Goal: Task Accomplishment & Management: Manage account settings

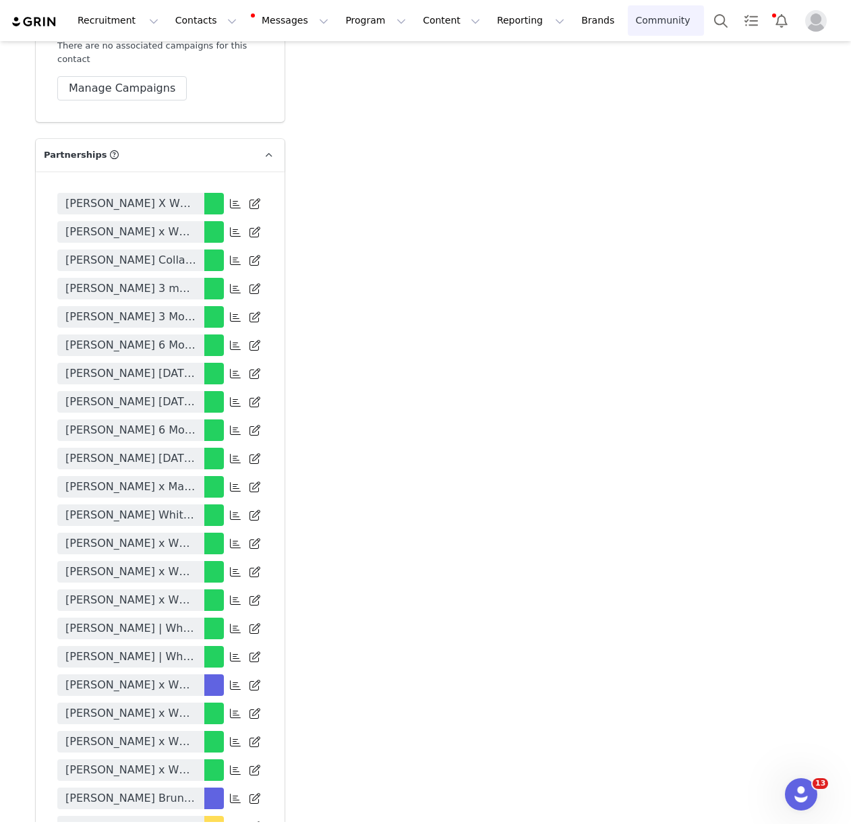
scroll to position [3239, 0]
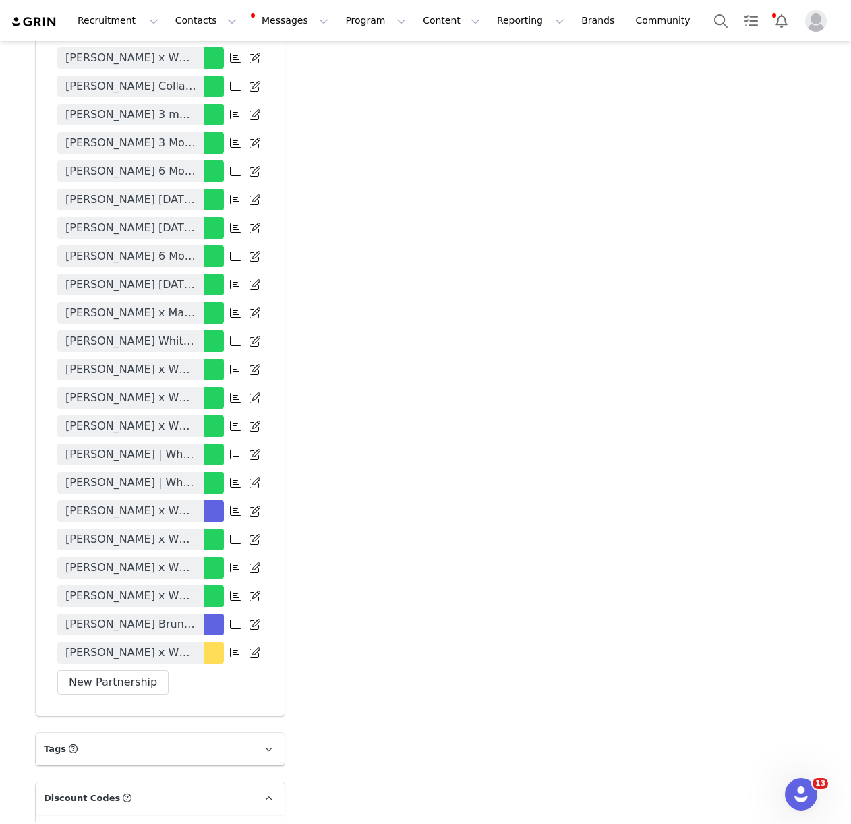
click at [195, 615] on div "[PERSON_NAME] X White Fox [PERSON_NAME] x White Fox [PERSON_NAME] Collaboration…" at bounding box center [160, 356] width 249 height 719
click at [235, 619] on icon at bounding box center [235, 624] width 11 height 11
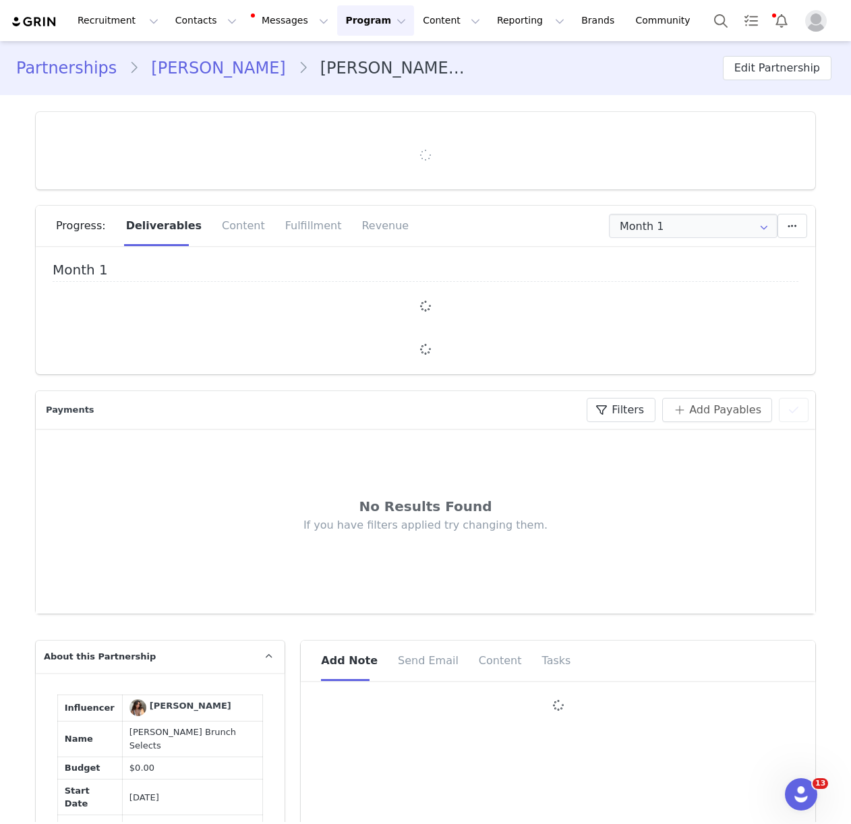
type input "+1 ([GEOGRAPHIC_DATA])"
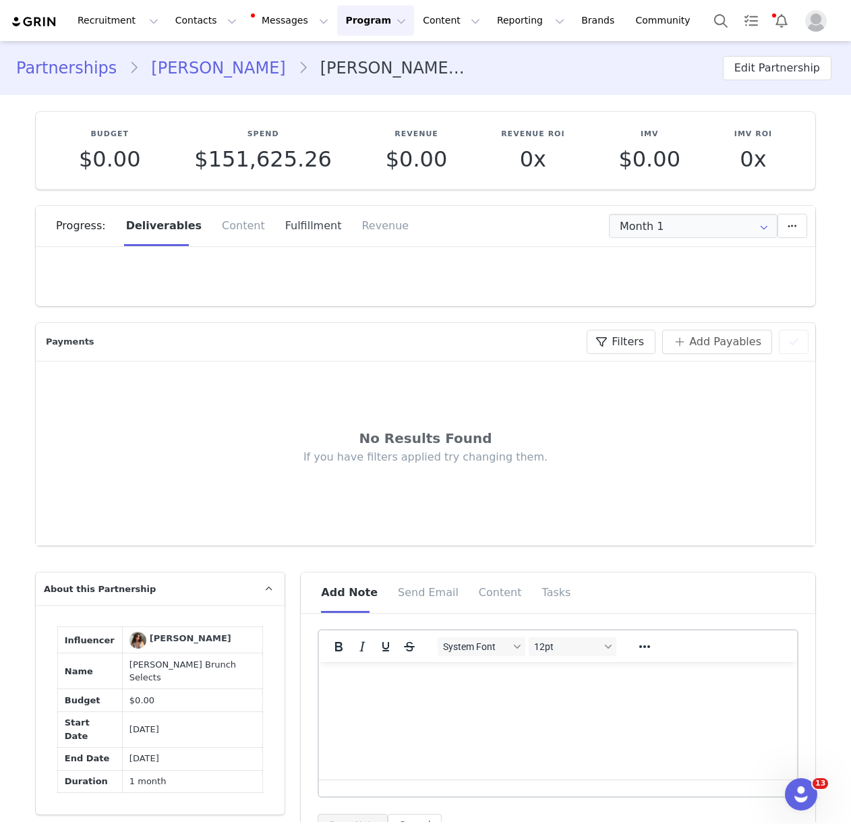
drag, startPoint x: 299, startPoint y: 265, endPoint x: 300, endPoint y: 237, distance: 27.7
click at [299, 262] on div at bounding box center [425, 281] width 779 height 51
click at [301, 230] on div "Fulfillment" at bounding box center [313, 226] width 77 height 40
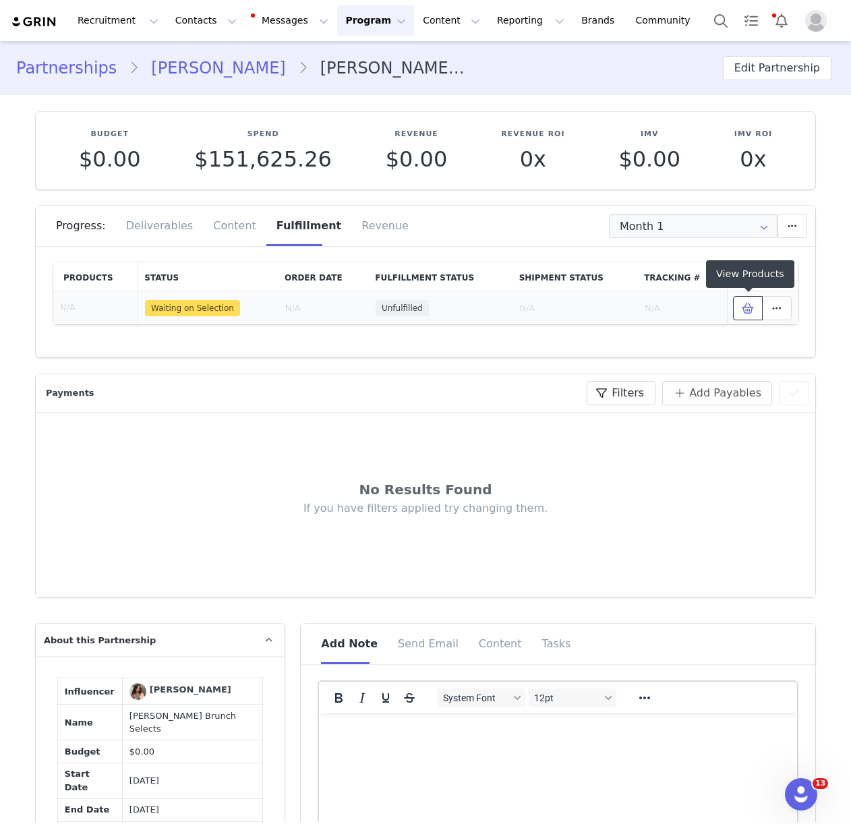
click at [748, 309] on icon at bounding box center [748, 308] width 12 height 11
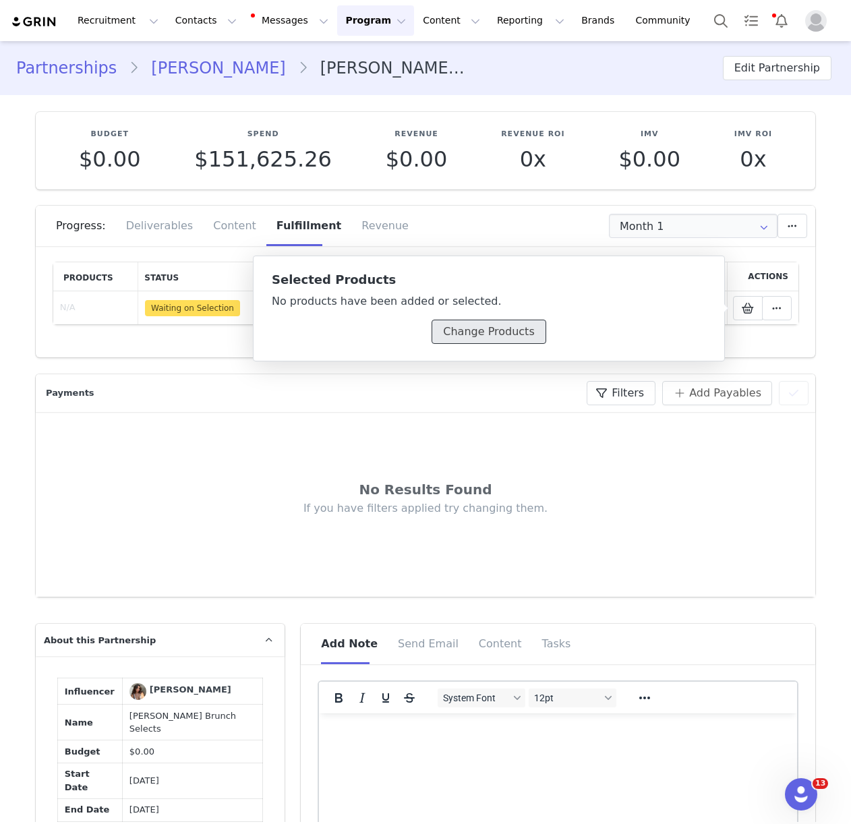
click at [463, 321] on button "Change Products" at bounding box center [489, 332] width 114 height 24
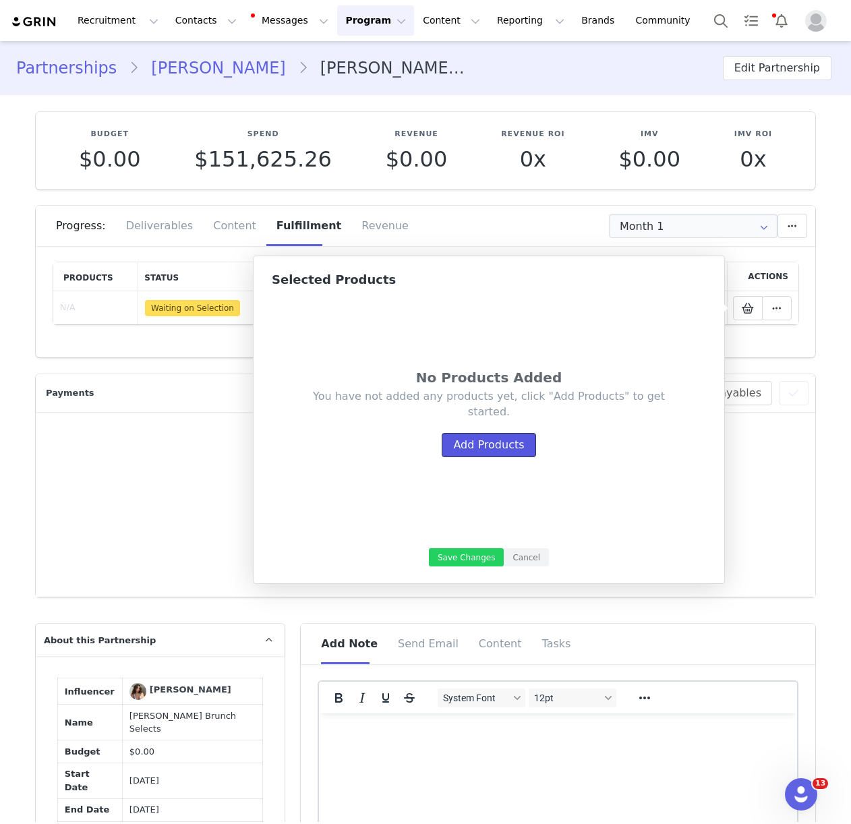
click at [467, 436] on button "Add Products" at bounding box center [489, 445] width 94 height 24
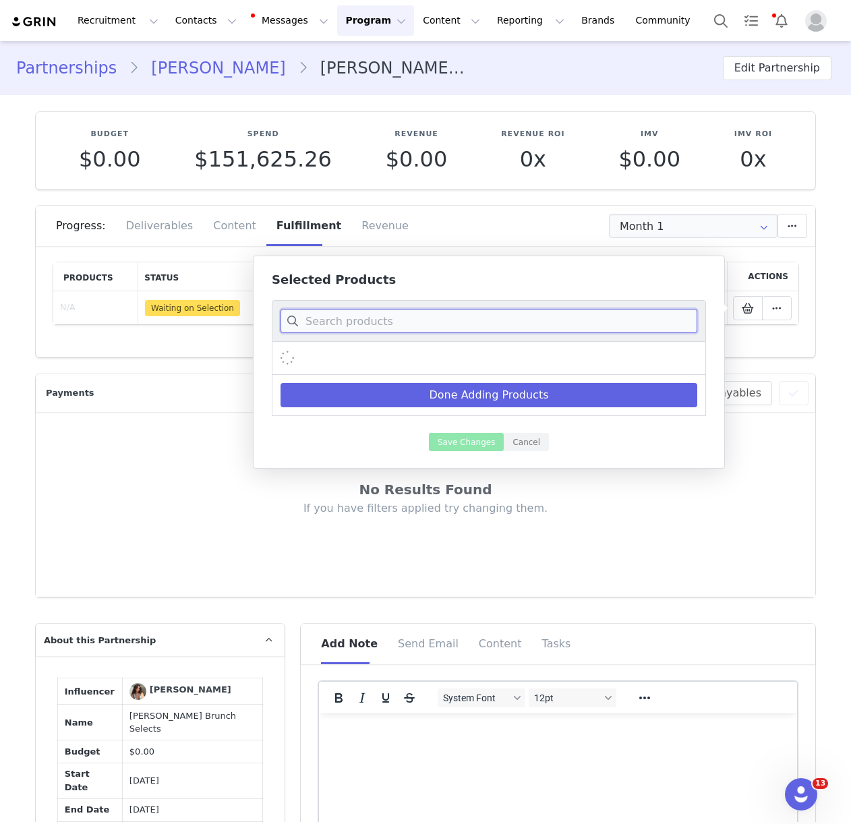
click at [345, 314] on input at bounding box center [488, 321] width 417 height 24
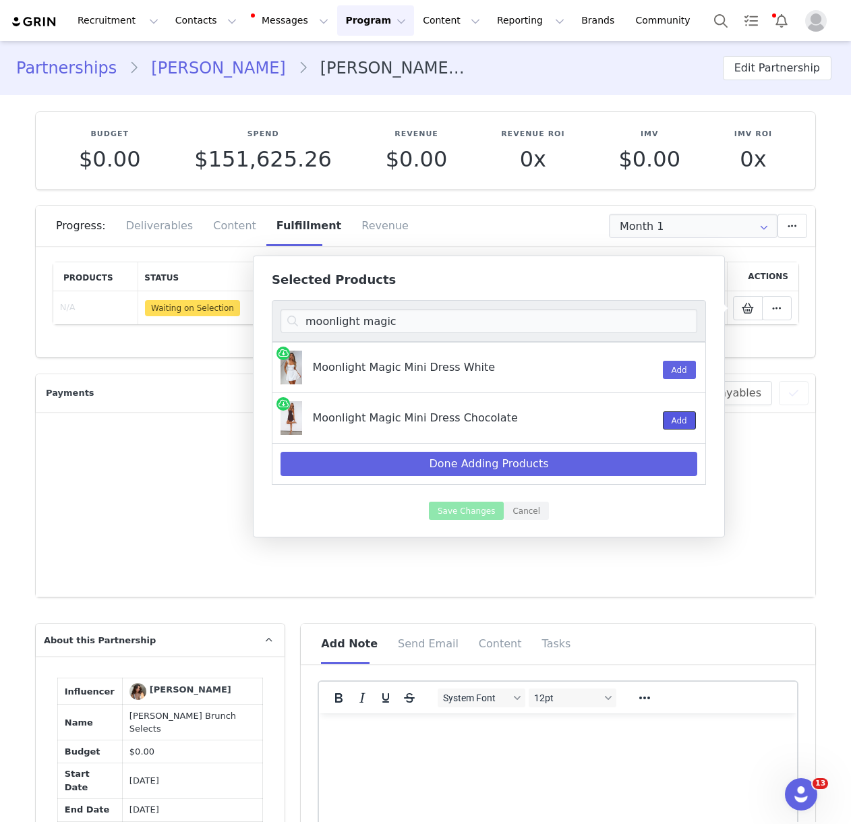
click at [688, 421] on button "Add" at bounding box center [679, 420] width 33 height 18
click at [346, 318] on input "moonlight magic" at bounding box center [488, 321] width 417 height 24
type input ";"
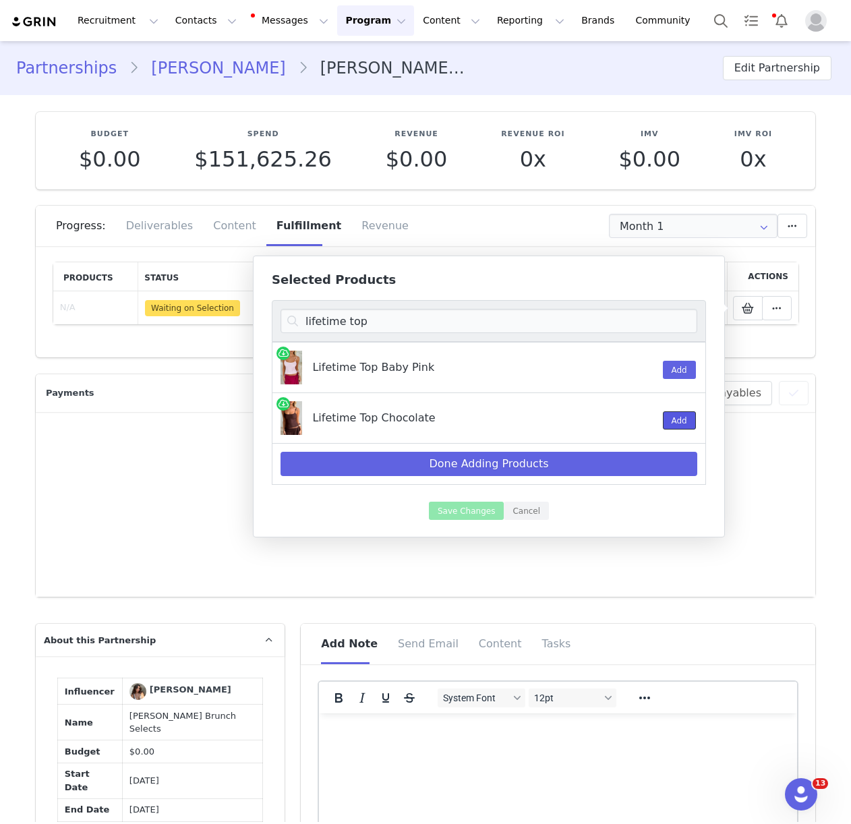
click at [686, 425] on button "Add" at bounding box center [679, 420] width 33 height 18
click at [372, 318] on input "lifetime top" at bounding box center [488, 321] width 417 height 24
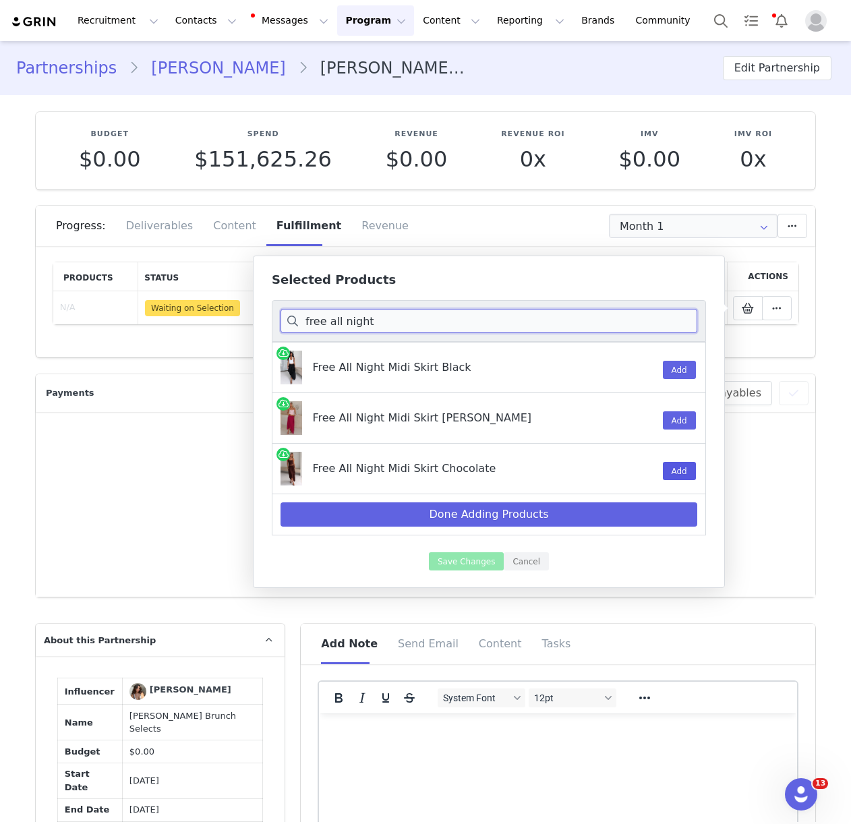
type input "free all night"
click at [668, 467] on button "Add" at bounding box center [679, 471] width 33 height 18
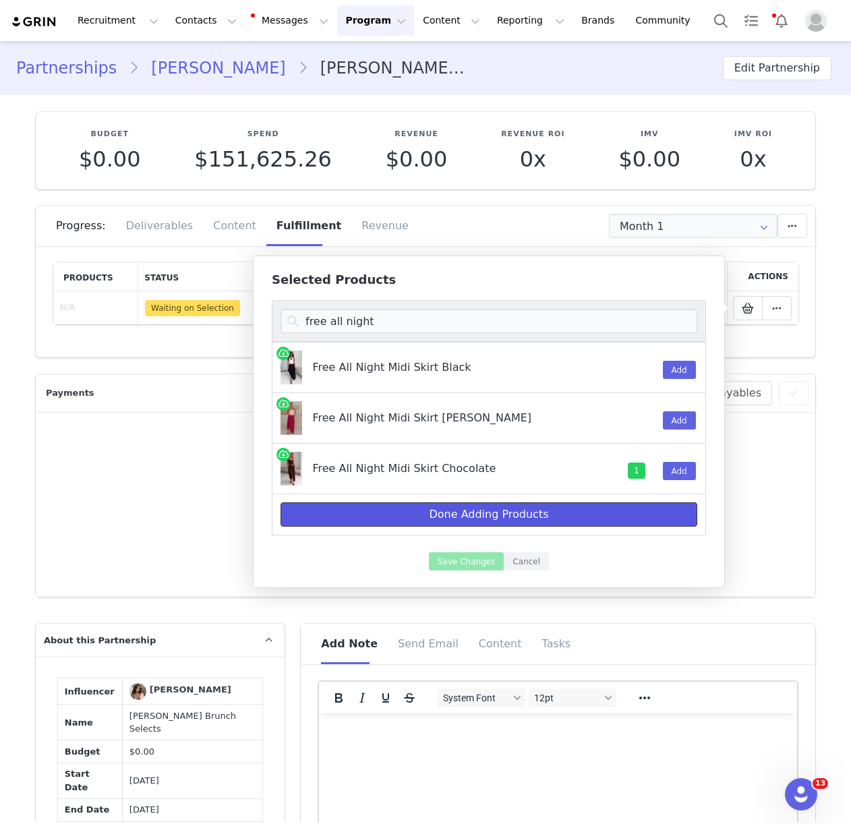
click at [536, 512] on button "Done Adding Products" at bounding box center [488, 514] width 417 height 24
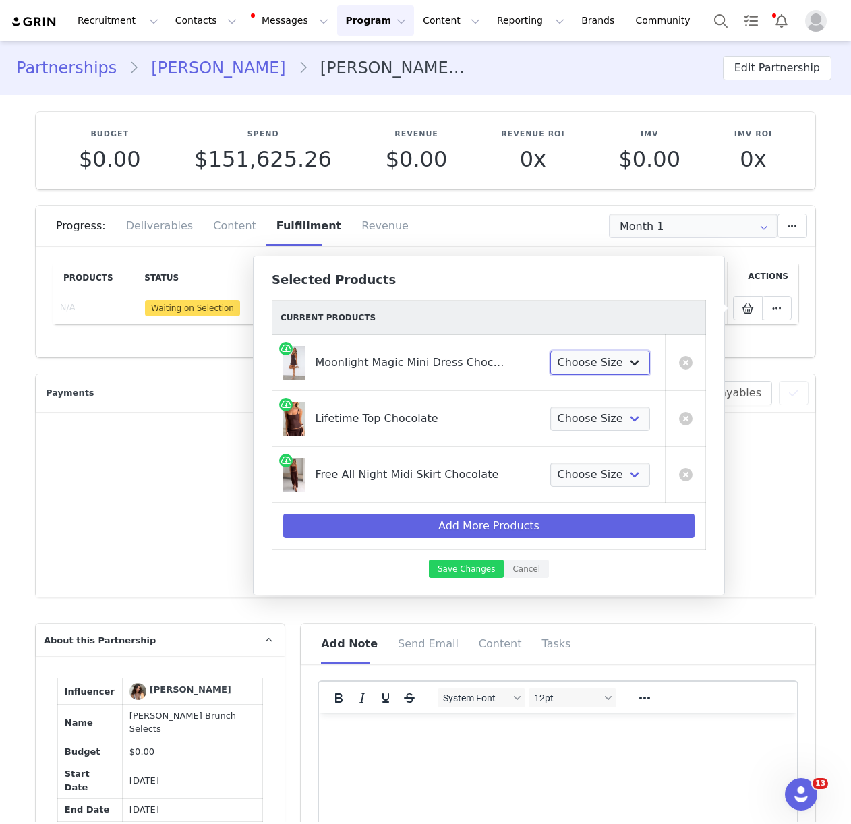
click at [608, 366] on select "Choose Size XXS XS S M L XL" at bounding box center [600, 363] width 100 height 24
select select "26223777"
click at [596, 424] on select "Choose Size XXS XS S M L XL" at bounding box center [600, 419] width 100 height 24
select select "28110709"
click at [586, 477] on select "Choose Size XXS XS S M L XL" at bounding box center [600, 475] width 100 height 24
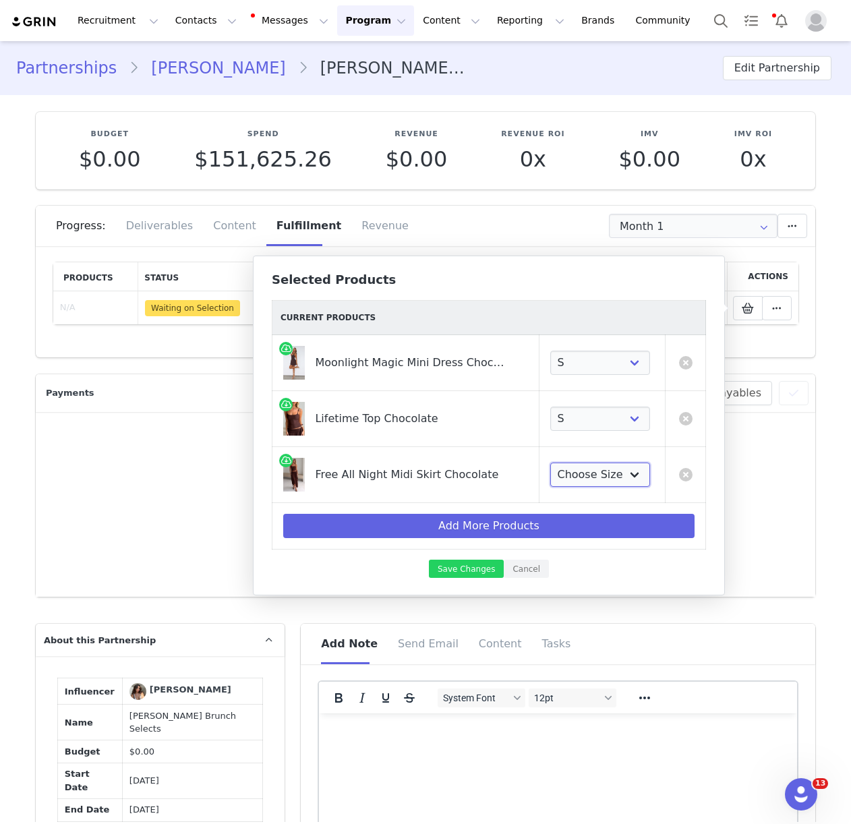
select select "28110766"
click at [440, 572] on button "Save Changes" at bounding box center [466, 569] width 75 height 18
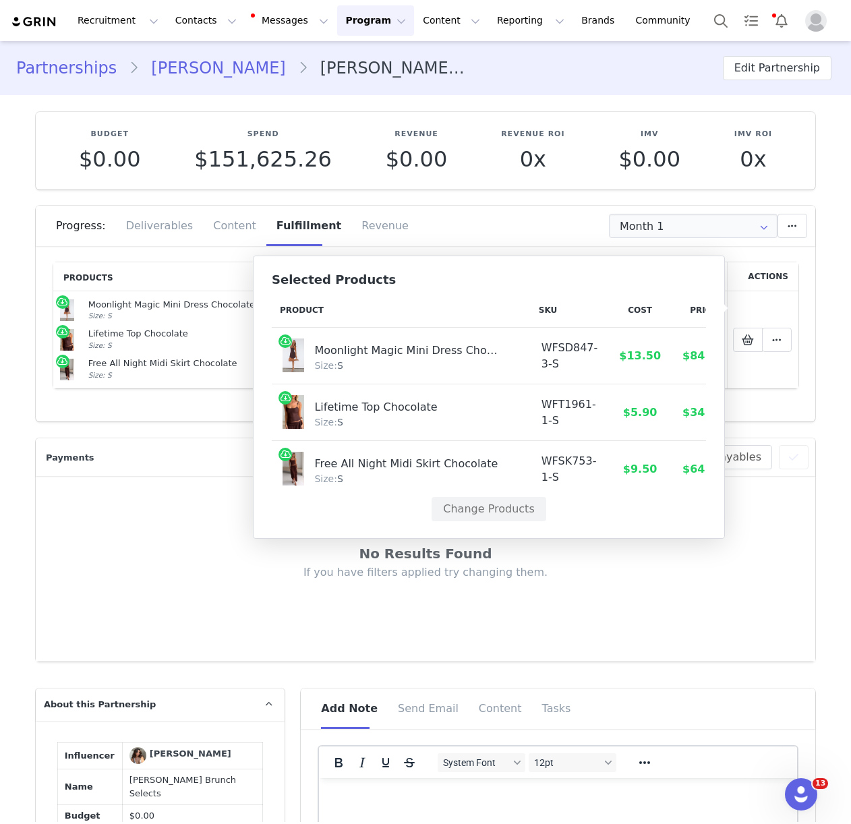
click at [203, 435] on section "Payments Filters (0) No filters are applied, click "Add Filter" to get started.…" at bounding box center [426, 540] width 800 height 239
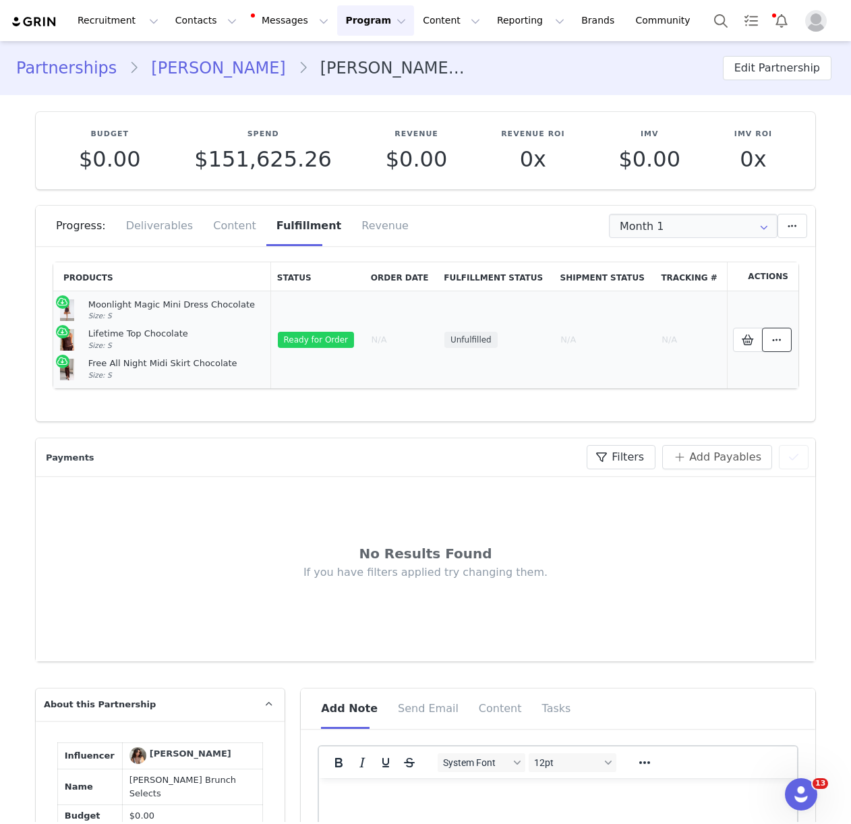
click at [778, 344] on icon at bounding box center [776, 339] width 9 height 11
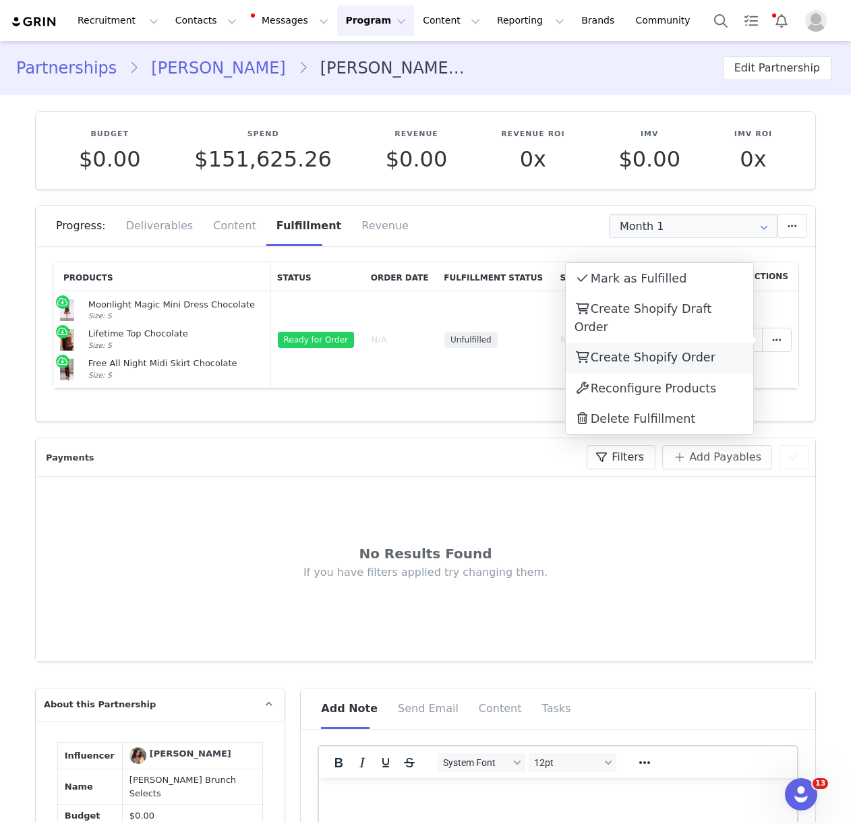
click at [672, 347] on div "Create Shopify Order" at bounding box center [659, 358] width 187 height 31
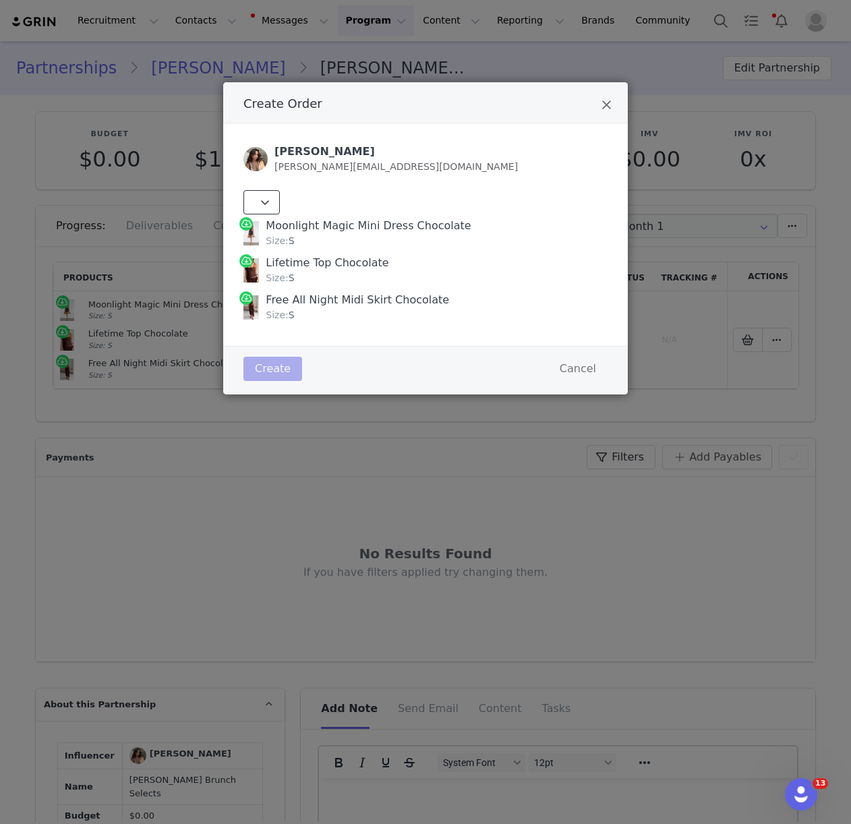
click at [270, 198] on span "Create Order" at bounding box center [265, 202] width 16 height 16
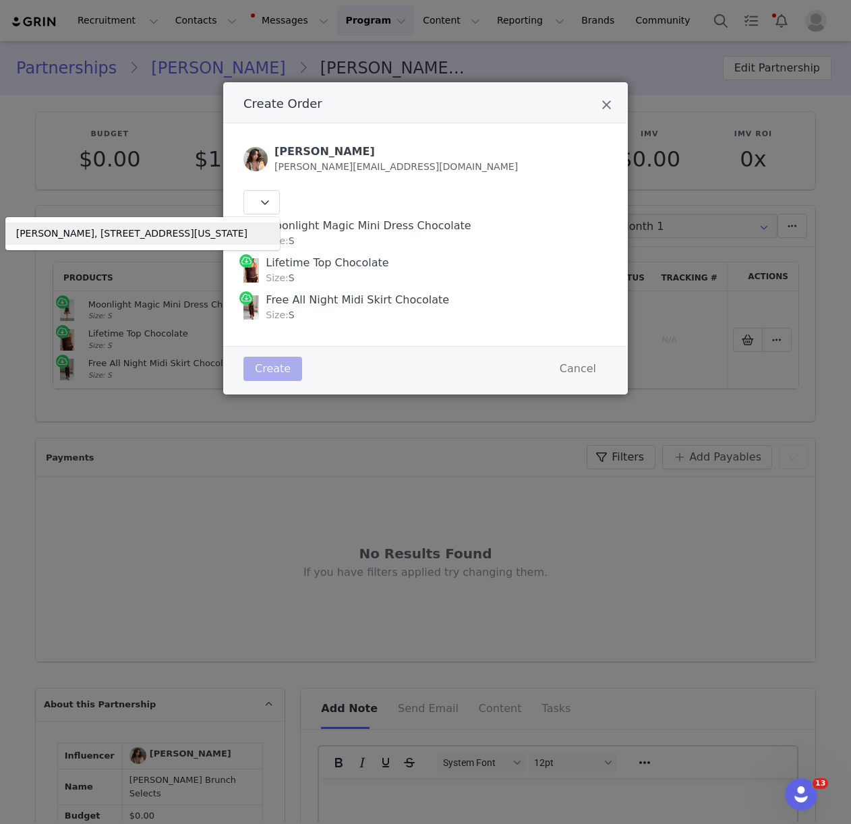
click at [158, 227] on div "[PERSON_NAME], [STREET_ADDRESS][US_STATE]" at bounding box center [131, 234] width 231 height 14
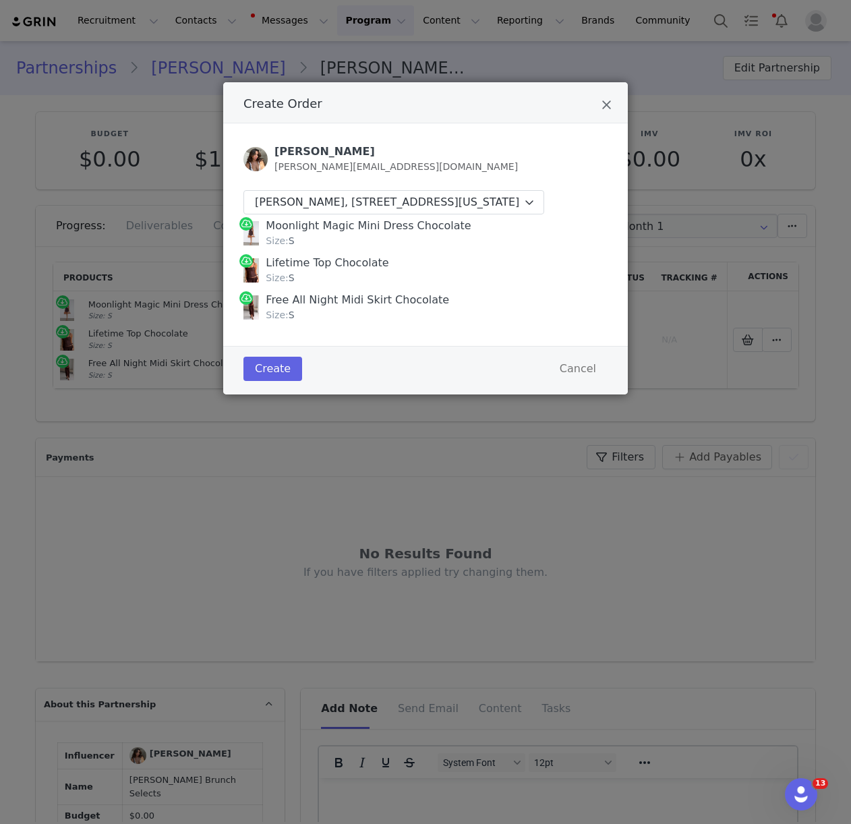
drag, startPoint x: 268, startPoint y: 241, endPoint x: 318, endPoint y: 339, distance: 110.1
click at [318, 326] on div "Moonlight Magic Mini Dress Chocolate Size: S Lifetime Top Chocolate Size: S Fre…" at bounding box center [425, 269] width 364 height 111
copy div "Moonlight Magic Mini Dress Chocolate Size: S Lifetime Top Chocolate Size: S Fre…"
click at [262, 381] on button "Create" at bounding box center [272, 369] width 59 height 24
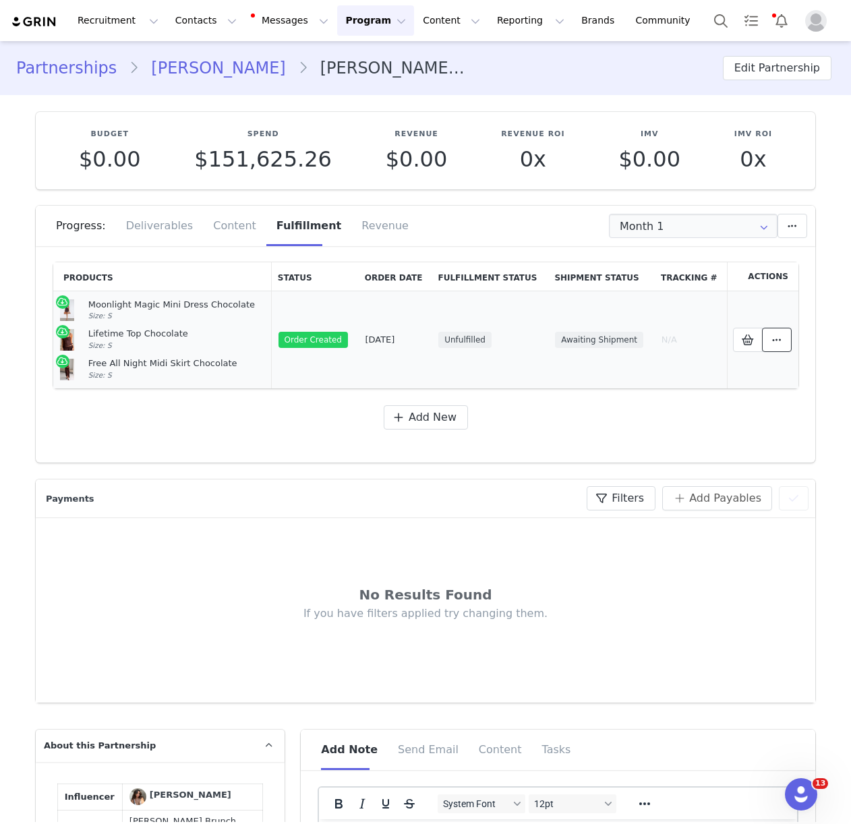
click at [785, 340] on button at bounding box center [777, 340] width 30 height 24
click at [716, 343] on link "View Order" at bounding box center [659, 340] width 187 height 31
click at [204, 18] on button "Contacts Contacts" at bounding box center [206, 20] width 78 height 30
click at [202, 38] on div "Recruitment Recruitment Creator Search Curated Lists Landing Pages Web Extensio…" at bounding box center [425, 20] width 851 height 41
click at [202, 60] on link "[PERSON_NAME]" at bounding box center [218, 68] width 158 height 24
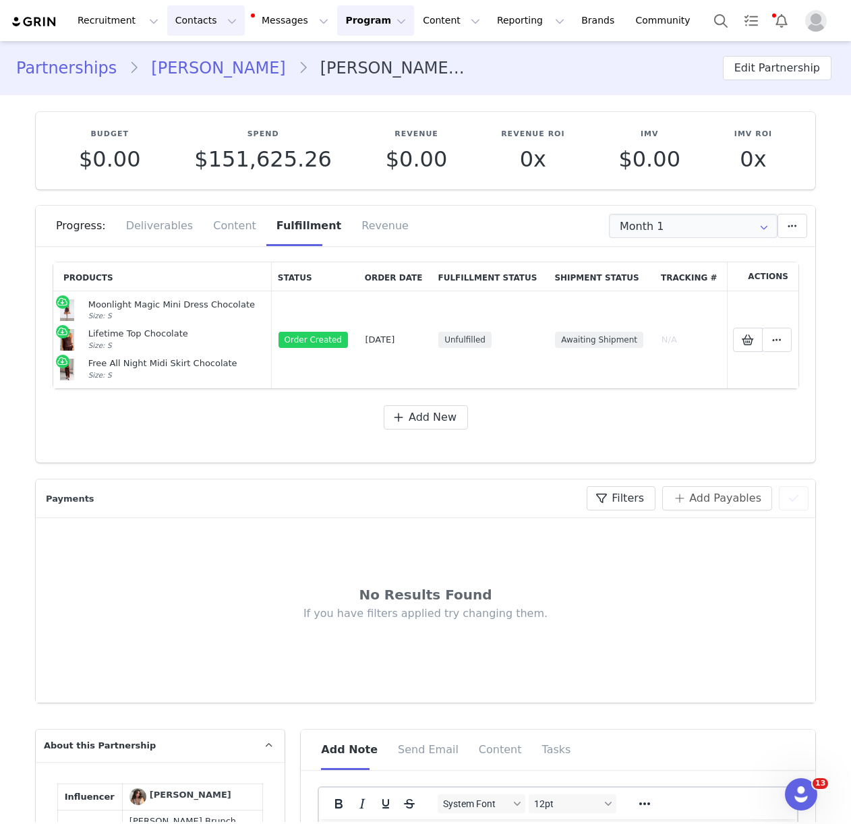
click at [188, 23] on button "Contacts Contacts" at bounding box center [206, 20] width 78 height 30
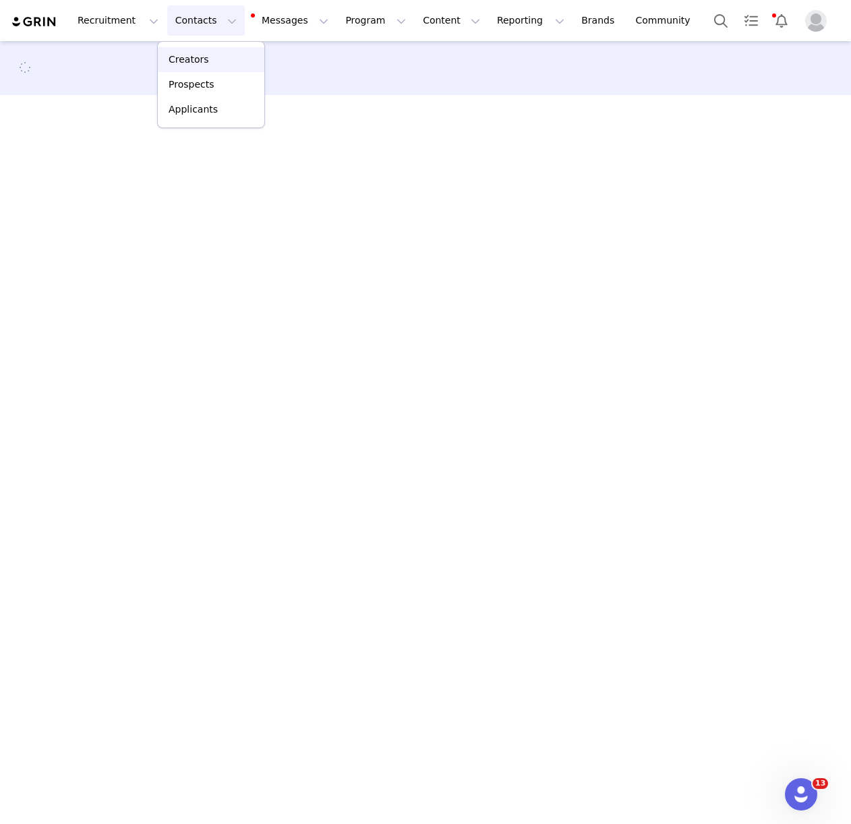
click at [193, 53] on p "Creators" at bounding box center [189, 60] width 40 height 14
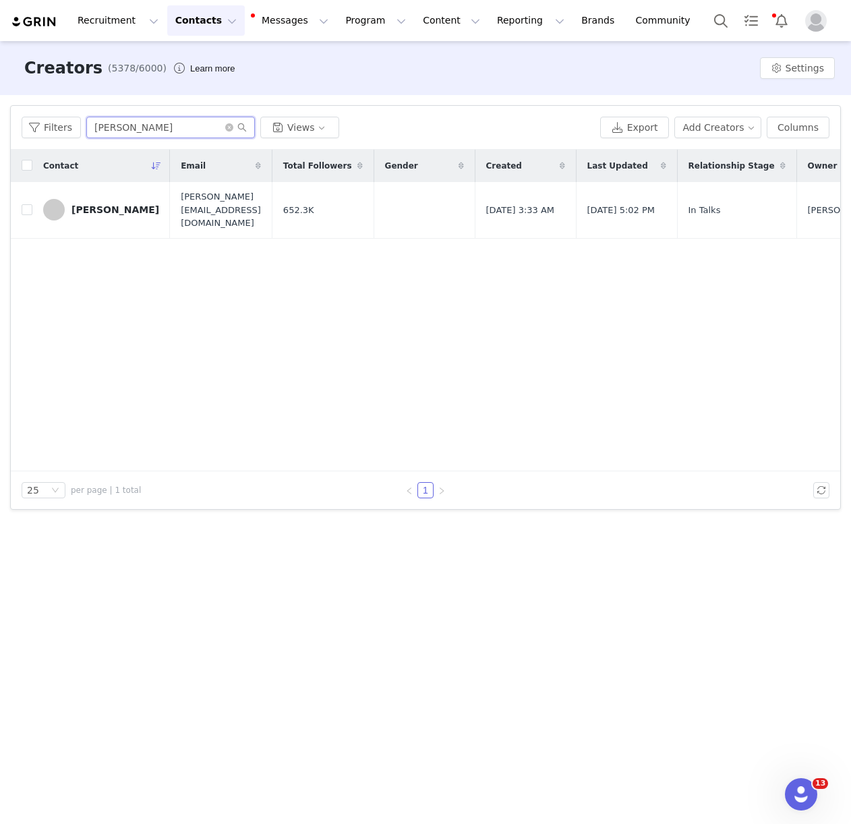
click at [140, 127] on input "[PERSON_NAME]" at bounding box center [170, 128] width 169 height 22
click at [138, 128] on input "[PERSON_NAME]" at bounding box center [170, 128] width 169 height 22
click at [138, 129] on input "[PERSON_NAME]" at bounding box center [170, 128] width 169 height 22
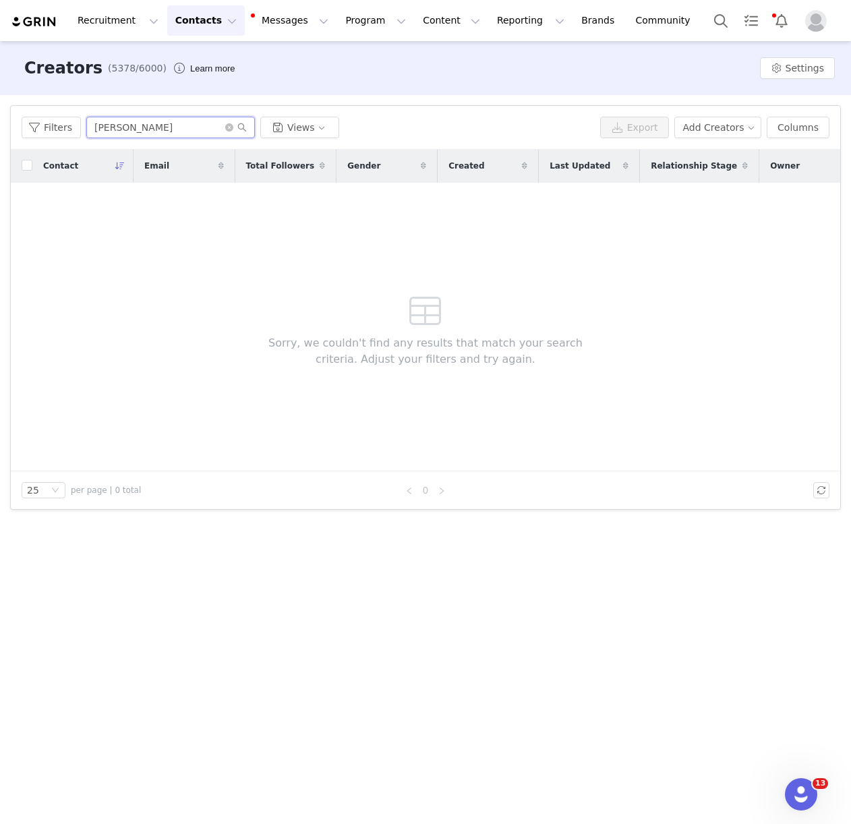
click at [127, 124] on input "[PERSON_NAME]" at bounding box center [170, 128] width 169 height 22
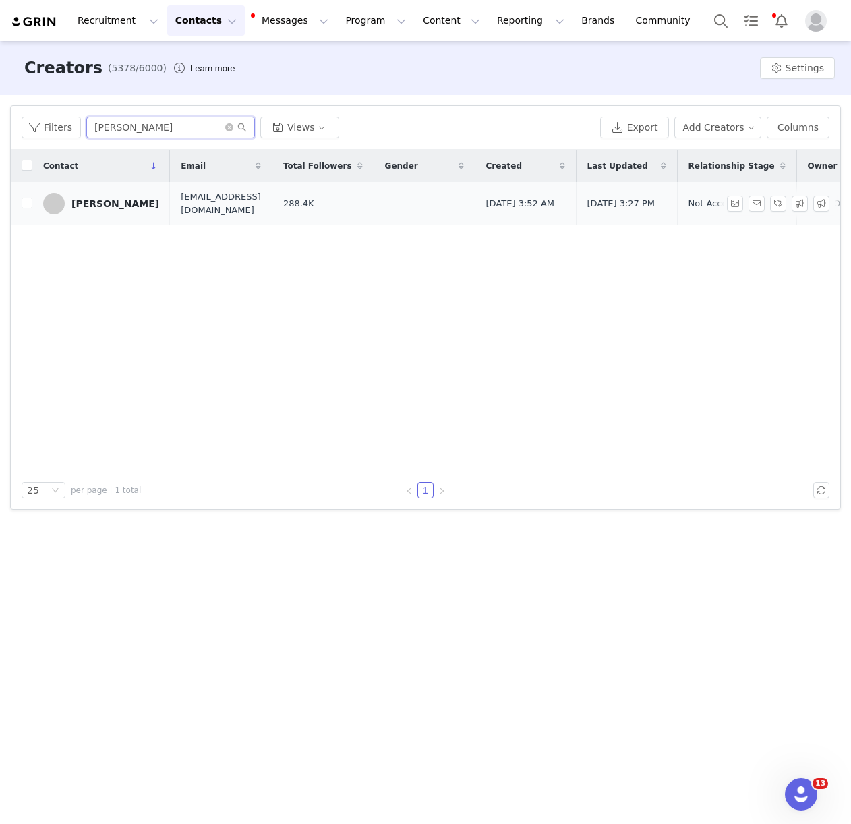
type input "[PERSON_NAME]"
click at [118, 212] on link "[PERSON_NAME]" at bounding box center [101, 204] width 116 height 22
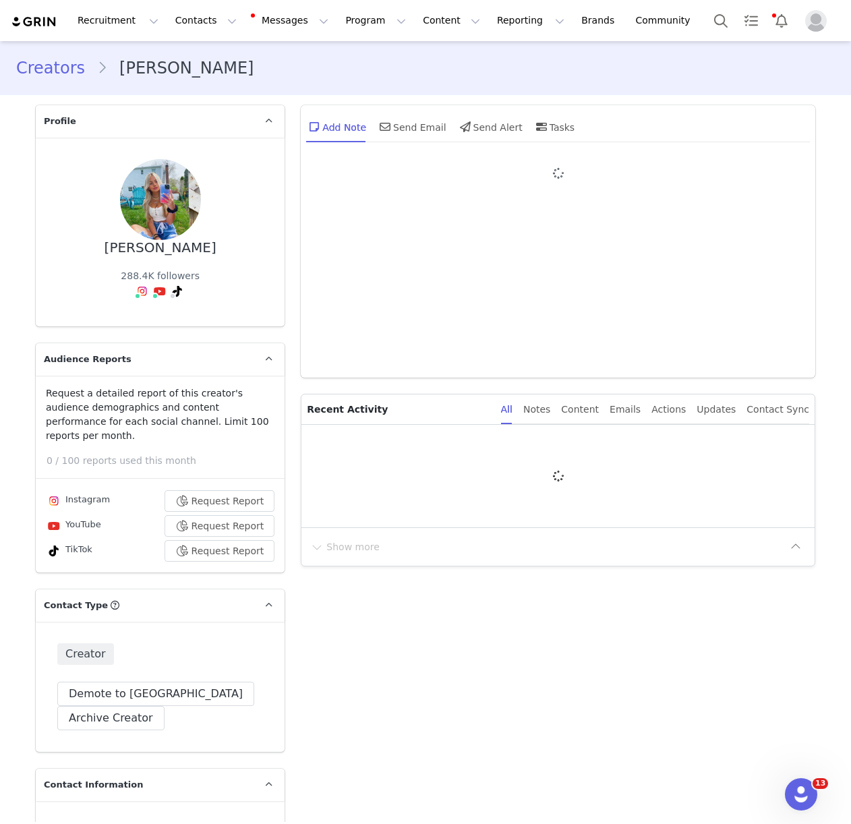
type input "+1 ([GEOGRAPHIC_DATA])"
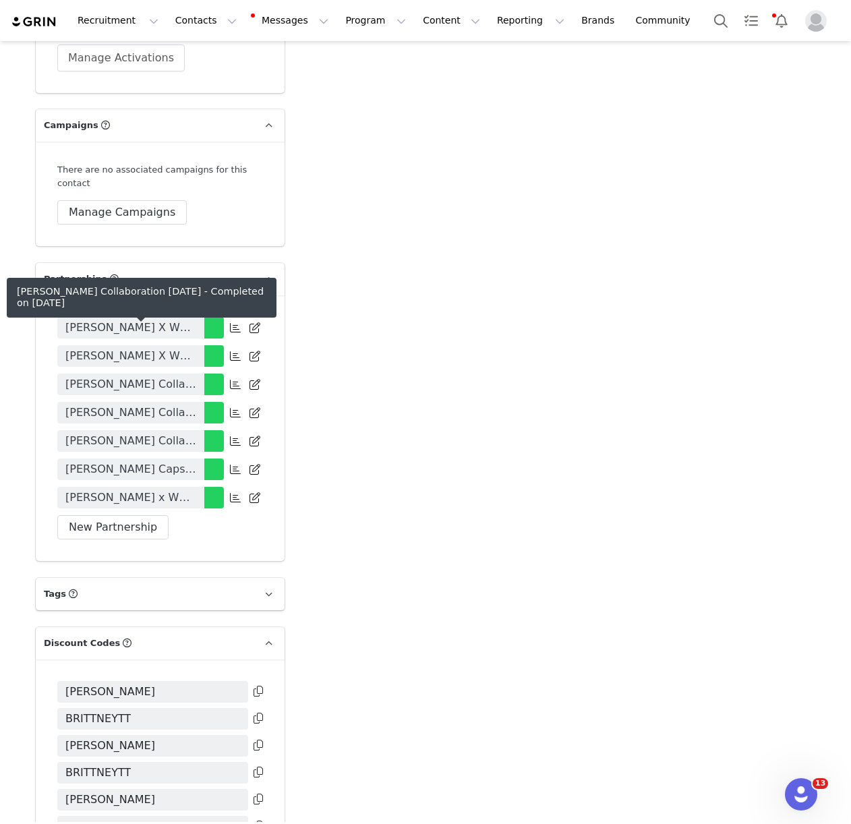
scroll to position [2994, 0]
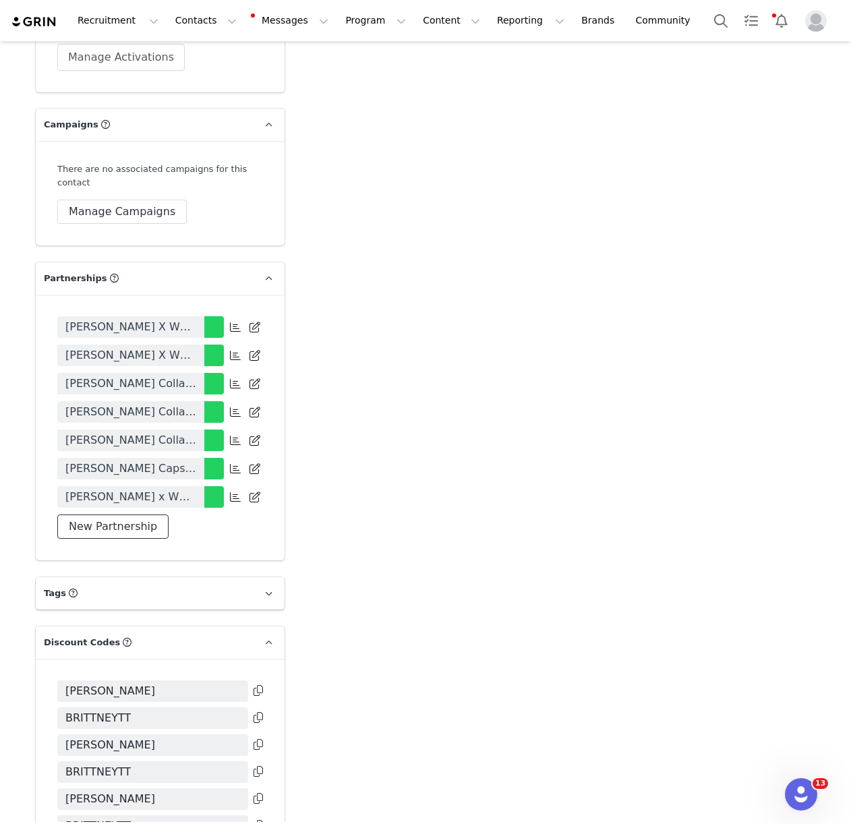
click at [140, 514] on button "New Partnership" at bounding box center [112, 526] width 111 height 24
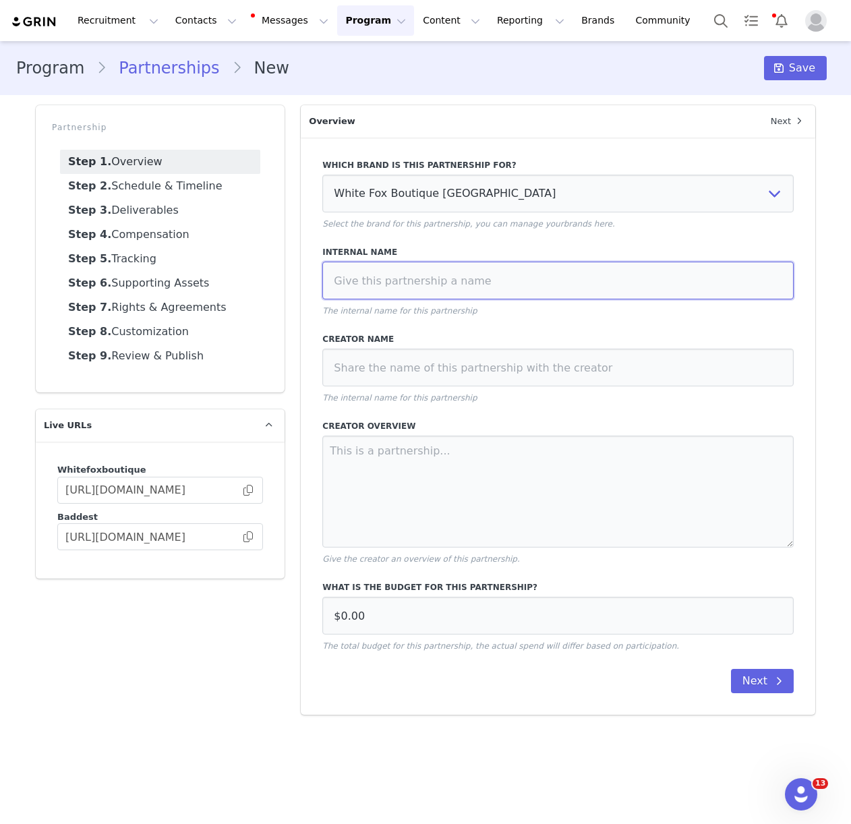
click at [454, 280] on input at bounding box center [557, 281] width 471 height 38
type input "[PERSON_NAME] Brunch Selects"
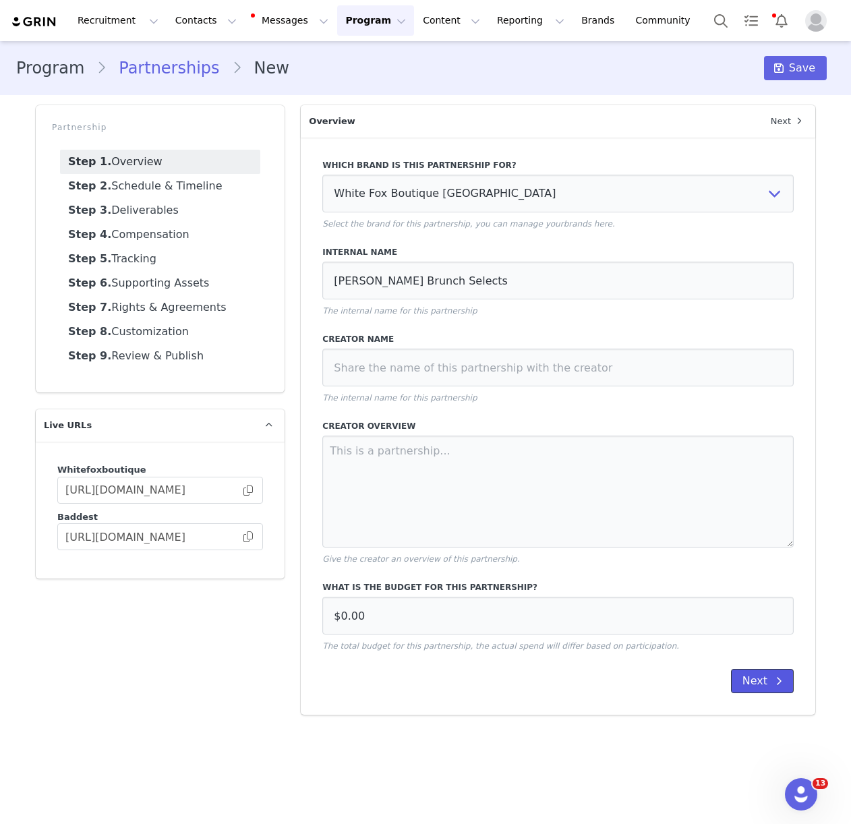
click at [751, 684] on button "Next" at bounding box center [762, 681] width 63 height 24
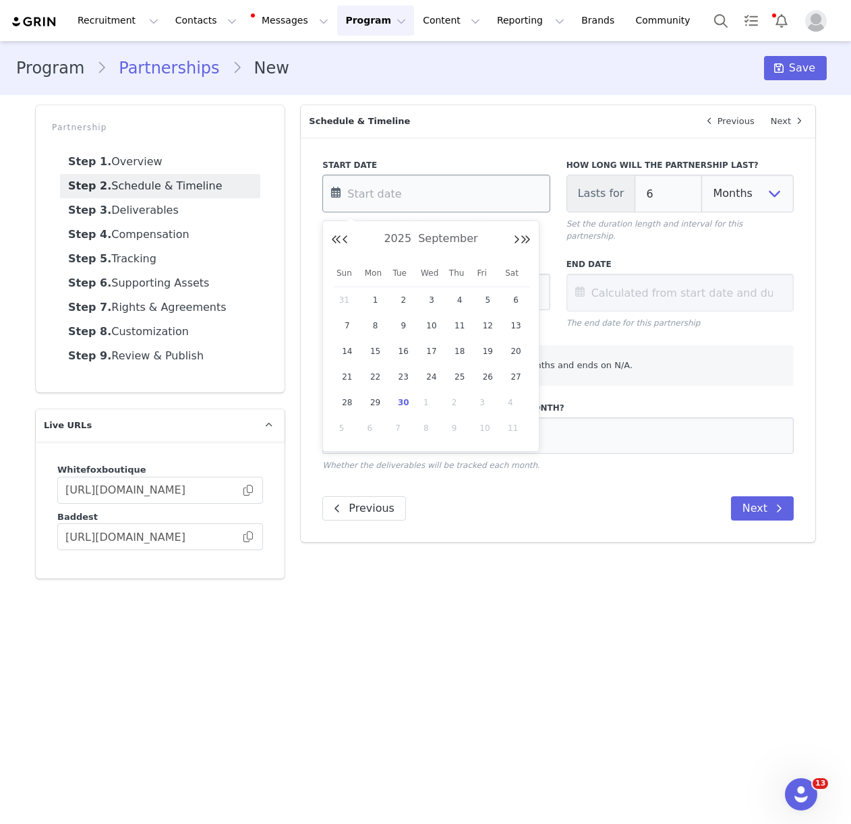
click at [509, 190] on input "text" at bounding box center [435, 194] width 227 height 38
click at [376, 398] on span "29" at bounding box center [375, 402] width 16 height 16
type input "[DATE]"
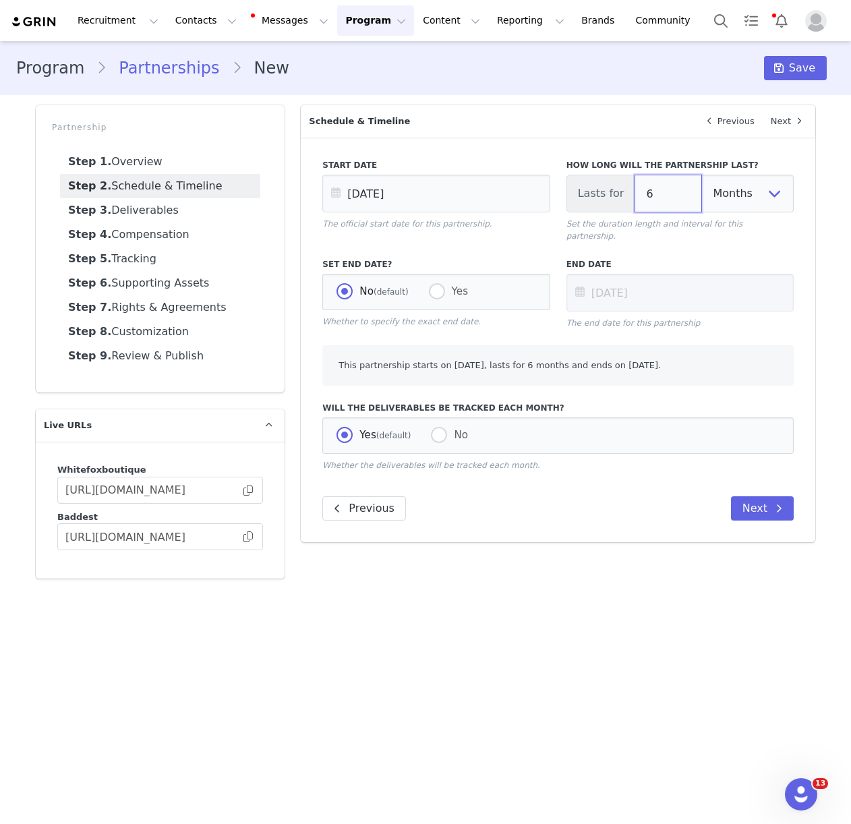
drag, startPoint x: 650, startPoint y: 191, endPoint x: 623, endPoint y: 201, distance: 28.6
click at [619, 192] on div "Lasts for 6 Days Weeks Months" at bounding box center [679, 194] width 227 height 38
type input "1"
type input "[DATE]"
type input "1"
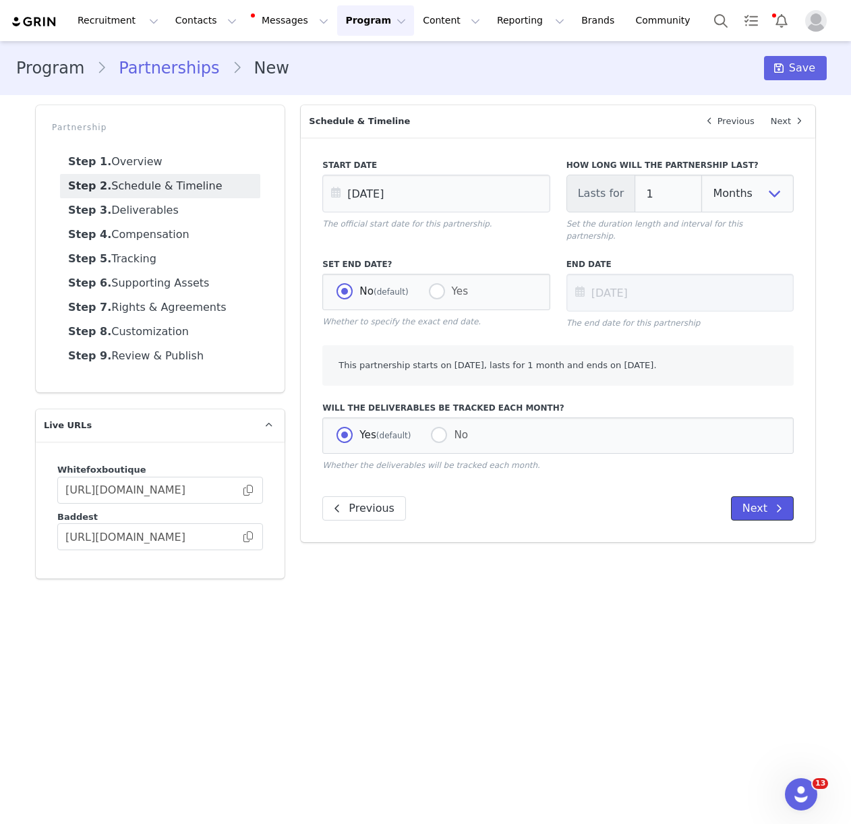
click at [759, 496] on button "Next" at bounding box center [762, 508] width 63 height 24
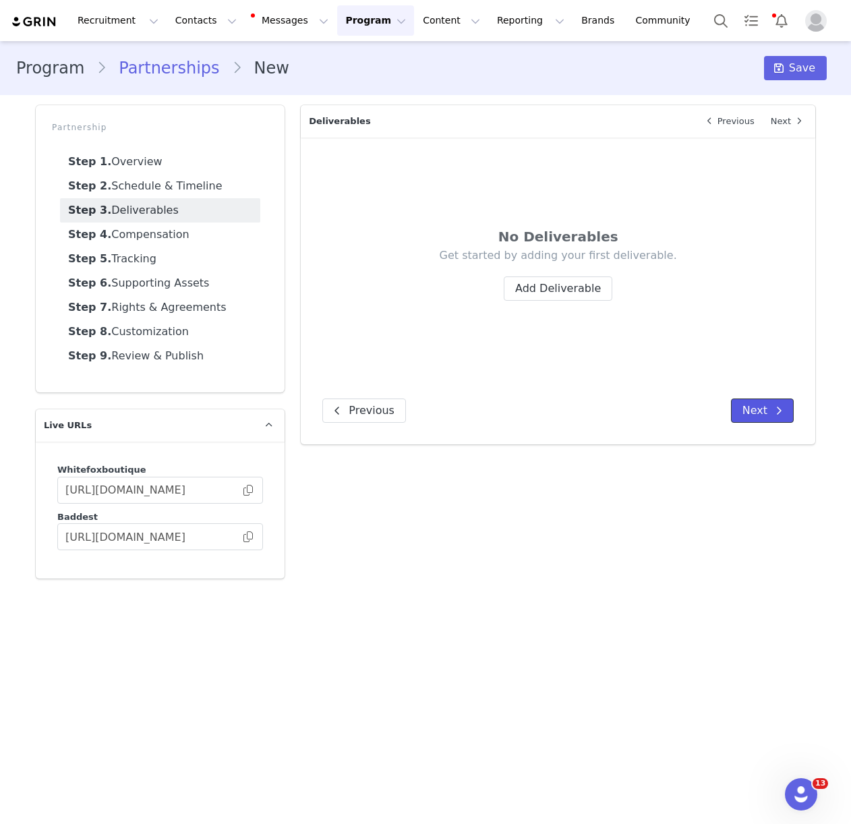
click at [770, 413] on button "Next" at bounding box center [762, 410] width 63 height 24
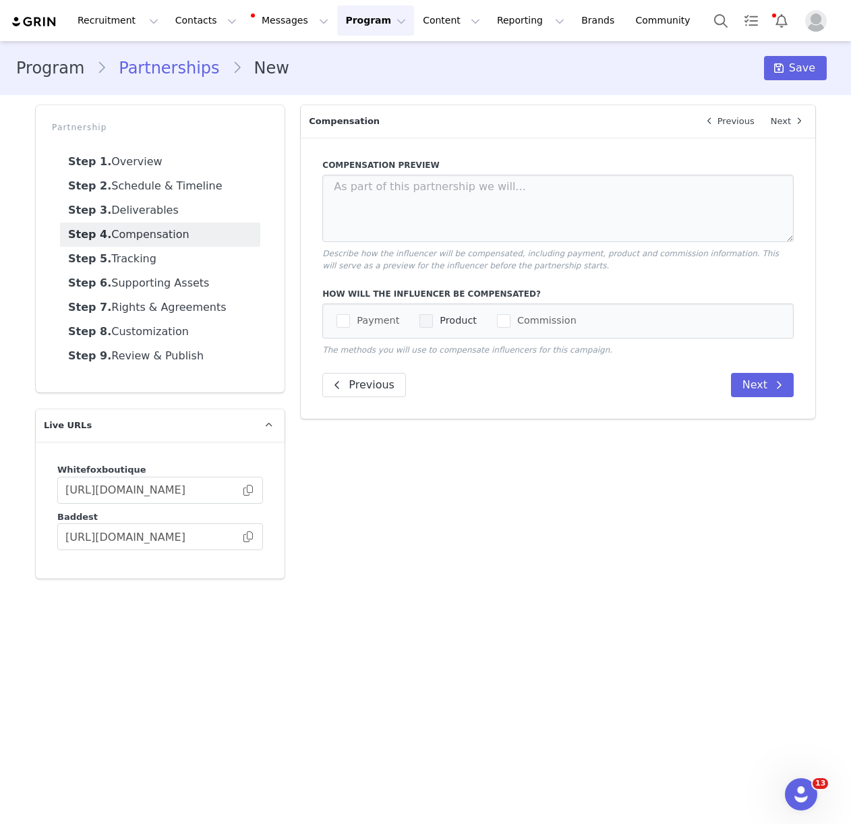
click at [451, 324] on span "Product" at bounding box center [455, 320] width 44 height 13
click at [433, 314] on input "Product" at bounding box center [433, 314] width 0 height 0
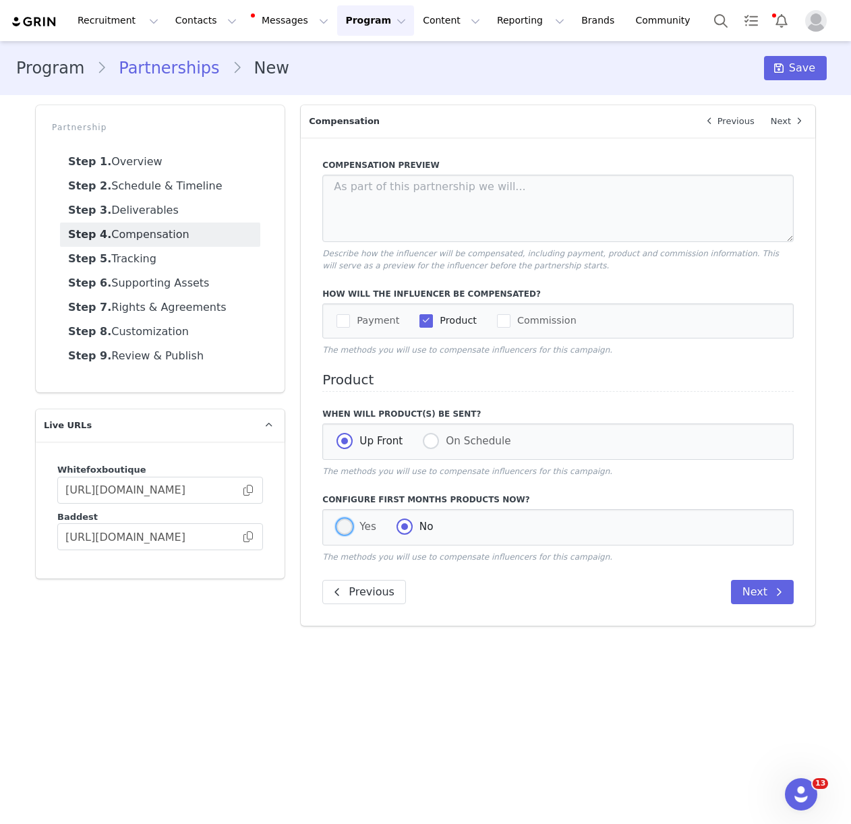
drag, startPoint x: 341, startPoint y: 531, endPoint x: 362, endPoint y: 525, distance: 22.4
click at [341, 531] on span at bounding box center [344, 527] width 16 height 16
click at [341, 531] on input "Yes" at bounding box center [344, 528] width 16 height 18
radio input "true"
radio input "false"
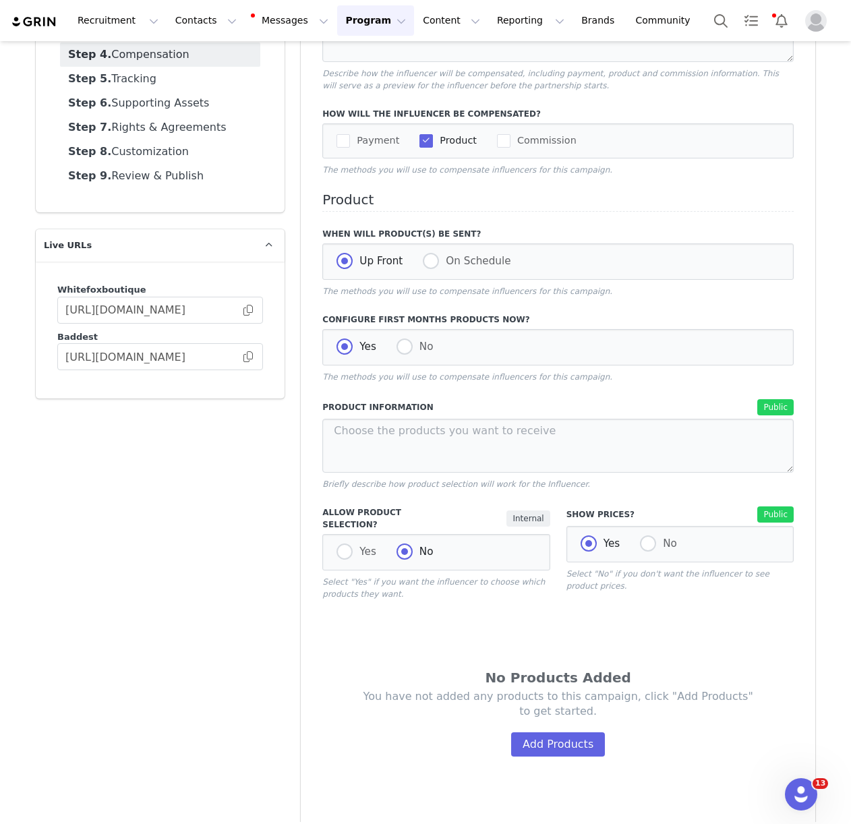
scroll to position [197, 0]
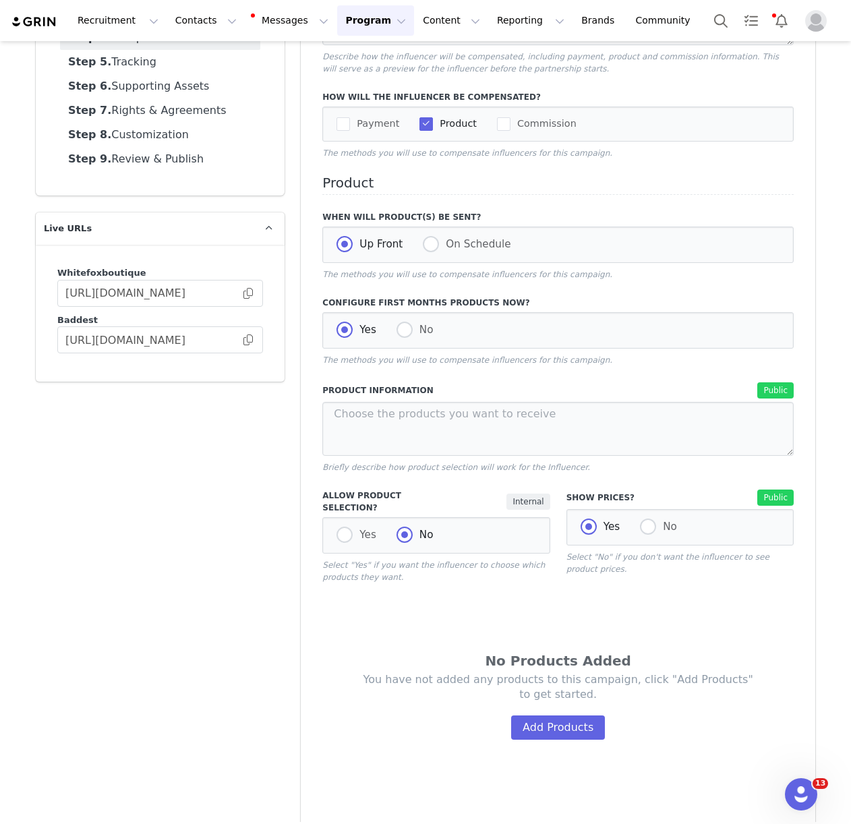
drag, startPoint x: 347, startPoint y: 519, endPoint x: 426, endPoint y: 492, distance: 84.0
click at [347, 519] on div "Yes No" at bounding box center [435, 535] width 227 height 36
click at [344, 527] on span at bounding box center [344, 535] width 16 height 16
click at [344, 527] on input "Yes" at bounding box center [344, 536] width 16 height 18
radio input "true"
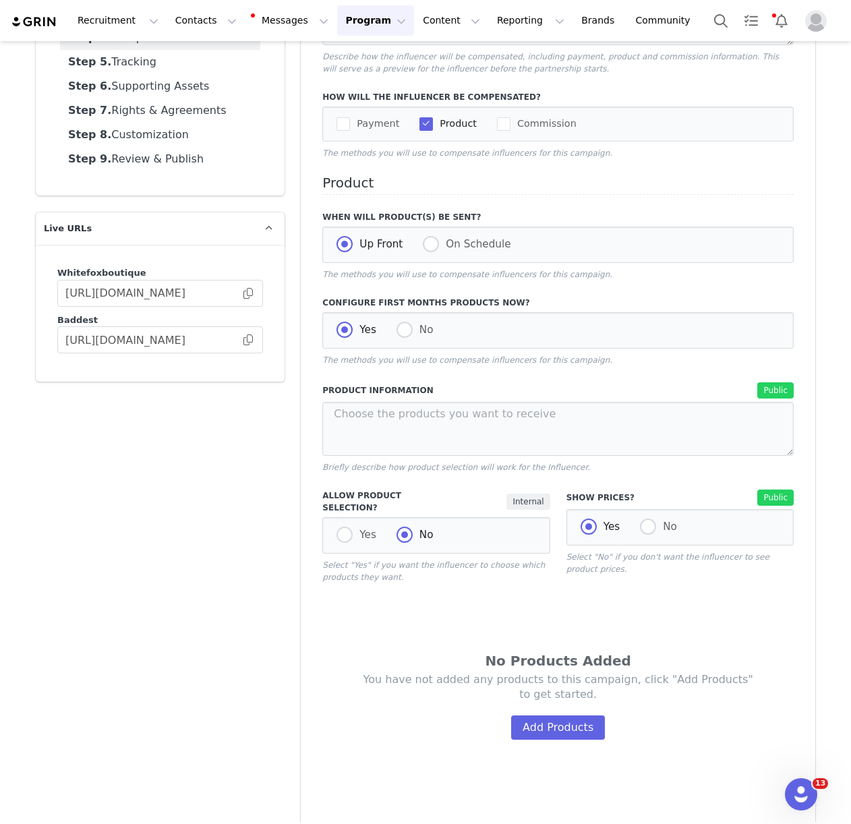
radio input "false"
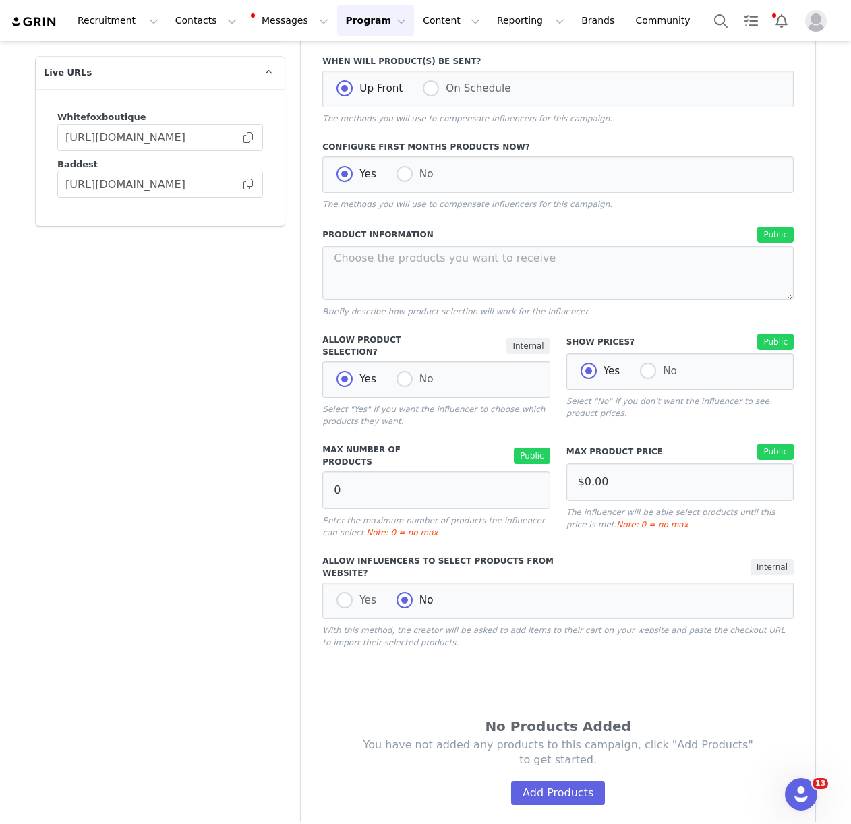
scroll to position [369, 0]
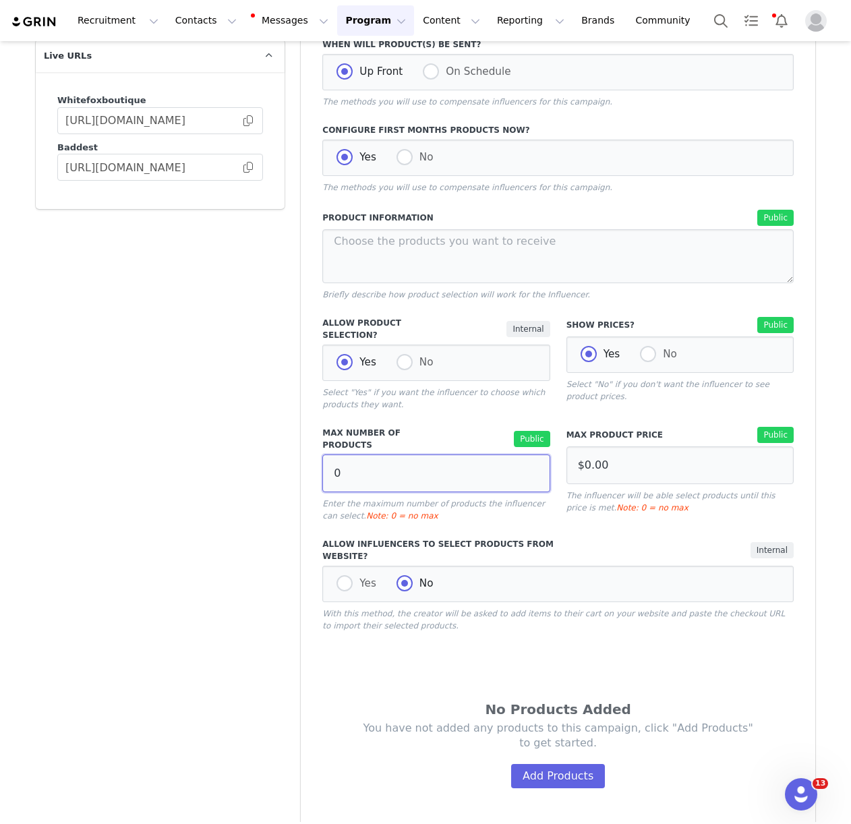
drag, startPoint x: 351, startPoint y: 458, endPoint x: 320, endPoint y: 460, distance: 31.1
click at [320, 460] on div "Max Number of Products Public 0 Enter the maximum number of products the influe…" at bounding box center [435, 474] width 243 height 111
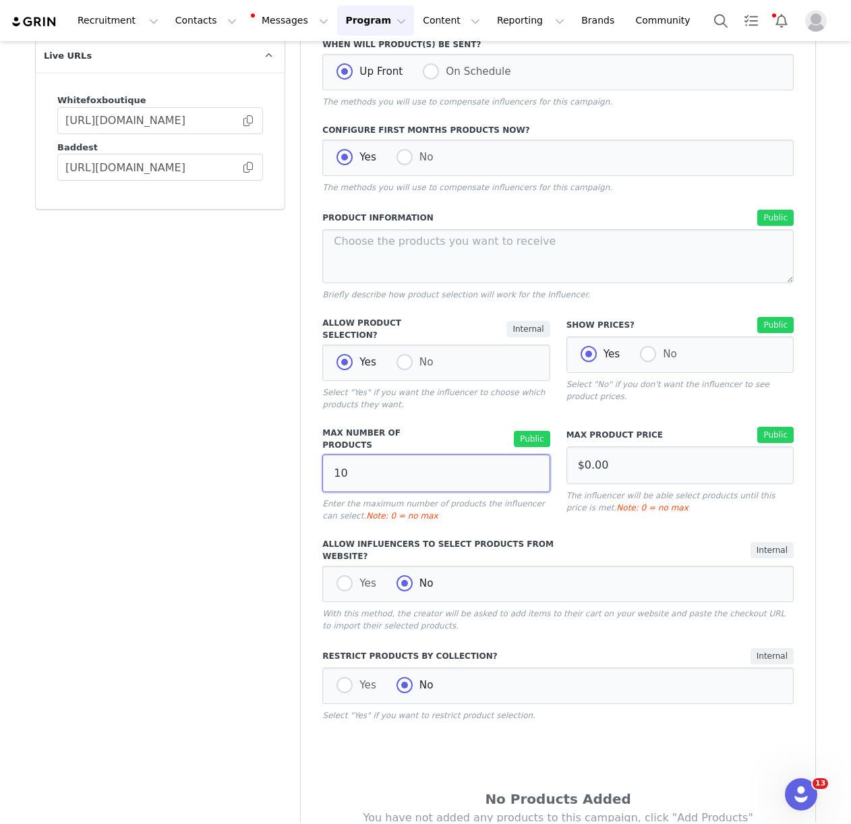
type input "10"
click at [471, 513] on div "Max Number of Products Public 10 Enter the maximum number of products the influ…" at bounding box center [435, 474] width 243 height 111
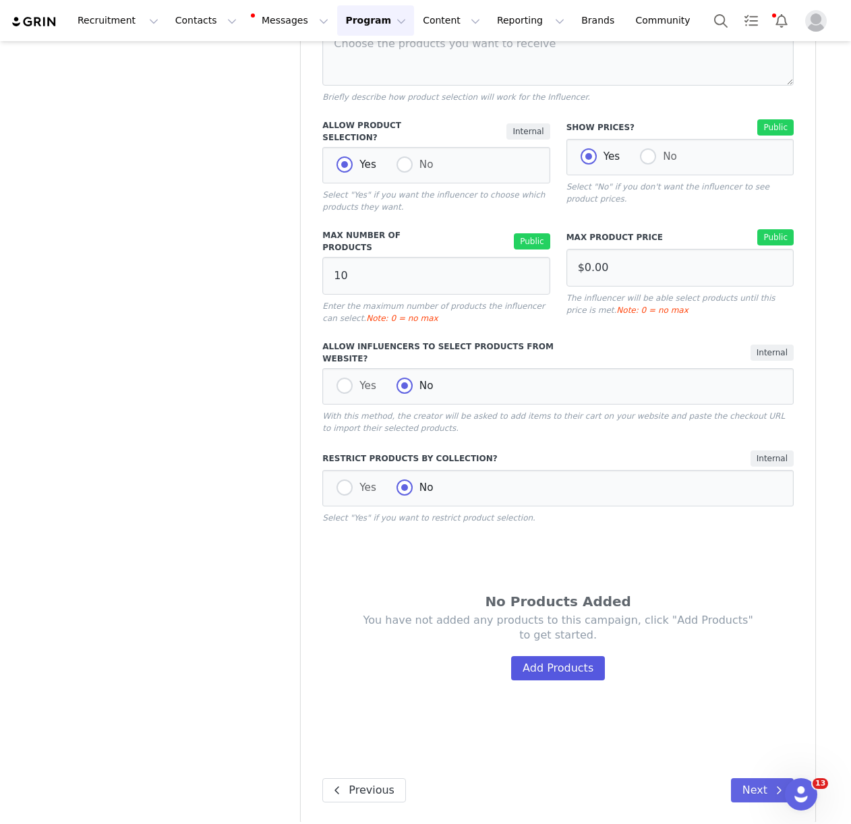
click at [543, 643] on div "You have not added any products to this campaign, click "Add Products" to get s…" at bounding box center [558, 647] width 390 height 68
click at [554, 656] on button "Add Products" at bounding box center [558, 668] width 94 height 24
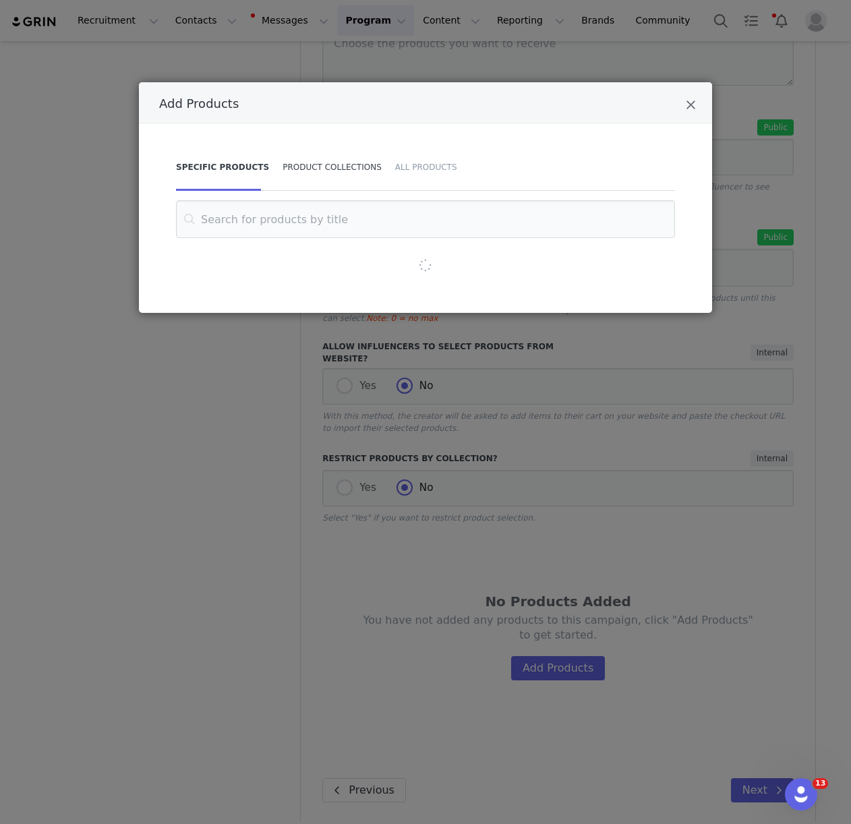
click at [357, 169] on div "Product Collections" at bounding box center [332, 167] width 113 height 47
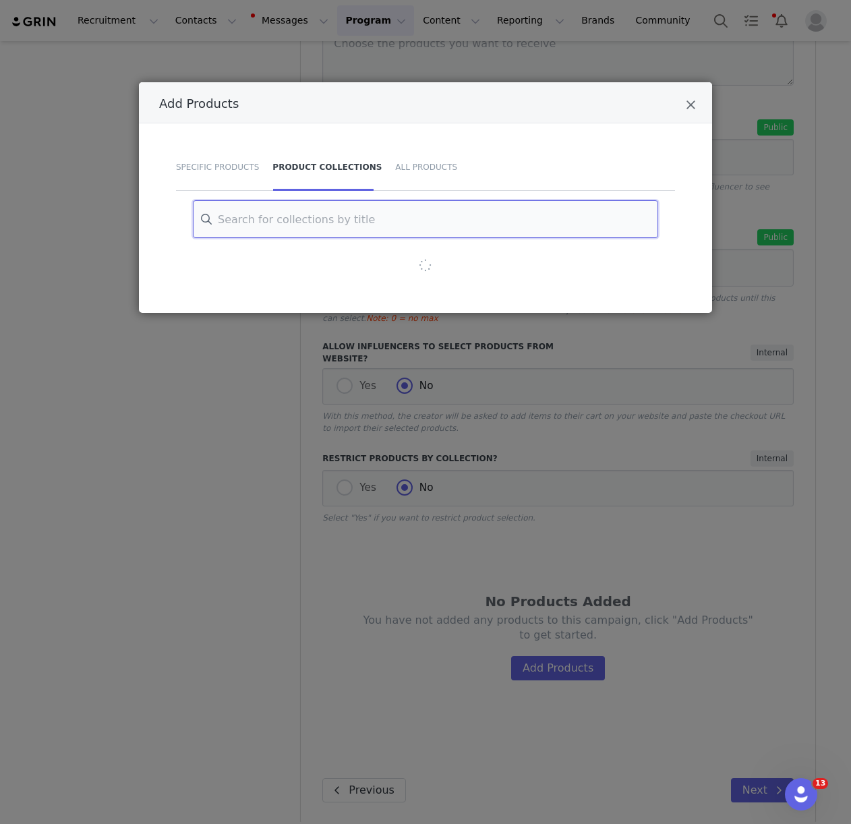
click at [353, 225] on input "Add Products" at bounding box center [425, 219] width 465 height 38
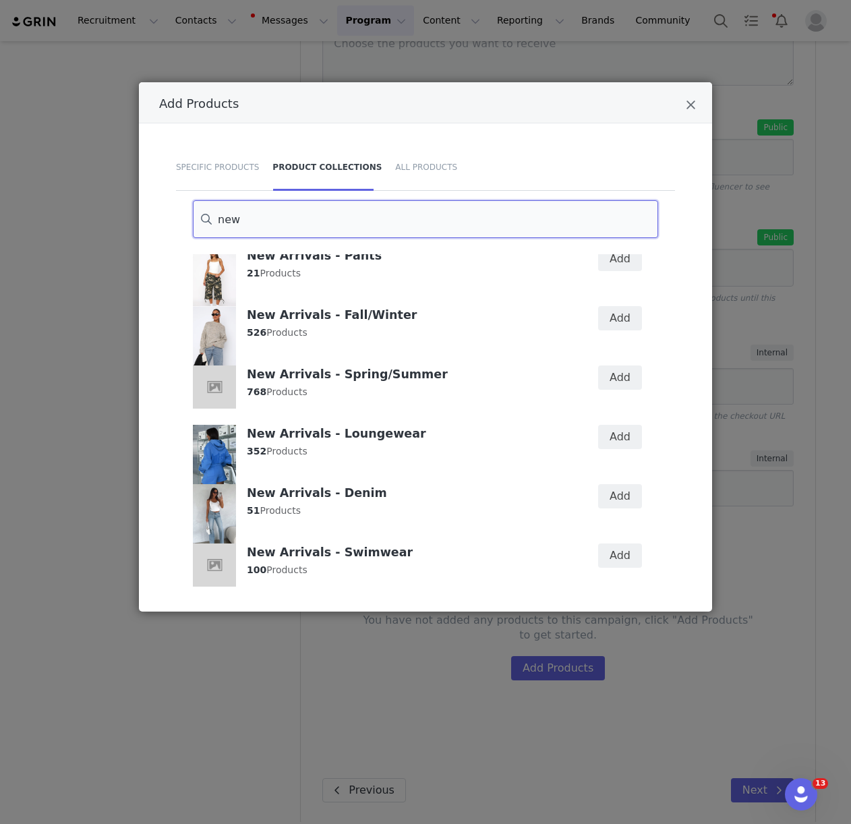
scroll to position [134, 0]
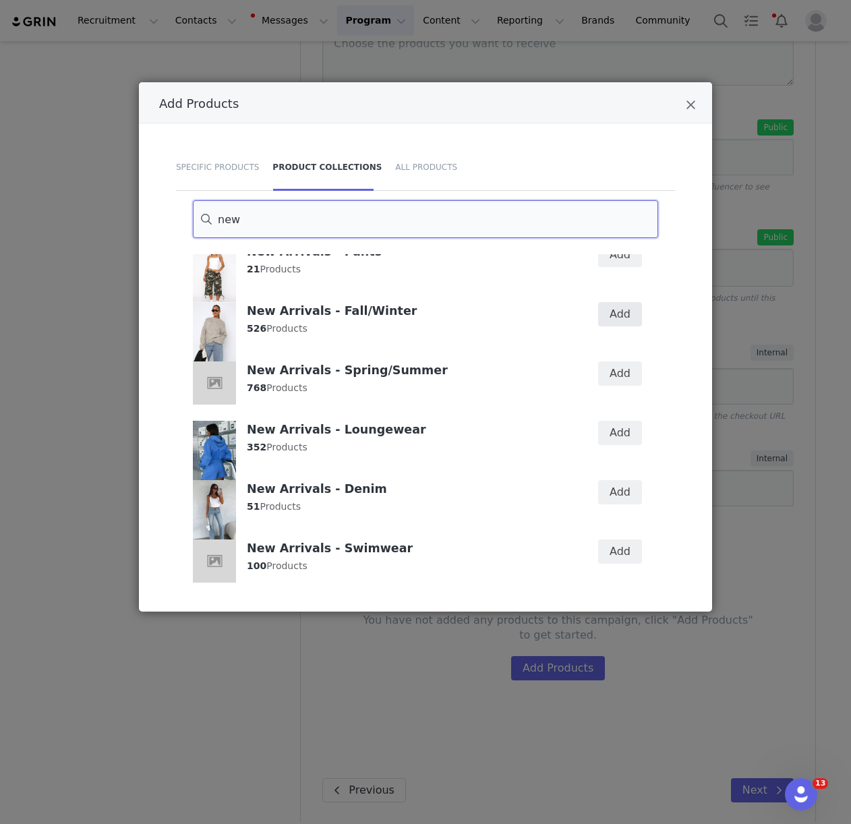
type input "new"
drag, startPoint x: 618, startPoint y: 310, endPoint x: 618, endPoint y: 374, distance: 64.1
click at [618, 311] on button "Add" at bounding box center [620, 314] width 44 height 24
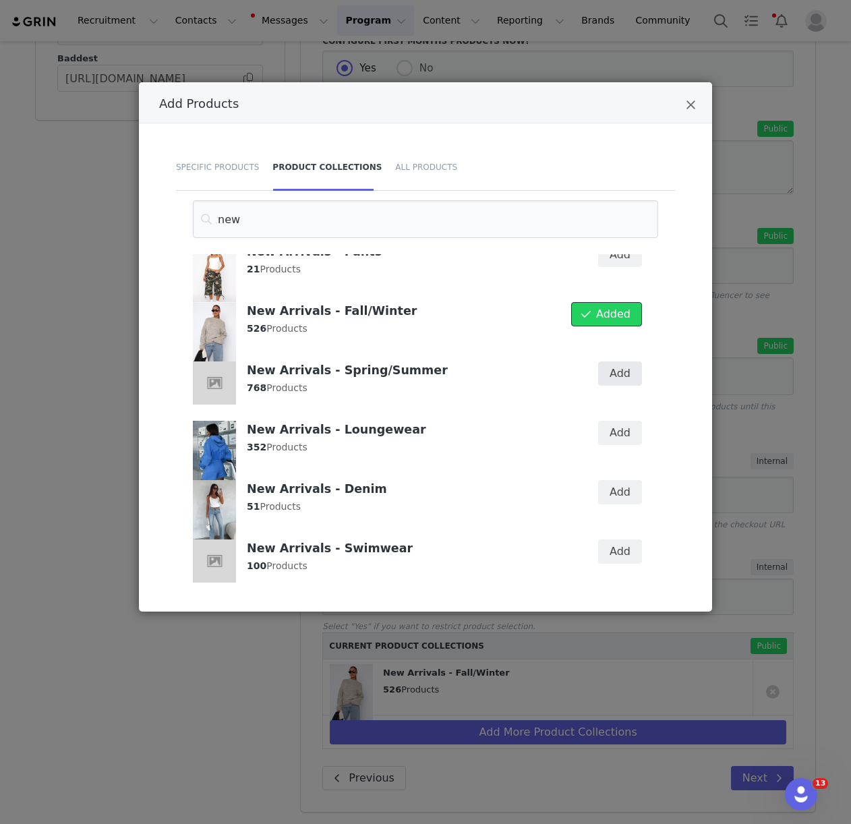
scroll to position [446, 0]
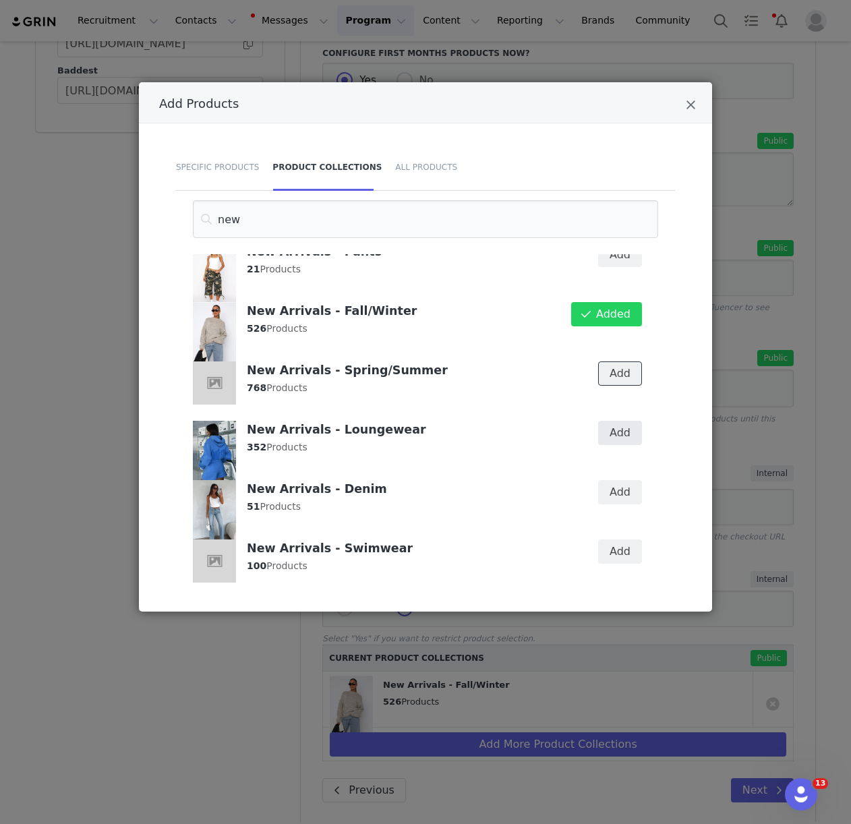
drag, startPoint x: 618, startPoint y: 382, endPoint x: 620, endPoint y: 422, distance: 39.9
click at [618, 382] on button "Add" at bounding box center [620, 373] width 44 height 24
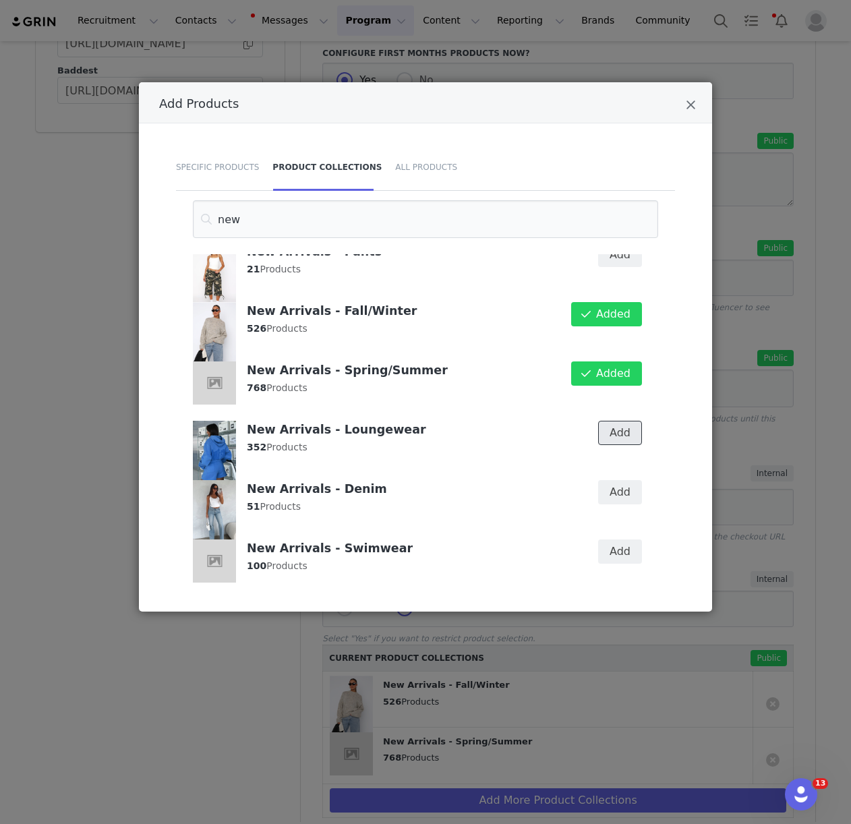
click at [620, 424] on button "Add" at bounding box center [620, 433] width 44 height 24
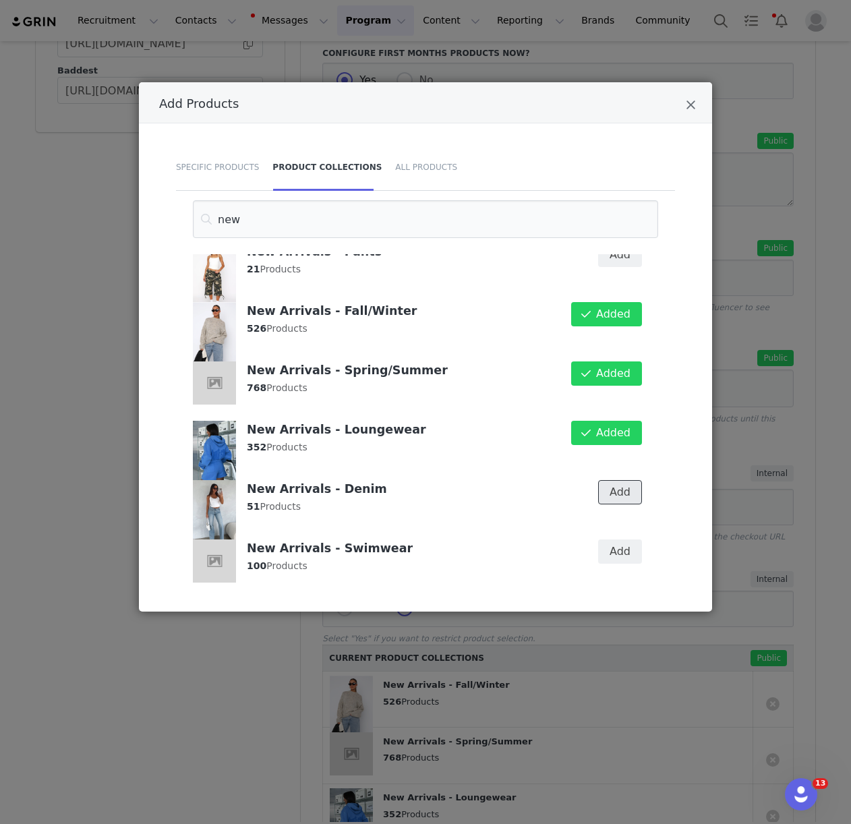
click at [622, 486] on button "Add" at bounding box center [620, 492] width 44 height 24
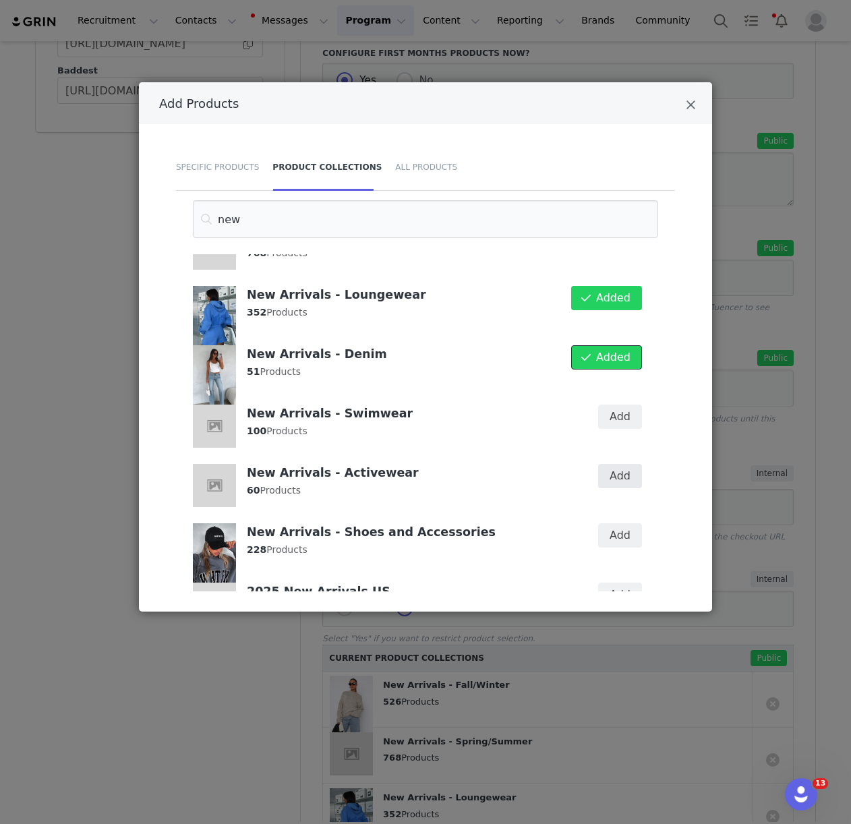
scroll to position [297, 0]
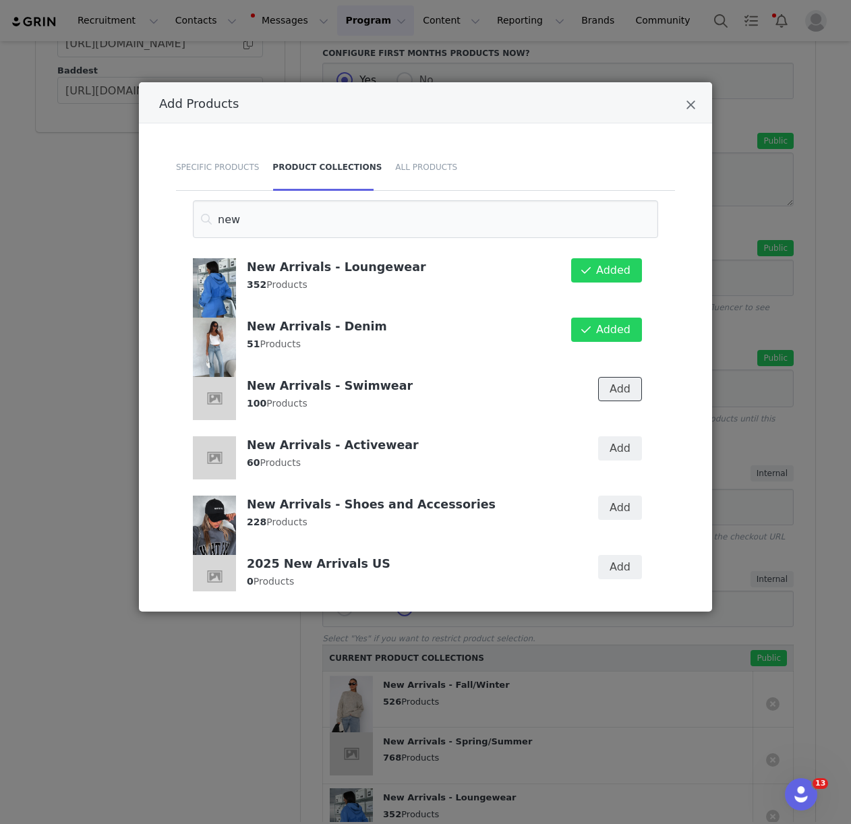
drag, startPoint x: 621, startPoint y: 388, endPoint x: 622, endPoint y: 421, distance: 33.7
click at [621, 388] on button "Add" at bounding box center [620, 389] width 44 height 24
drag, startPoint x: 618, startPoint y: 442, endPoint x: 621, endPoint y: 466, distance: 23.8
click at [618, 442] on button "Add" at bounding box center [620, 448] width 44 height 24
drag, startPoint x: 620, startPoint y: 506, endPoint x: 622, endPoint y: 529, distance: 23.0
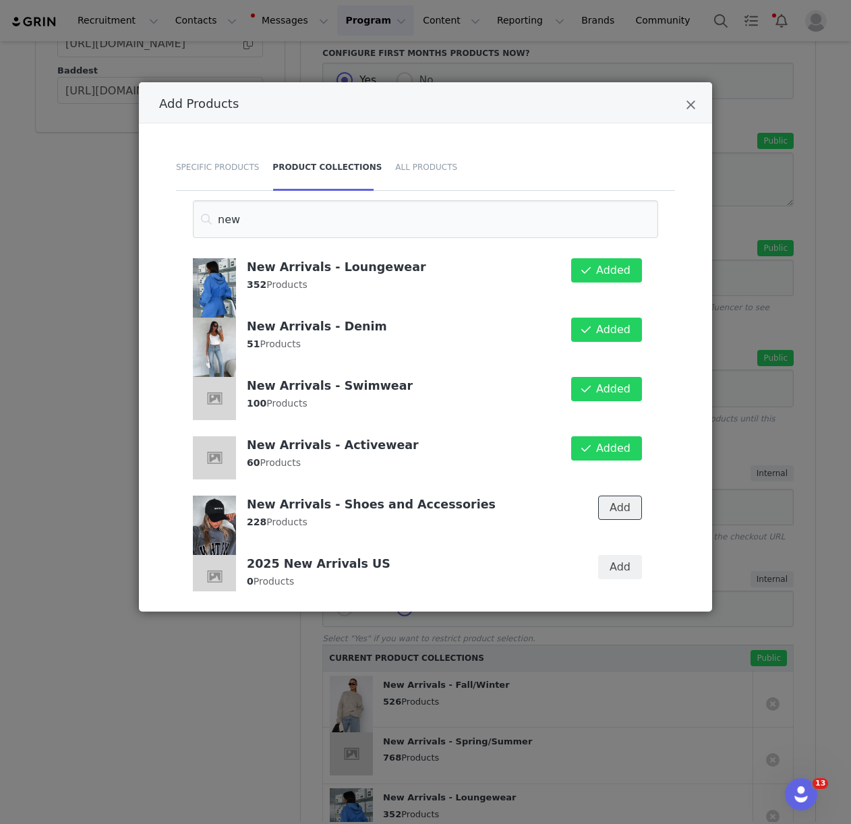
click at [620, 506] on button "Add" at bounding box center [620, 508] width 44 height 24
click at [690, 109] on icon "Close" at bounding box center [691, 104] width 10 height 13
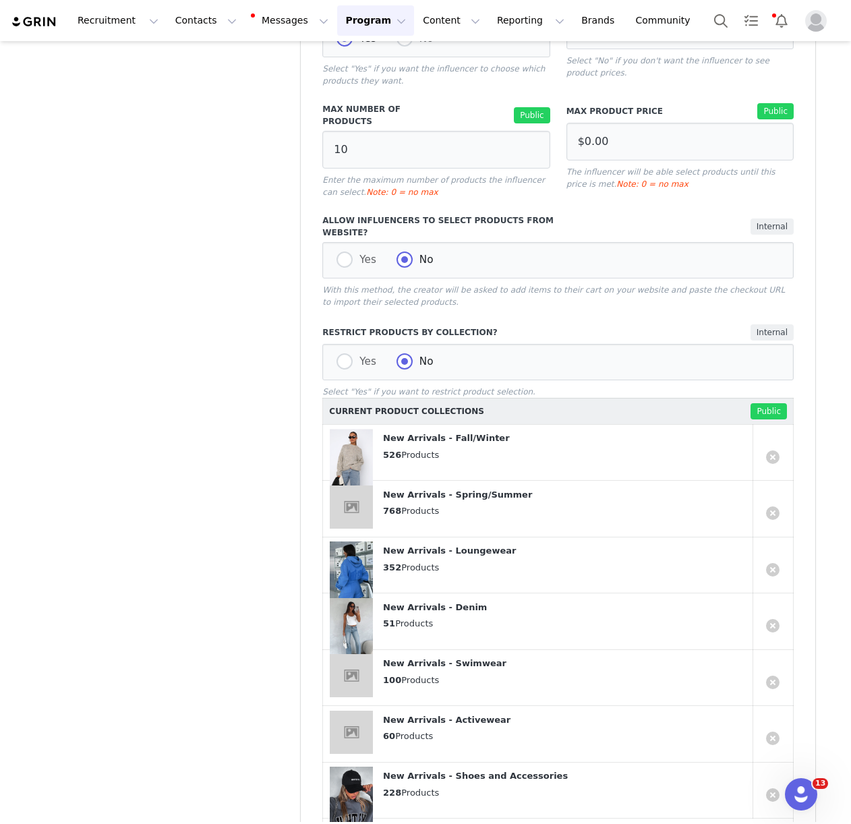
scroll to position [782, 0]
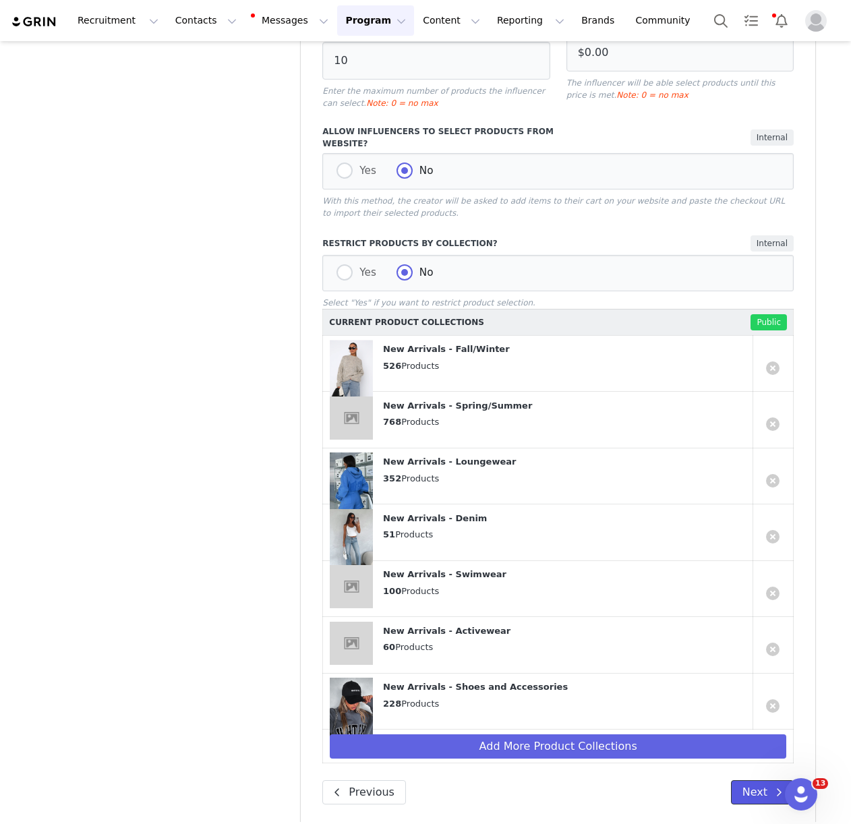
click at [749, 780] on button "Next" at bounding box center [762, 792] width 63 height 24
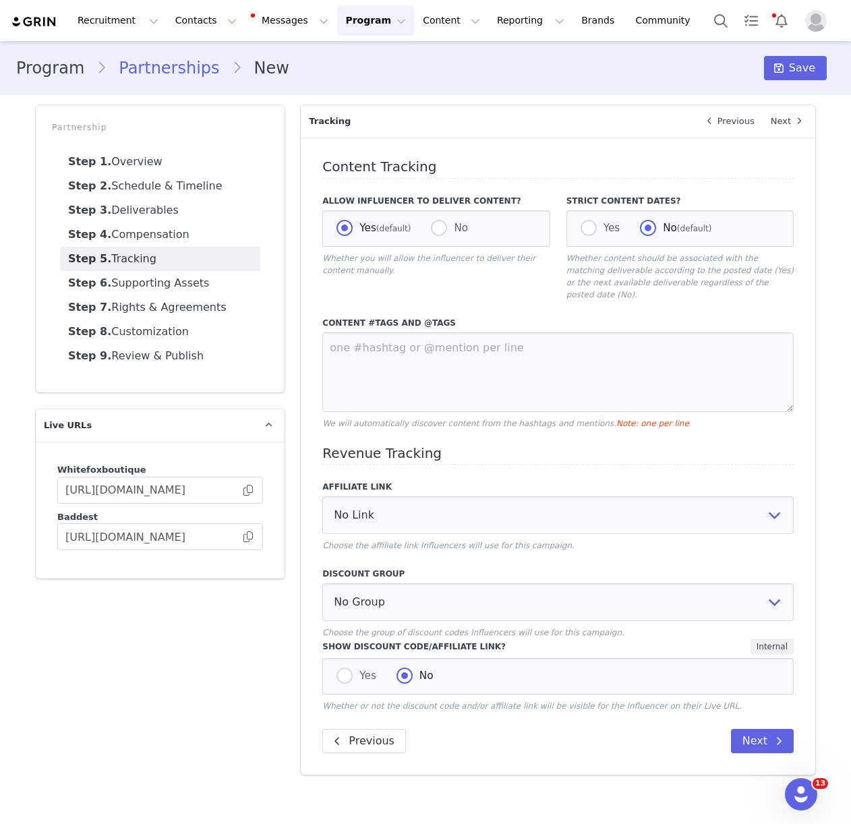
scroll to position [0, 0]
click at [746, 729] on button "Next" at bounding box center [762, 741] width 63 height 24
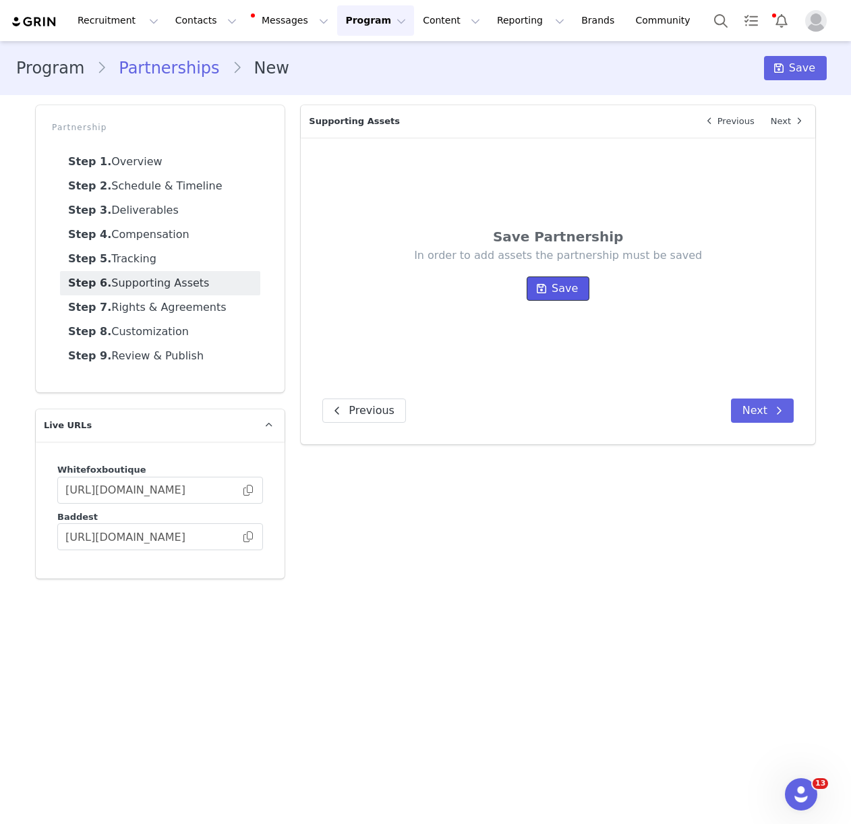
click at [562, 287] on span "Save" at bounding box center [565, 288] width 26 height 16
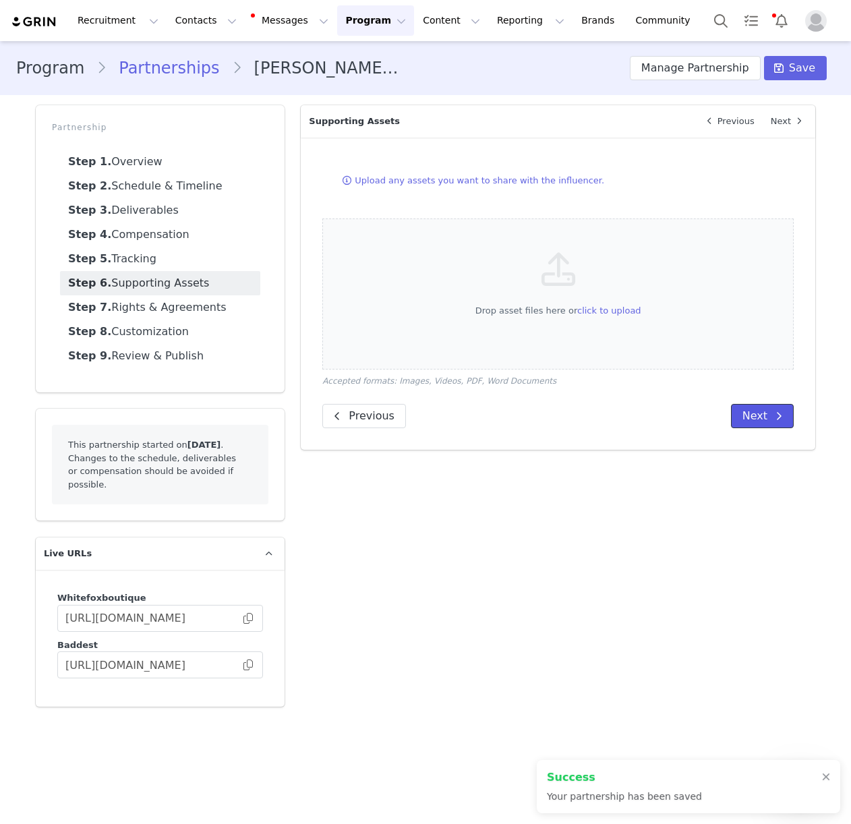
click at [761, 415] on button "Next" at bounding box center [762, 416] width 63 height 24
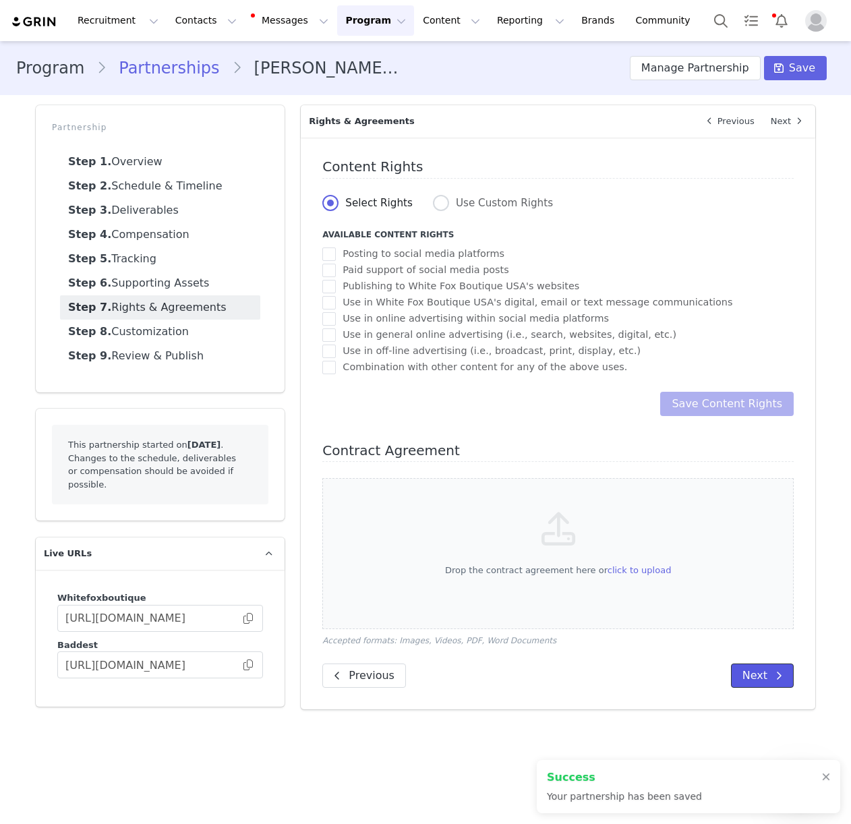
click at [773, 675] on span at bounding box center [779, 676] width 16 height 16
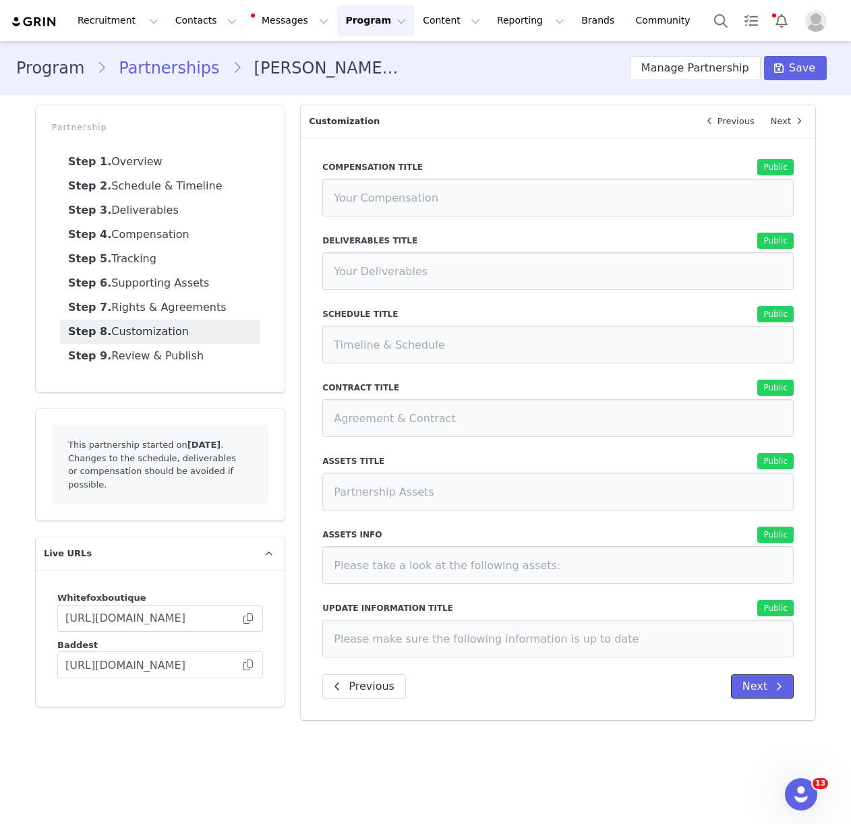
click at [781, 682] on icon at bounding box center [778, 686] width 7 height 11
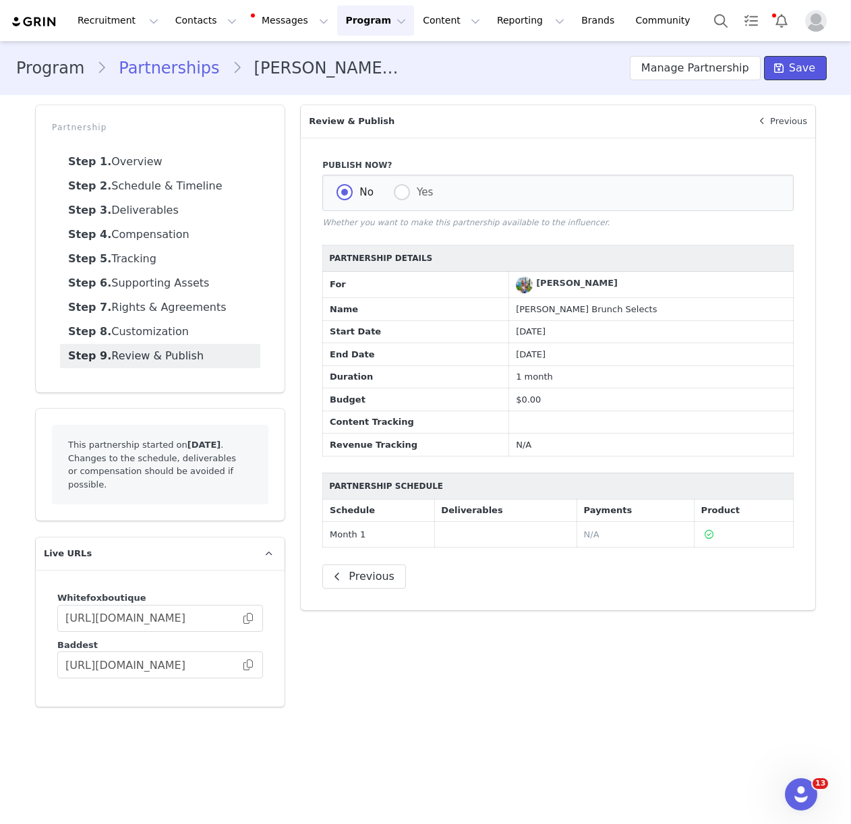
click at [800, 68] on span "Save" at bounding box center [802, 68] width 26 height 16
click at [181, 22] on button "Contacts Contacts" at bounding box center [206, 20] width 78 height 30
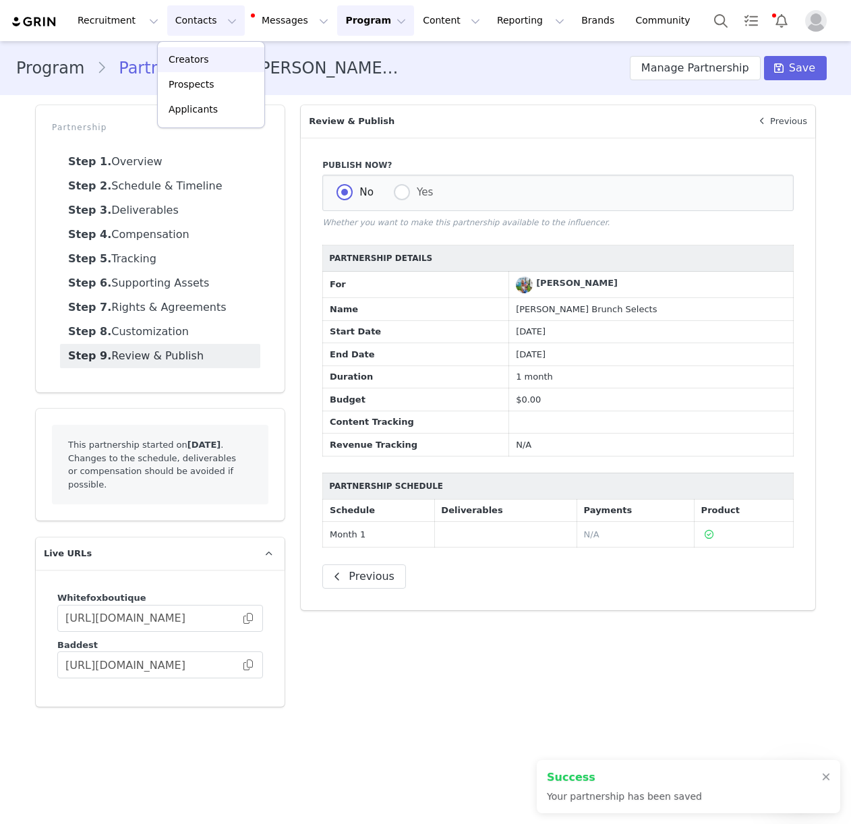
click at [177, 56] on p "Creators" at bounding box center [189, 60] width 40 height 14
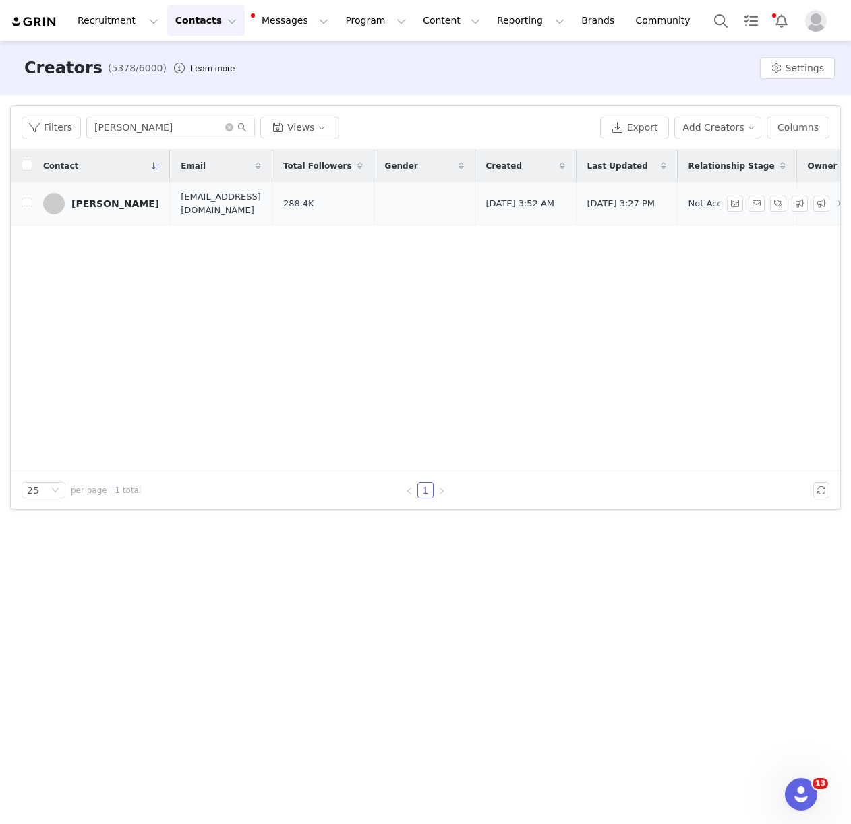
click at [92, 201] on div "[PERSON_NAME]" at bounding box center [115, 203] width 88 height 11
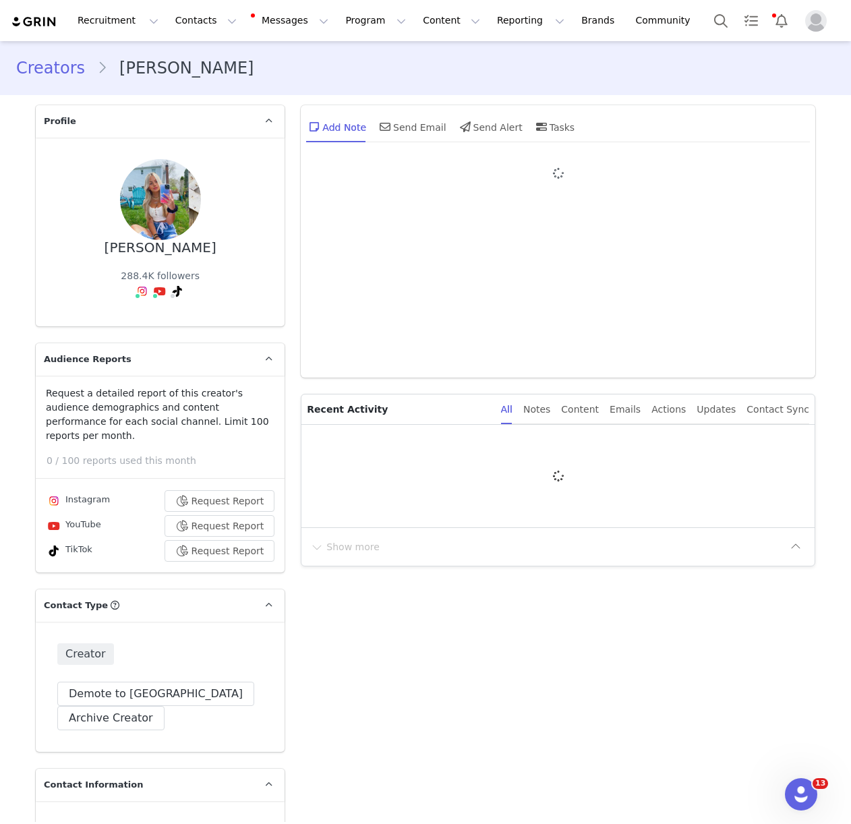
type input "+1 ([GEOGRAPHIC_DATA])"
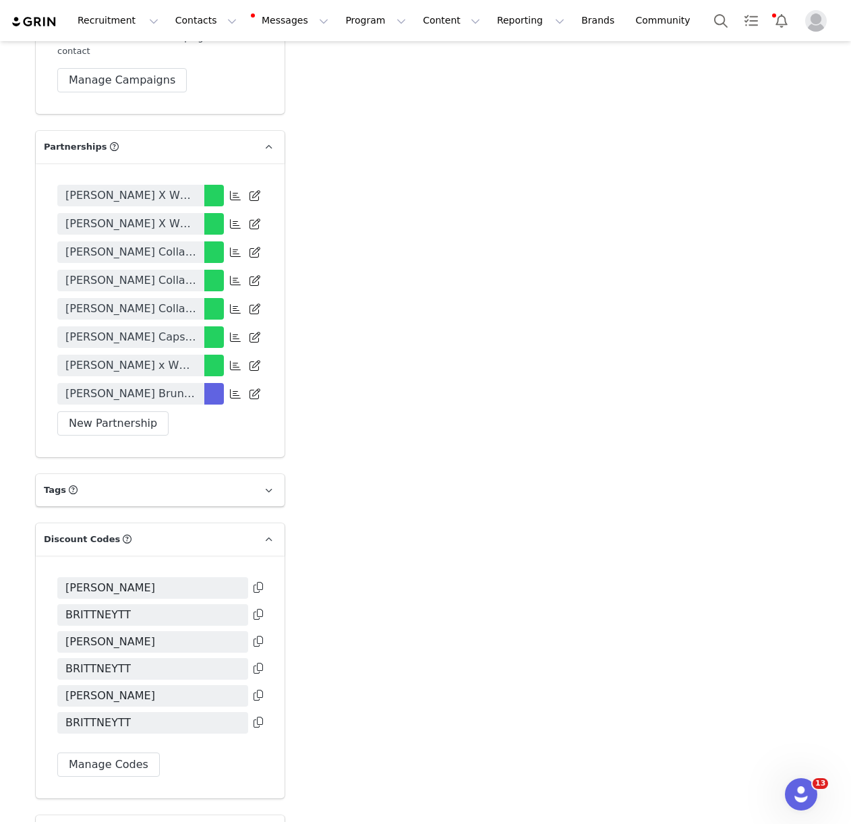
scroll to position [3131, 0]
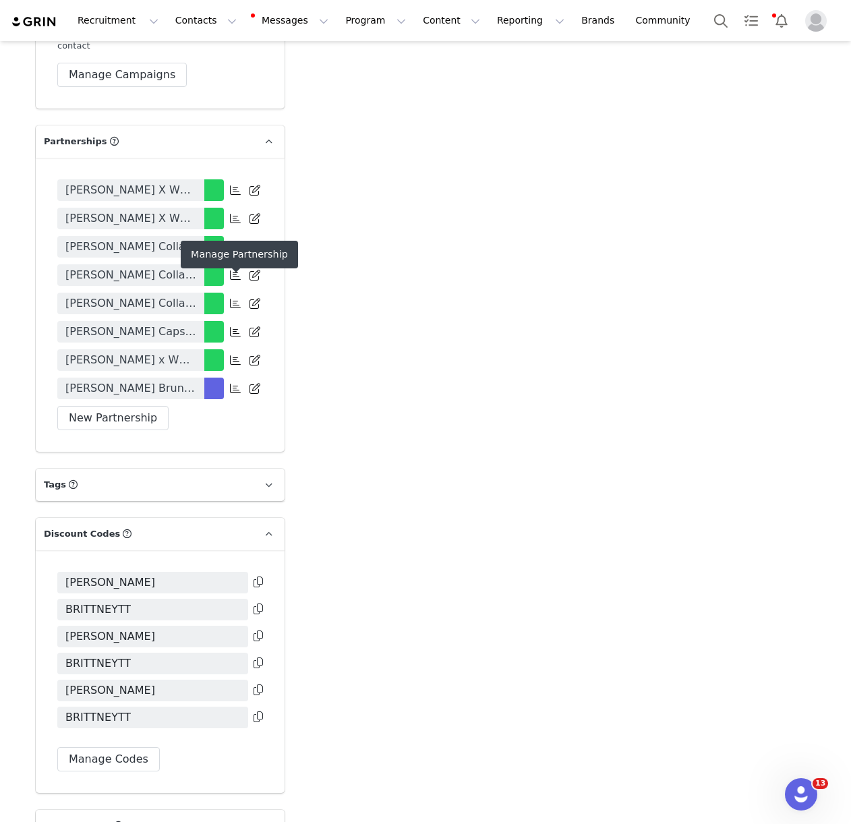
click at [234, 383] on icon at bounding box center [235, 388] width 11 height 11
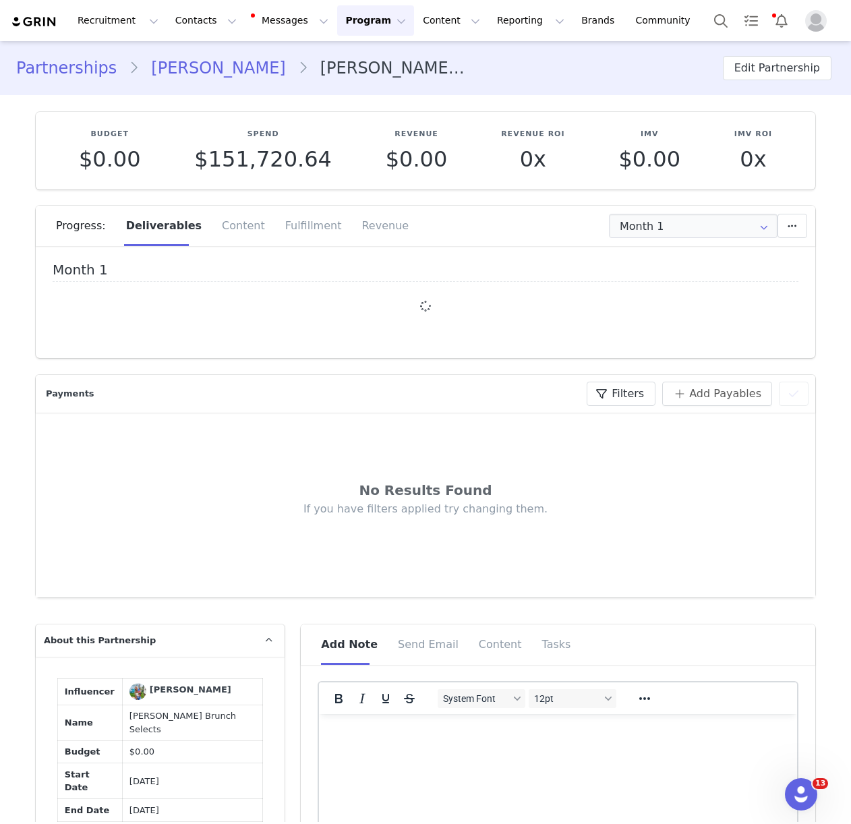
type input "+1 ([GEOGRAPHIC_DATA])"
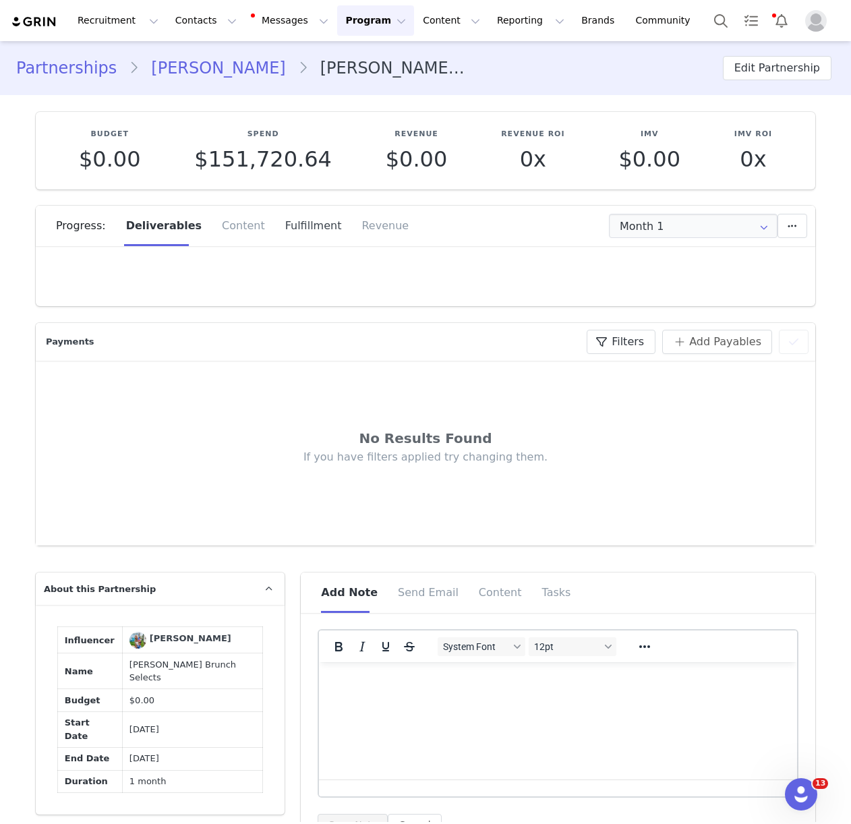
click at [308, 232] on div "Fulfillment" at bounding box center [313, 226] width 77 height 40
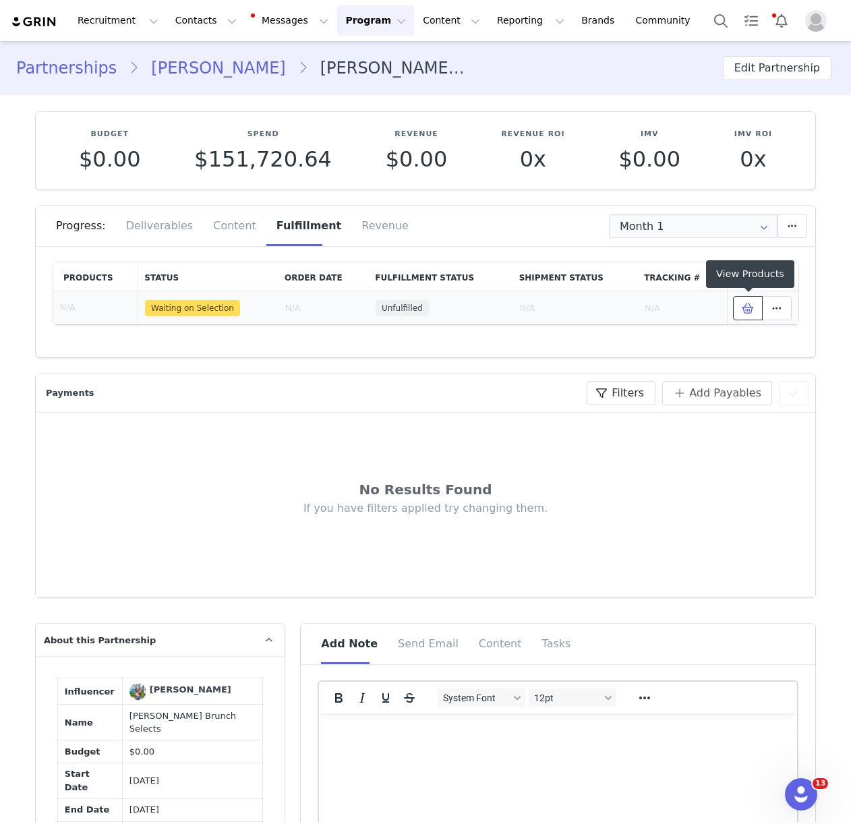
click at [738, 310] on button at bounding box center [748, 308] width 30 height 24
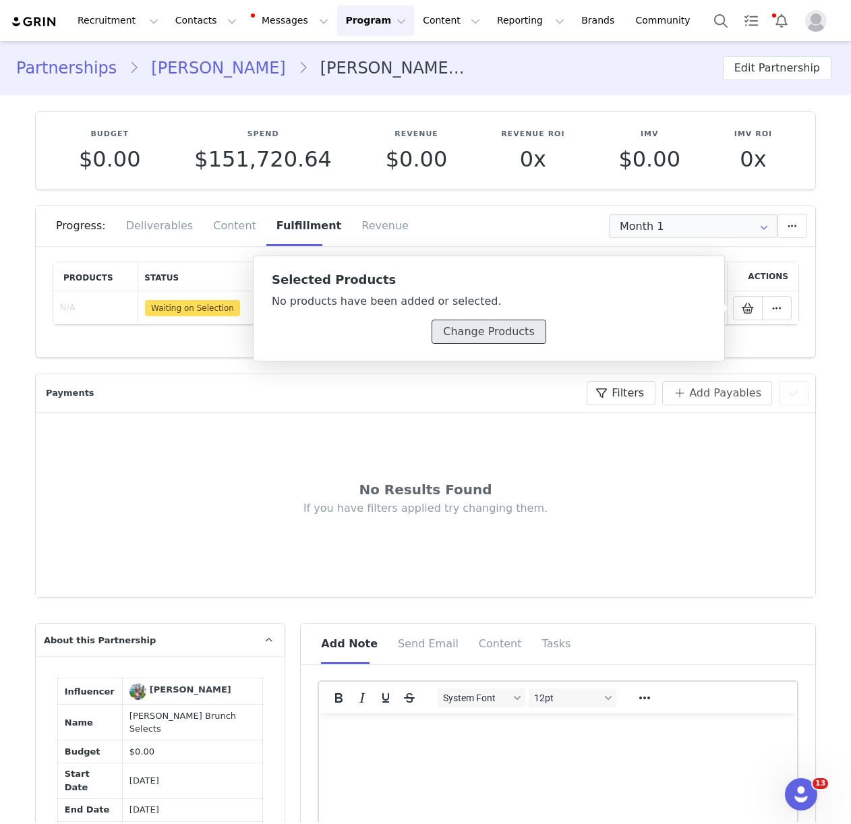
click at [481, 338] on button "Change Products" at bounding box center [489, 332] width 114 height 24
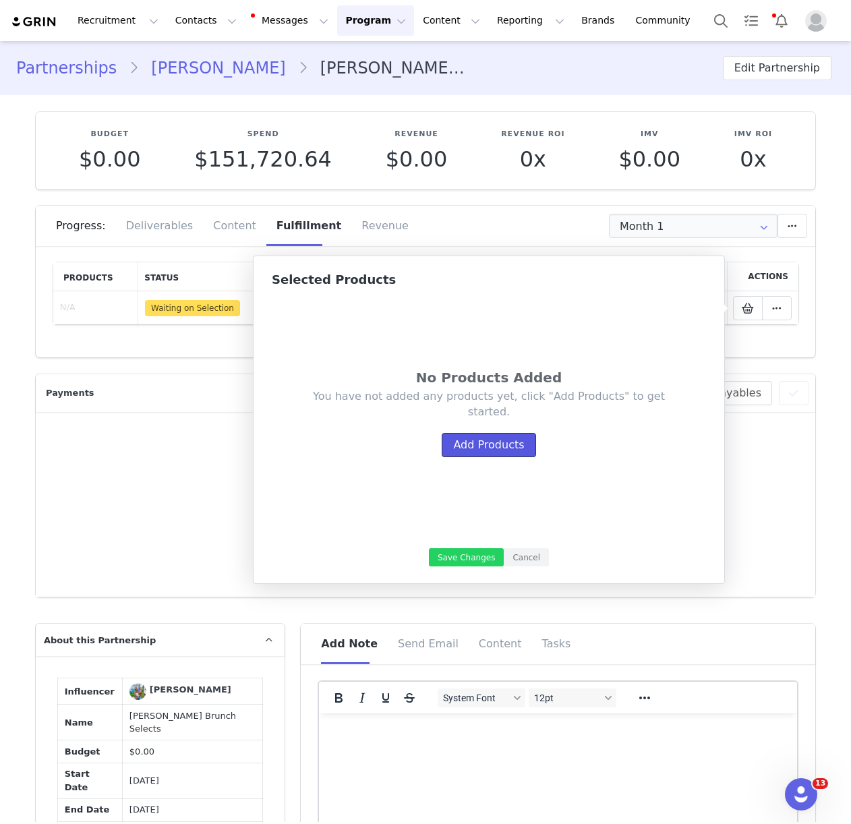
click at [492, 447] on button "Add Products" at bounding box center [489, 445] width 94 height 24
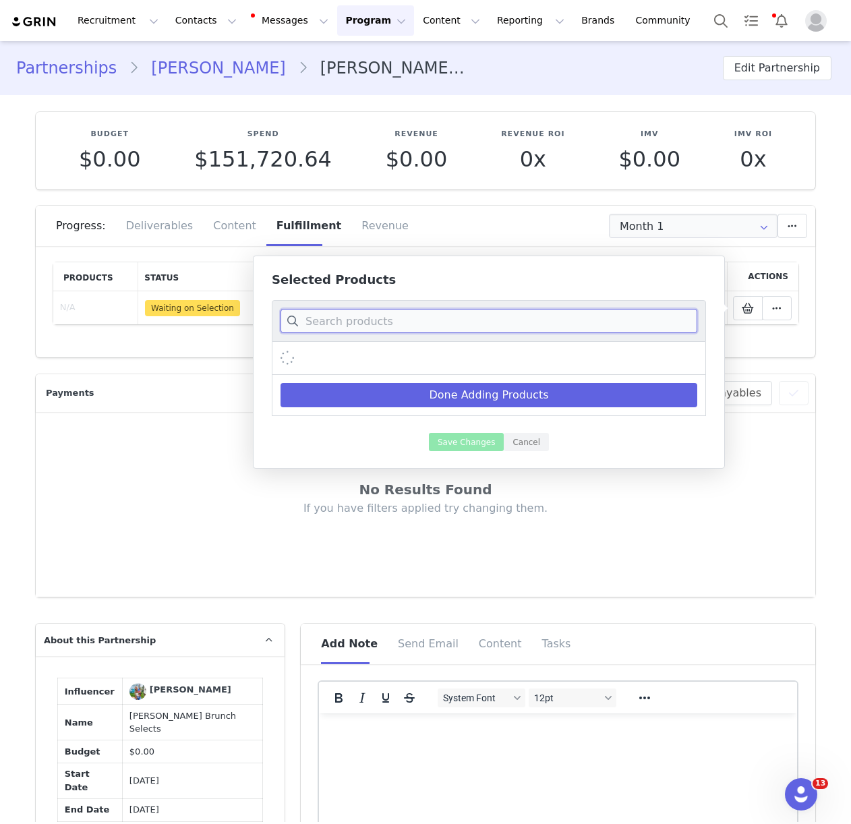
click at [404, 320] on input at bounding box center [488, 321] width 417 height 24
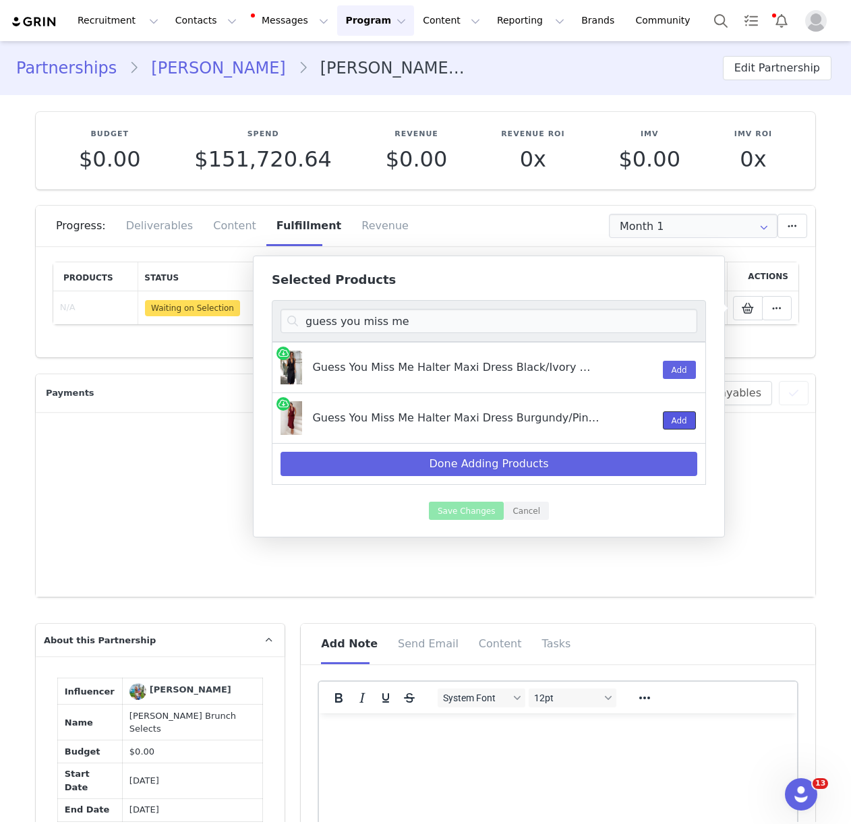
click at [668, 425] on button "Add" at bounding box center [679, 420] width 33 height 18
click at [372, 316] on input "guess you miss me" at bounding box center [488, 321] width 417 height 24
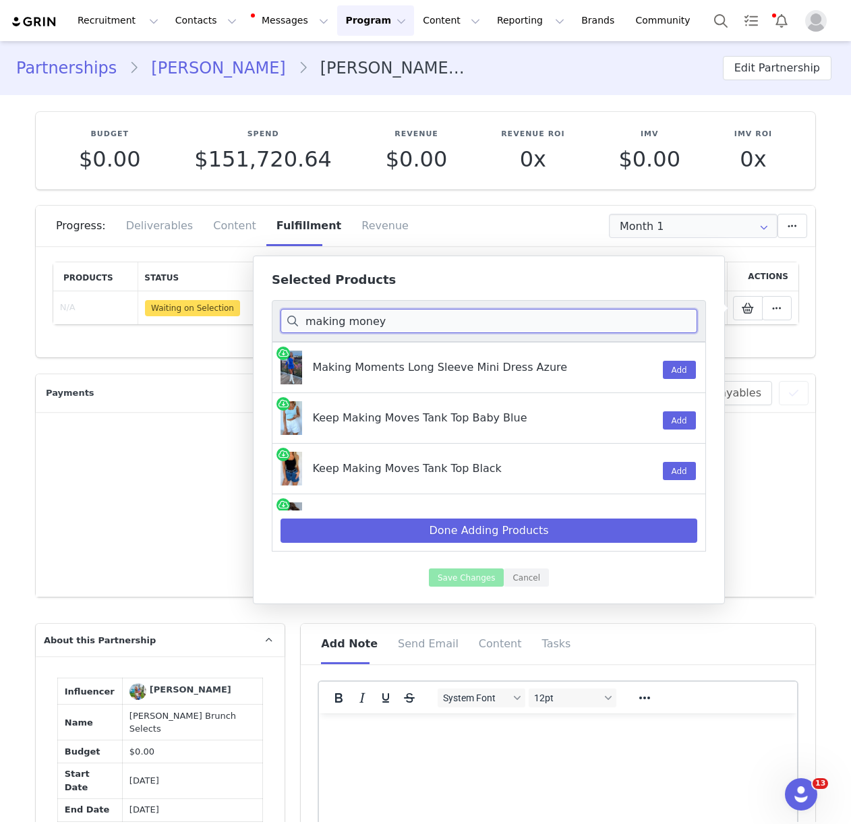
click at [388, 316] on input "making money" at bounding box center [488, 321] width 417 height 24
type input "hold"
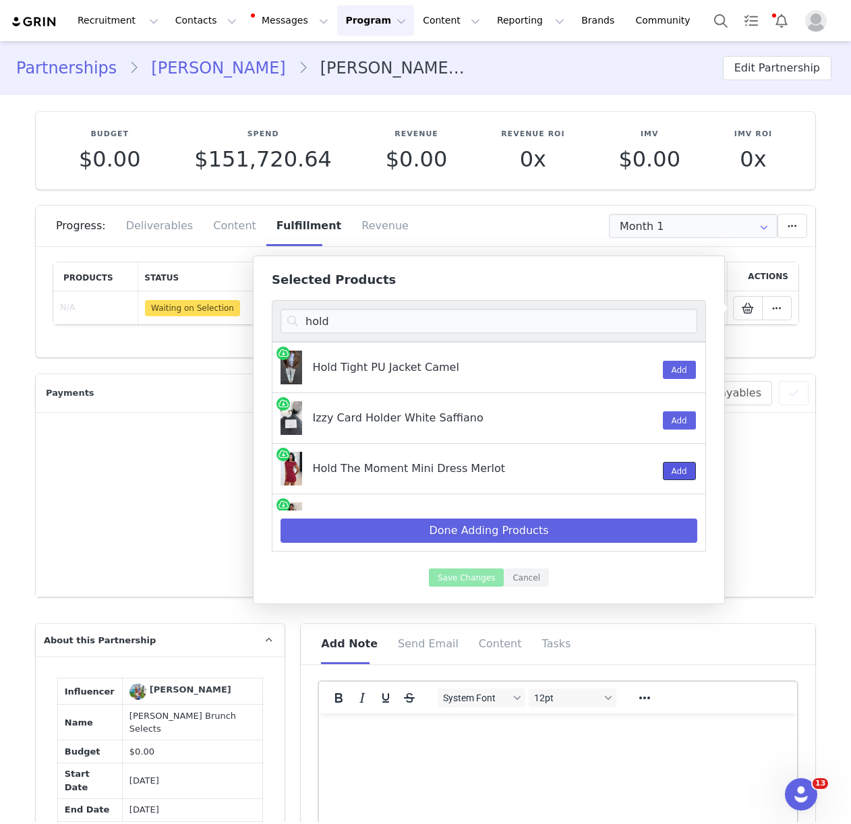
click at [676, 473] on button "Add" at bounding box center [679, 471] width 33 height 18
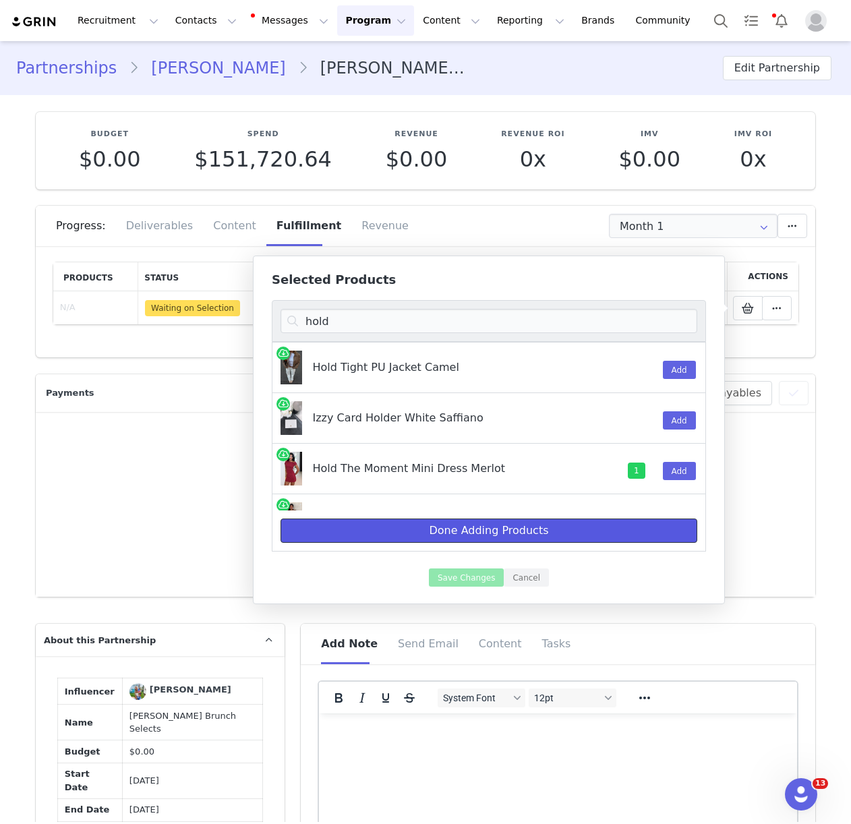
click at [511, 531] on button "Done Adding Products" at bounding box center [488, 531] width 417 height 24
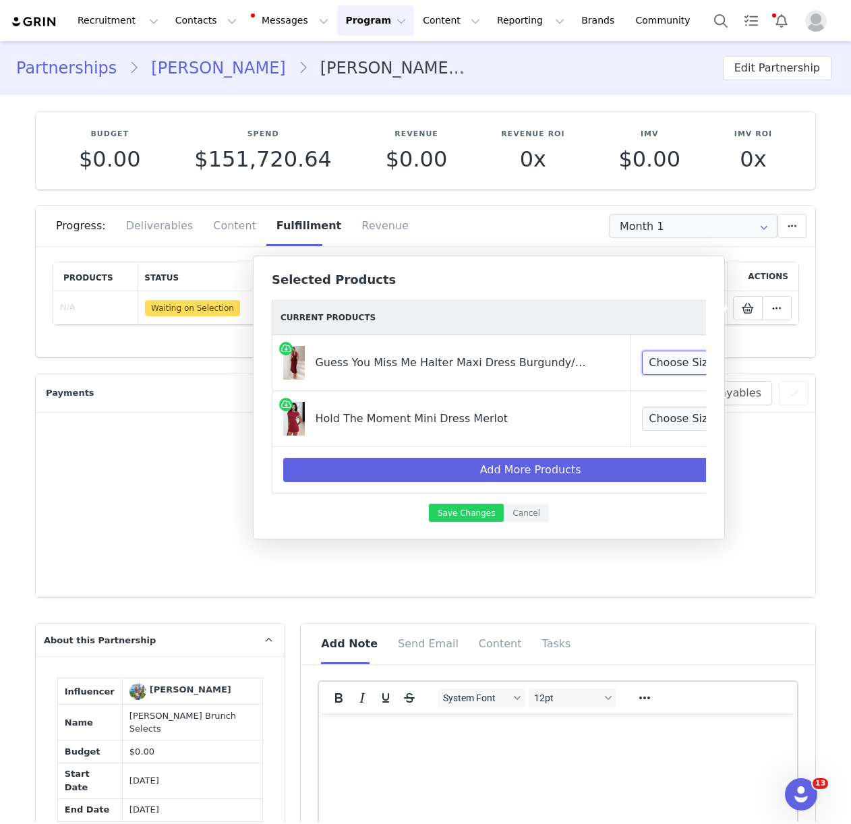
click at [653, 368] on select "Choose Size XXS XS S M L XL" at bounding box center [692, 363] width 100 height 24
select select "27779477"
click at [646, 421] on select "Choose Size XXS XS S M L XL" at bounding box center [692, 419] width 100 height 24
select select "28060821"
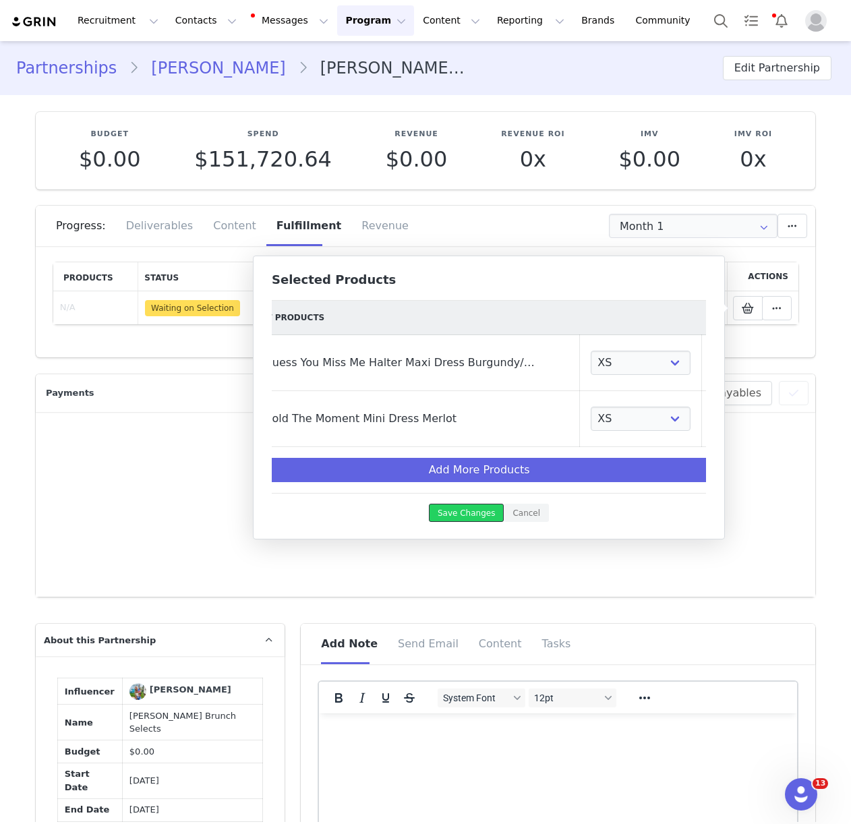
drag, startPoint x: 477, startPoint y: 515, endPoint x: 475, endPoint y: 494, distance: 20.9
click at [477, 515] on button "Save Changes" at bounding box center [466, 513] width 75 height 18
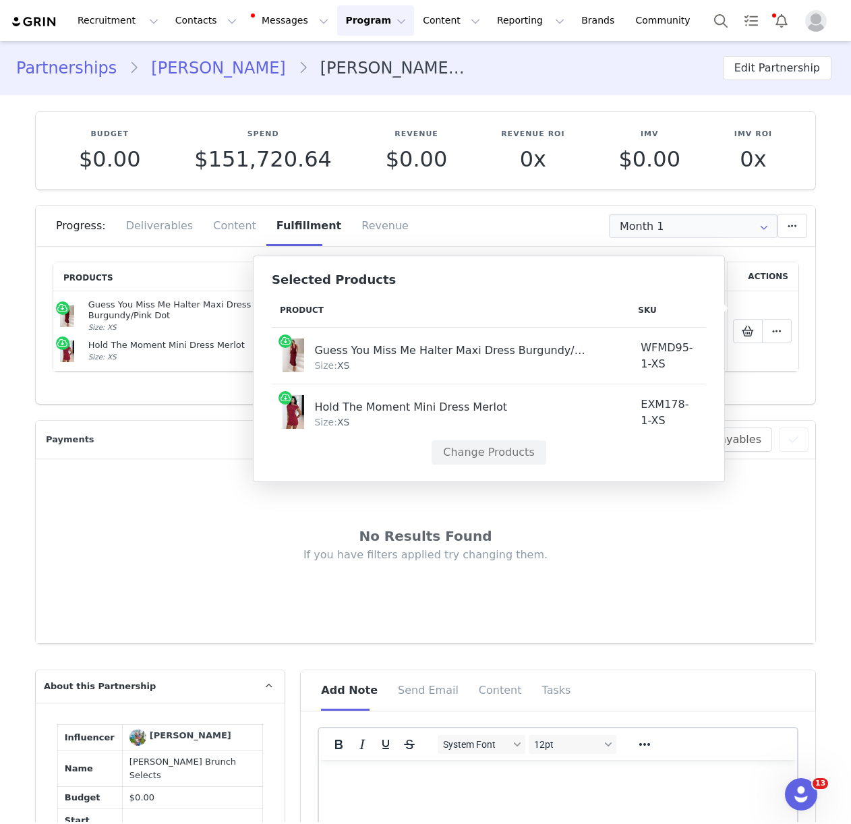
click at [518, 240] on div "Progress: Deliverables Content Fulfillment Revenue" at bounding box center [435, 226] width 759 height 40
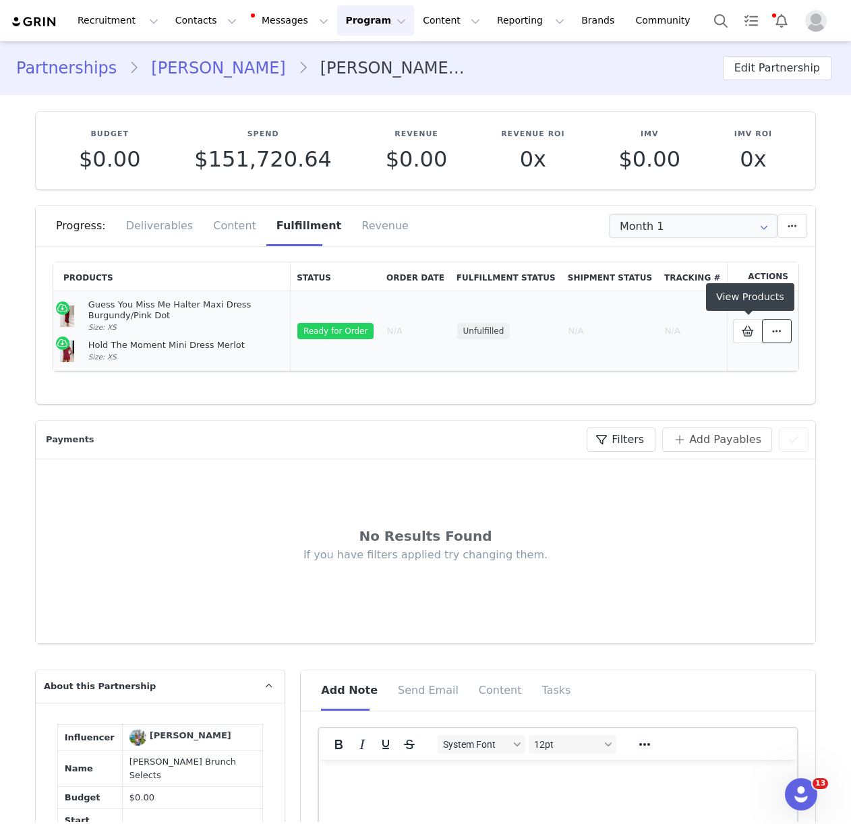
click at [785, 336] on span at bounding box center [777, 331] width 16 height 16
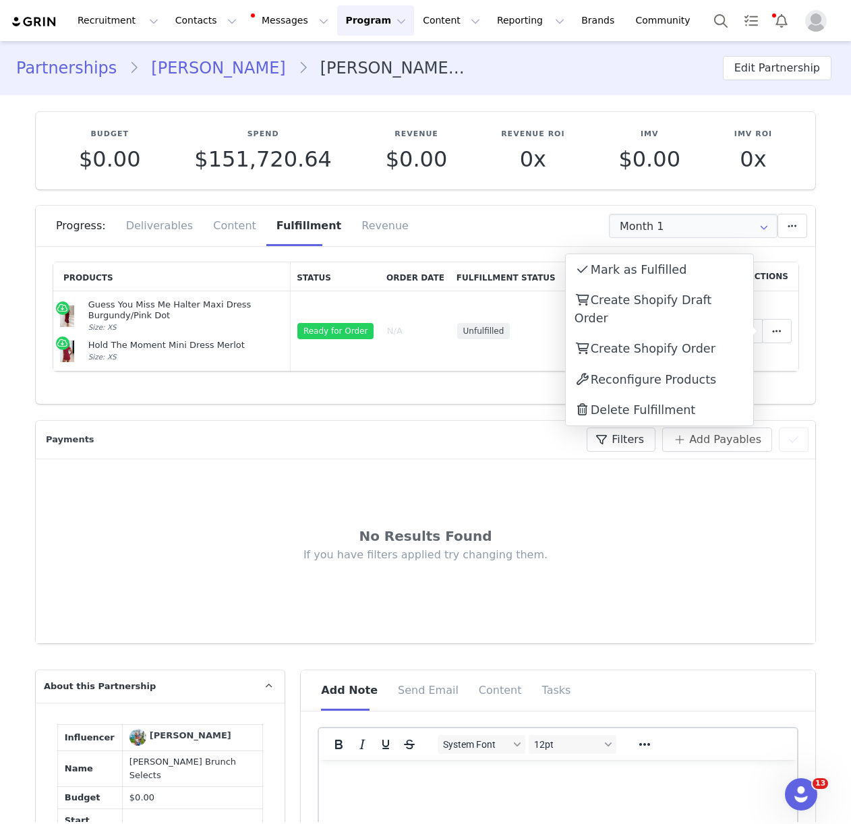
drag, startPoint x: 674, startPoint y: 331, endPoint x: 692, endPoint y: 327, distance: 19.3
click at [674, 342] on span "Create Shopify Order" at bounding box center [653, 348] width 125 height 13
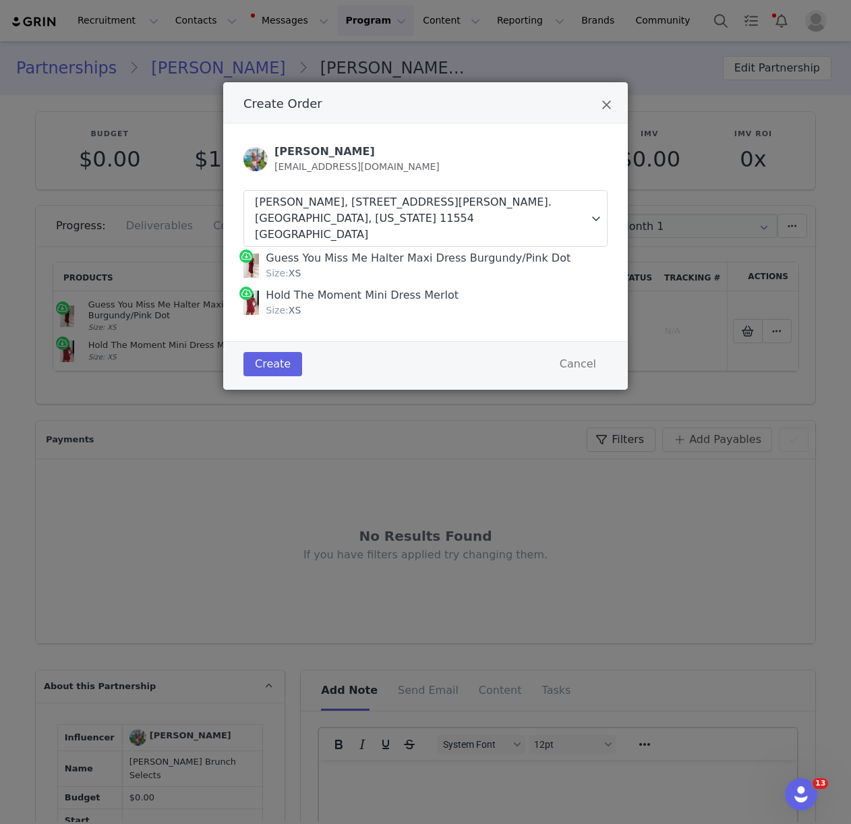
drag, startPoint x: 268, startPoint y: 241, endPoint x: 318, endPoint y: 297, distance: 75.0
click at [318, 297] on div "Guess You Miss Me Halter Maxi Dress Burgundy/Pink Dot Size: XS Hold The Moment …" at bounding box center [425, 284] width 364 height 74
copy div "Guess You Miss Me Halter Maxi Dress Burgundy/Pink Dot Size: XS Hold The Moment …"
drag, startPoint x: 278, startPoint y: 343, endPoint x: 270, endPoint y: 337, distance: 10.1
click at [278, 352] on button "Create" at bounding box center [272, 364] width 59 height 24
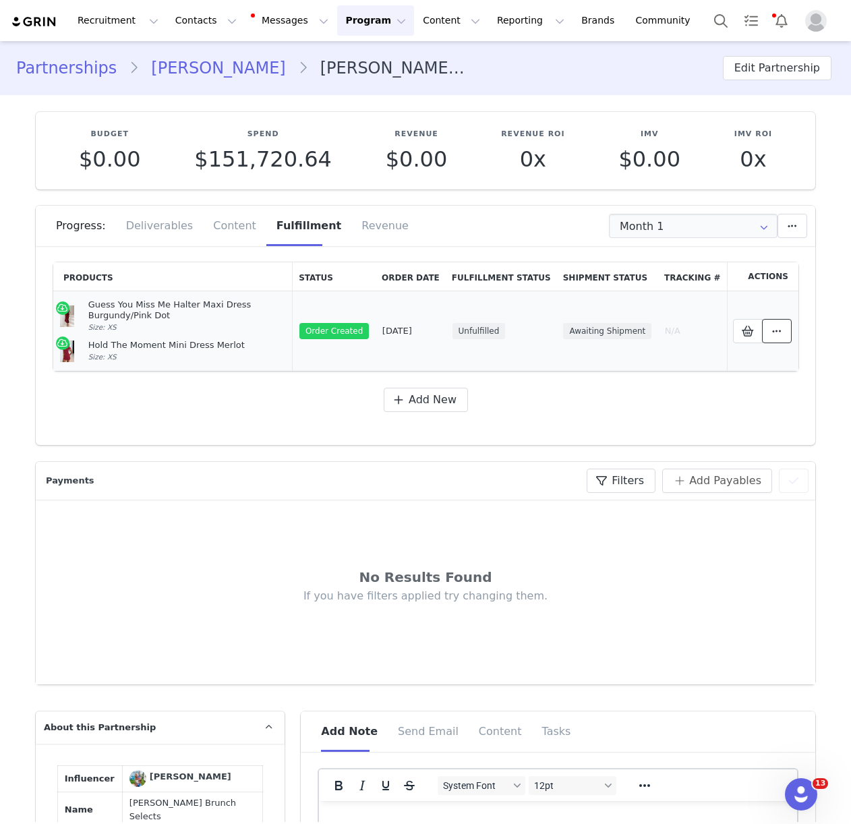
click at [776, 334] on icon at bounding box center [776, 331] width 9 height 11
click at [781, 332] on span at bounding box center [777, 331] width 16 height 16
click at [786, 333] on button at bounding box center [777, 331] width 30 height 24
click at [682, 332] on link "View Order" at bounding box center [659, 331] width 187 height 31
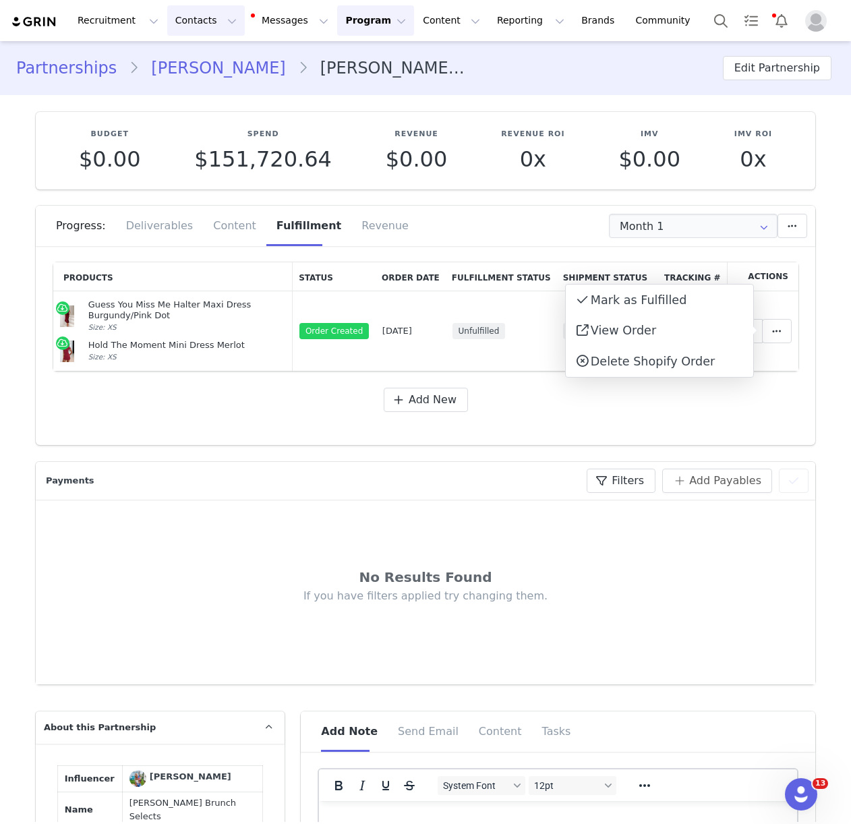
click at [186, 22] on button "Contacts Contacts" at bounding box center [206, 20] width 78 height 30
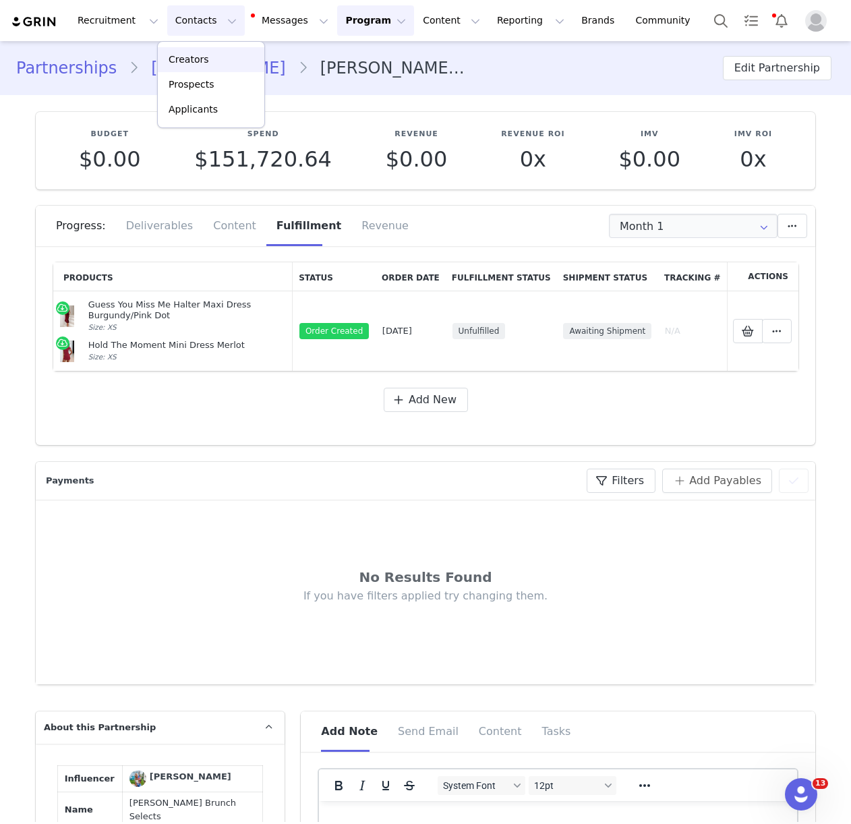
click at [185, 52] on link "Creators" at bounding box center [211, 59] width 107 height 25
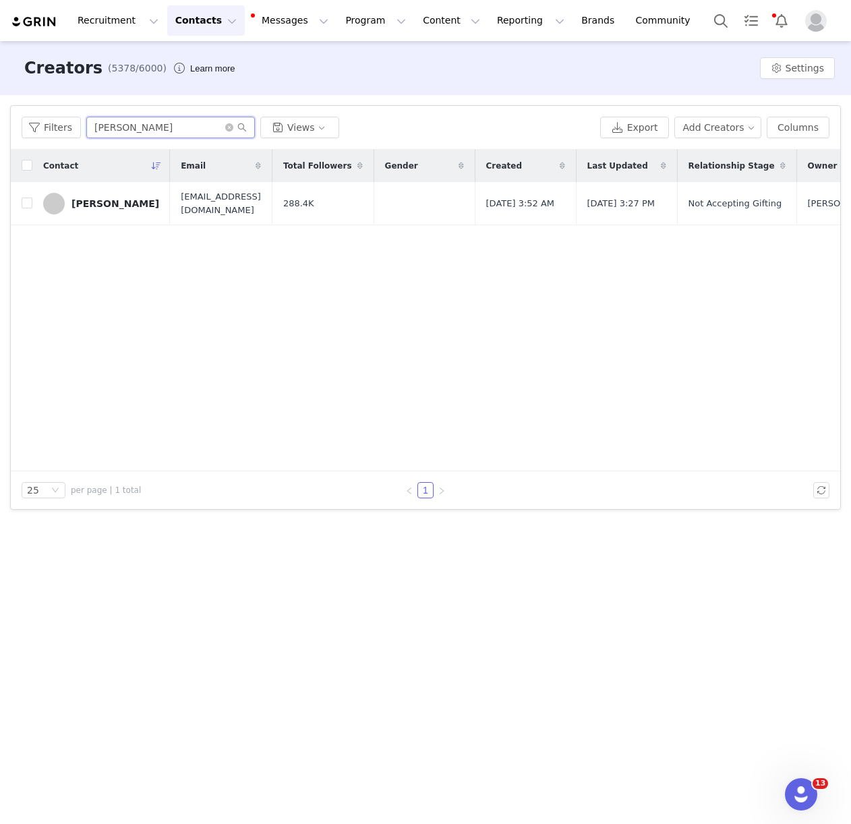
drag, startPoint x: 179, startPoint y: 123, endPoint x: 140, endPoint y: 126, distance: 39.3
click at [179, 123] on input "[PERSON_NAME]" at bounding box center [170, 128] width 169 height 22
click at [115, 126] on input "[PERSON_NAME]" at bounding box center [170, 128] width 169 height 22
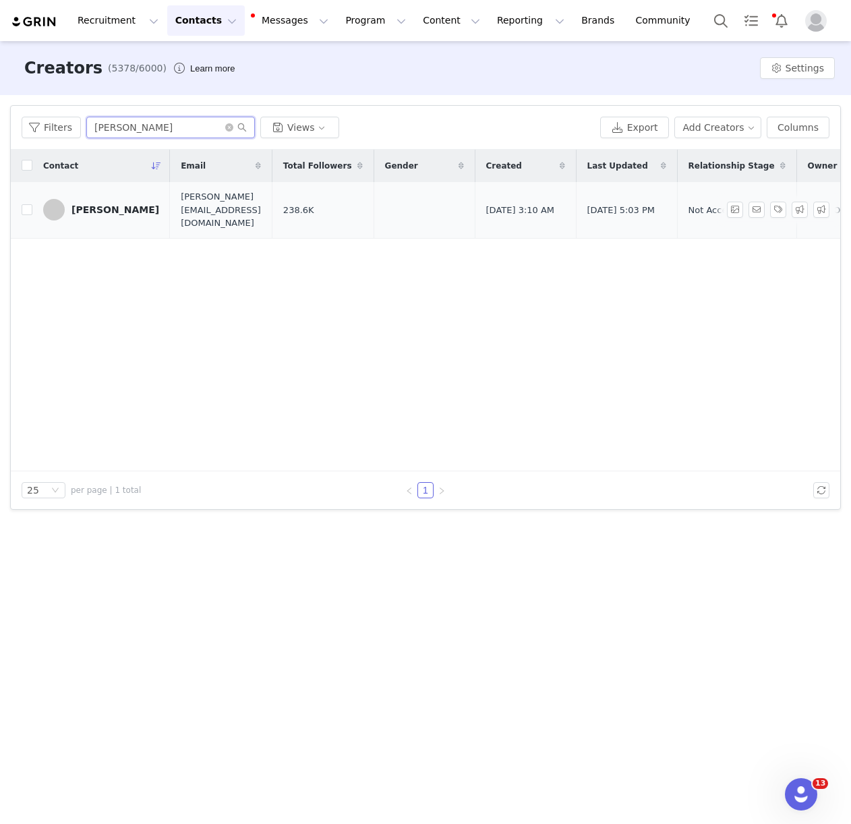
type input "[PERSON_NAME]"
click at [106, 224] on td "[PERSON_NAME]" at bounding box center [101, 210] width 138 height 56
click at [107, 207] on div "[PERSON_NAME]" at bounding box center [115, 209] width 88 height 11
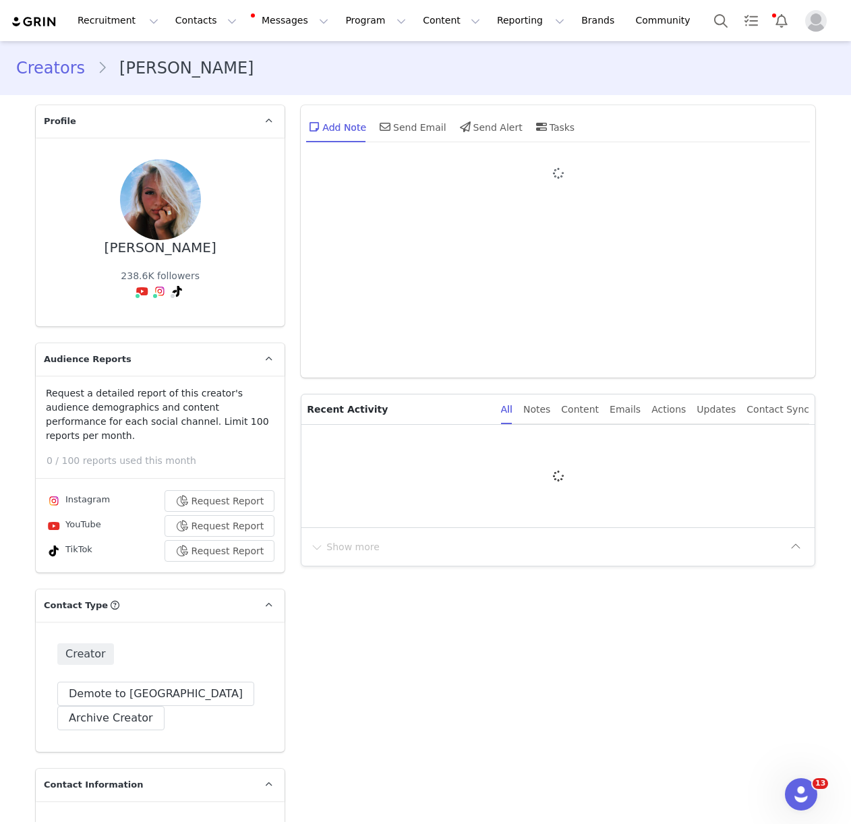
type input "+1 ([GEOGRAPHIC_DATA])"
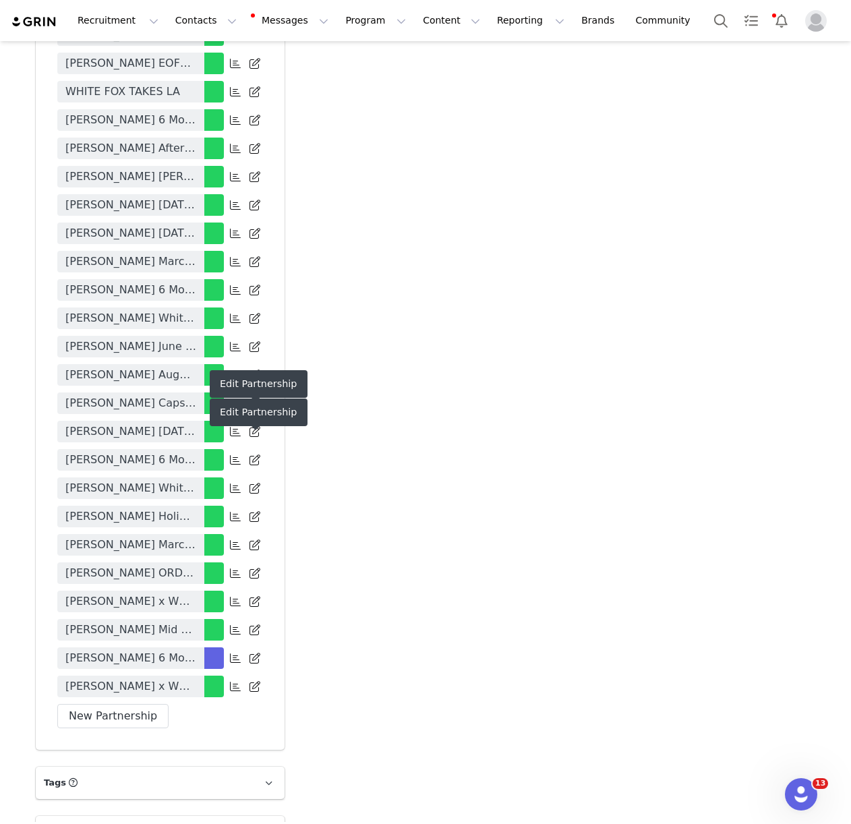
scroll to position [3567, 0]
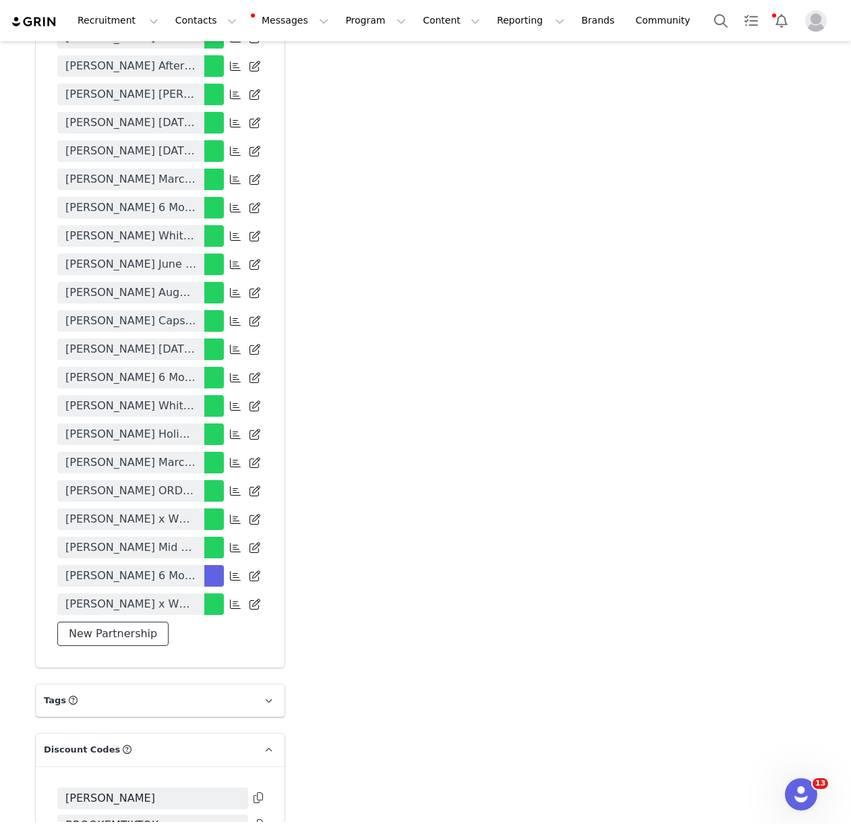
click at [112, 622] on button "New Partnership" at bounding box center [112, 634] width 111 height 24
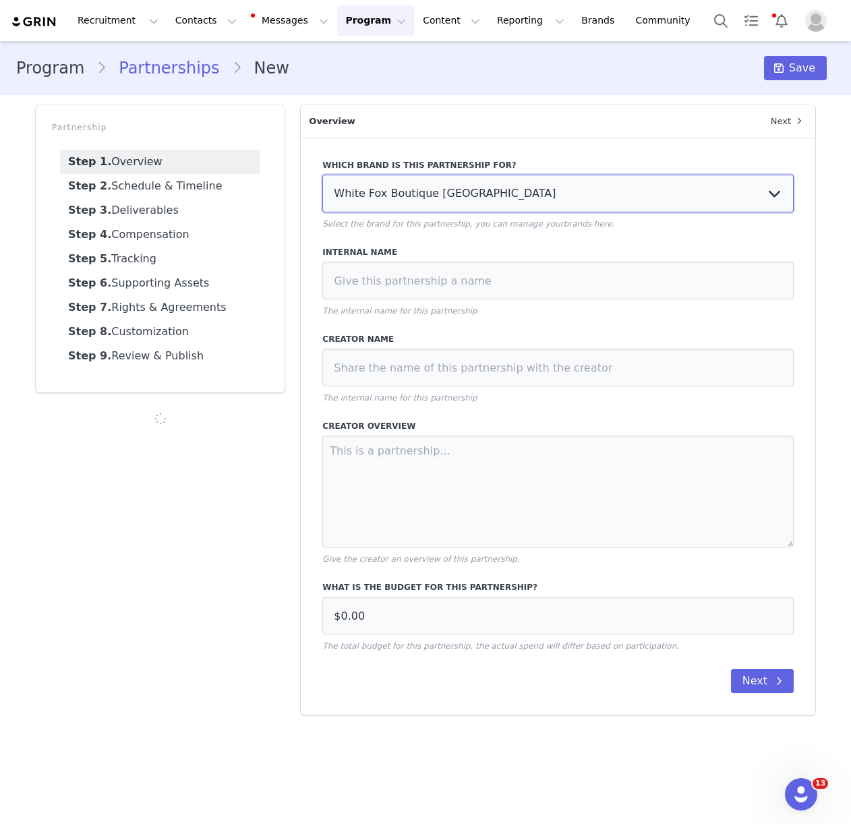
click at [473, 190] on select "White Fox Boutique [GEOGRAPHIC_DATA] White Fox Boutique AUS White Fox Boutique …" at bounding box center [557, 194] width 471 height 38
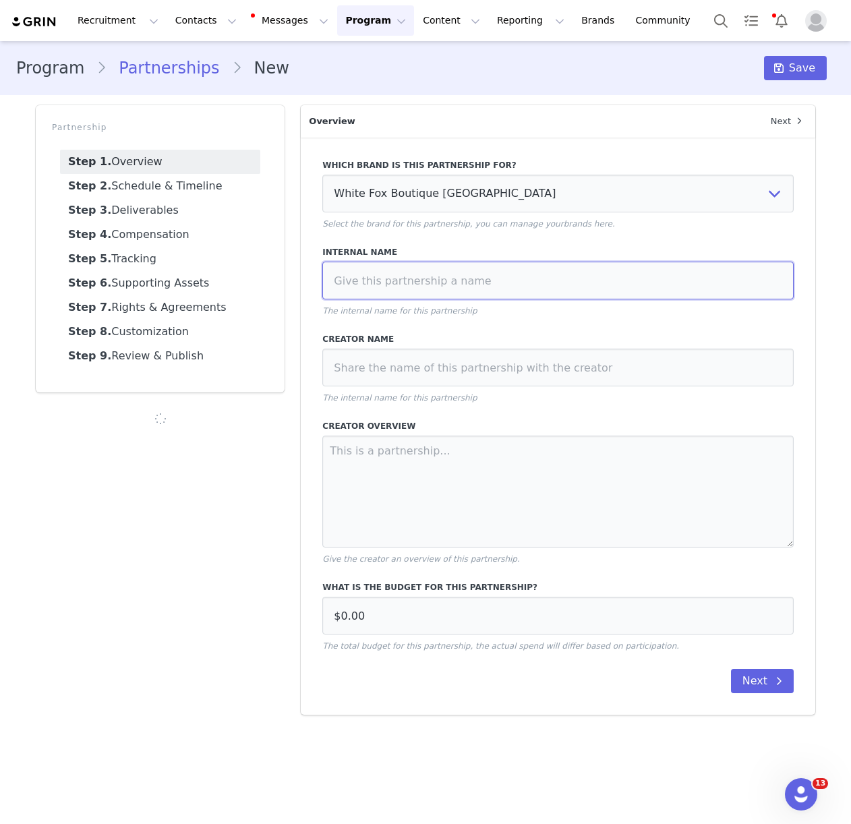
click at [422, 290] on input at bounding box center [557, 281] width 471 height 38
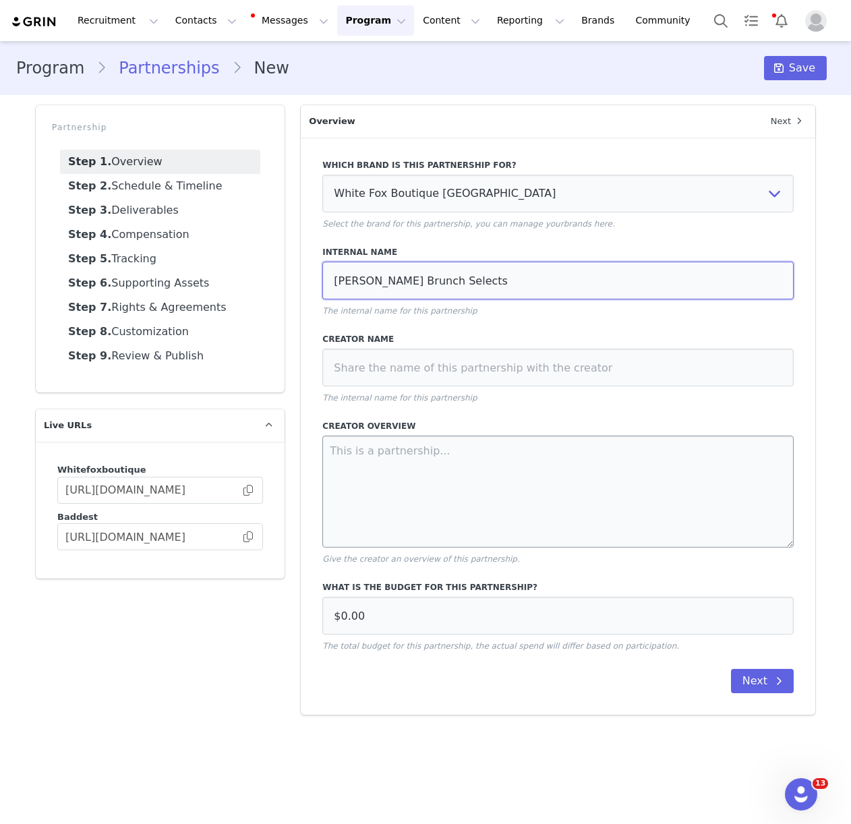
type input "[PERSON_NAME] Brunch Selects"
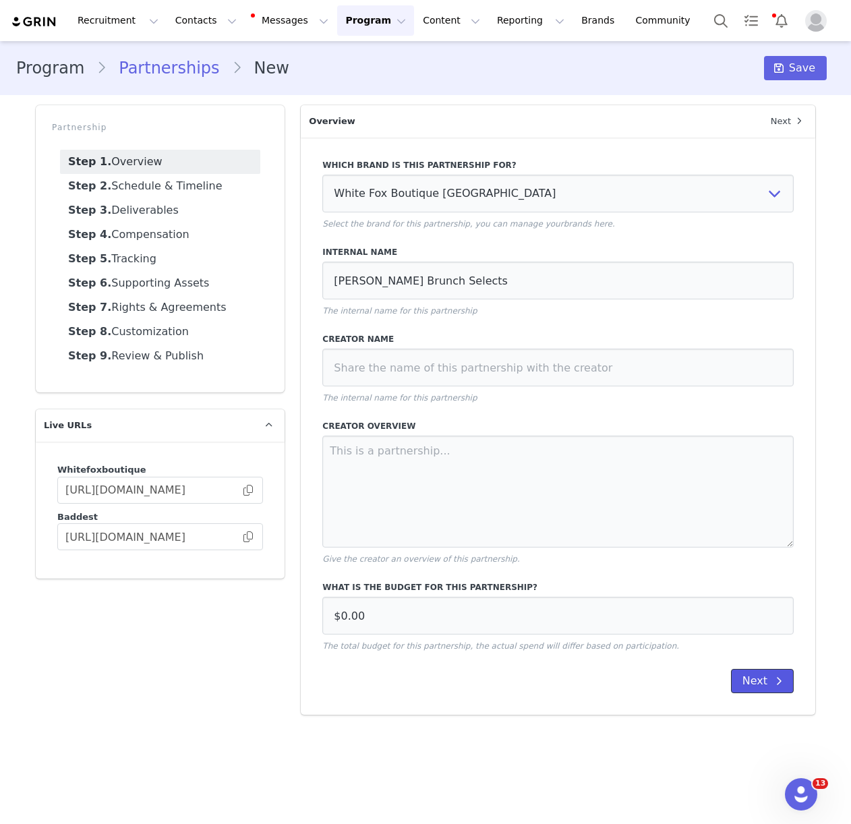
click at [758, 674] on button "Next" at bounding box center [762, 681] width 63 height 24
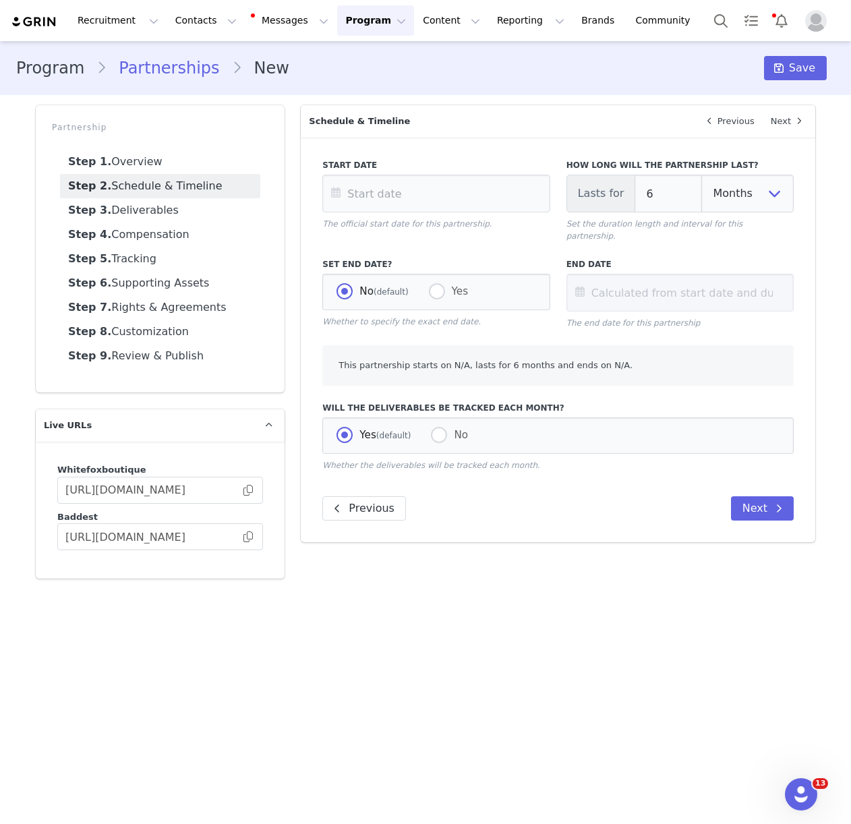
click at [752, 683] on main "Program Partnerships New Save Partnership Step 1. Overview Step 2. Schedule & T…" at bounding box center [425, 431] width 851 height 781
click at [768, 683] on main "Program Partnerships New Save Partnership Step 1. Overview Step 2. Schedule & T…" at bounding box center [425, 431] width 851 height 781
click at [463, 201] on input "text" at bounding box center [435, 194] width 227 height 38
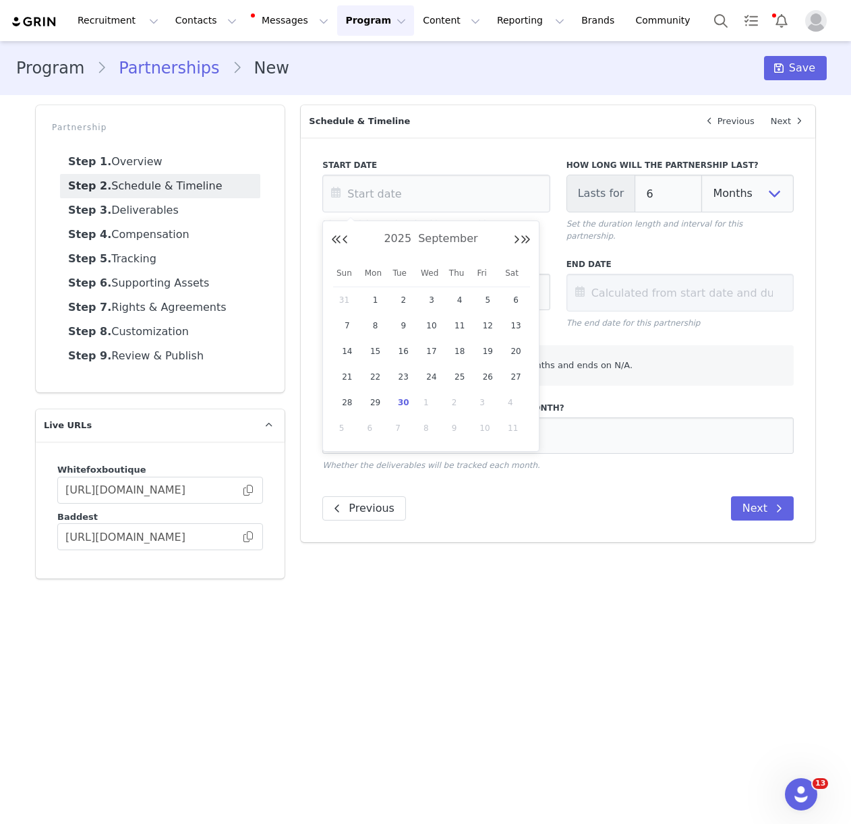
drag, startPoint x: 380, startPoint y: 403, endPoint x: 533, endPoint y: 270, distance: 202.2
click at [380, 403] on span "29" at bounding box center [375, 402] width 16 height 16
type input "[DATE]"
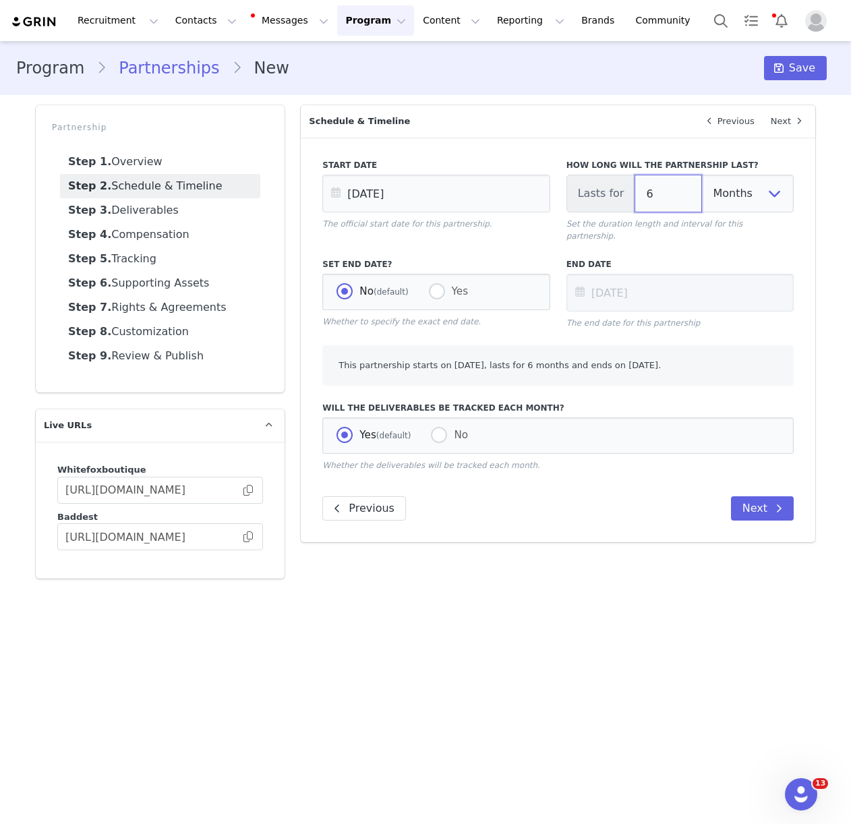
drag, startPoint x: 649, startPoint y: 196, endPoint x: 634, endPoint y: 196, distance: 14.8
click at [634, 196] on input "6" at bounding box center [667, 194] width 67 height 38
type input "1"
type input "[DATE]"
type input "1"
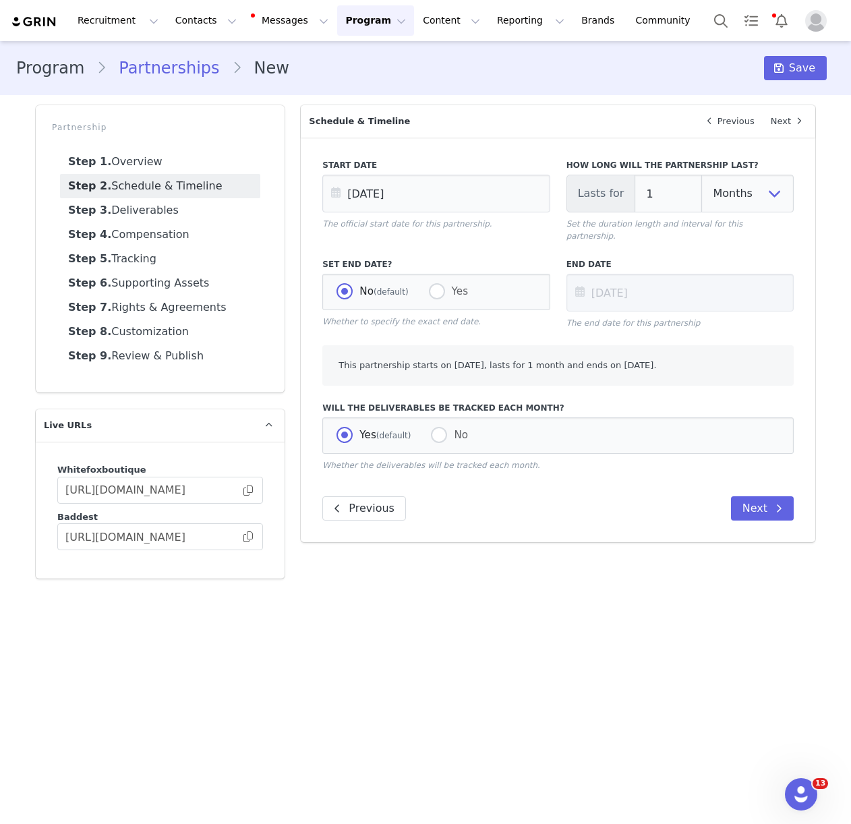
click at [632, 234] on div "How long will the partnership last? Lasts for 1 Days Weeks Months Set the durat…" at bounding box center [679, 200] width 243 height 99
click at [755, 496] on button "Next" at bounding box center [762, 508] width 63 height 24
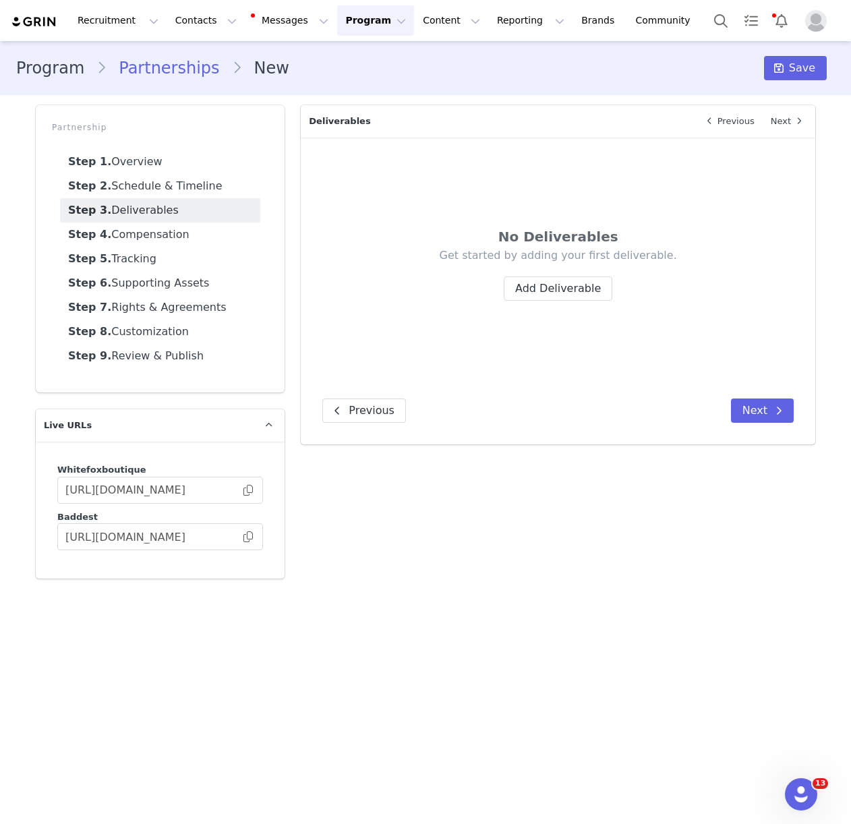
click at [578, 304] on div "No Deliverables Get started by adding your first deliverable. Add Deliverable" at bounding box center [557, 270] width 471 height 223
click at [569, 291] on button "Add Deliverable" at bounding box center [558, 288] width 109 height 24
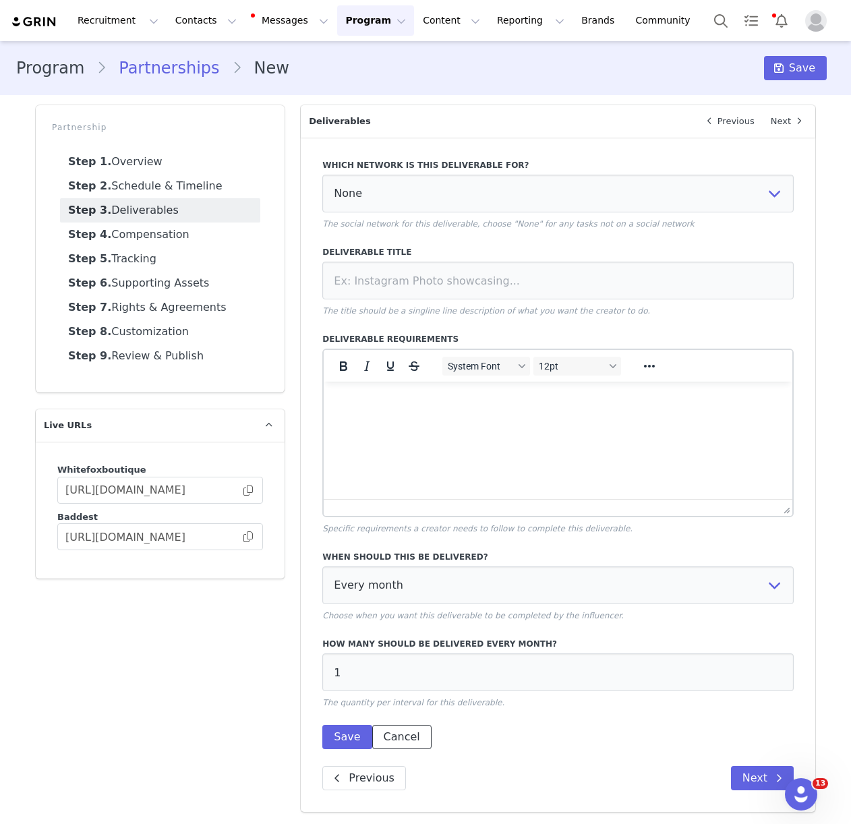
click at [415, 734] on button "Cancel" at bounding box center [401, 737] width 59 height 24
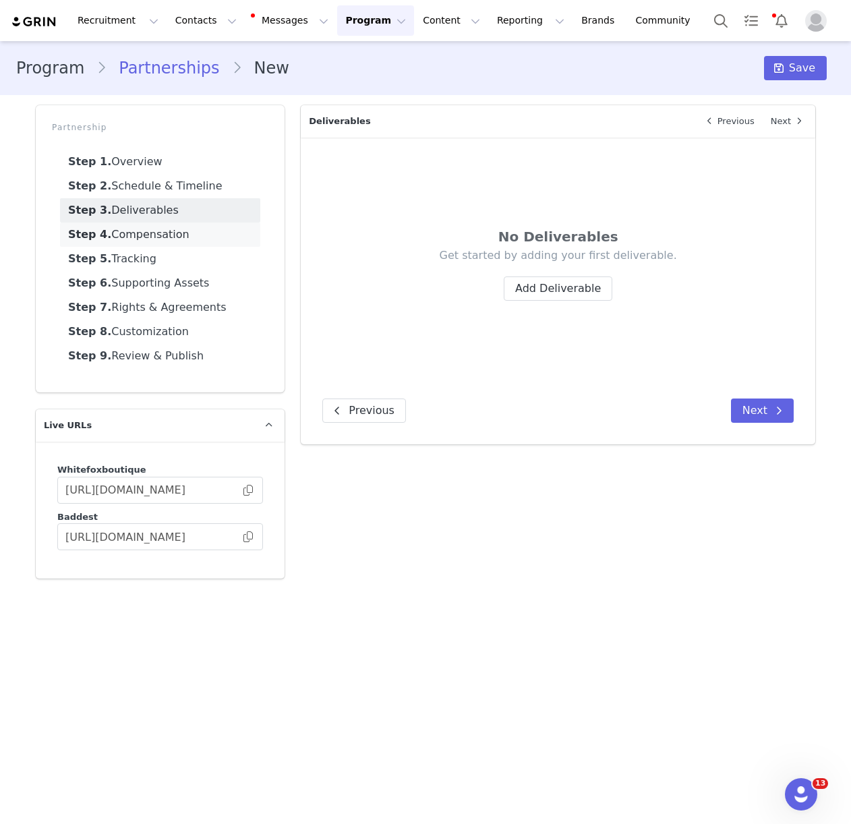
click at [179, 239] on link "Step 4. Compensation" at bounding box center [160, 235] width 200 height 24
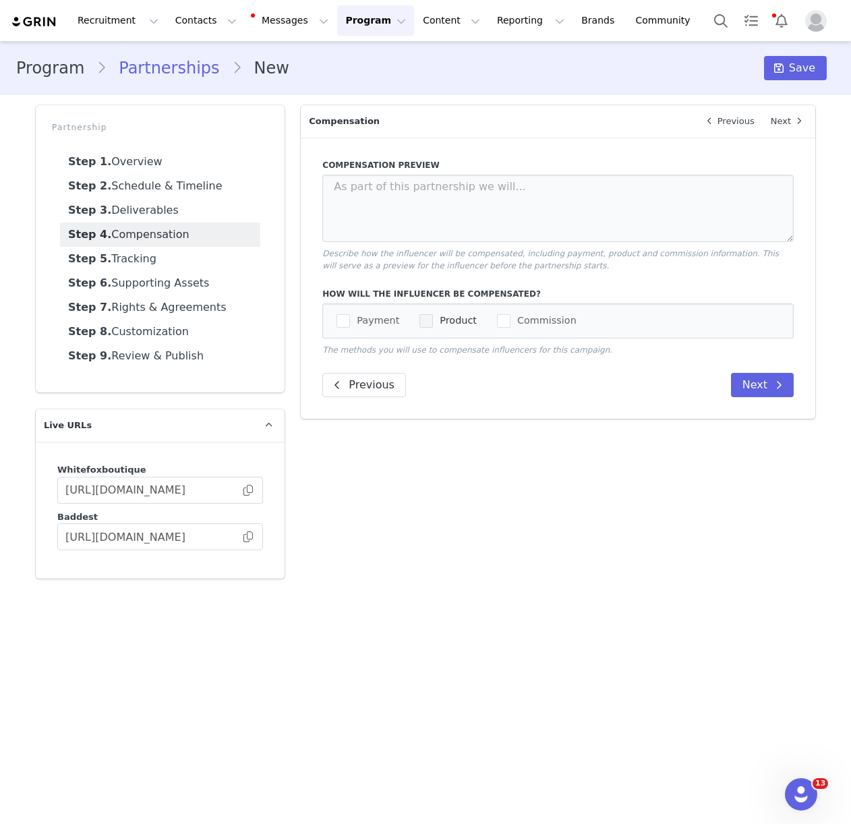
click at [425, 319] on span "checkbox-group" at bounding box center [425, 320] width 13 height 13
click at [433, 314] on input "Product" at bounding box center [433, 314] width 0 height 0
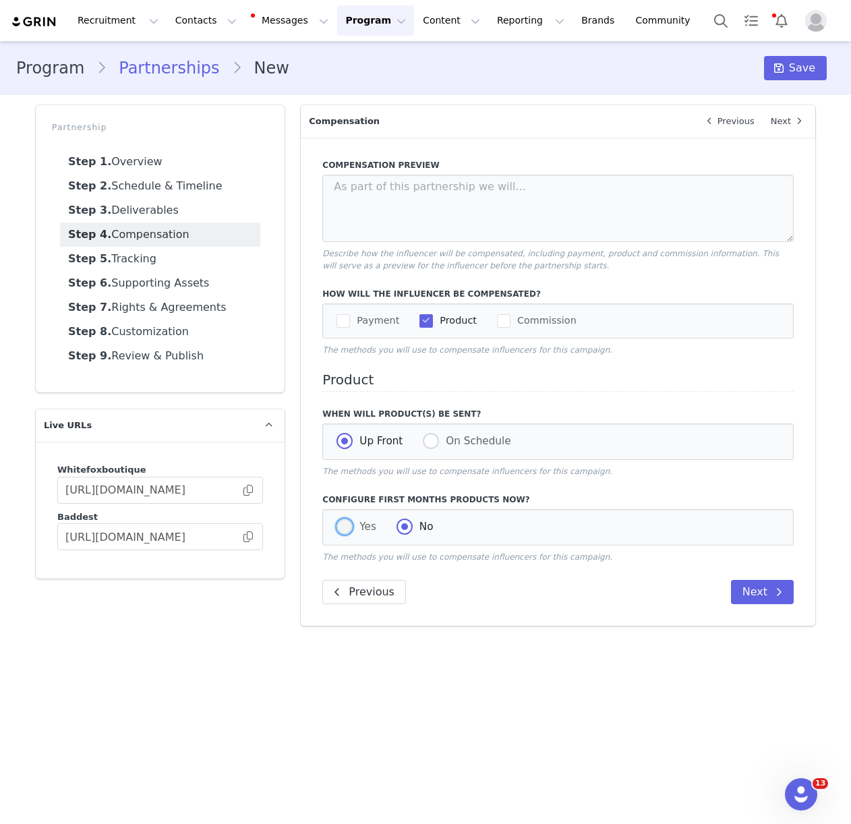
click at [348, 526] on span at bounding box center [344, 527] width 16 height 16
click at [348, 526] on input "Yes" at bounding box center [344, 528] width 16 height 18
radio input "true"
radio input "false"
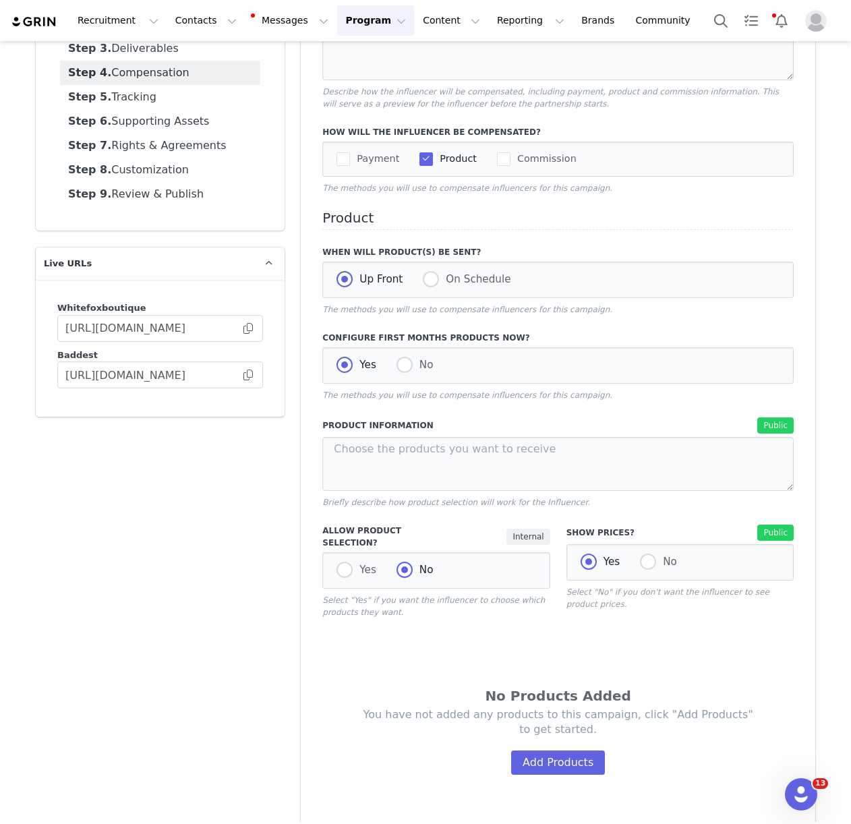
scroll to position [166, 0]
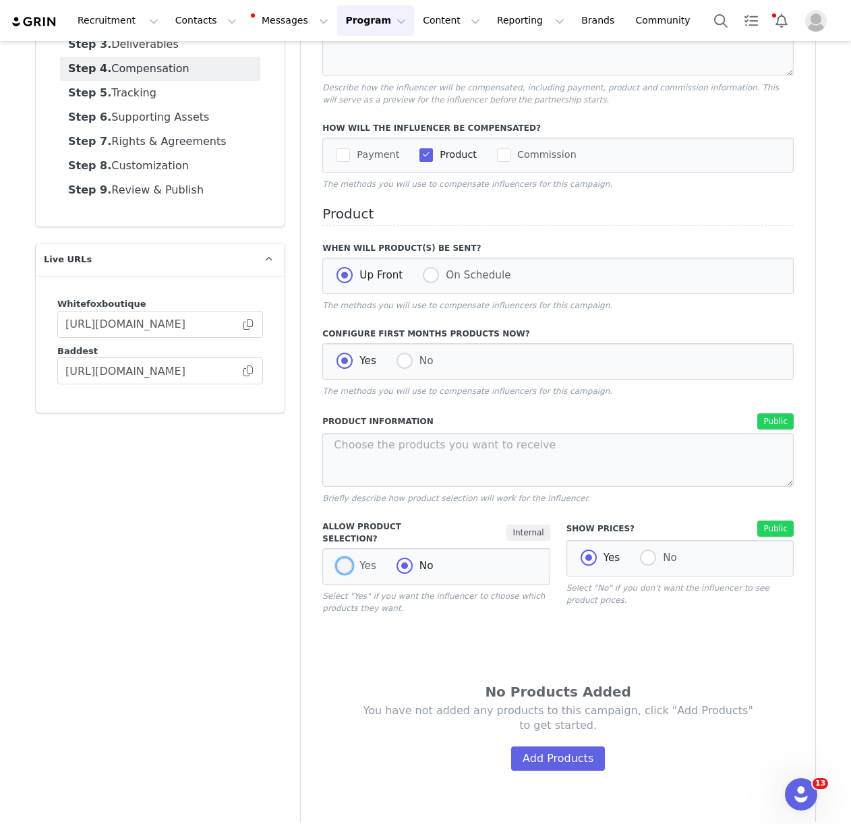
click at [344, 561] on span at bounding box center [344, 566] width 16 height 16
click at [344, 561] on input "Yes" at bounding box center [344, 567] width 16 height 18
radio input "true"
radio input "false"
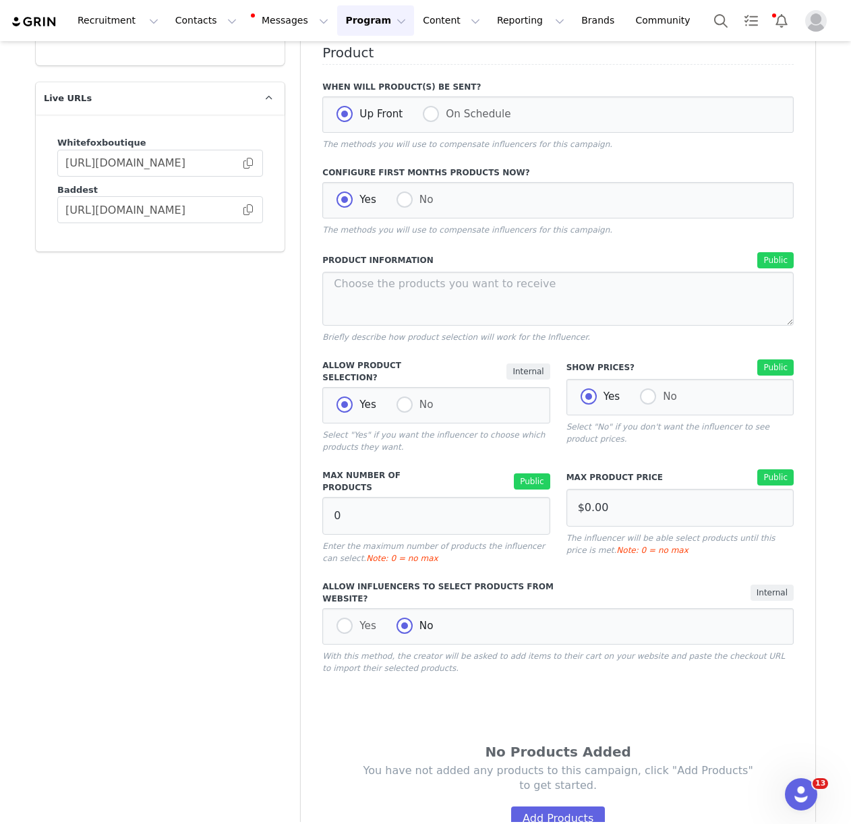
scroll to position [376, 0]
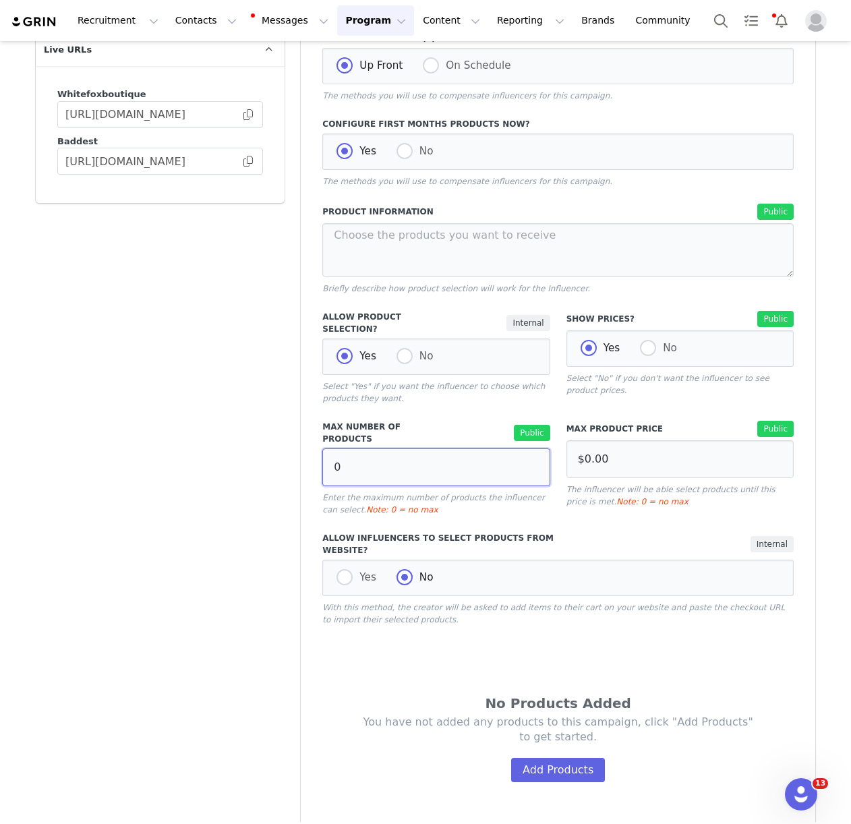
drag, startPoint x: 349, startPoint y: 458, endPoint x: 307, endPoint y: 455, distance: 41.2
click at [307, 455] on div "Compensation Preview Describe how the influencer will be compensated, including…" at bounding box center [558, 344] width 514 height 1164
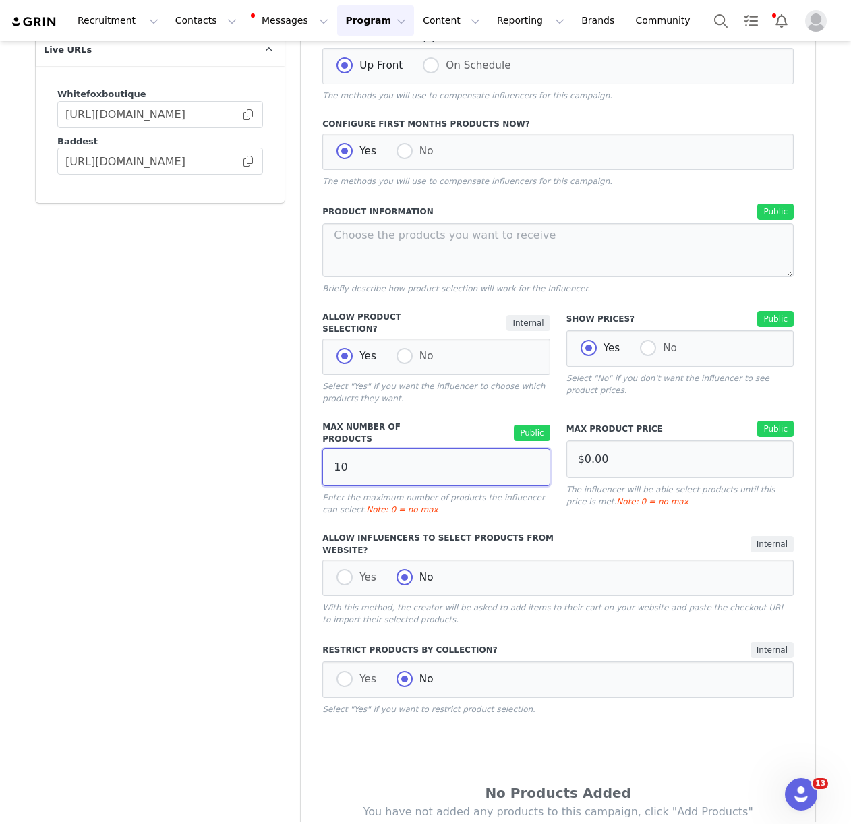
type input "10"
click at [480, 494] on p "Enter the maximum number of products the influencer can select. Note: 0 = no max" at bounding box center [435, 504] width 227 height 24
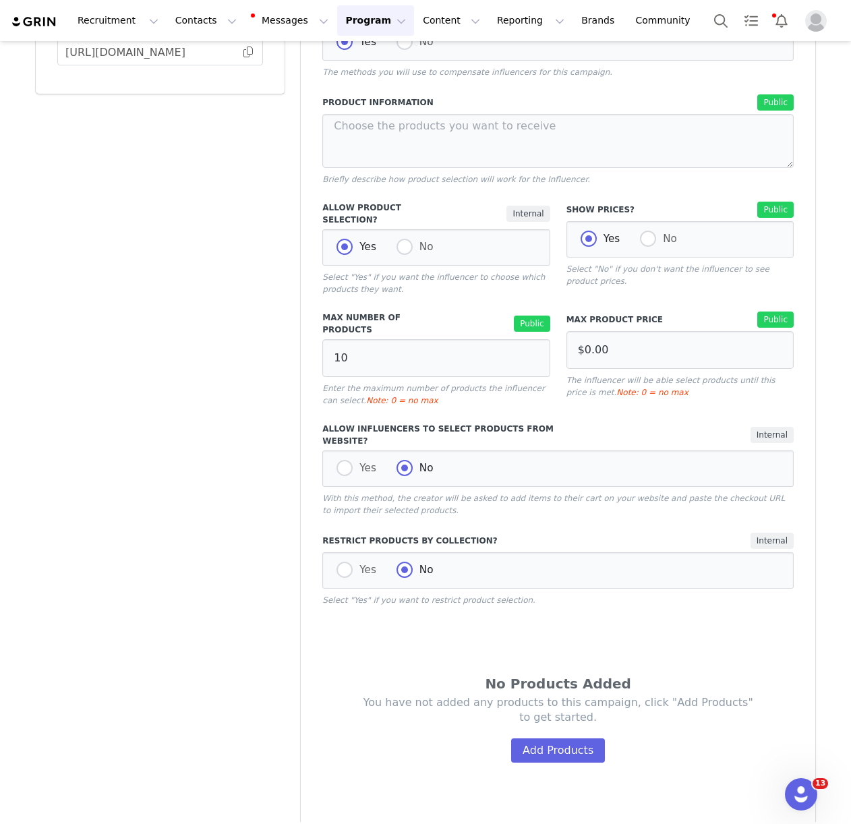
scroll to position [567, 0]
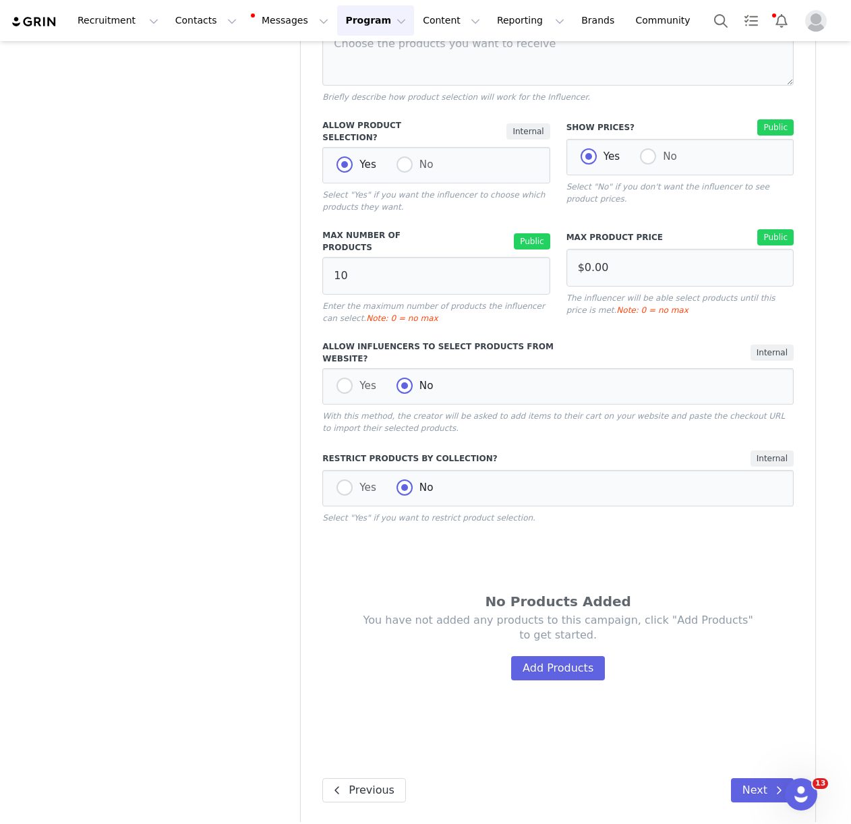
click at [550, 641] on div "You have not added any products to this campaign, click "Add Products" to get s…" at bounding box center [558, 647] width 390 height 68
click at [550, 656] on button "Add Products" at bounding box center [558, 668] width 94 height 24
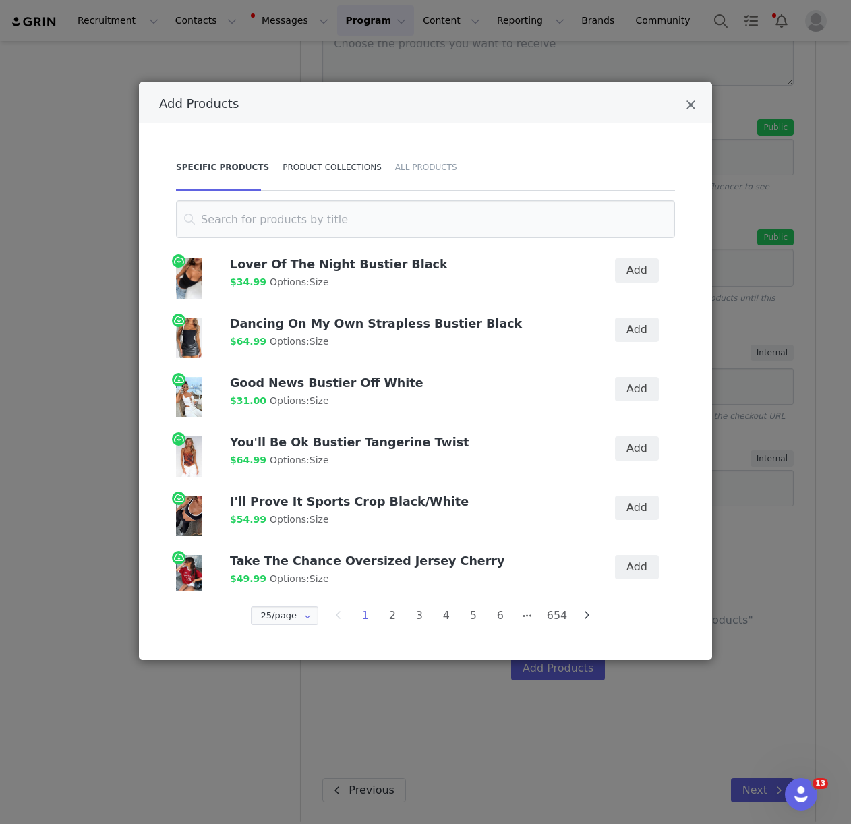
click at [351, 175] on div "Product Collections" at bounding box center [332, 167] width 113 height 47
click at [347, 212] on input "Add Products" at bounding box center [425, 219] width 499 height 38
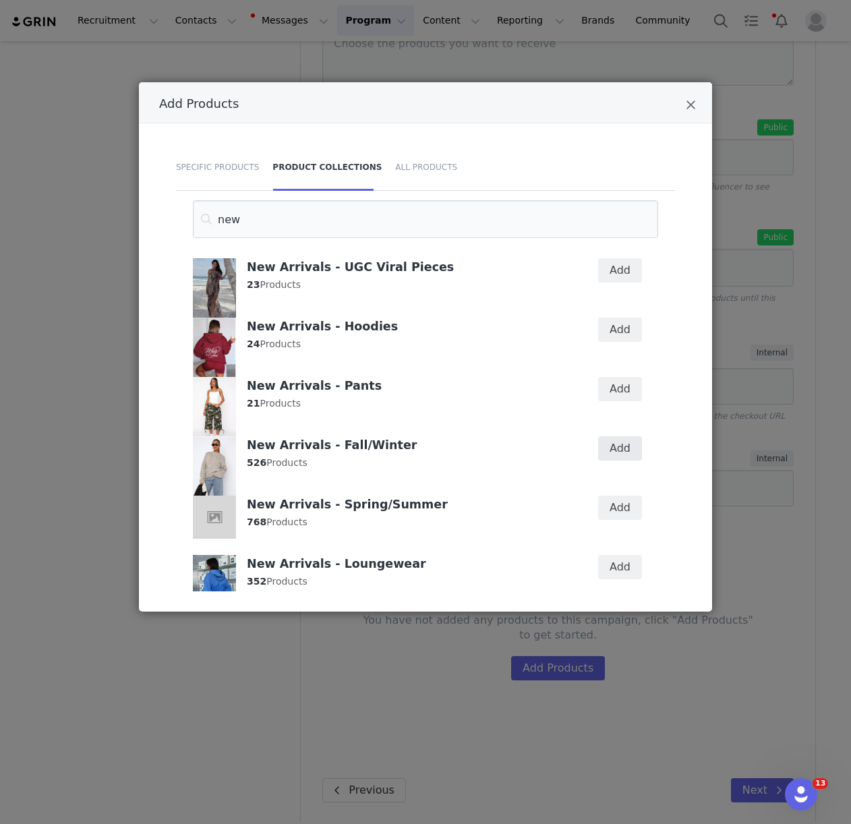
type input "new"
click at [621, 445] on button "Add" at bounding box center [620, 448] width 44 height 24
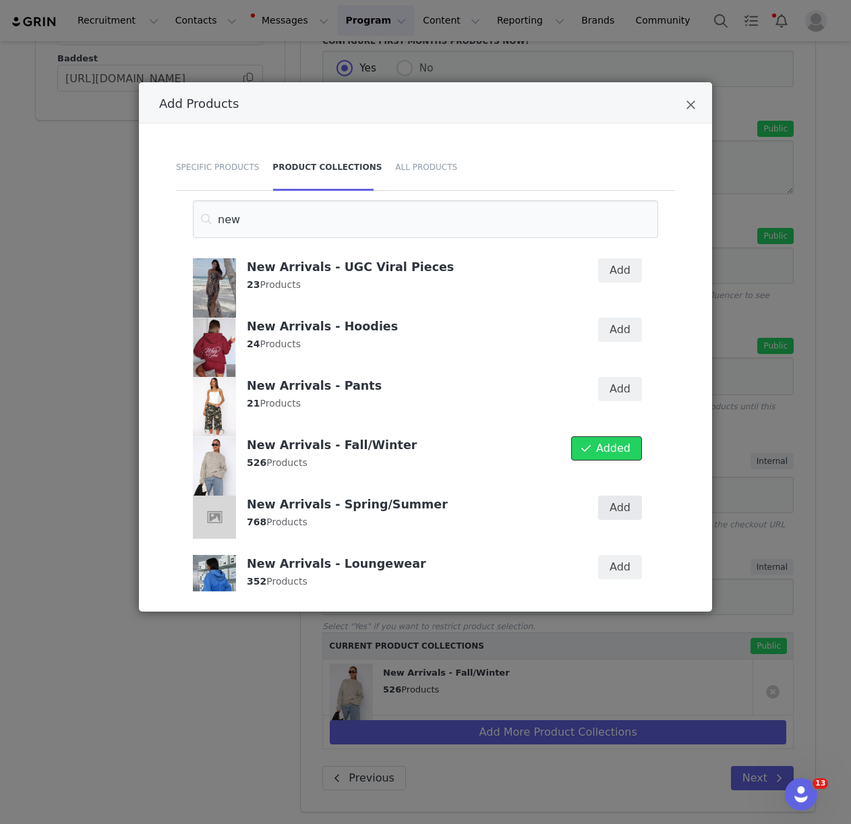
scroll to position [446, 0]
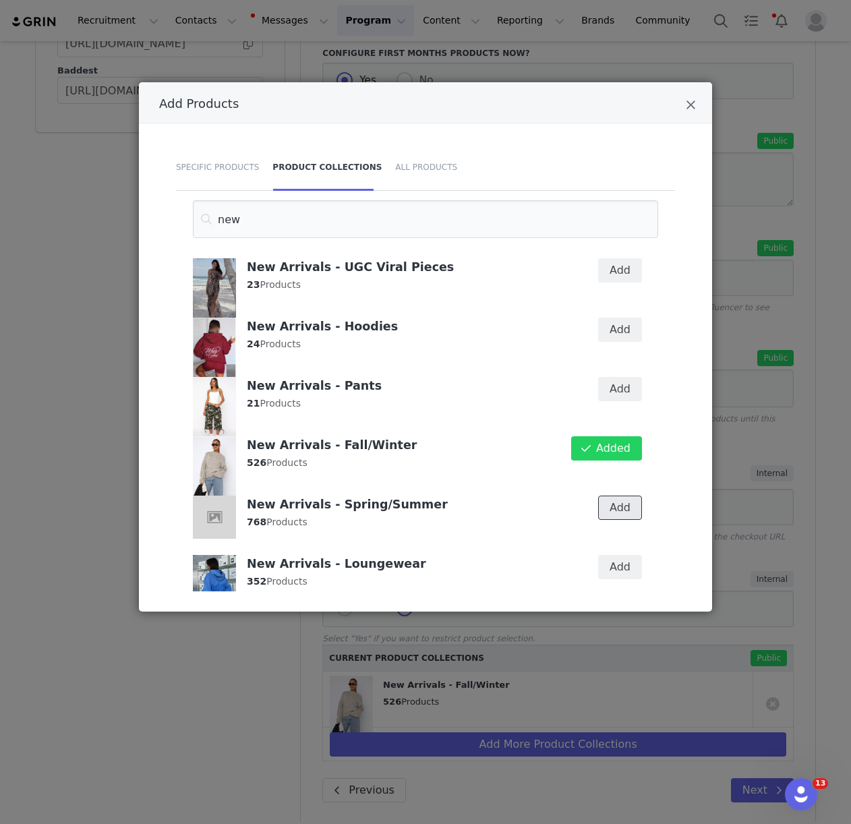
click at [620, 506] on button "Add" at bounding box center [620, 508] width 44 height 24
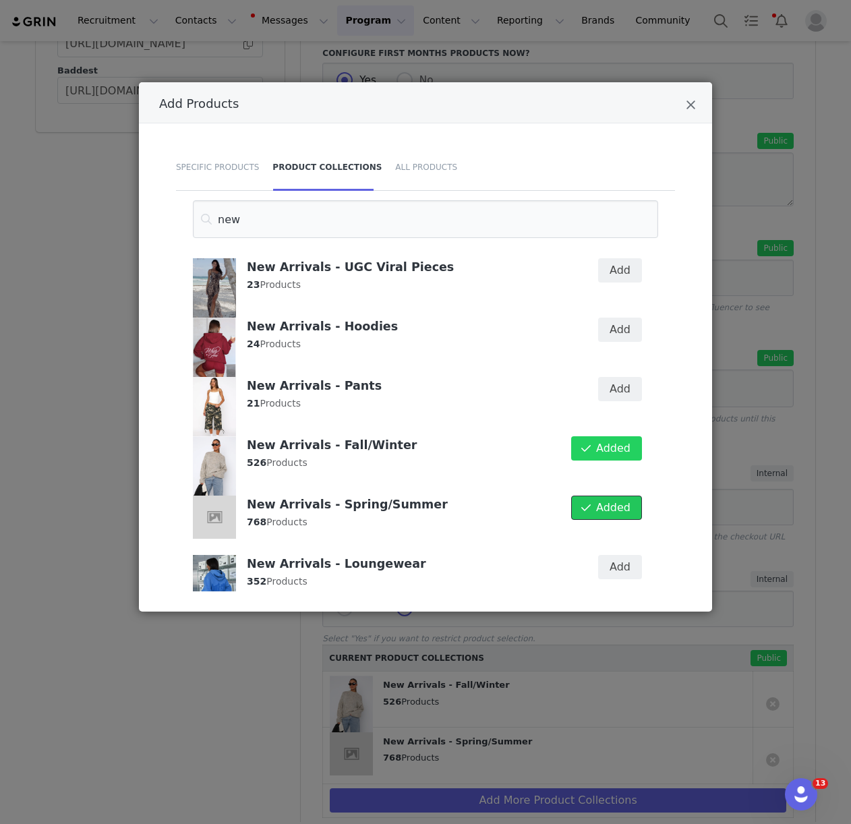
scroll to position [123, 0]
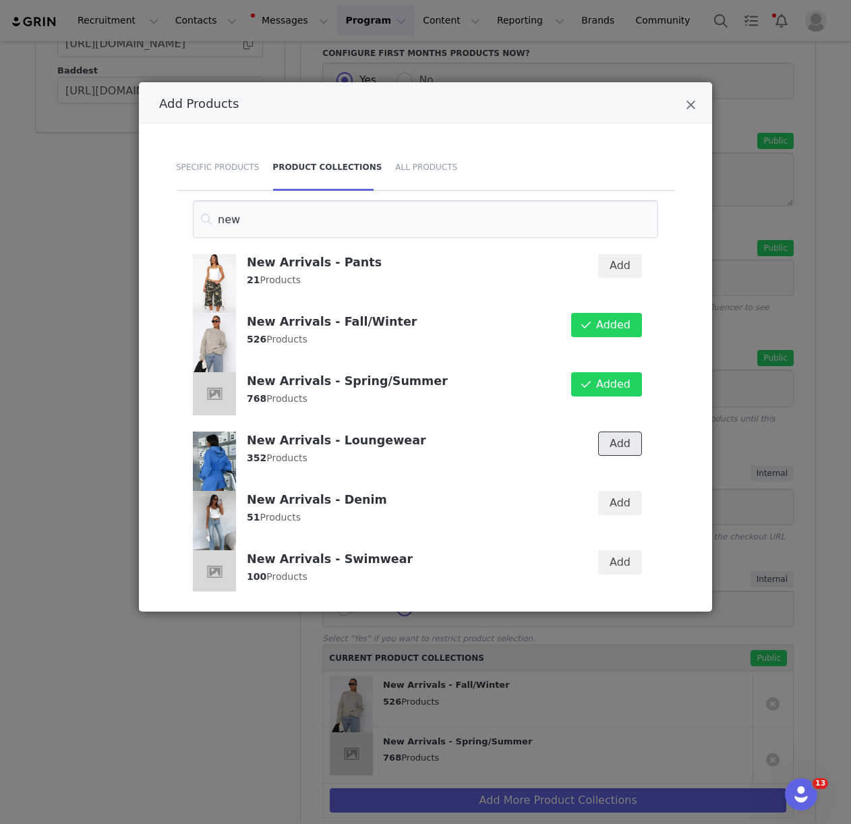
click at [618, 448] on button "Add" at bounding box center [620, 444] width 44 height 24
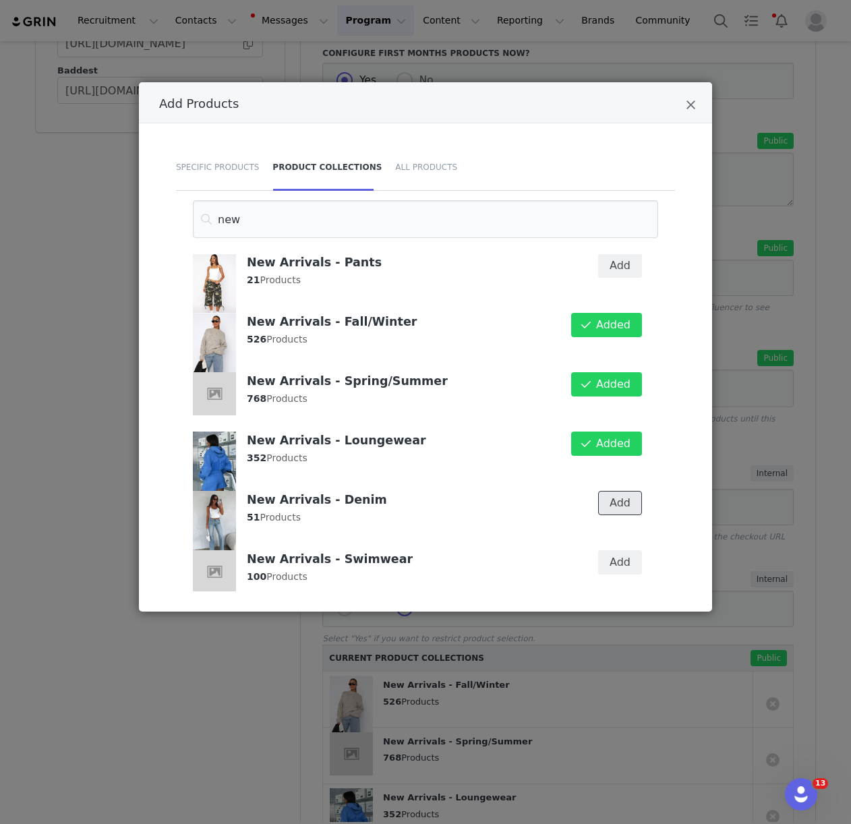
click at [618, 501] on button "Add" at bounding box center [620, 503] width 44 height 24
click at [618, 549] on div "Add" at bounding box center [611, 571] width 78 height 59
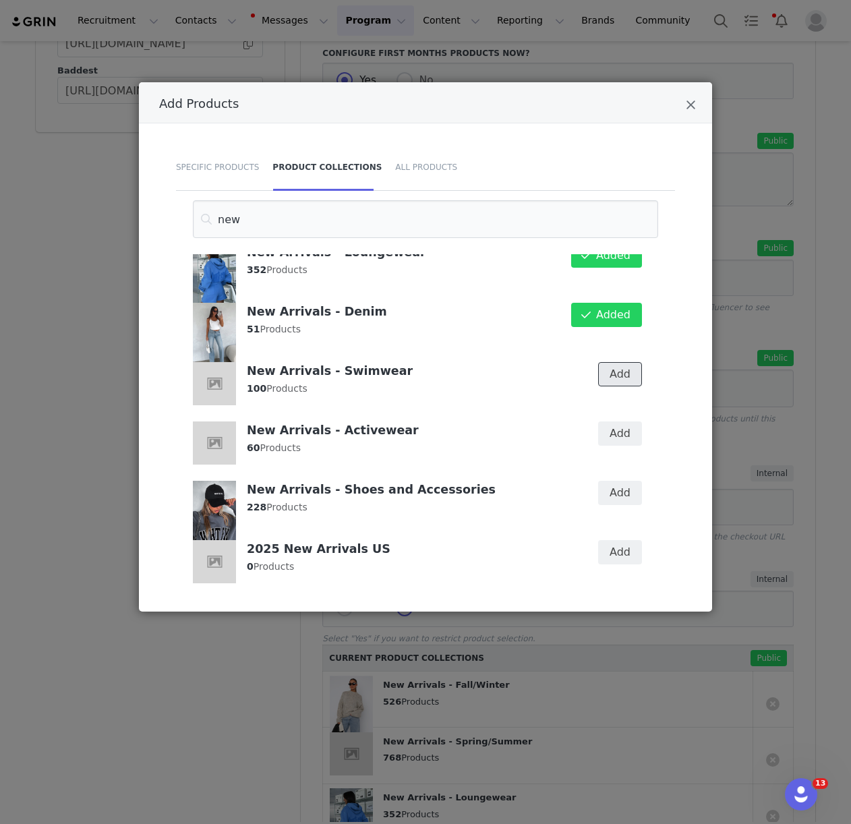
click at [620, 374] on button "Add" at bounding box center [620, 374] width 44 height 24
click at [617, 436] on button "Add" at bounding box center [620, 433] width 44 height 24
click at [616, 492] on button "Add" at bounding box center [620, 493] width 44 height 24
click at [690, 107] on icon "Close" at bounding box center [691, 104] width 10 height 13
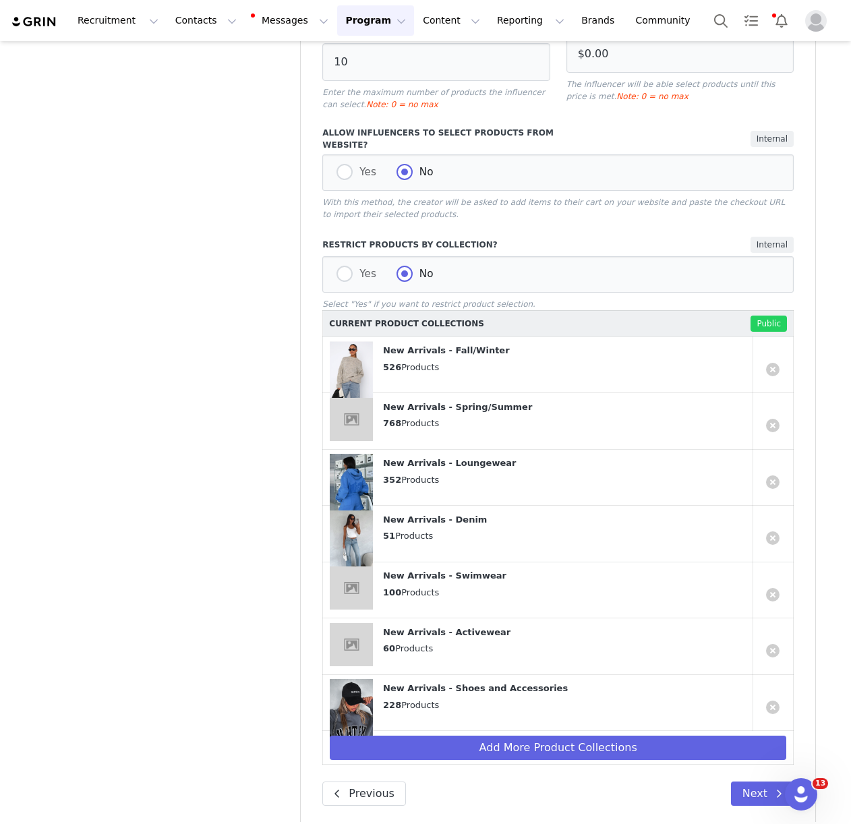
scroll to position [782, 0]
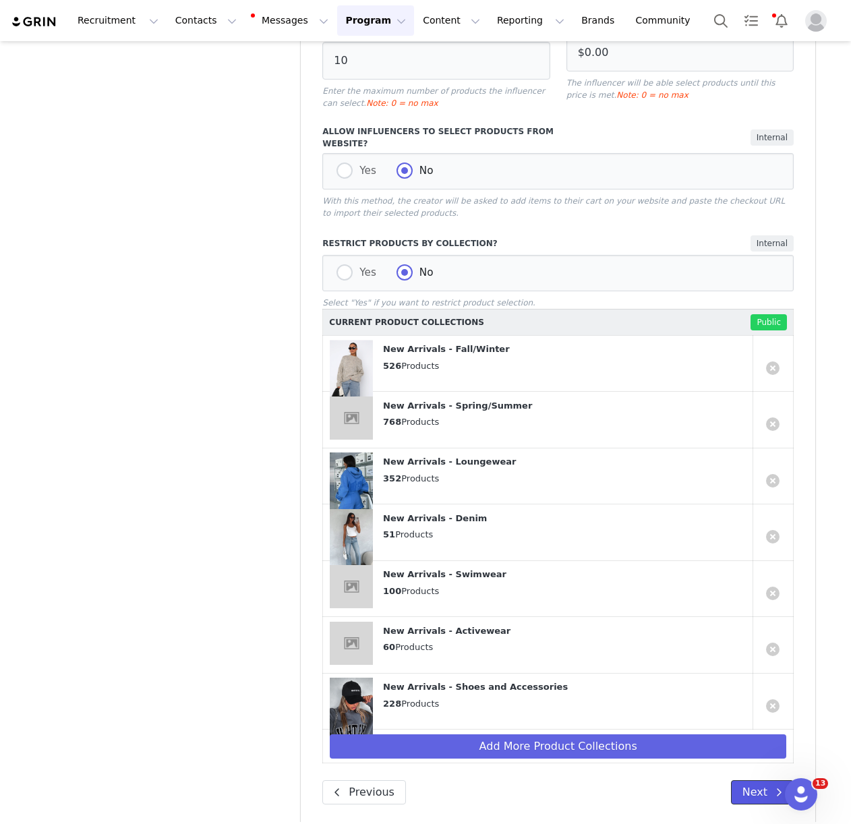
click at [742, 780] on button "Next" at bounding box center [762, 792] width 63 height 24
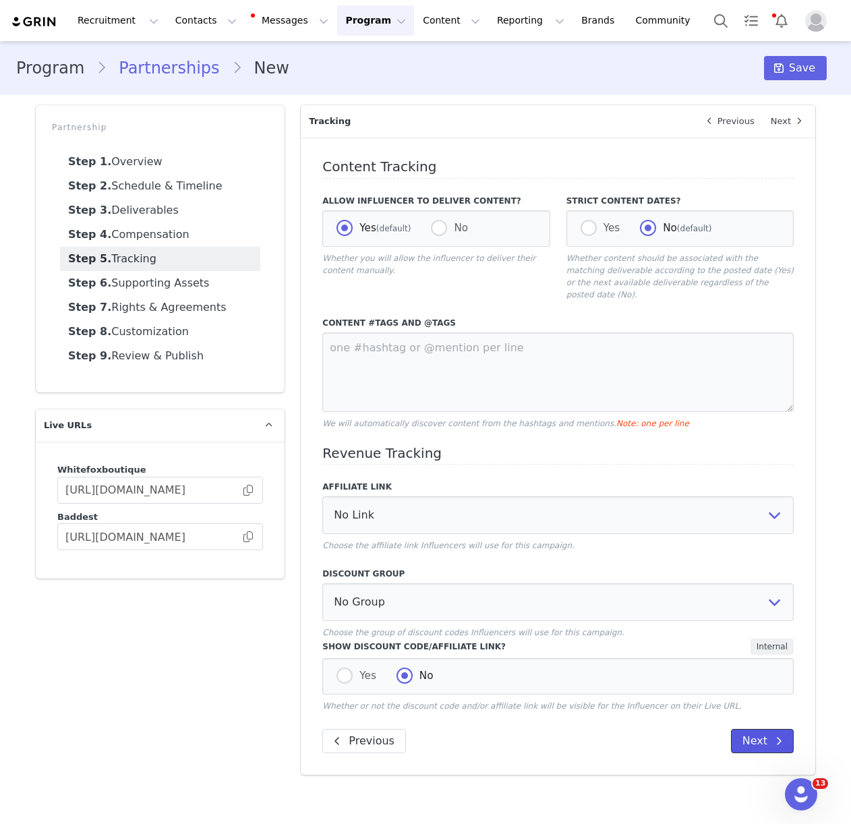
click at [759, 730] on button "Next" at bounding box center [762, 741] width 63 height 24
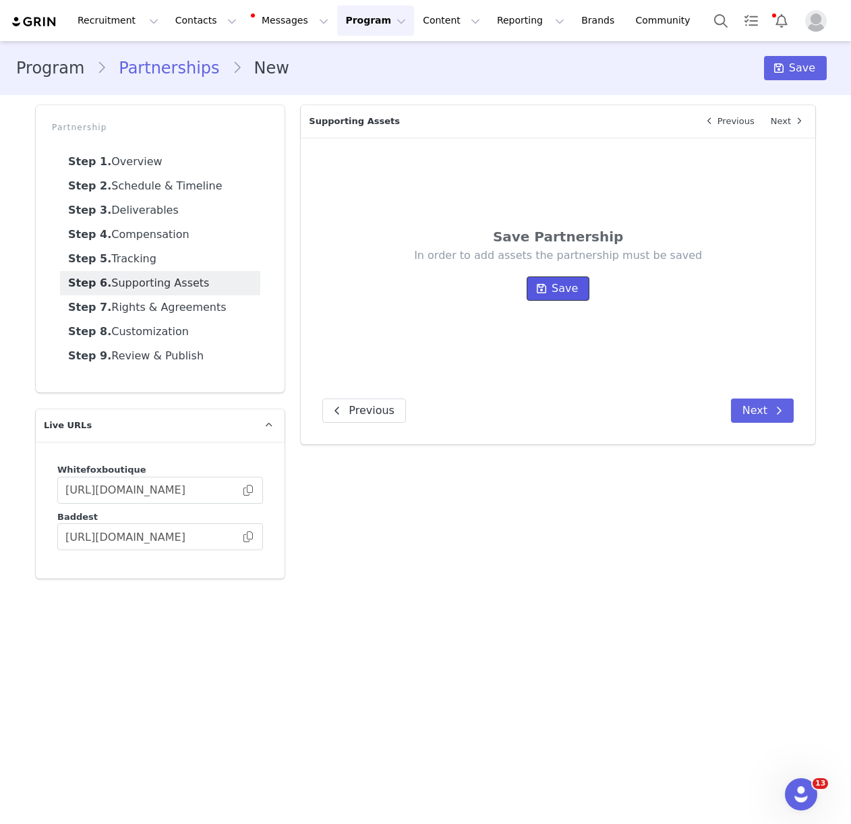
click at [564, 280] on span "Save" at bounding box center [565, 288] width 26 height 16
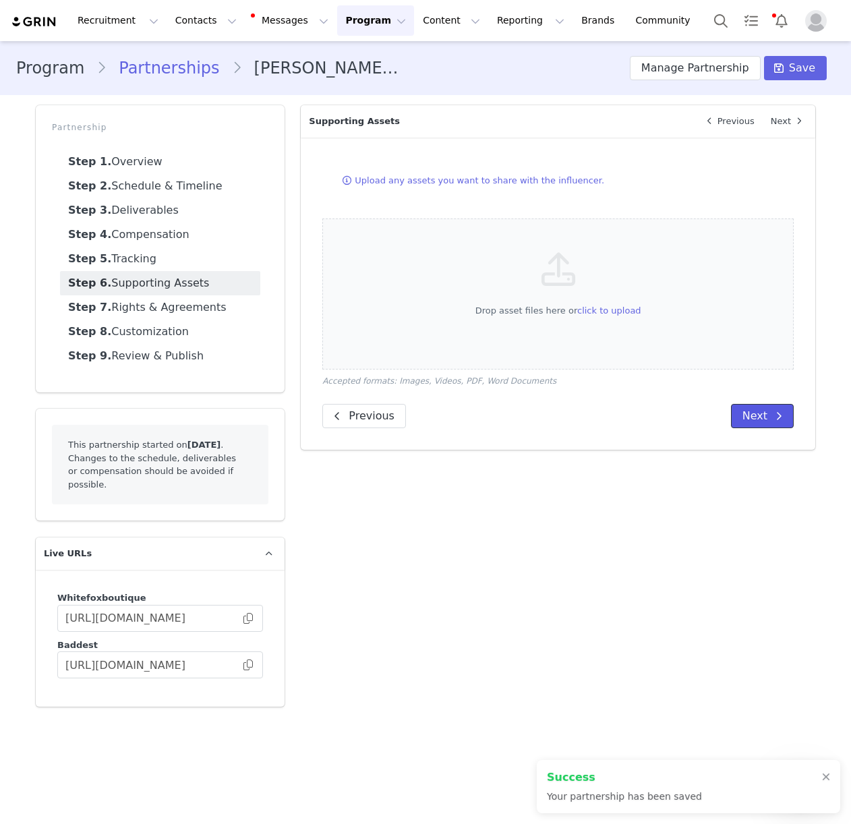
click at [752, 412] on button "Next" at bounding box center [762, 416] width 63 height 24
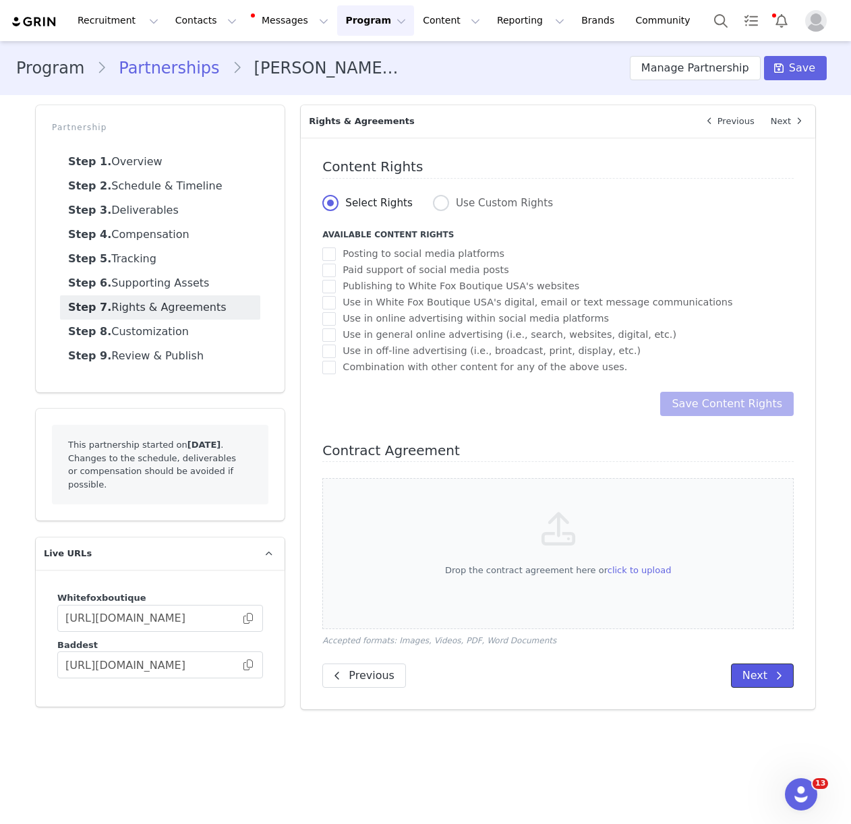
click at [746, 683] on button "Next" at bounding box center [762, 675] width 63 height 24
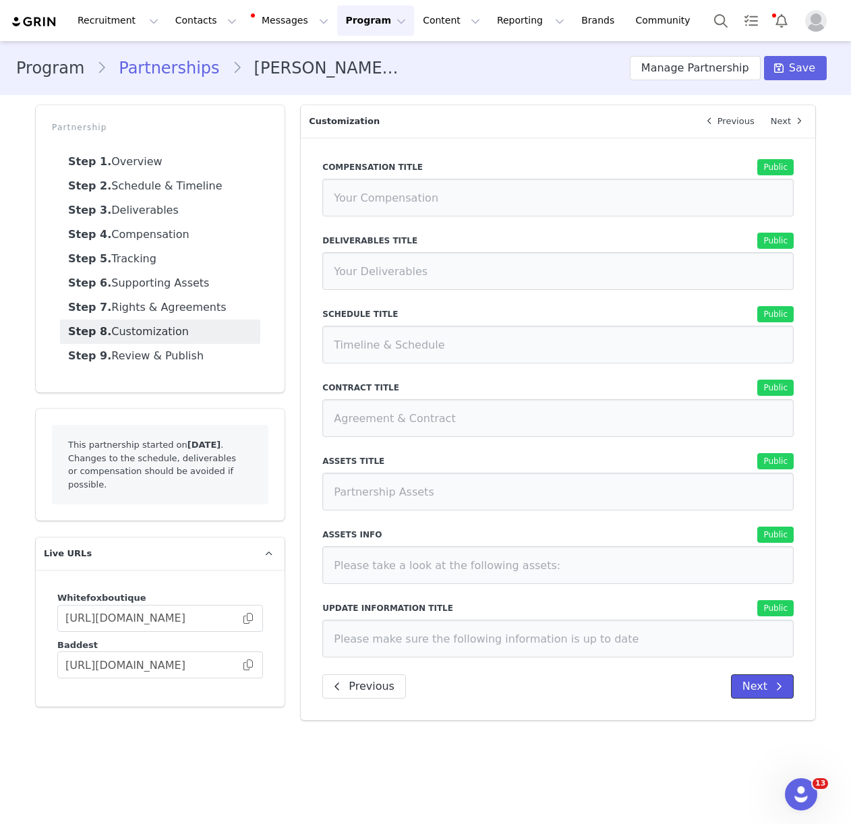
click at [748, 687] on button "Next" at bounding box center [762, 686] width 63 height 24
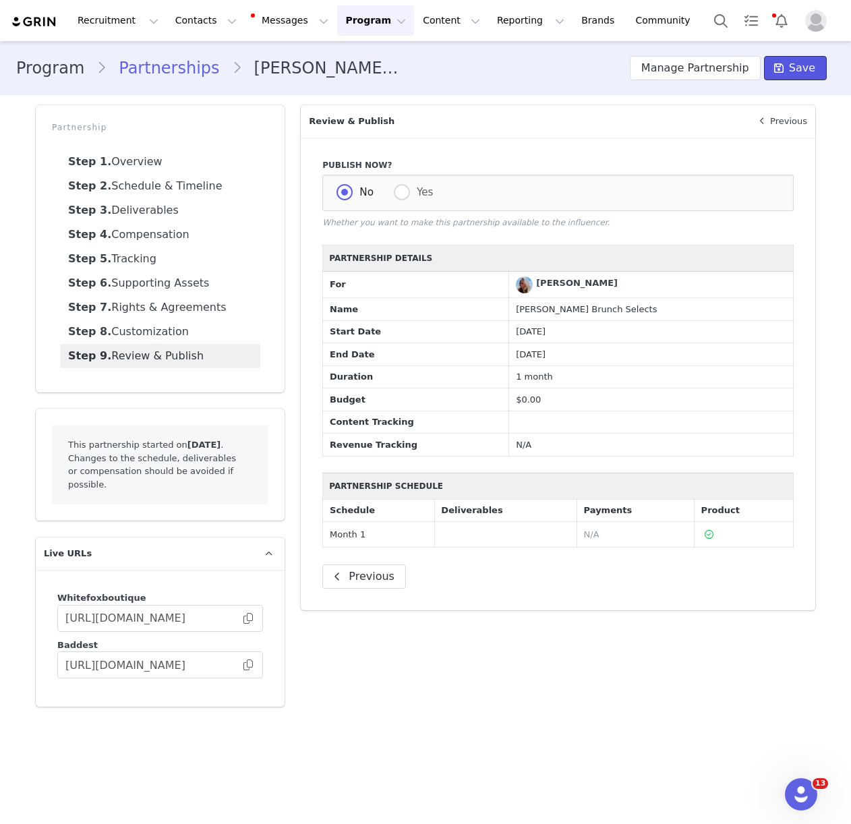
click at [783, 80] on button "Save" at bounding box center [795, 68] width 63 height 24
click at [199, 20] on button "Contacts Contacts" at bounding box center [206, 20] width 78 height 30
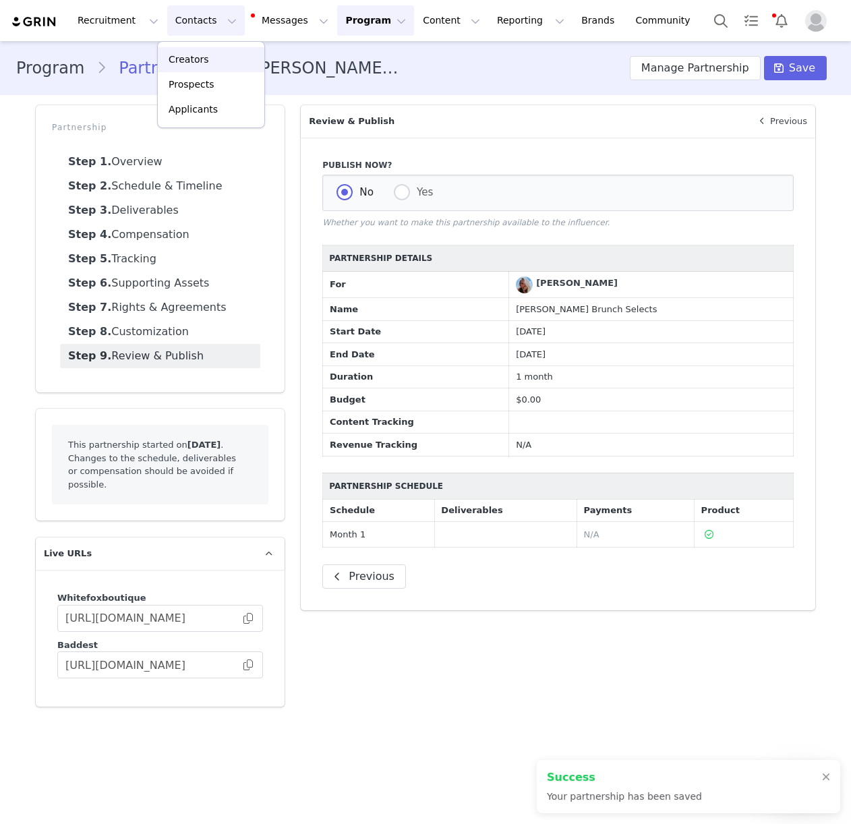
click at [206, 53] on div "Creators" at bounding box center [211, 60] width 90 height 14
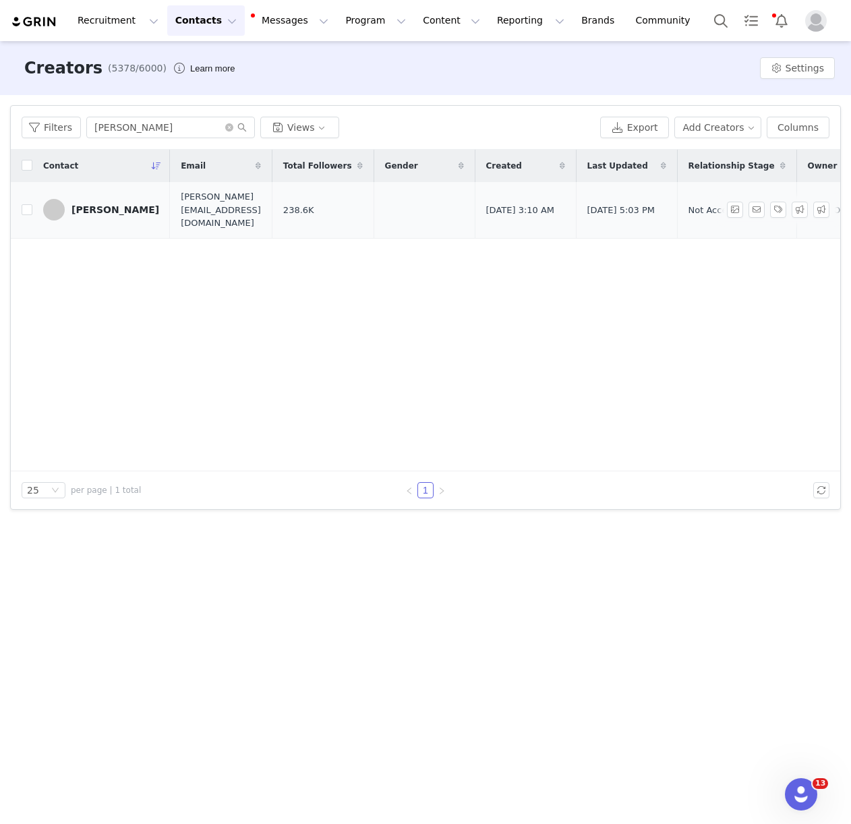
click at [124, 204] on div "[PERSON_NAME]" at bounding box center [115, 209] width 88 height 11
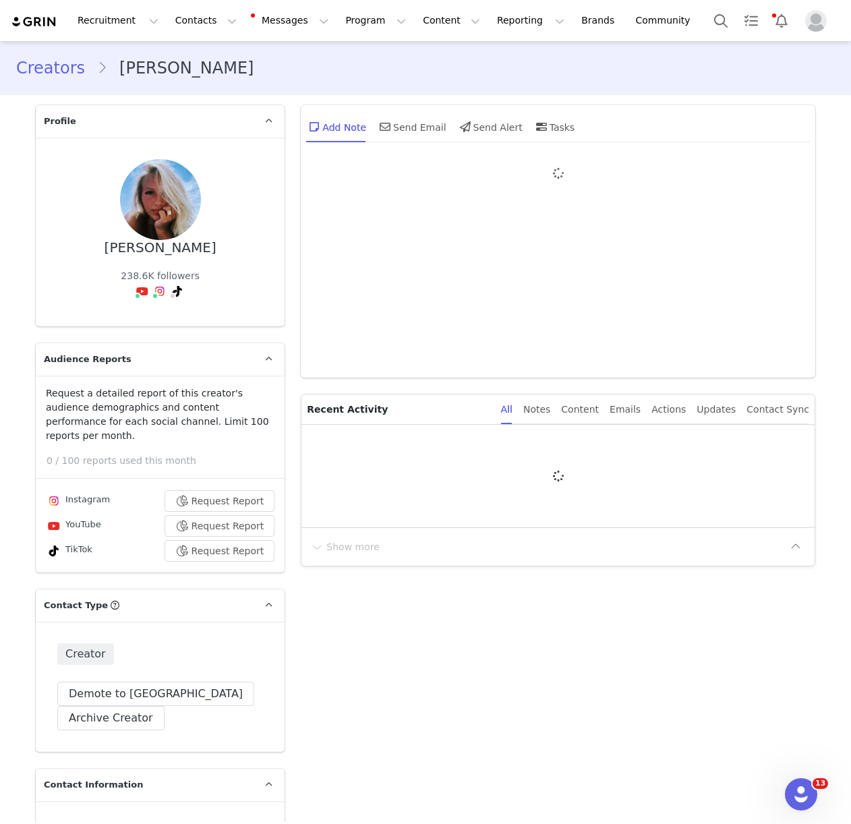
type input "+1 ([GEOGRAPHIC_DATA])"
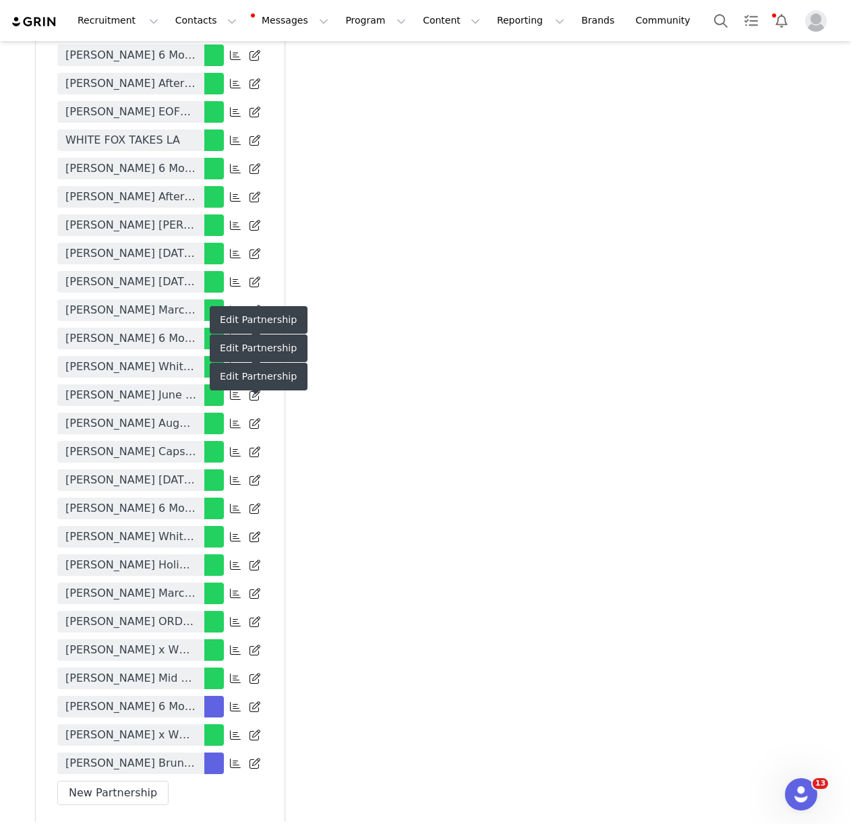
scroll to position [3469, 0]
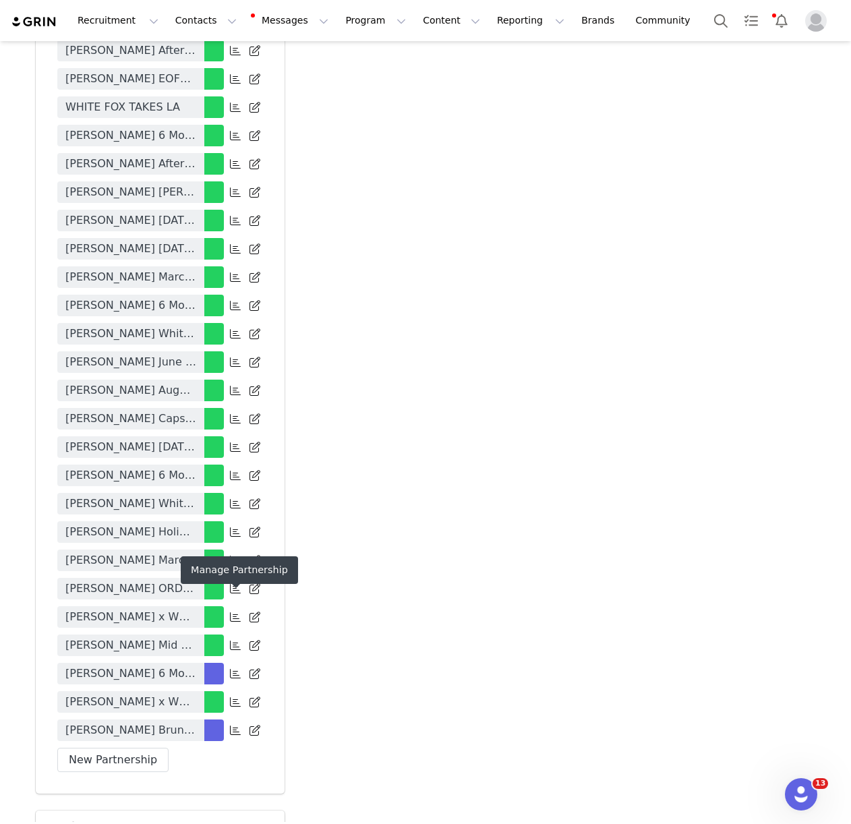
click at [236, 725] on icon at bounding box center [235, 730] width 11 height 11
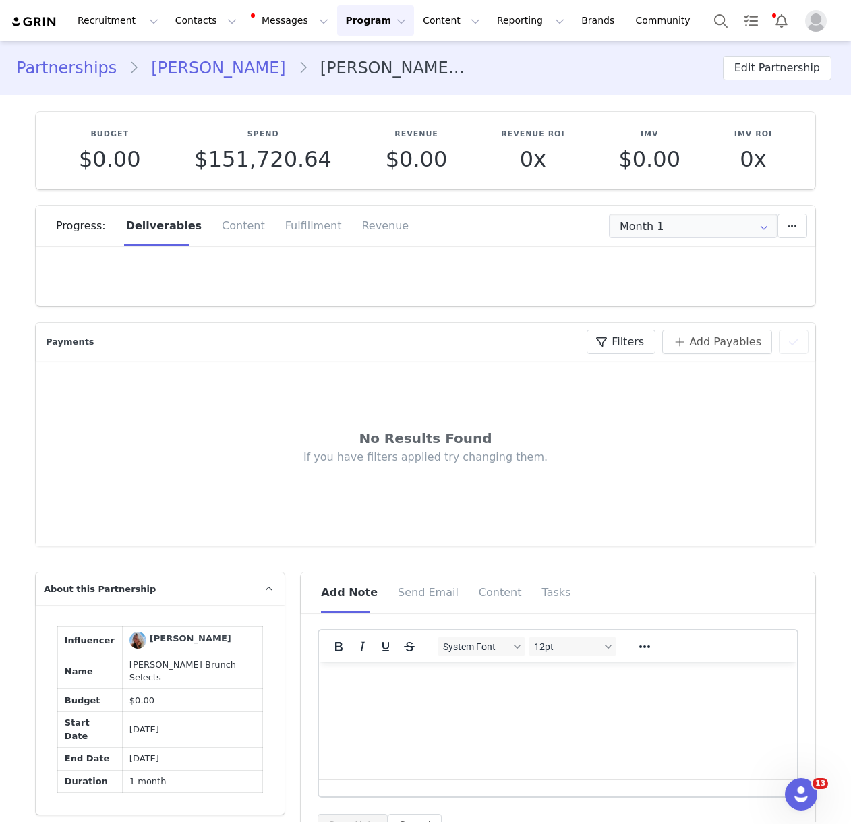
type input "+1 ([GEOGRAPHIC_DATA])"
click at [285, 227] on div "Fulfillment" at bounding box center [313, 226] width 77 height 40
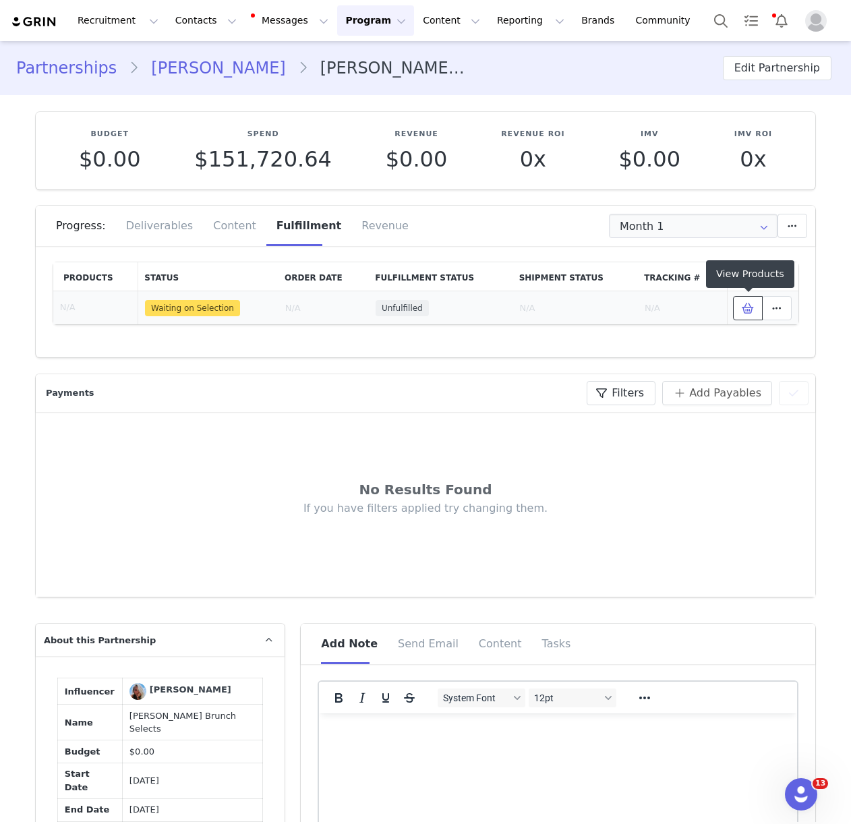
click at [745, 308] on icon at bounding box center [748, 308] width 12 height 11
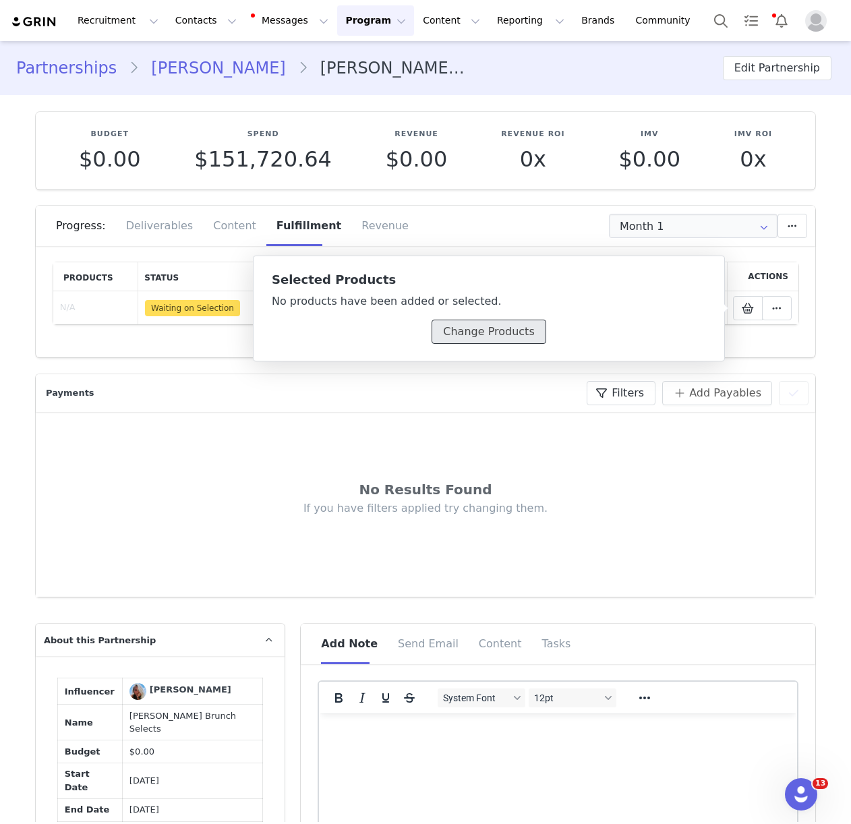
click at [481, 333] on button "Change Products" at bounding box center [489, 332] width 114 height 24
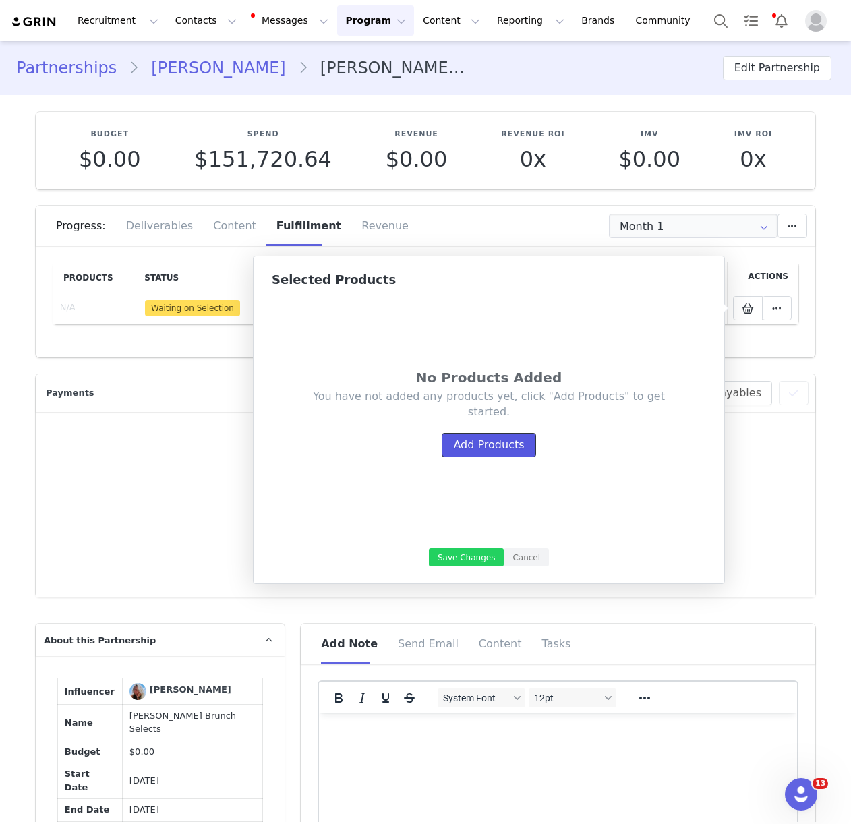
click at [482, 443] on button "Add Products" at bounding box center [489, 445] width 94 height 24
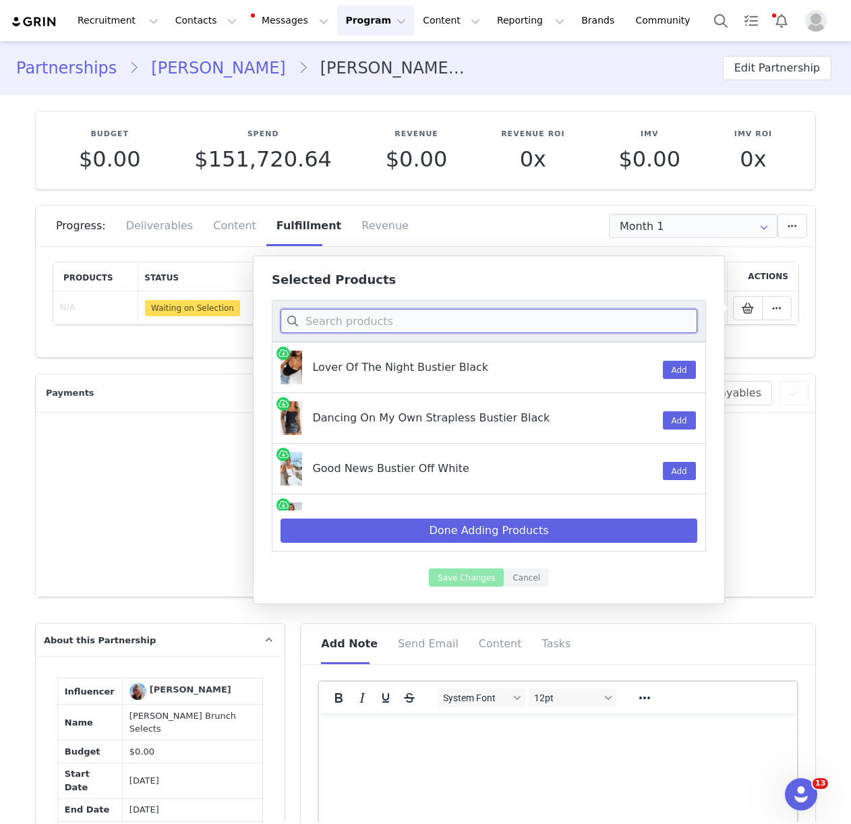
click at [378, 320] on input at bounding box center [488, 321] width 417 height 24
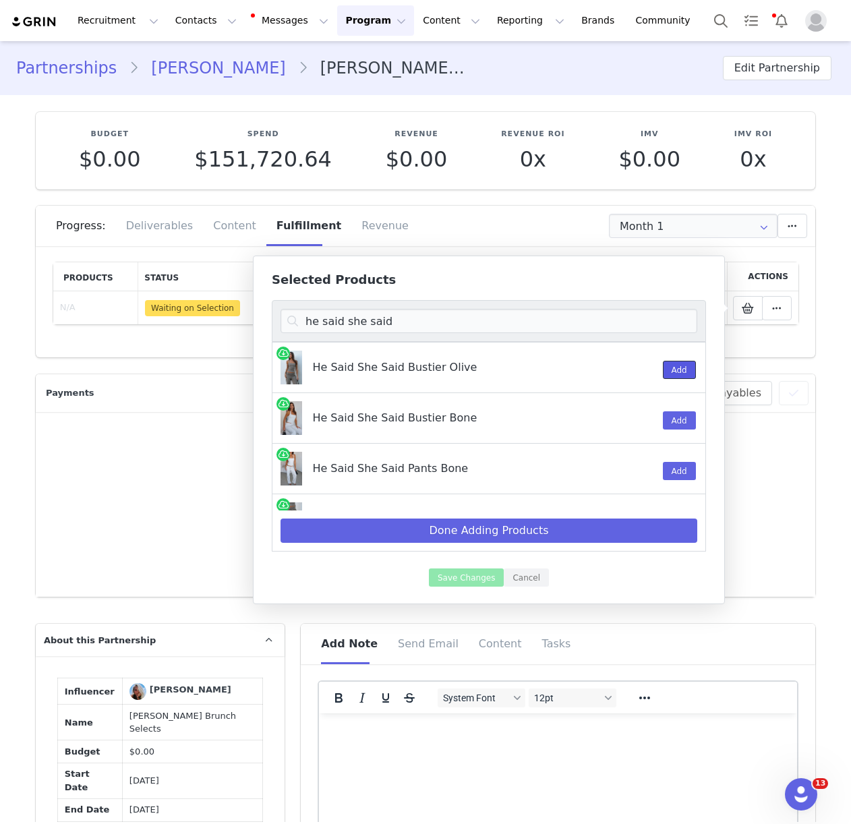
click at [675, 370] on button "Add" at bounding box center [679, 370] width 33 height 18
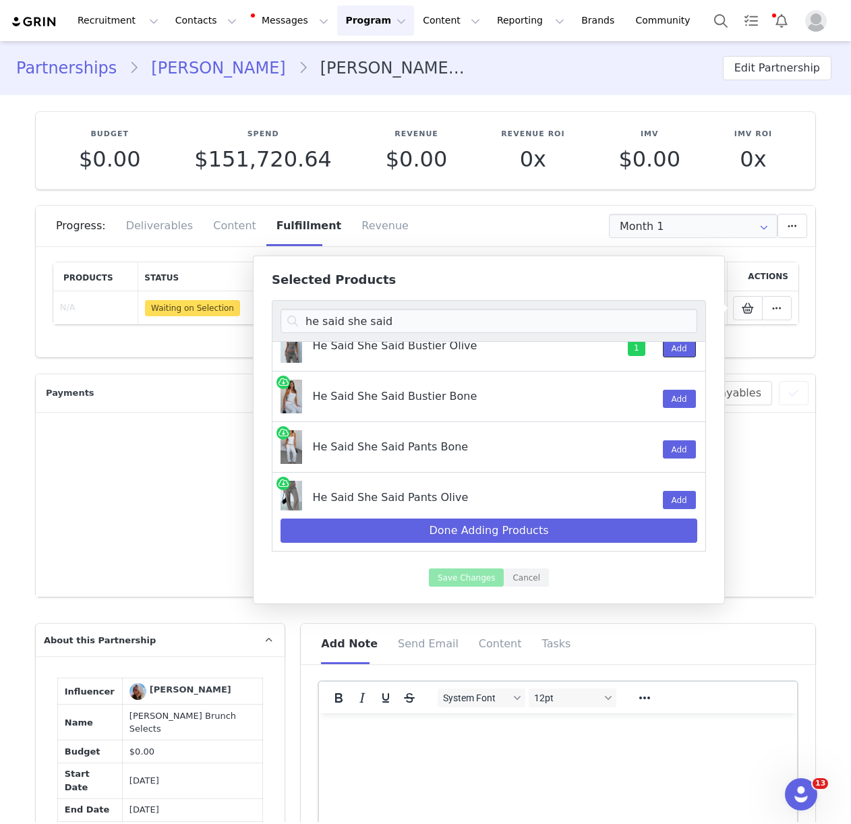
scroll to position [26, 0]
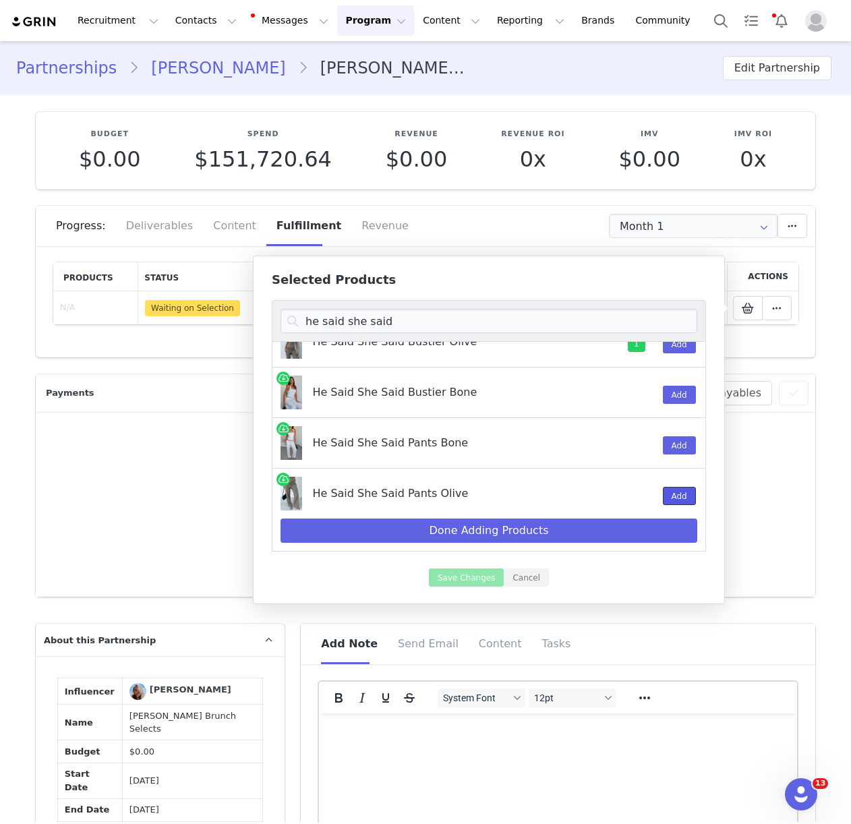
click at [666, 502] on button "Add" at bounding box center [679, 496] width 33 height 18
click at [345, 313] on input "he said she said" at bounding box center [488, 321] width 417 height 24
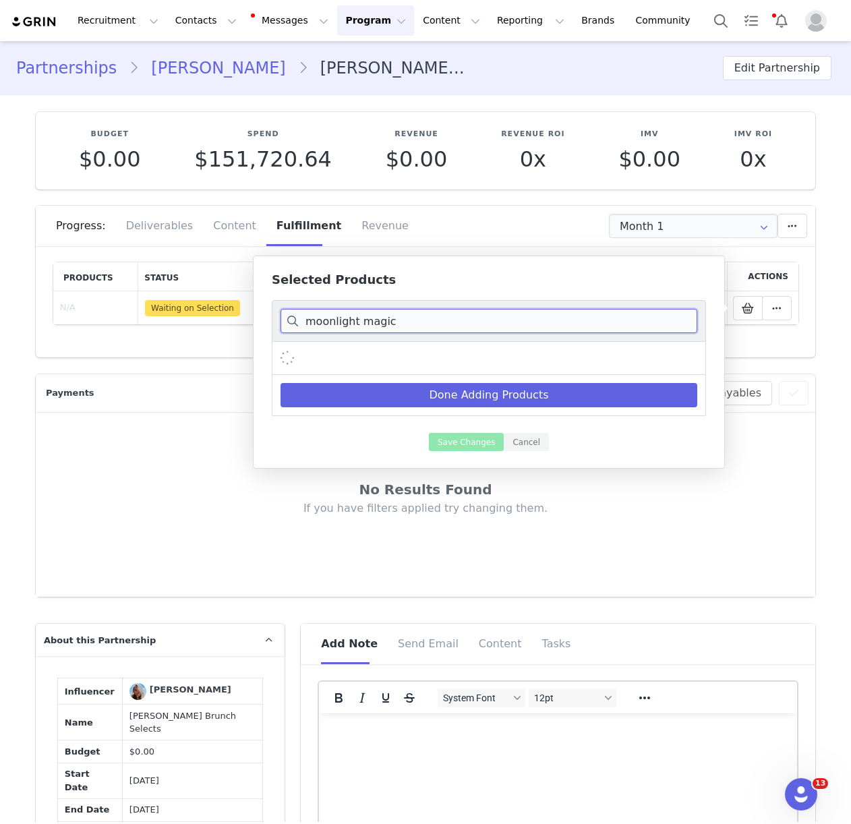
scroll to position [0, 0]
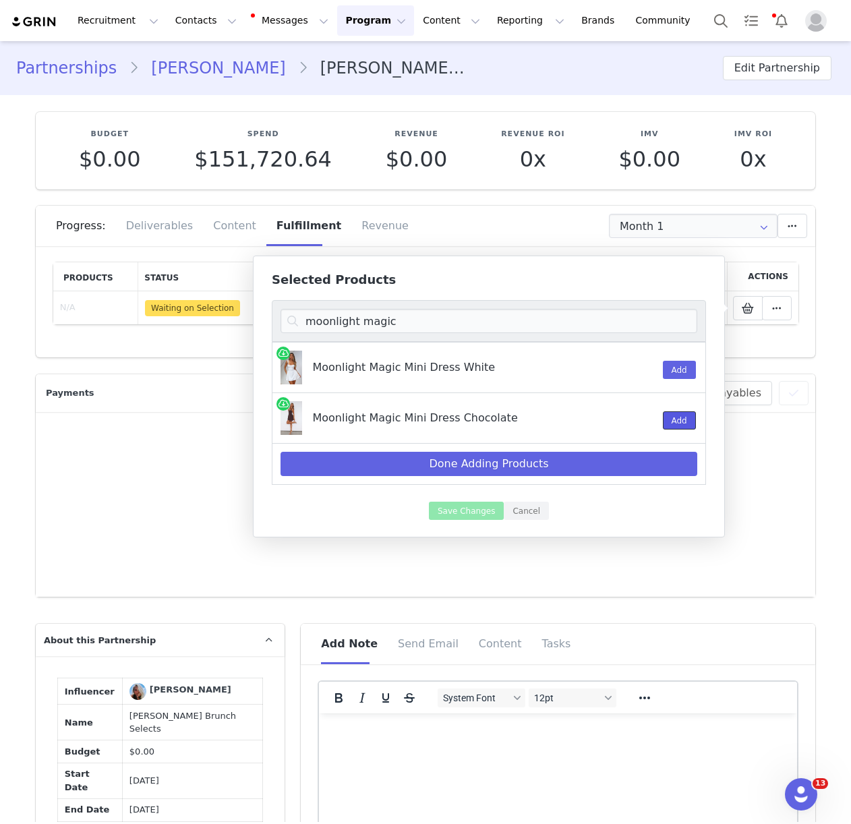
click at [675, 424] on button "Add" at bounding box center [679, 420] width 33 height 18
click at [329, 318] on input "moonlight magic" at bounding box center [488, 321] width 417 height 24
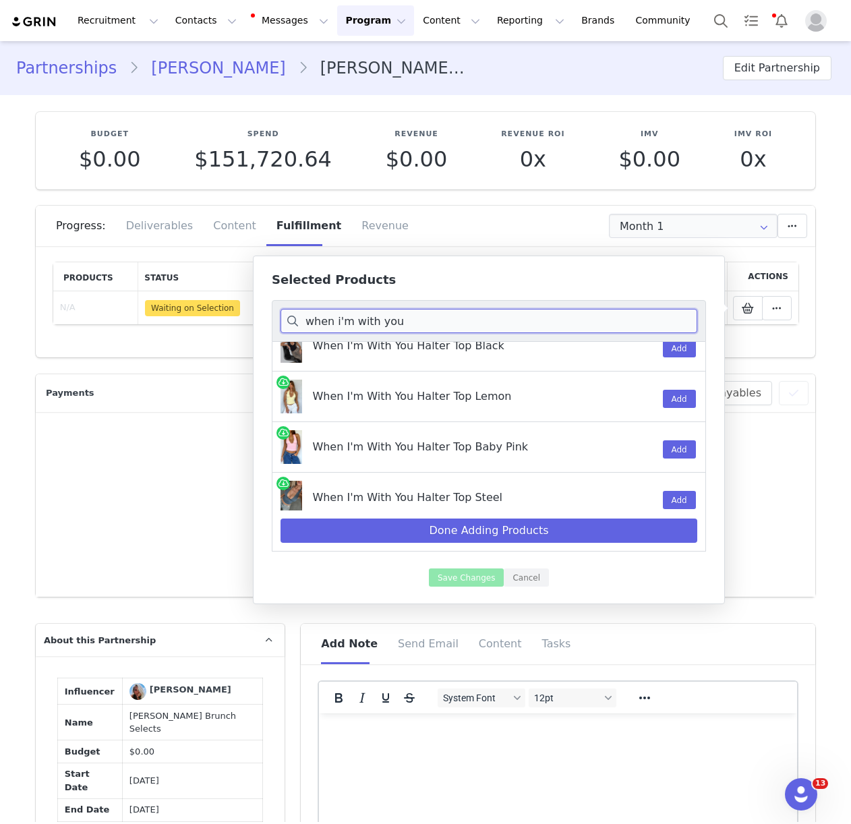
scroll to position [136, 0]
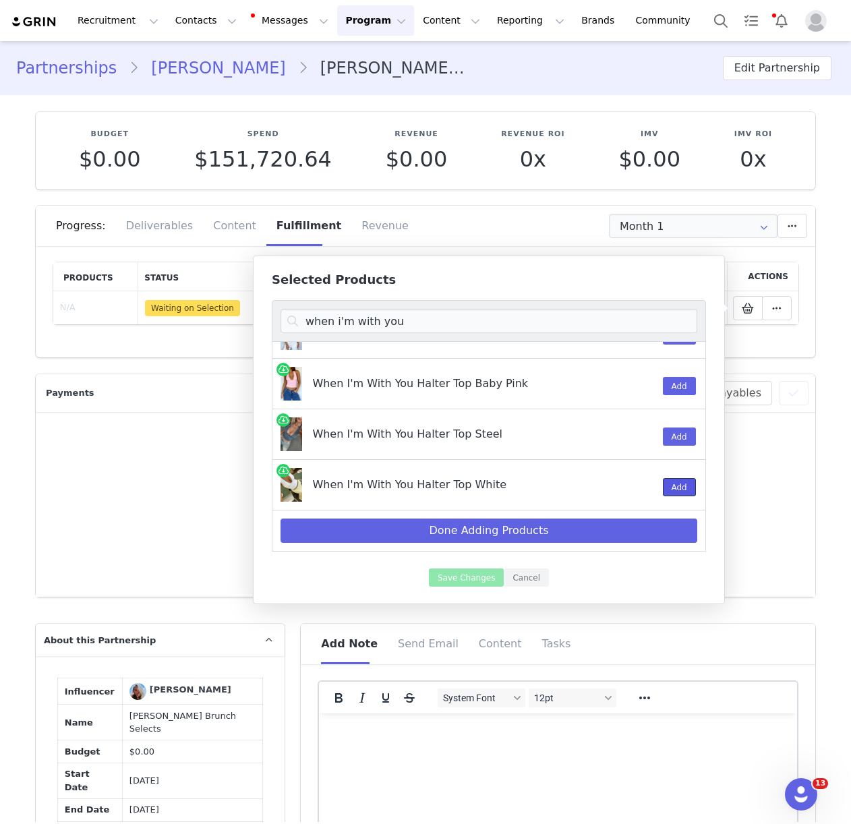
click at [692, 491] on button "Add" at bounding box center [679, 487] width 33 height 18
click at [369, 319] on input "when i'm with you" at bounding box center [488, 321] width 417 height 24
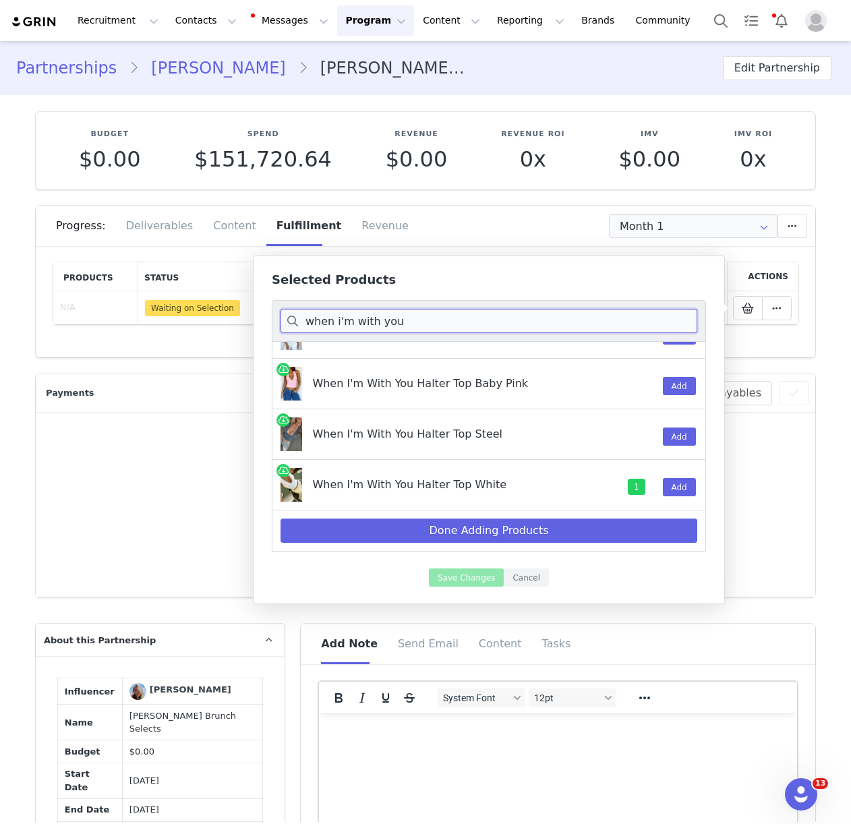
click at [369, 319] on input "when i'm with you" at bounding box center [488, 321] width 417 height 24
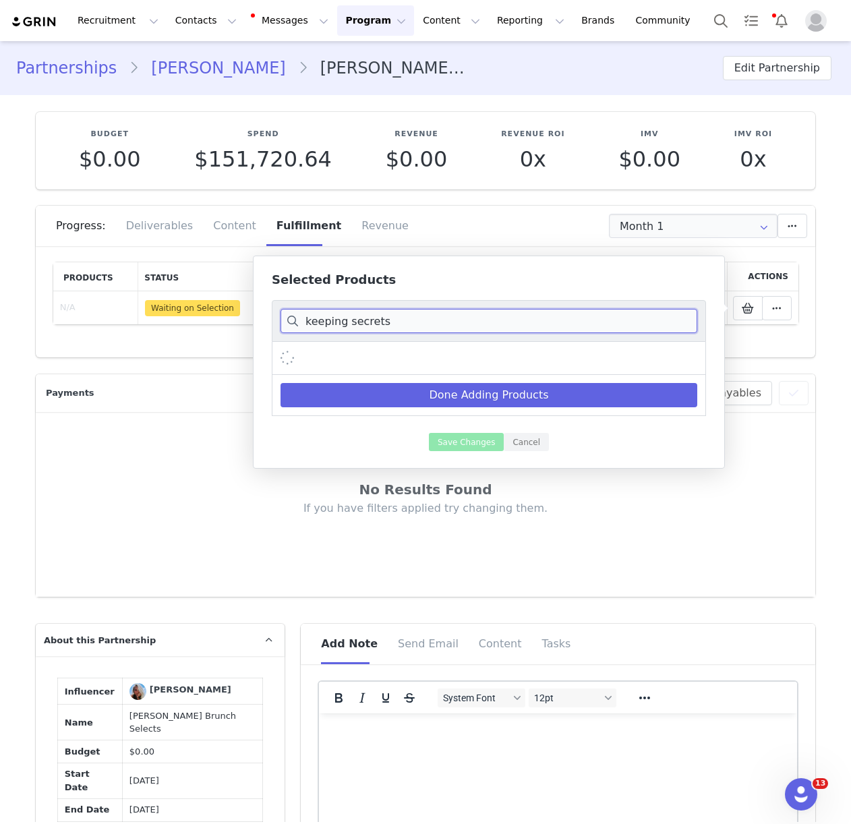
scroll to position [0, 0]
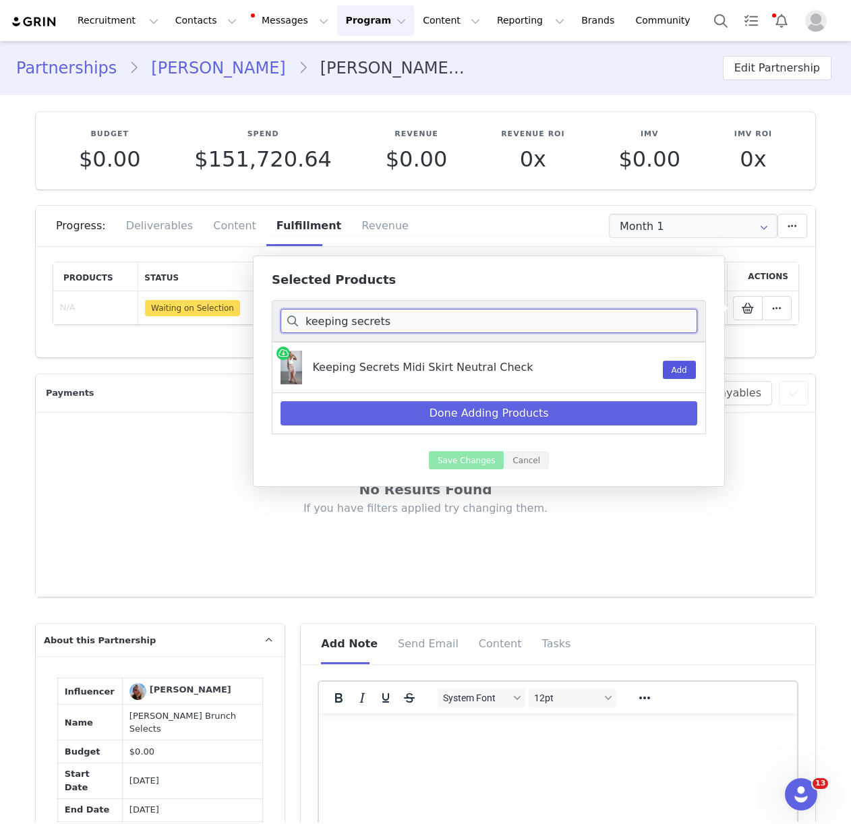
type input "keeping secrets"
click at [669, 369] on button "Add" at bounding box center [679, 370] width 33 height 18
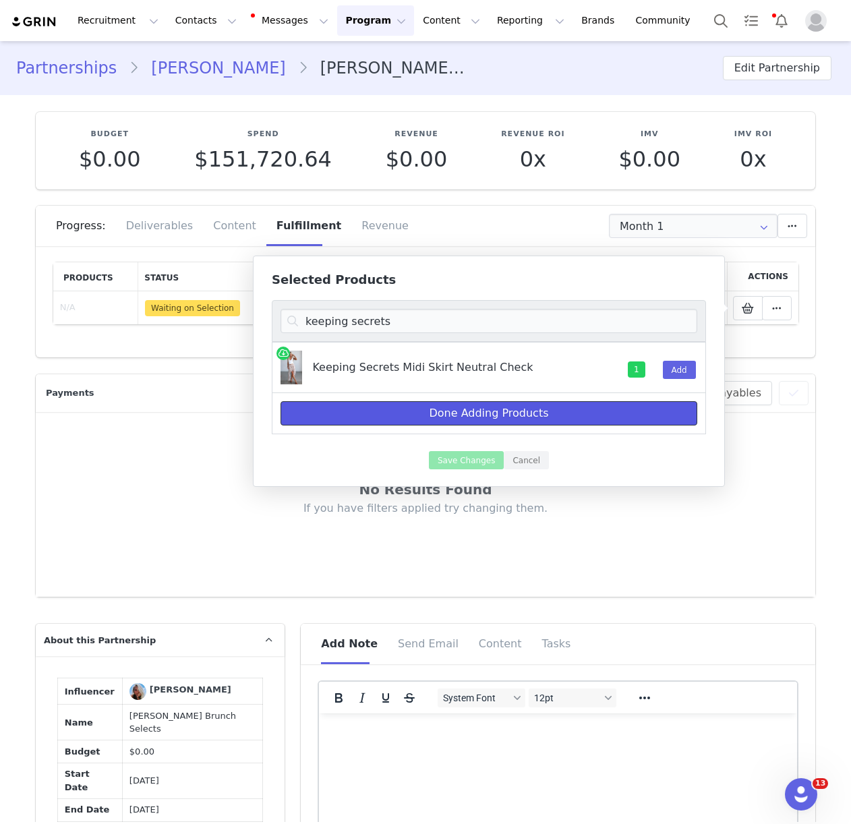
click at [570, 406] on button "Done Adding Products" at bounding box center [488, 413] width 417 height 24
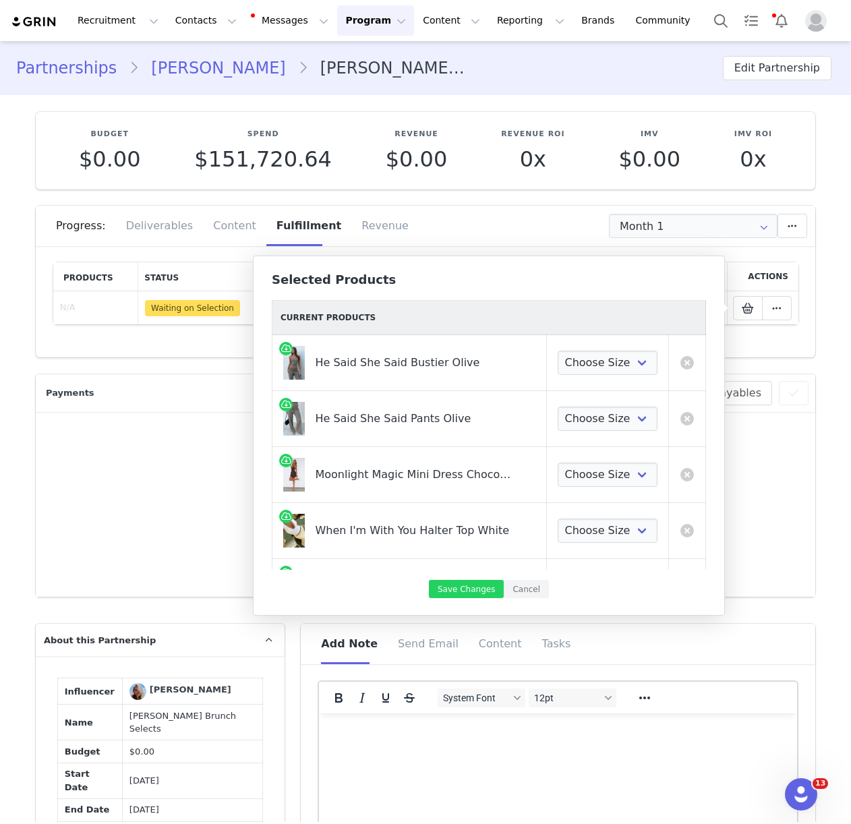
click at [488, 421] on div "He Said She Said Pants Olive" at bounding box center [414, 414] width 198 height 25
click at [608, 355] on select "Choose Size XXS XS S M L XL" at bounding box center [608, 363] width 100 height 24
select select "27948285"
click at [588, 424] on select "Choose Size XXS XS S M L XL" at bounding box center [608, 419] width 100 height 24
select select "27949552"
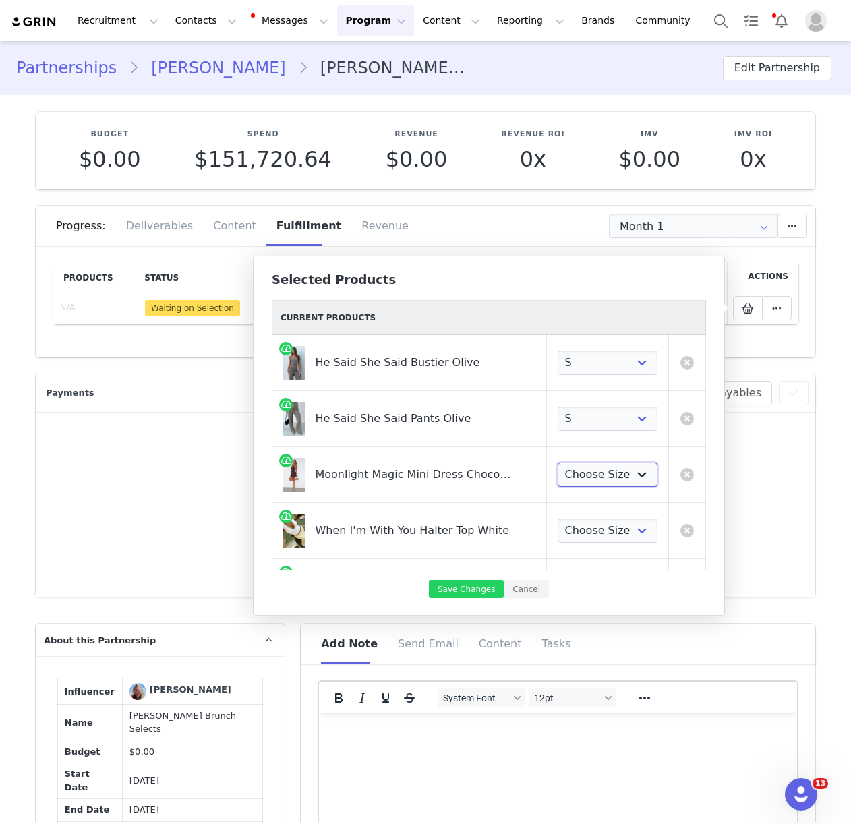
click at [583, 485] on select "Choose Size XXS XS S M L XL" at bounding box center [608, 475] width 100 height 24
select select "26223777"
click at [582, 537] on select "Choose Size XXS XS S M L XL" at bounding box center [608, 531] width 100 height 24
select select "23317292"
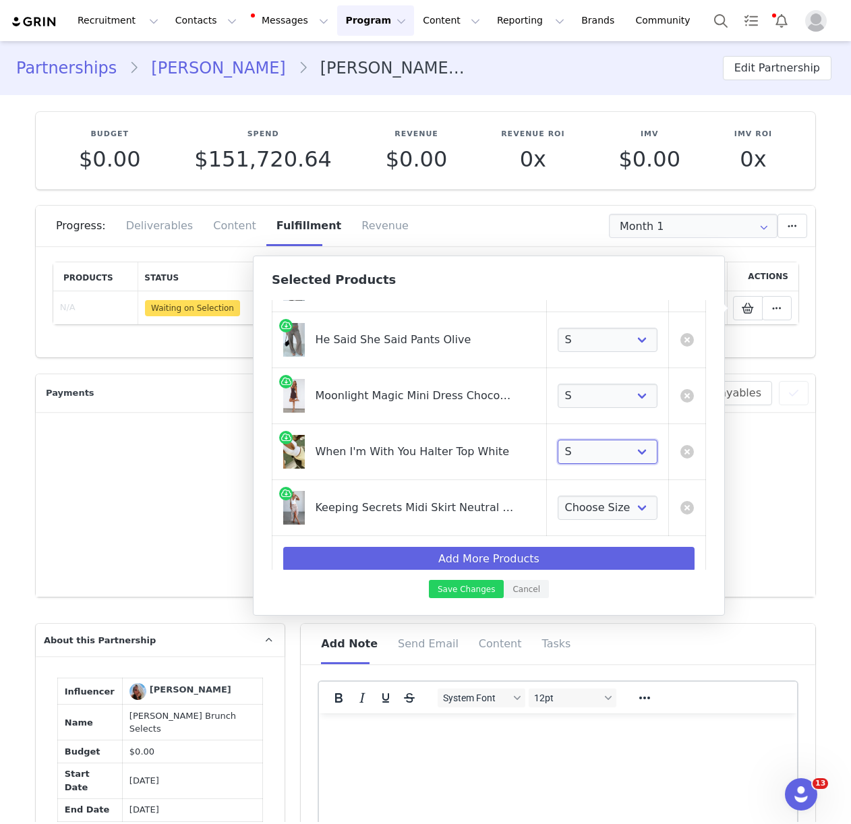
scroll to position [86, 0]
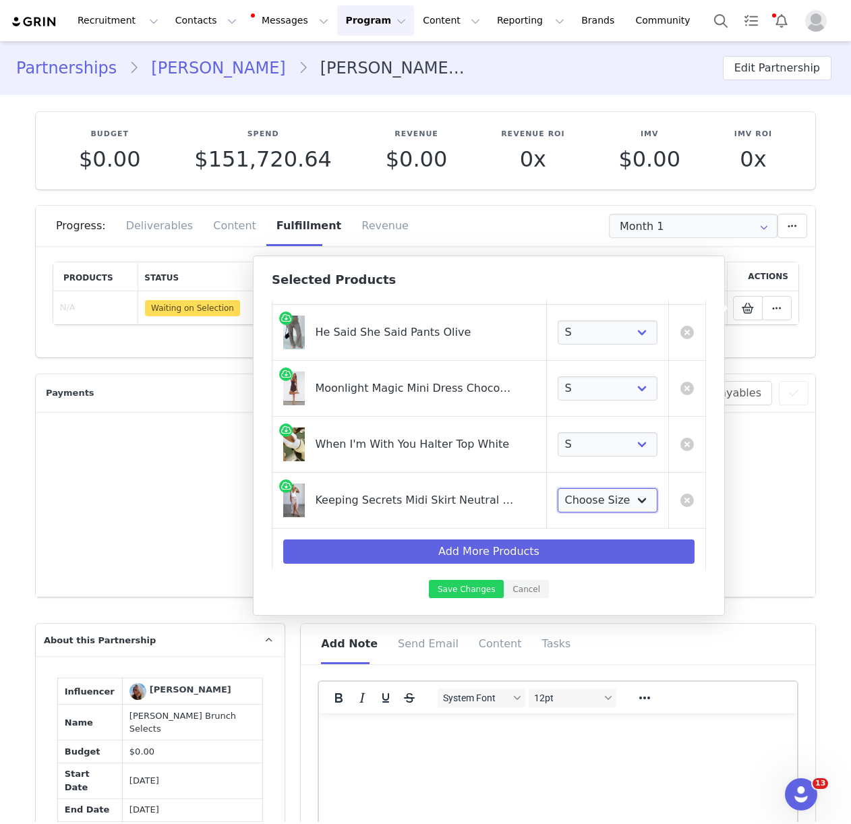
click at [573, 503] on select "Choose Size XXS XS S M L XL" at bounding box center [608, 500] width 100 height 24
select select "28196055"
click at [468, 589] on button "Save Changes" at bounding box center [466, 589] width 75 height 18
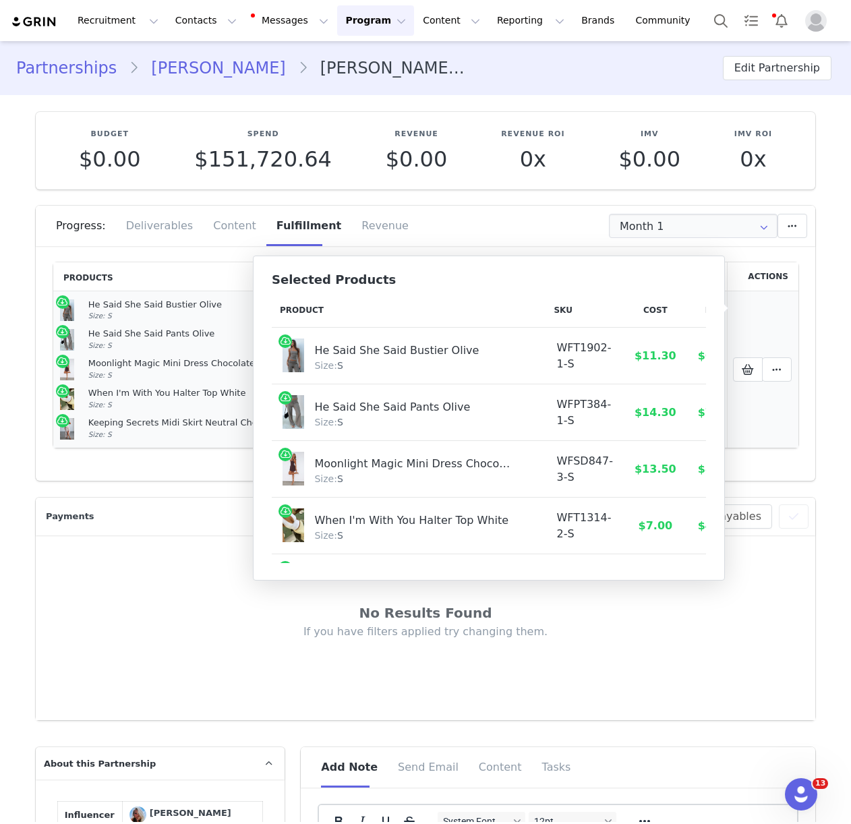
click at [779, 415] on td "Mark as Fulfilled Create Shopify Draft Order Create Shopify Order Reconfigure P…" at bounding box center [763, 369] width 72 height 157
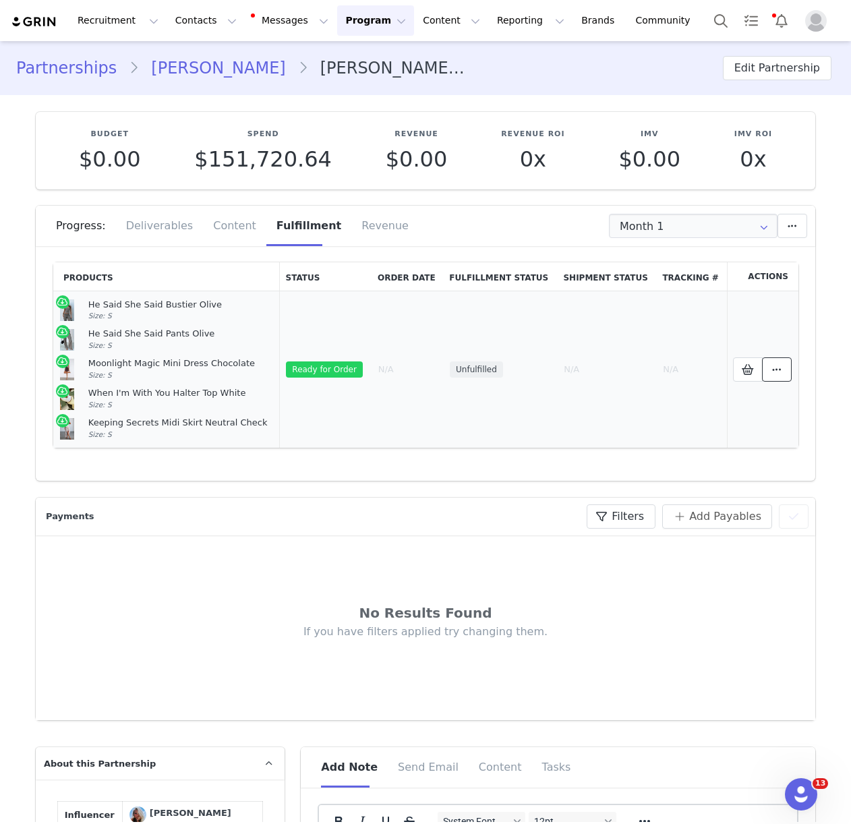
click at [783, 372] on span at bounding box center [777, 369] width 16 height 16
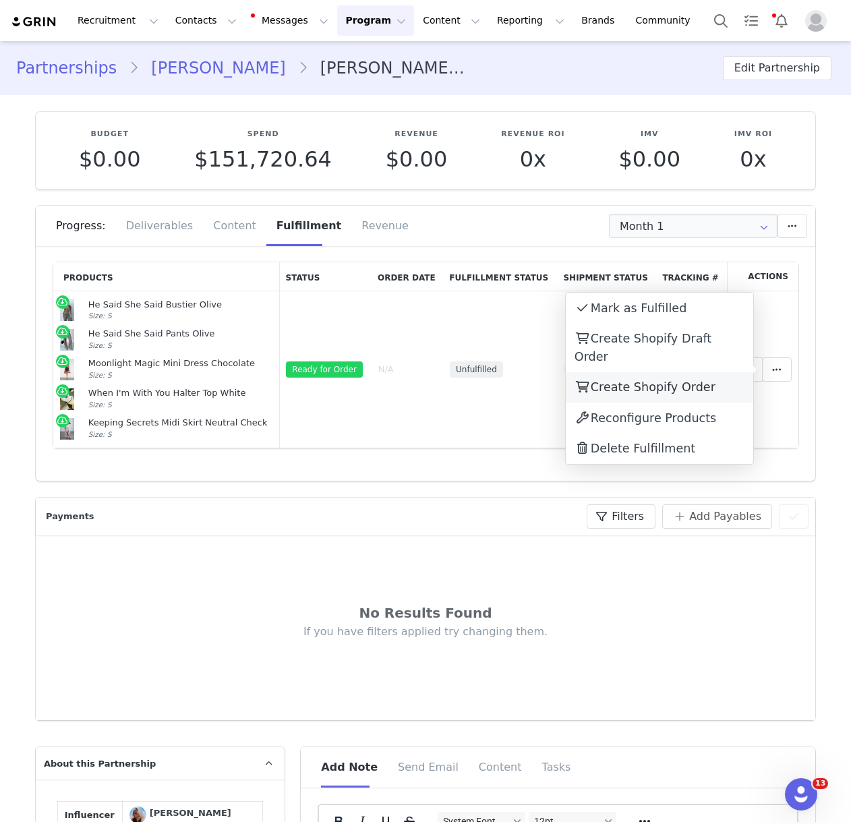
click at [668, 380] on span "Create Shopify Order" at bounding box center [653, 386] width 125 height 13
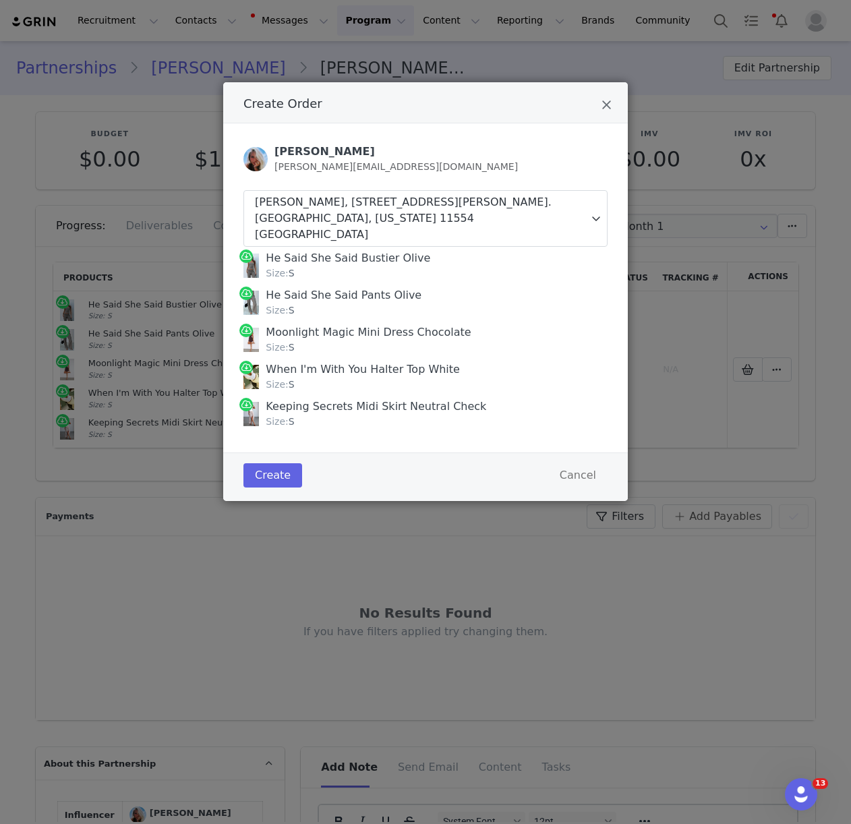
drag, startPoint x: 267, startPoint y: 241, endPoint x: 320, endPoint y: 405, distance: 172.7
click at [320, 405] on div "He Said She Said Bustier Olive Size: S He Said She Said Pants Olive Size: S Moo…" at bounding box center [425, 339] width 364 height 185
copy div "He Said She Said Bustier Olive Size: S He Said She Said Pants Olive Size: S Moo…"
click at [286, 463] on button "Create" at bounding box center [272, 475] width 59 height 24
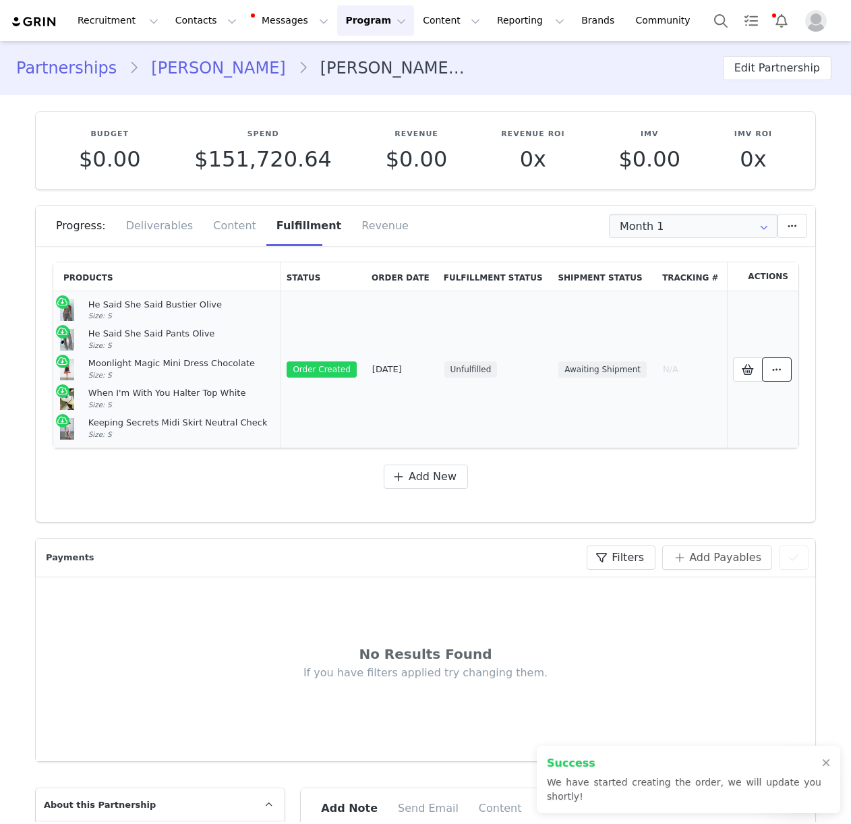
click at [766, 369] on button at bounding box center [777, 369] width 30 height 24
click at [663, 357] on link "View Order" at bounding box center [659, 370] width 187 height 31
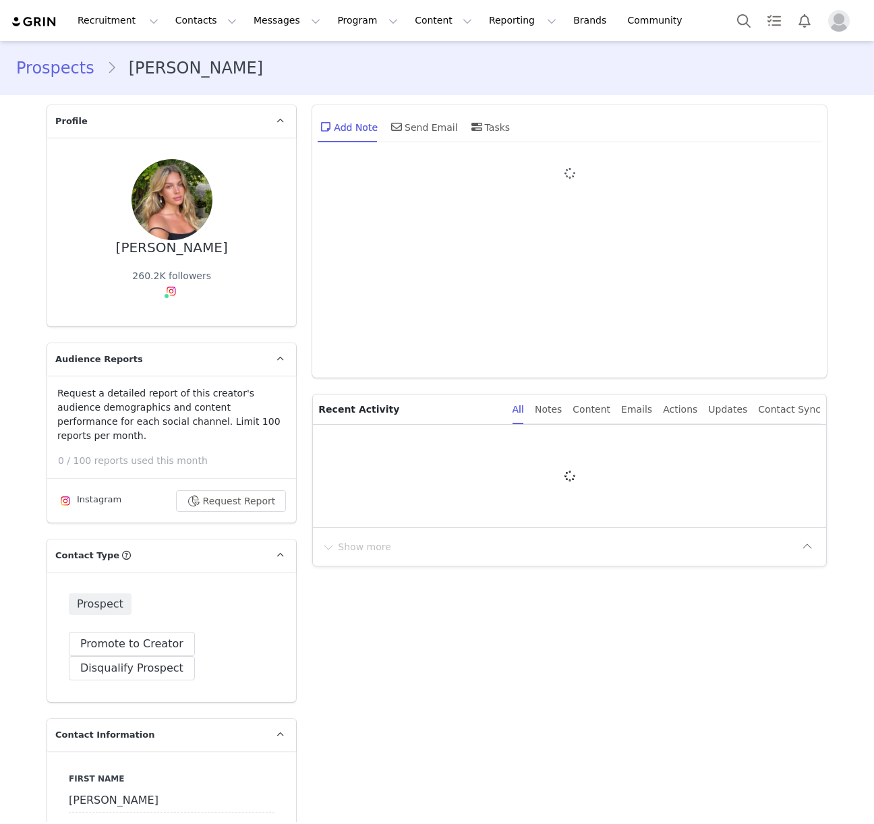
type input "+1 ([GEOGRAPHIC_DATA])"
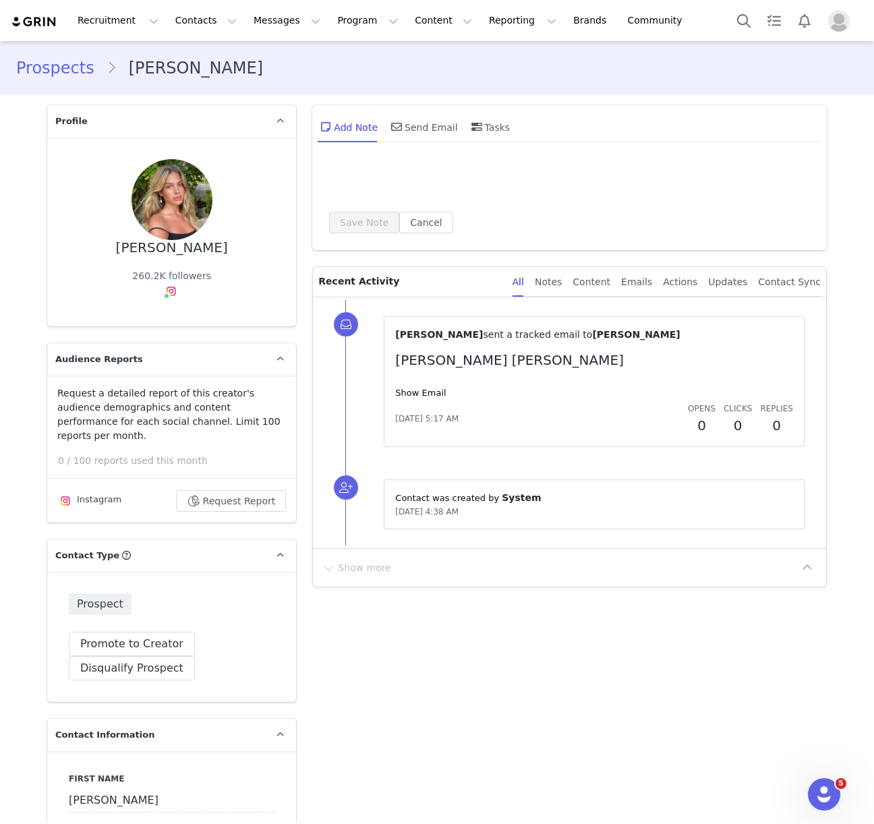
type input "+1 ([GEOGRAPHIC_DATA])"
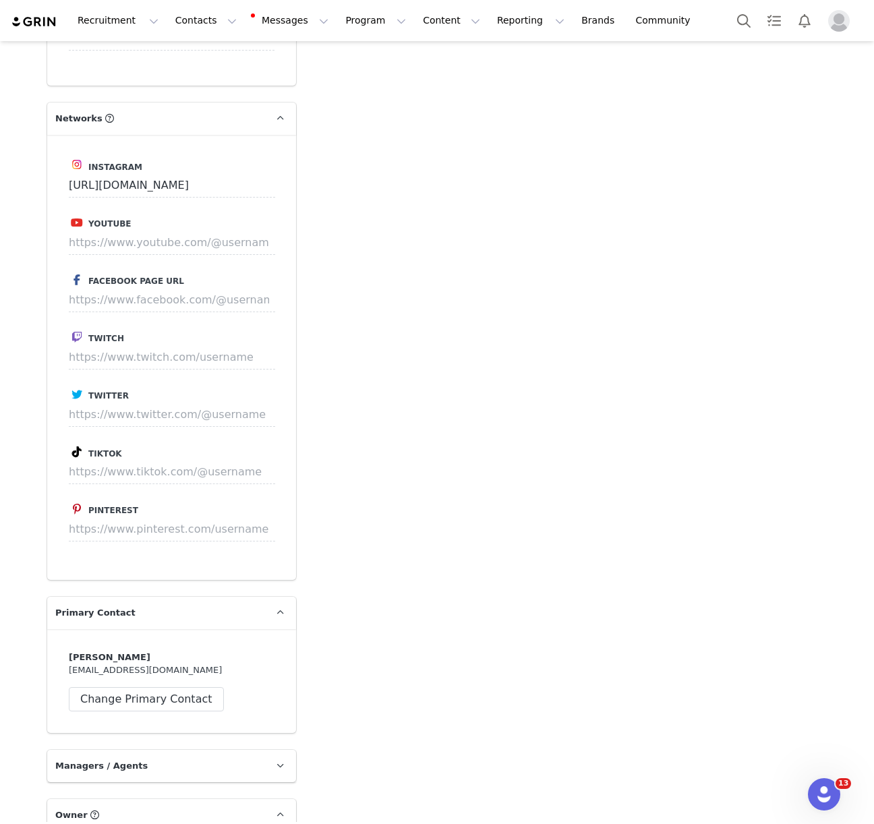
scroll to position [1572, 0]
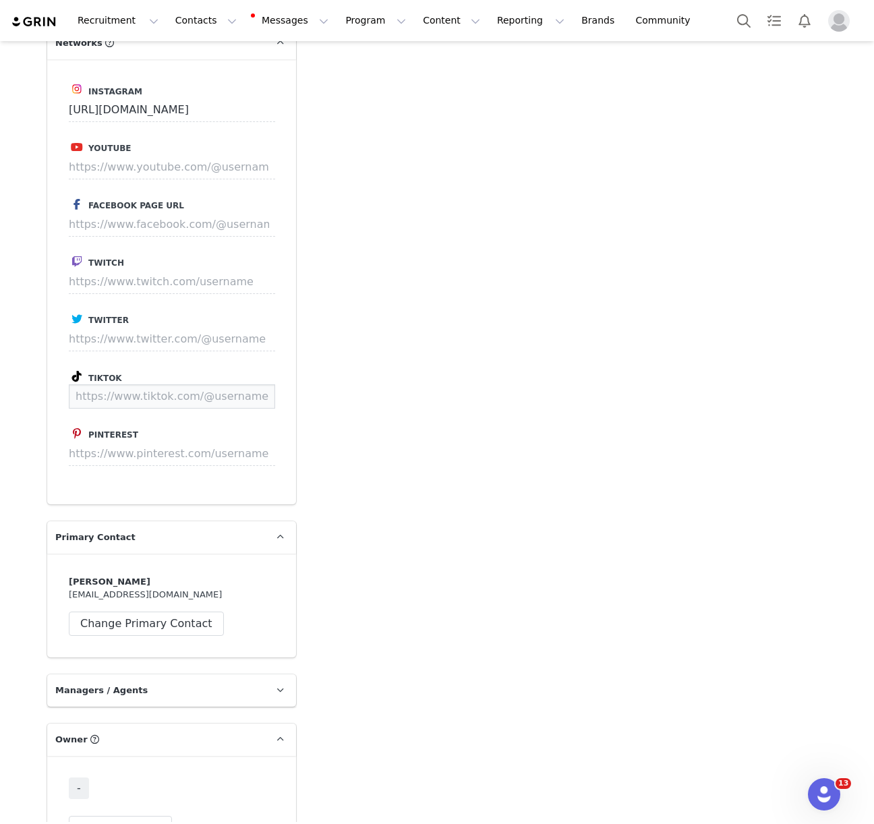
click at [140, 384] on input at bounding box center [172, 396] width 206 height 24
paste input "https://www.tiktok.com/@bananablue17/video/7528573221436689695?lang=en"
type input "https://www.tiktok.com/@bananablue17/video/7528573221436689695"
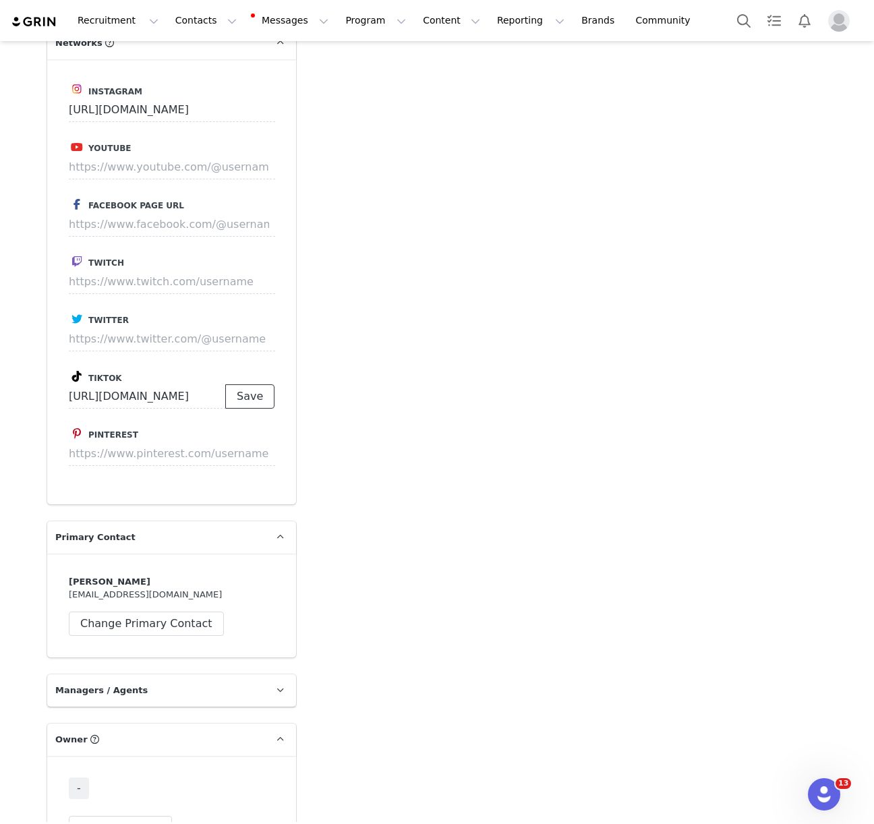
drag, startPoint x: 251, startPoint y: 309, endPoint x: 386, endPoint y: 465, distance: 206.0
click at [251, 384] on button "Save" at bounding box center [249, 396] width 49 height 24
click at [119, 816] on button "Change Owner" at bounding box center [120, 828] width 103 height 24
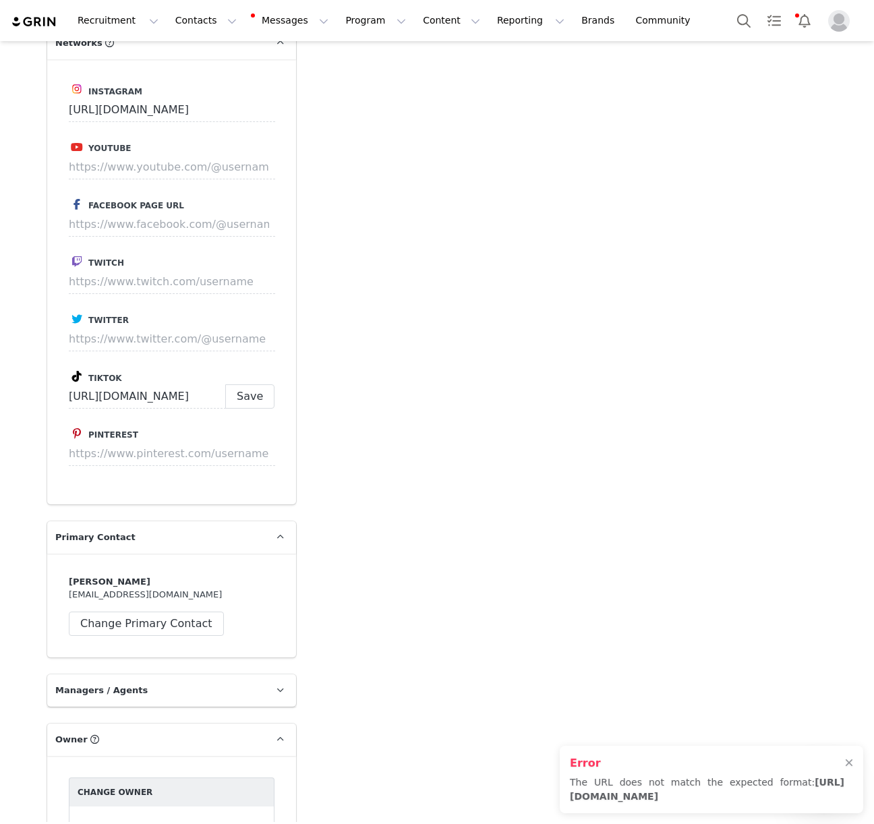
click at [398, 471] on div "Add Note Send Email Tasks System Font 12pt To open the popup, press Shift+Enter…" at bounding box center [569, 86] width 531 height 3123
click at [200, 384] on input "https://www.tiktok.com/@bananablue17/video/7528573221436689695" at bounding box center [147, 396] width 157 height 24
select select
click at [209, 384] on input "https://www.tiktok.com/@bananablue17/video/7528573221436689695" at bounding box center [147, 396] width 157 height 24
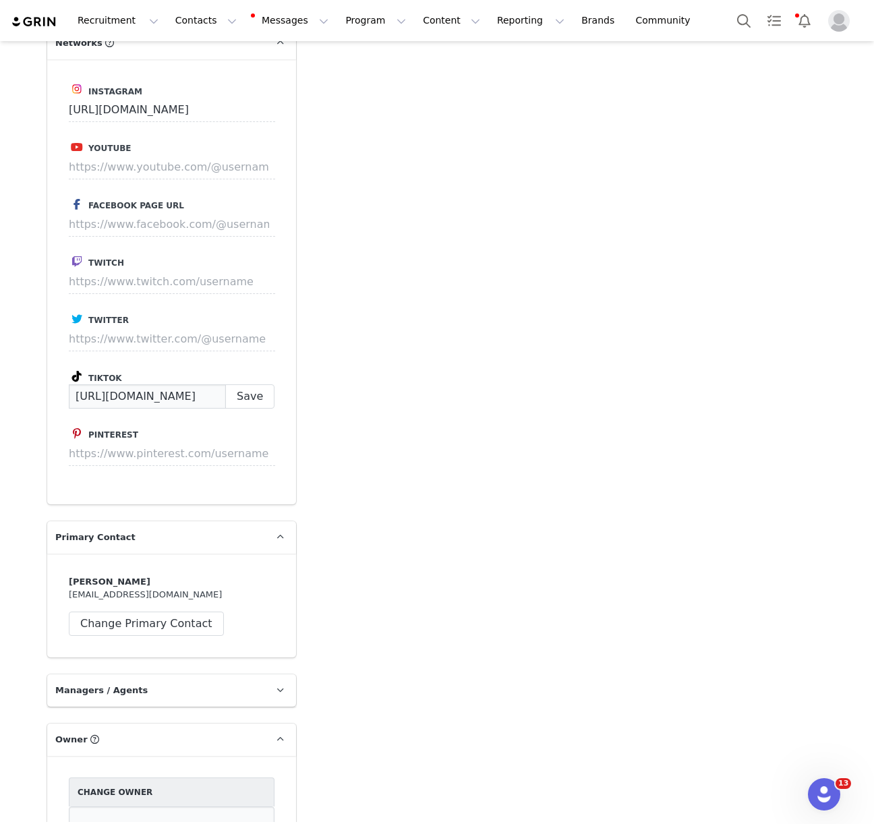
click at [209, 384] on input "https://www.tiktok.com/@bananablue17/video/7528573221436689695" at bounding box center [147, 396] width 157 height 24
type input "https://www.tiktok.com/@bananablue17"
click at [251, 384] on button "Save" at bounding box center [249, 396] width 49 height 24
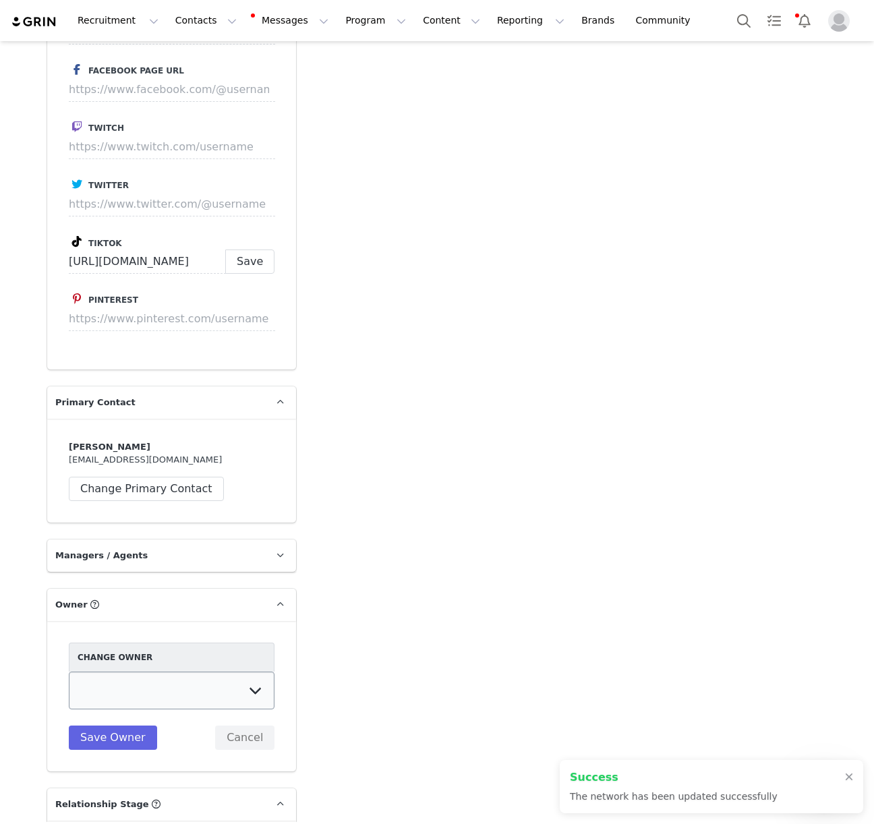
scroll to position [1732, 0]
click at [125, 672] on select "Tina Innes Jaz Yap Tiana McLennan Grace Khamis Tyra Mcrae Bridget Paul Tash Kav…" at bounding box center [172, 691] width 206 height 38
select select "07eda947-245a-480e-9895-53221b4e4221"
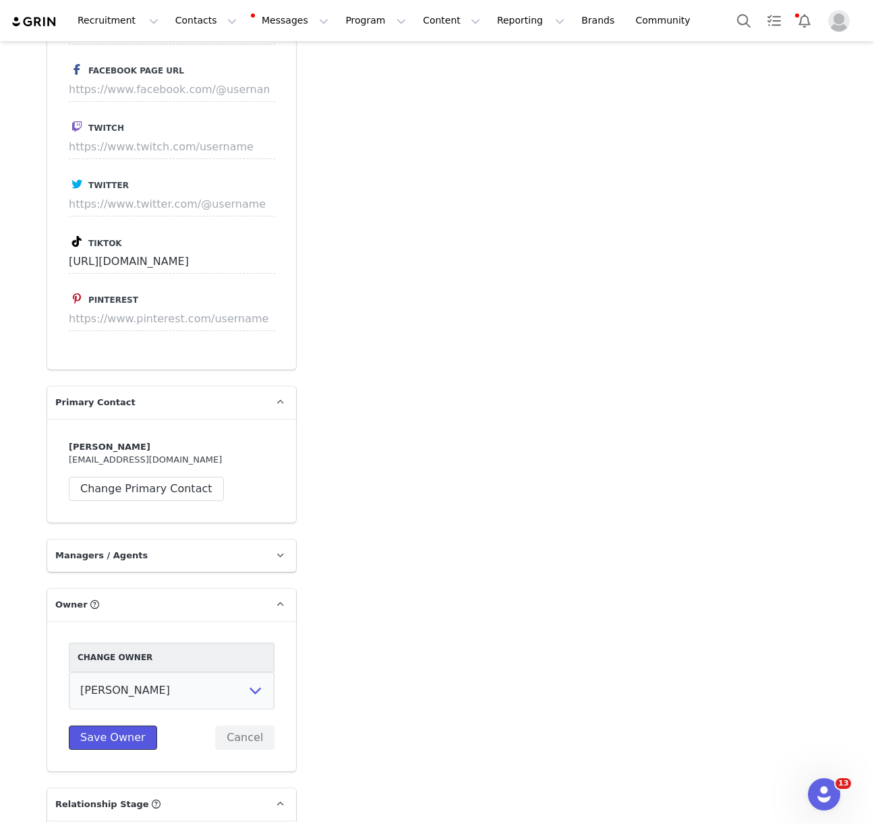
click at [102, 726] on button "Save Owner" at bounding box center [113, 738] width 88 height 24
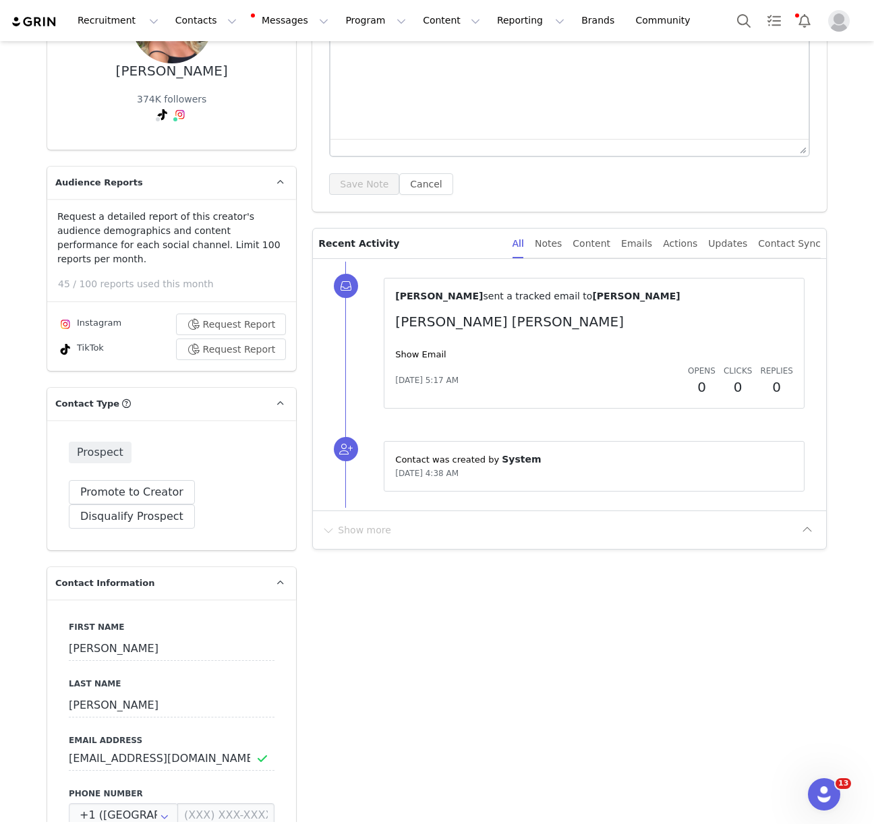
scroll to position [0, 0]
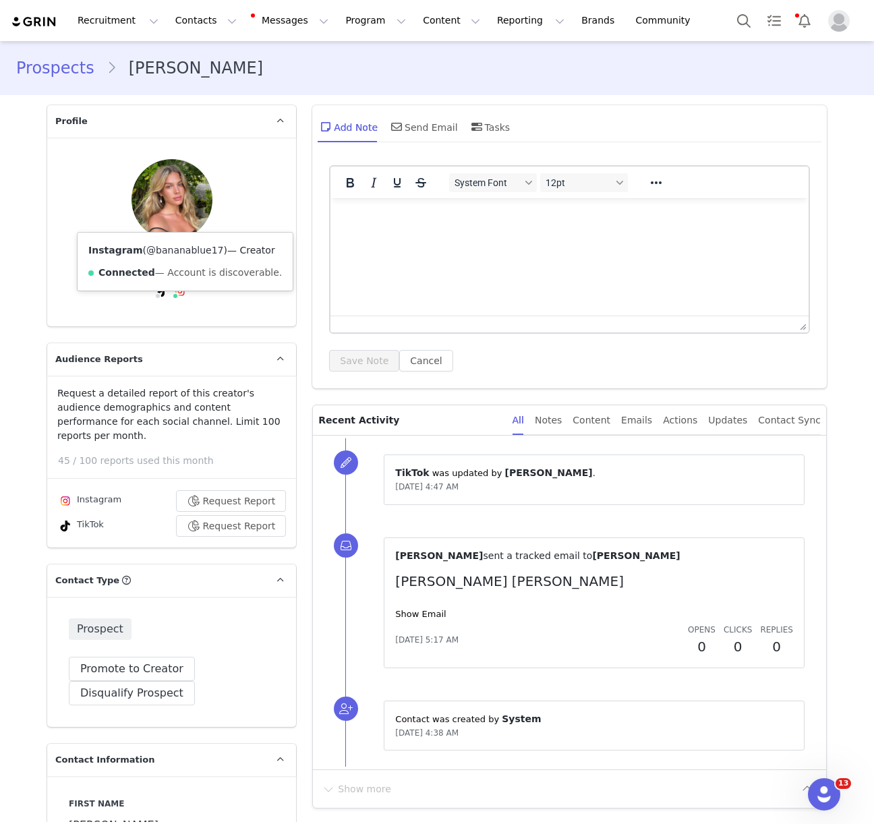
click at [181, 245] on link "@bananablue17" at bounding box center [184, 250] width 77 height 11
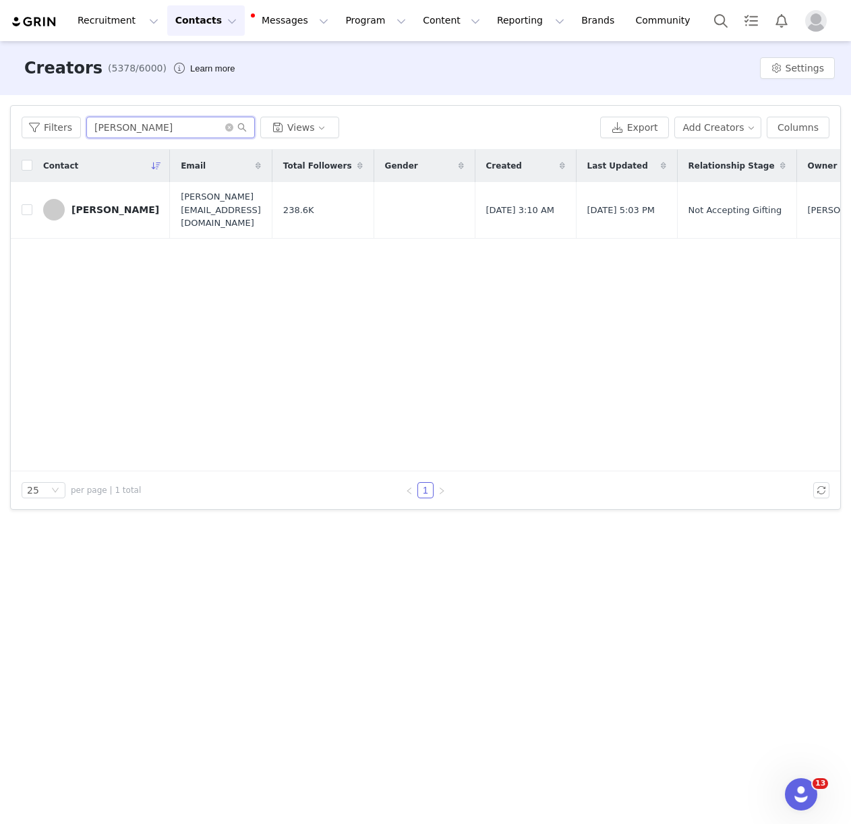
click at [111, 125] on input "[PERSON_NAME]" at bounding box center [170, 128] width 169 height 22
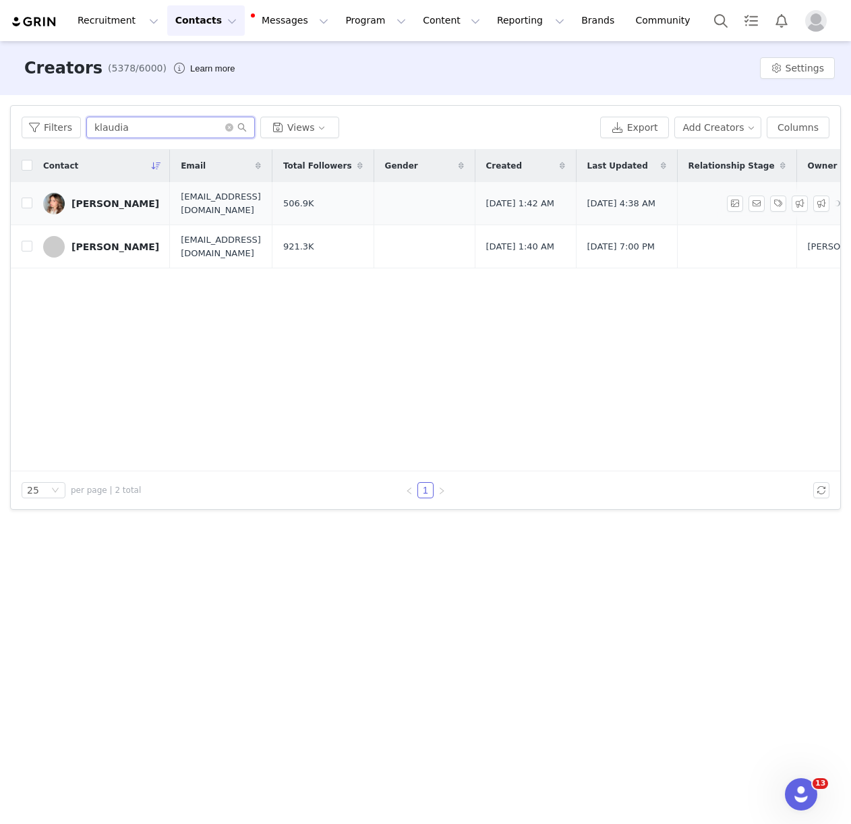
type input "klaudia"
click at [79, 208] on link "[PERSON_NAME]" at bounding box center [101, 204] width 116 height 22
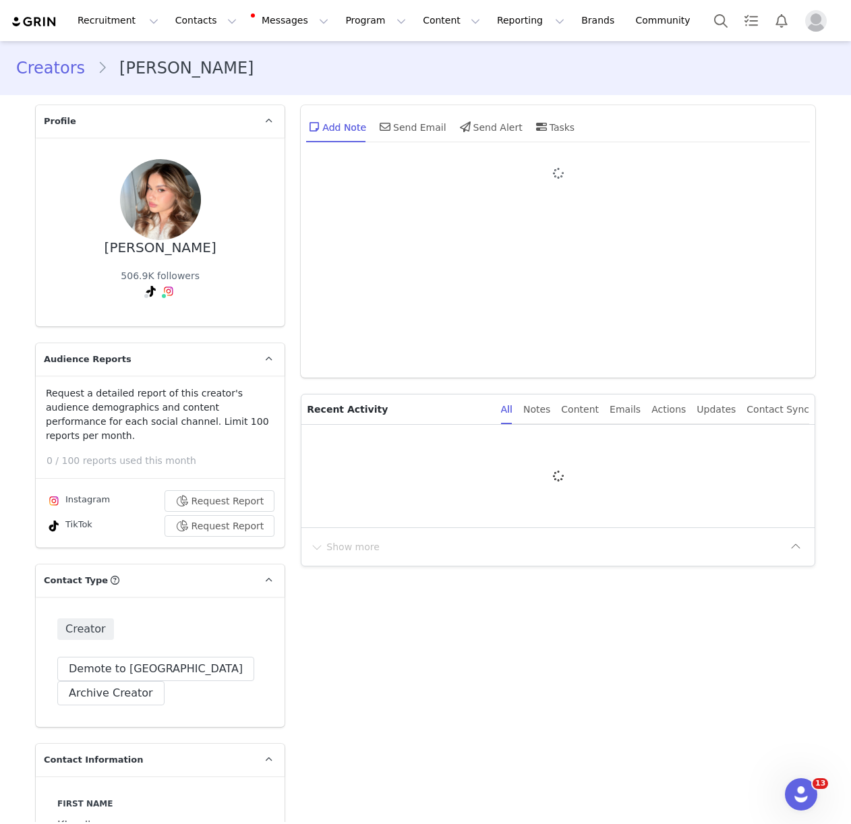
type input "+1 ([GEOGRAPHIC_DATA])"
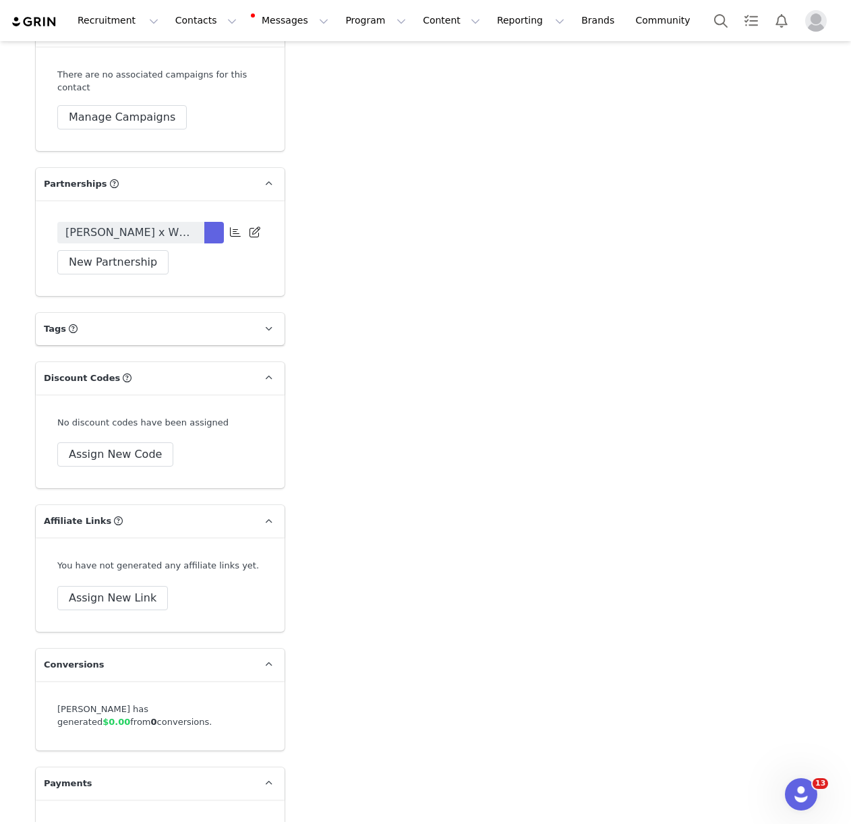
scroll to position [3068, 0]
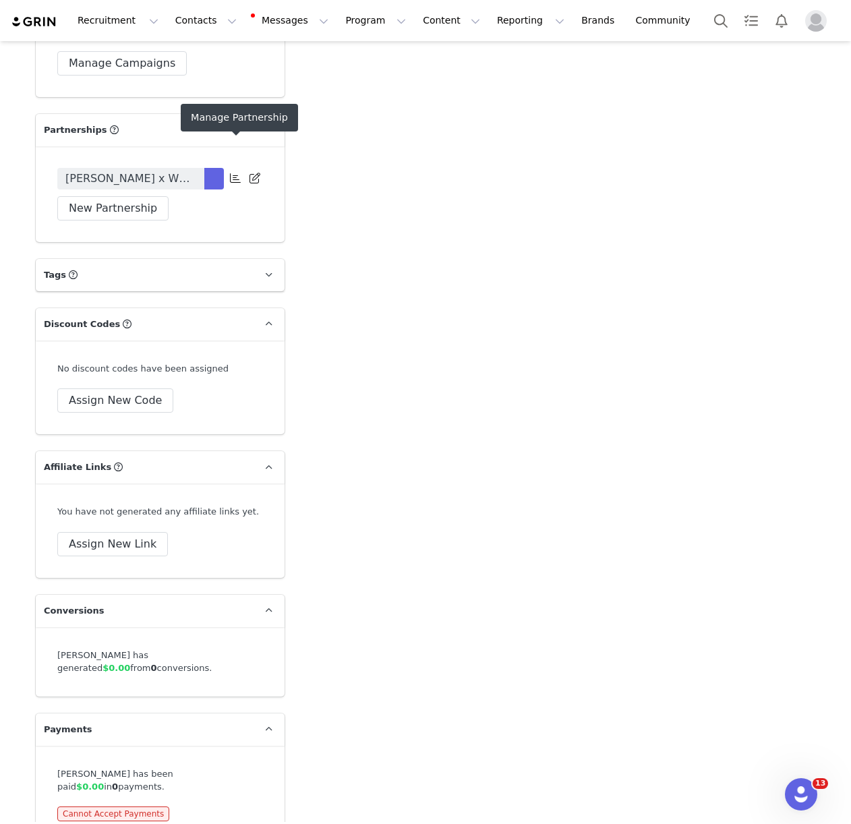
click at [234, 173] on icon at bounding box center [235, 178] width 11 height 11
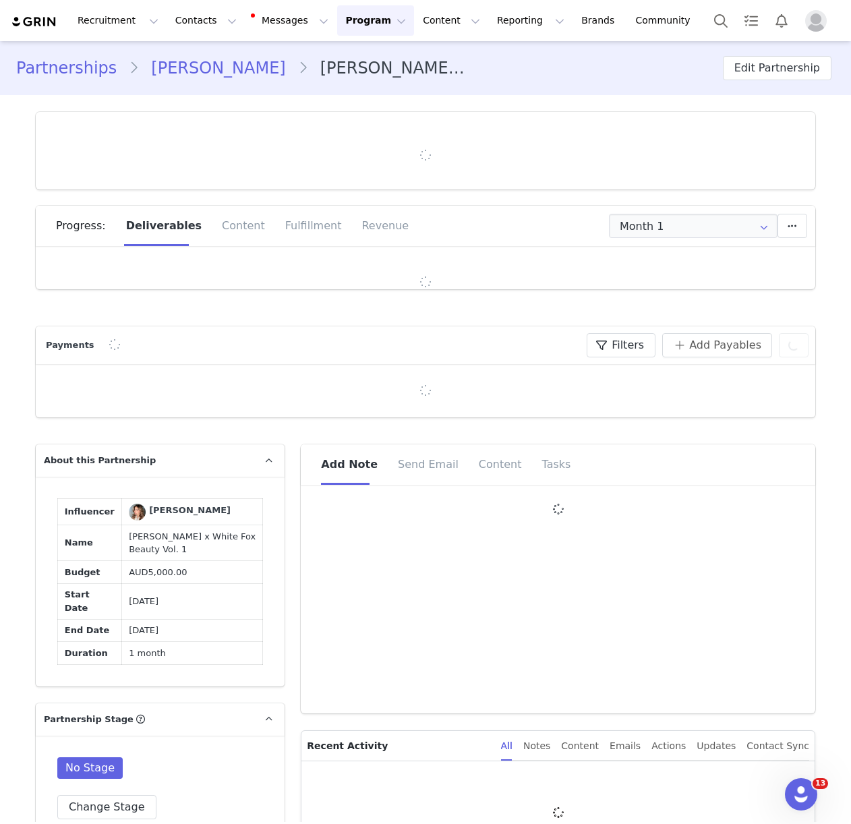
type input "+1 ([GEOGRAPHIC_DATA])"
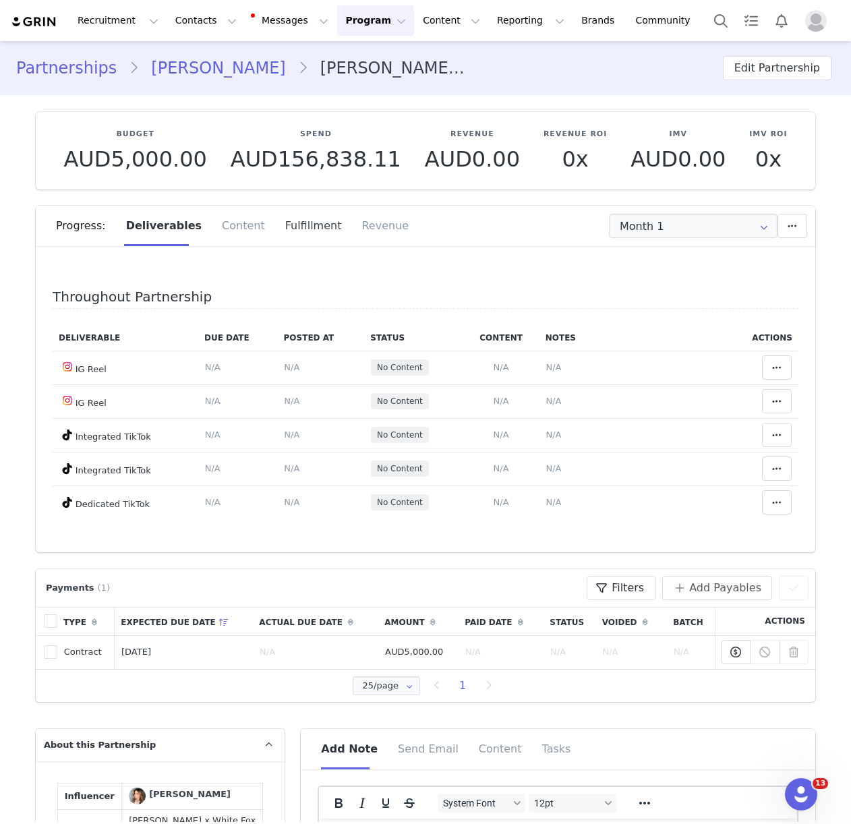
click at [293, 229] on div "Fulfillment" at bounding box center [313, 226] width 77 height 40
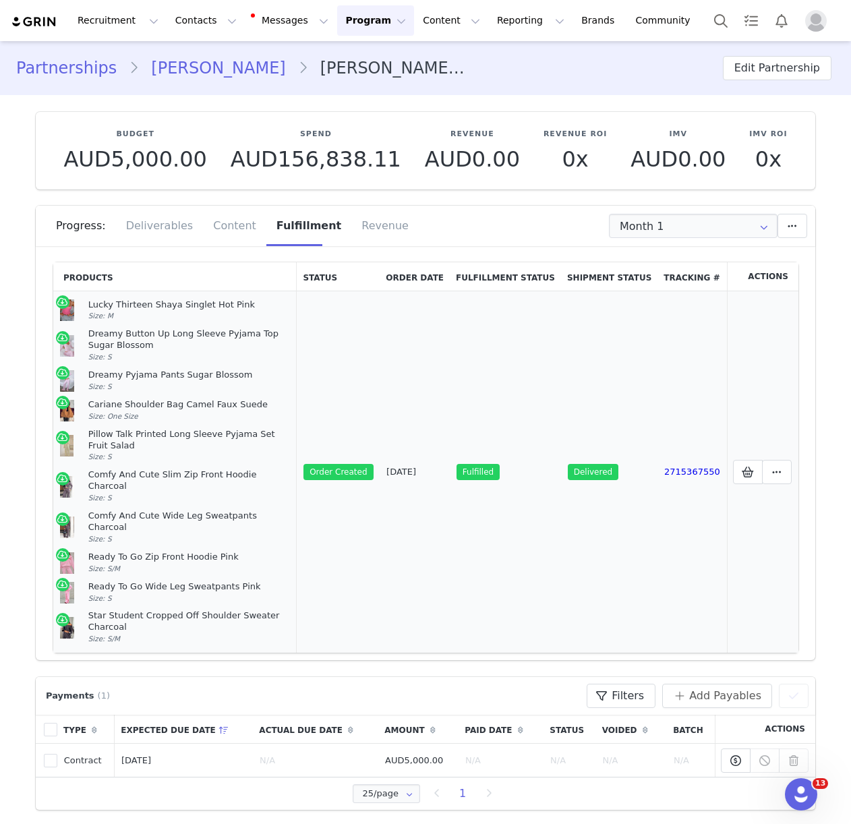
scroll to position [21, 0]
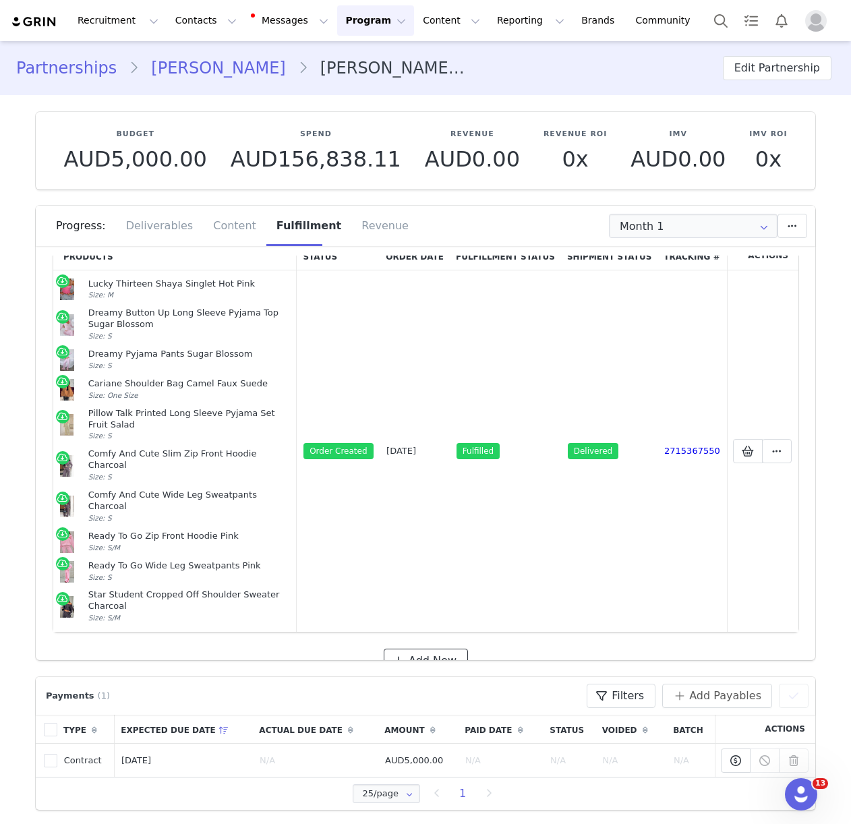
click at [446, 653] on span "Add New" at bounding box center [433, 661] width 48 height 16
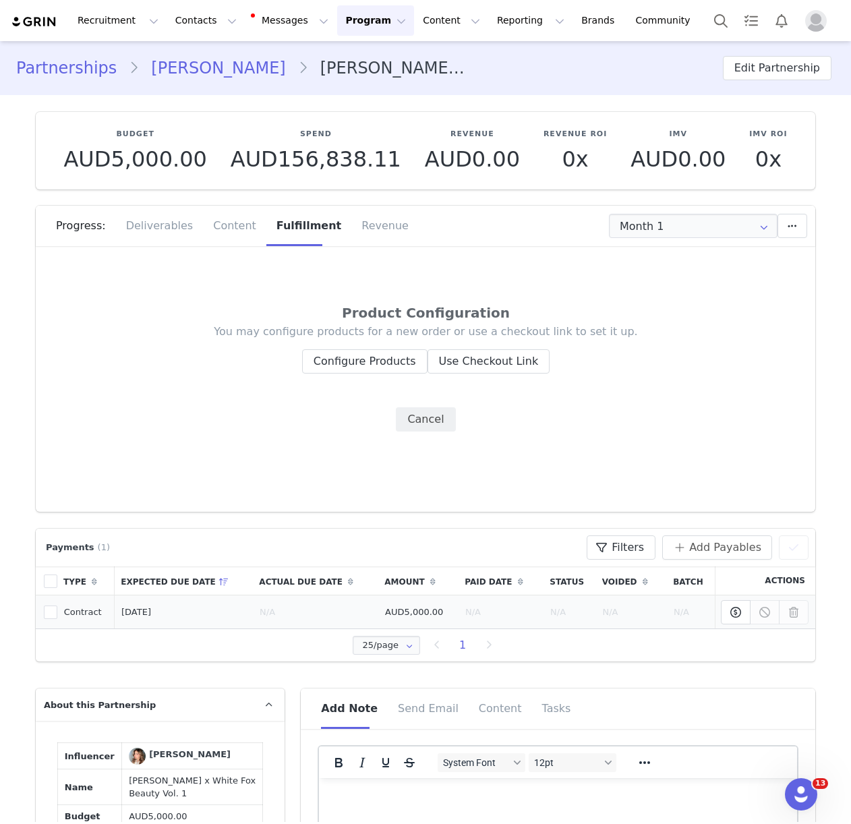
scroll to position [0, 0]
click at [366, 353] on button "Configure Products" at bounding box center [364, 361] width 125 height 24
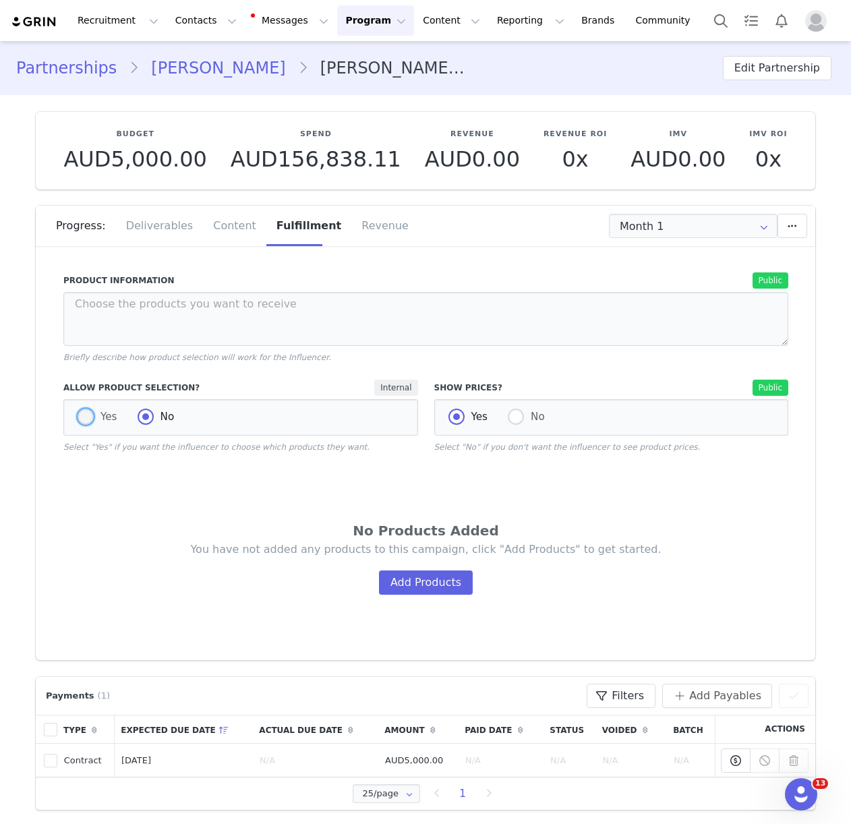
click at [90, 417] on span at bounding box center [86, 417] width 16 height 16
click at [90, 417] on input "Yes" at bounding box center [86, 418] width 16 height 18
radio input "true"
radio input "false"
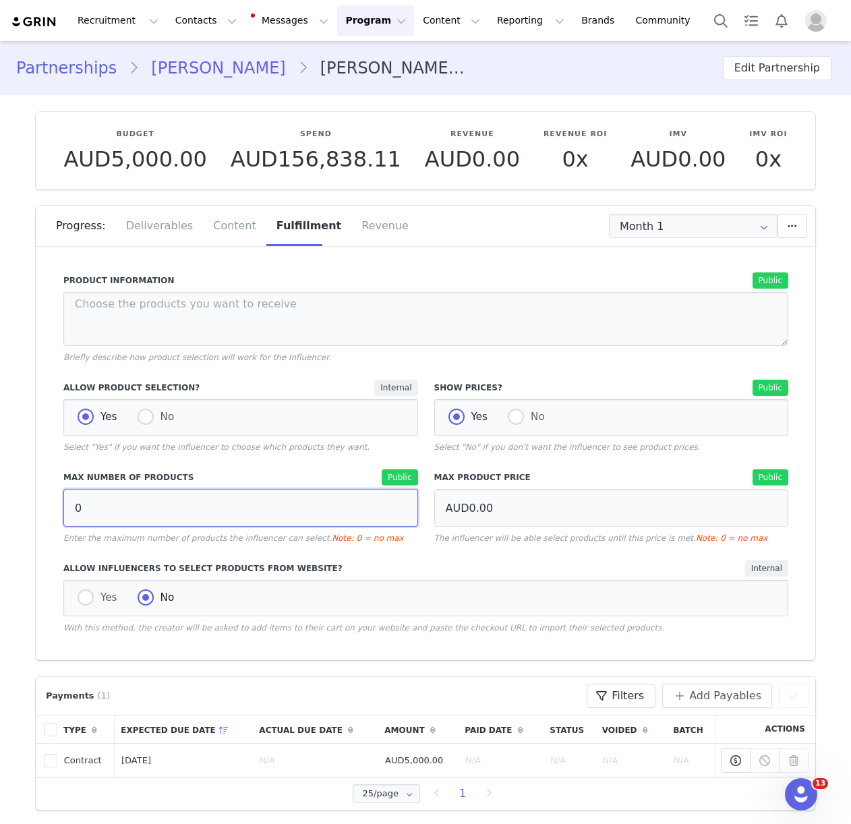
drag, startPoint x: 139, startPoint y: 506, endPoint x: 26, endPoint y: 507, distance: 112.6
click at [26, 507] on section "Budget AUD5,000.00 Spend AUD156,838.11 Revenue AUD0.00 Revenue ROI 0x IMV AUD0.…" at bounding box center [426, 377] width 800 height 565
type input "10"
click at [326, 560] on div "Product Information Public Briefly describe how product selection will work for…" at bounding box center [425, 497] width 725 height 451
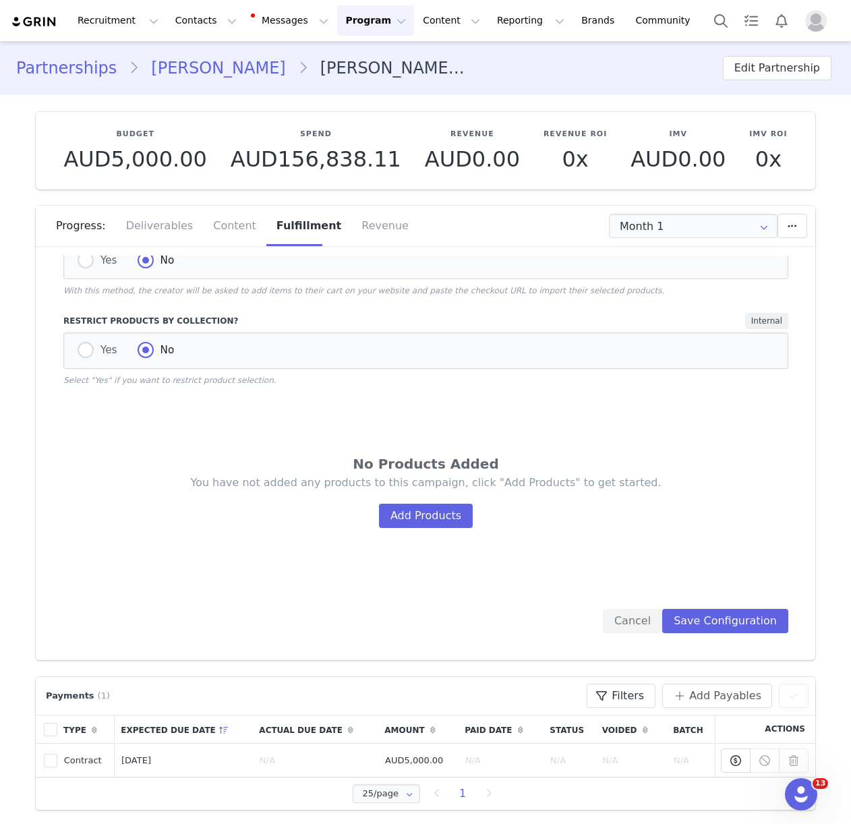
scroll to position [356, 0]
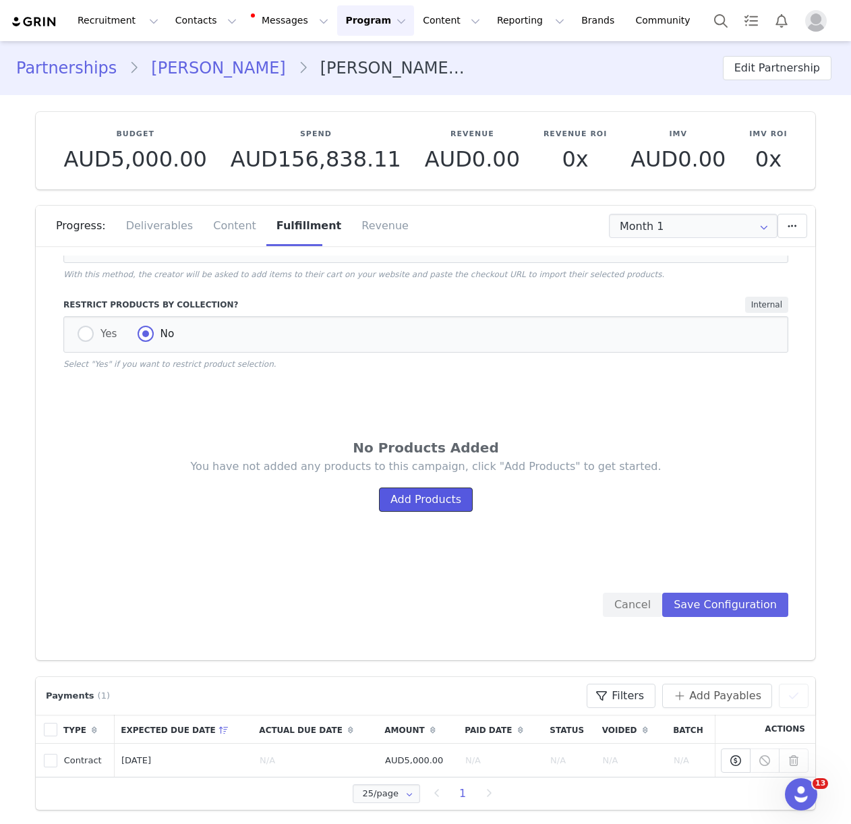
click at [427, 492] on button "Add Products" at bounding box center [426, 499] width 94 height 24
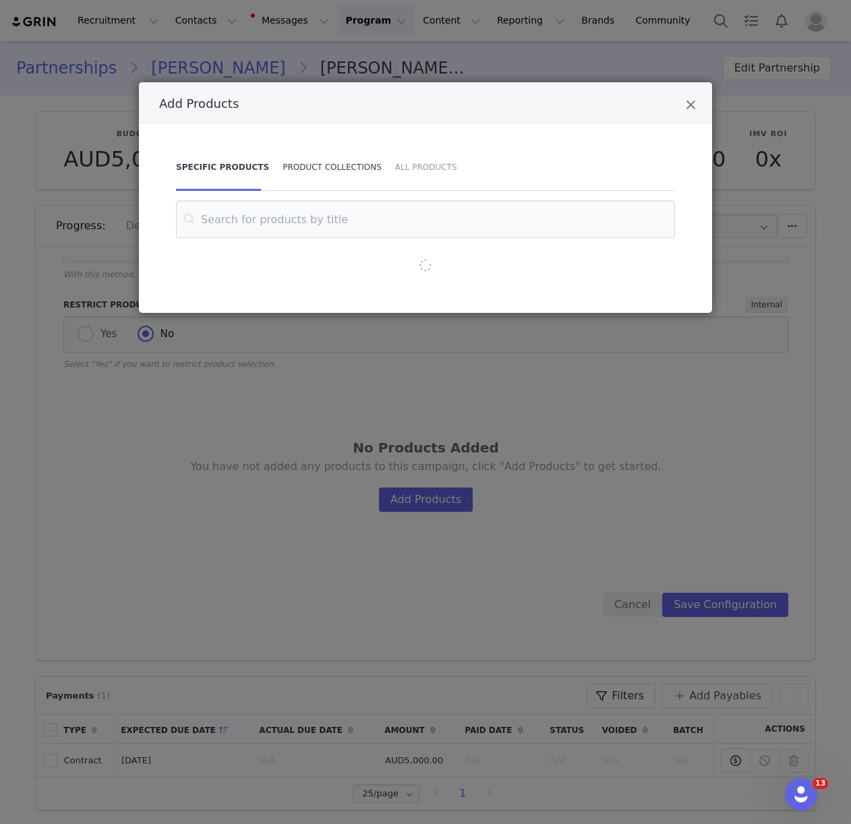
click at [307, 176] on div "Product Collections" at bounding box center [332, 167] width 113 height 47
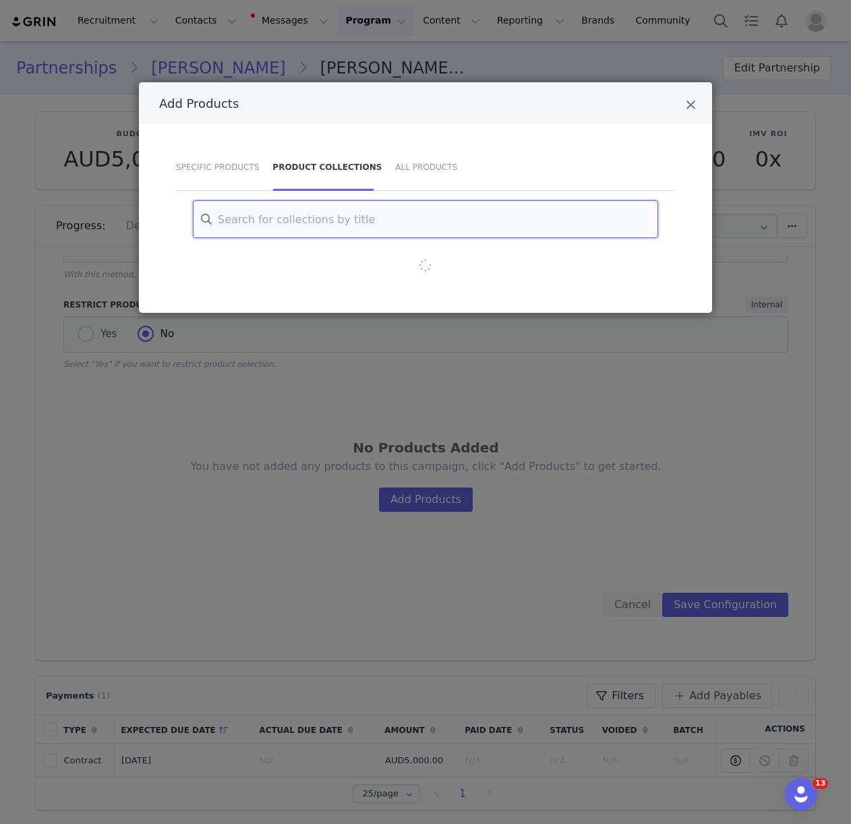
click at [303, 215] on input "Add Products" at bounding box center [425, 219] width 465 height 38
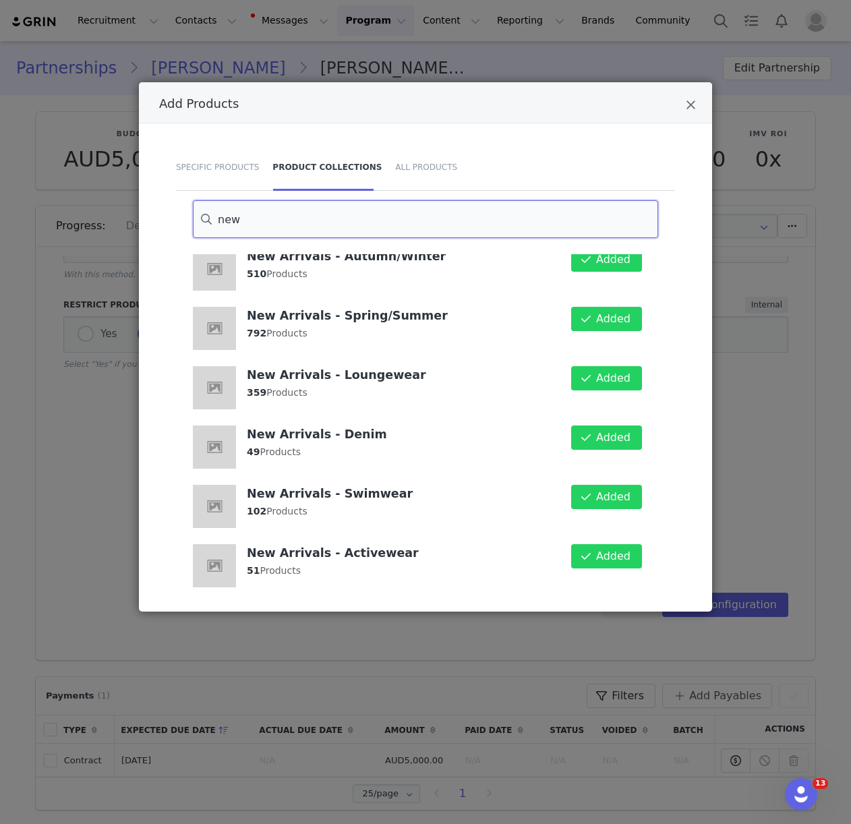
scroll to position [312, 0]
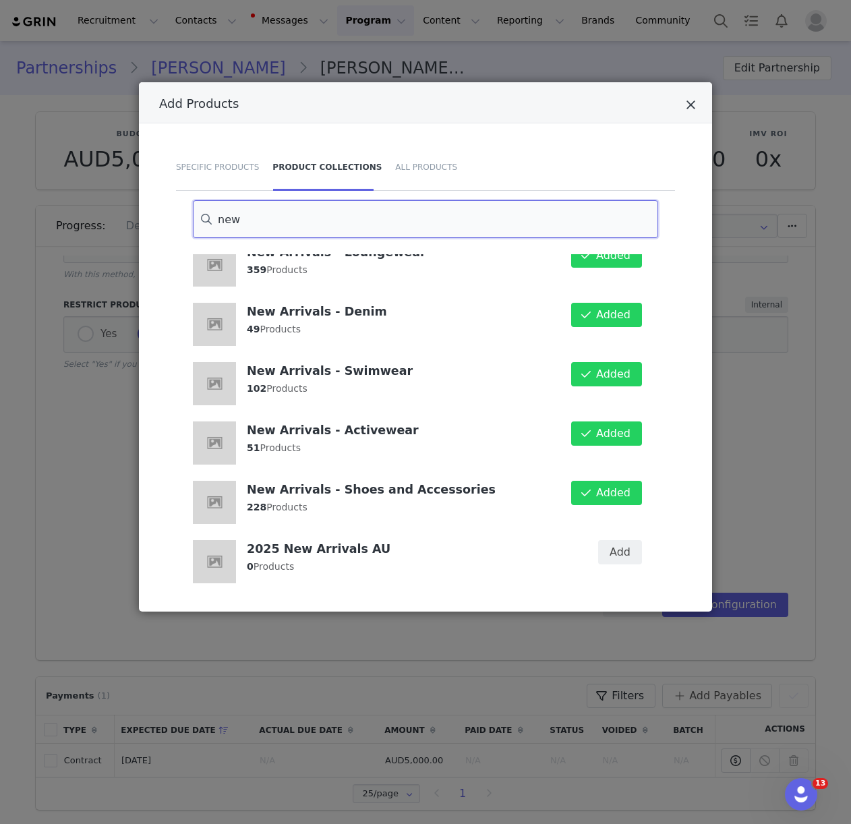
type input "new"
drag, startPoint x: 689, startPoint y: 102, endPoint x: 739, endPoint y: 256, distance: 161.6
click at [689, 102] on icon "Close" at bounding box center [691, 104] width 10 height 13
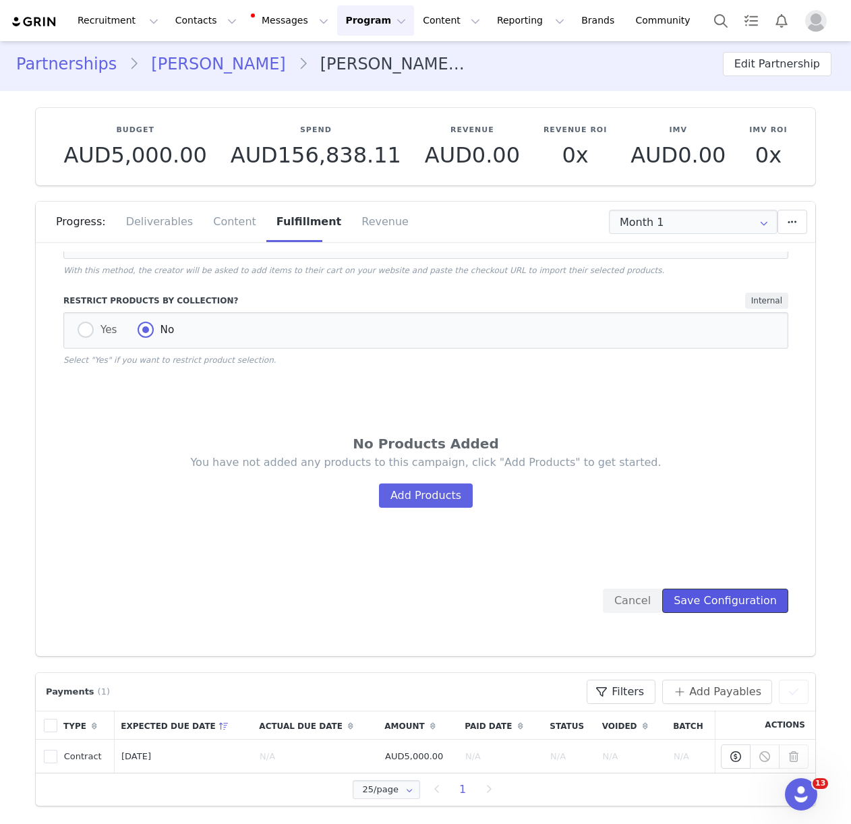
scroll to position [3, 0]
click at [720, 608] on button "Save Configuration" at bounding box center [725, 601] width 126 height 24
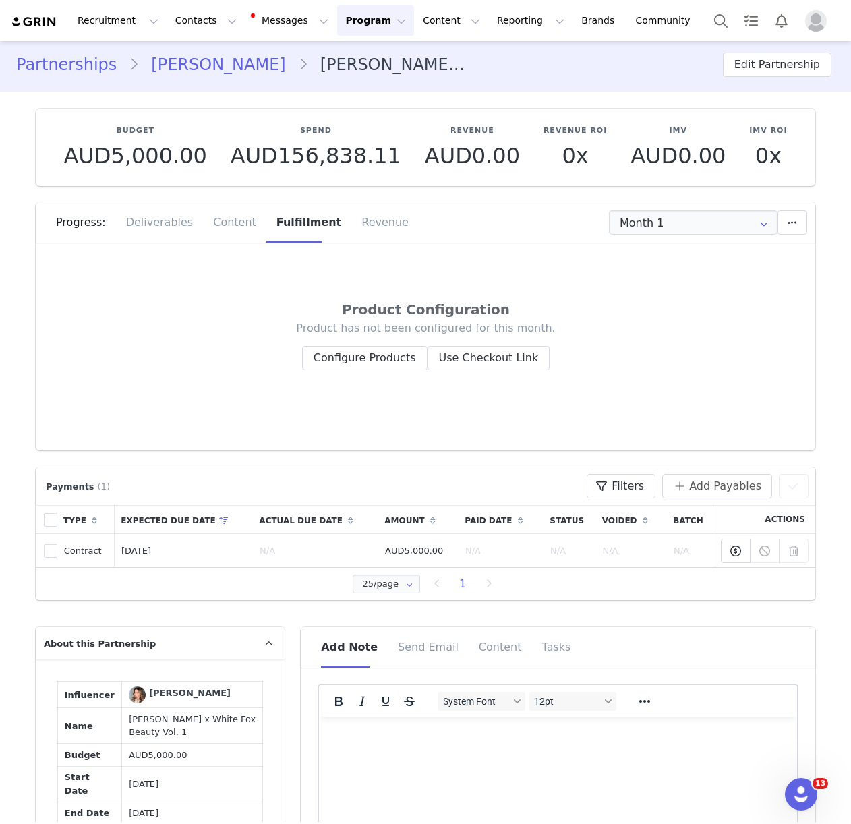
scroll to position [0, 0]
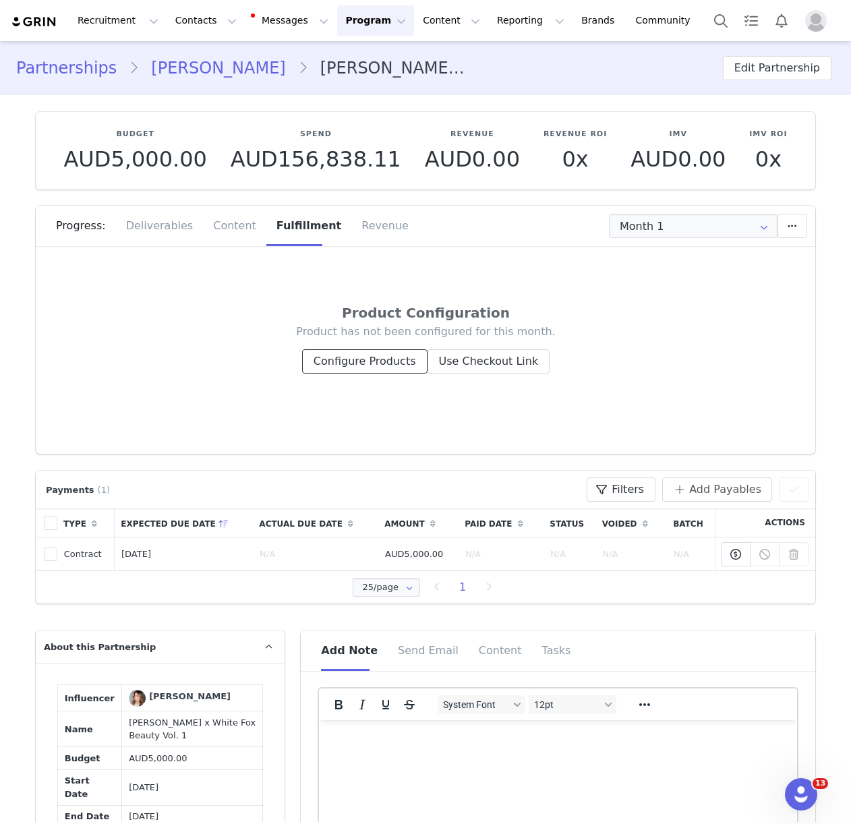
click at [355, 367] on button "Configure Products" at bounding box center [364, 361] width 125 height 24
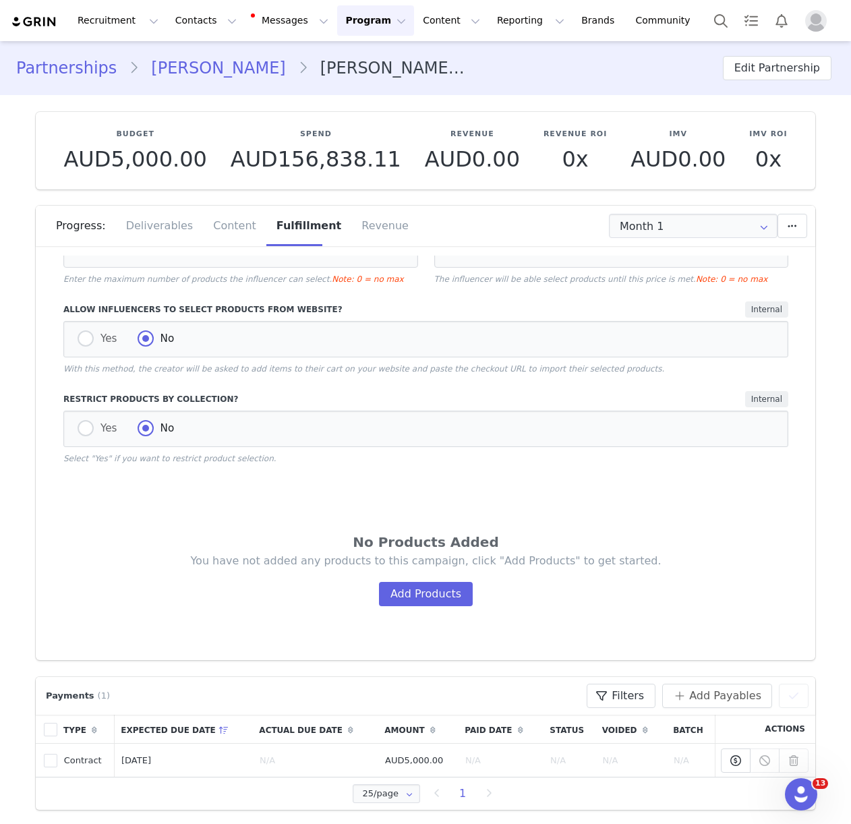
scroll to position [356, 0]
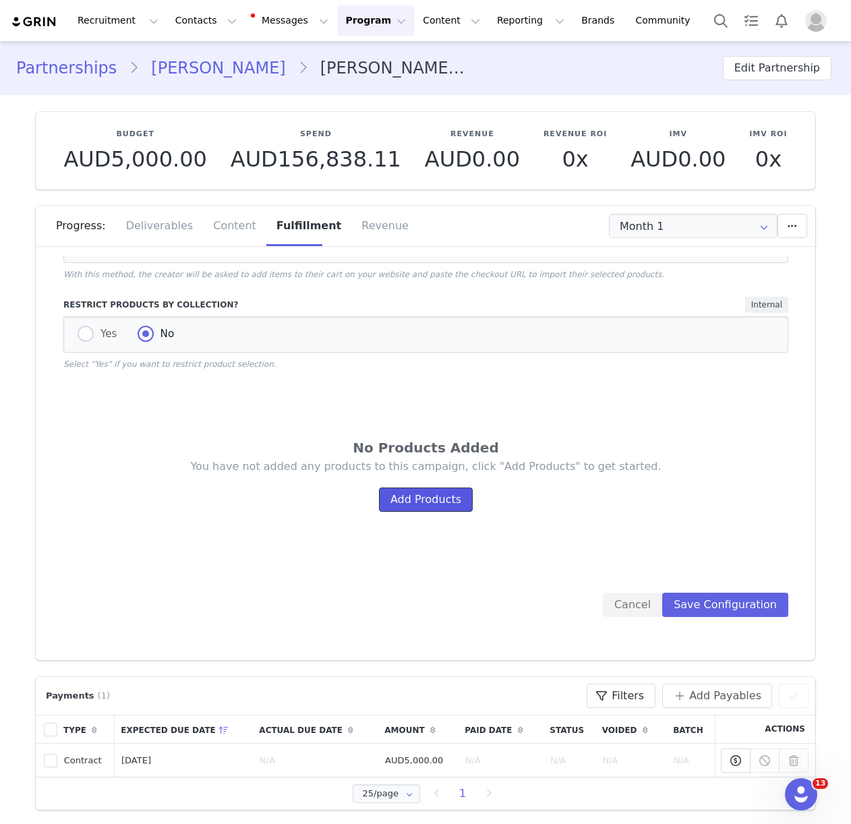
click at [448, 506] on button "Add Products" at bounding box center [426, 499] width 94 height 24
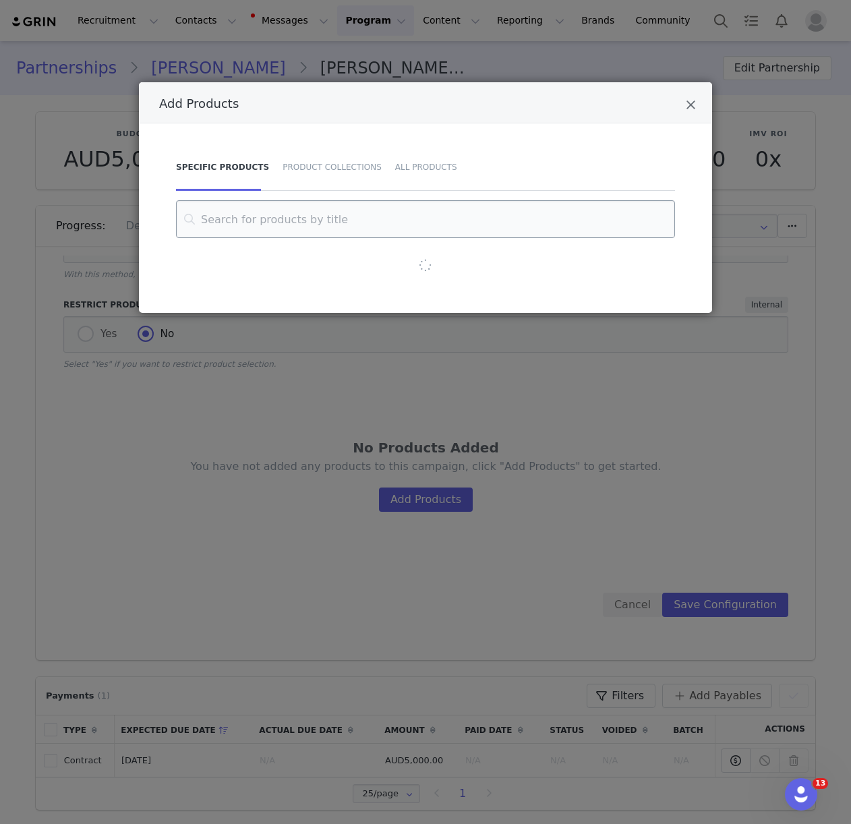
drag, startPoint x: 306, startPoint y: 173, endPoint x: 305, endPoint y: 223, distance: 49.9
click at [306, 173] on div "Product Collections" at bounding box center [332, 167] width 113 height 47
click at [305, 225] on input "Add Products" at bounding box center [425, 219] width 465 height 38
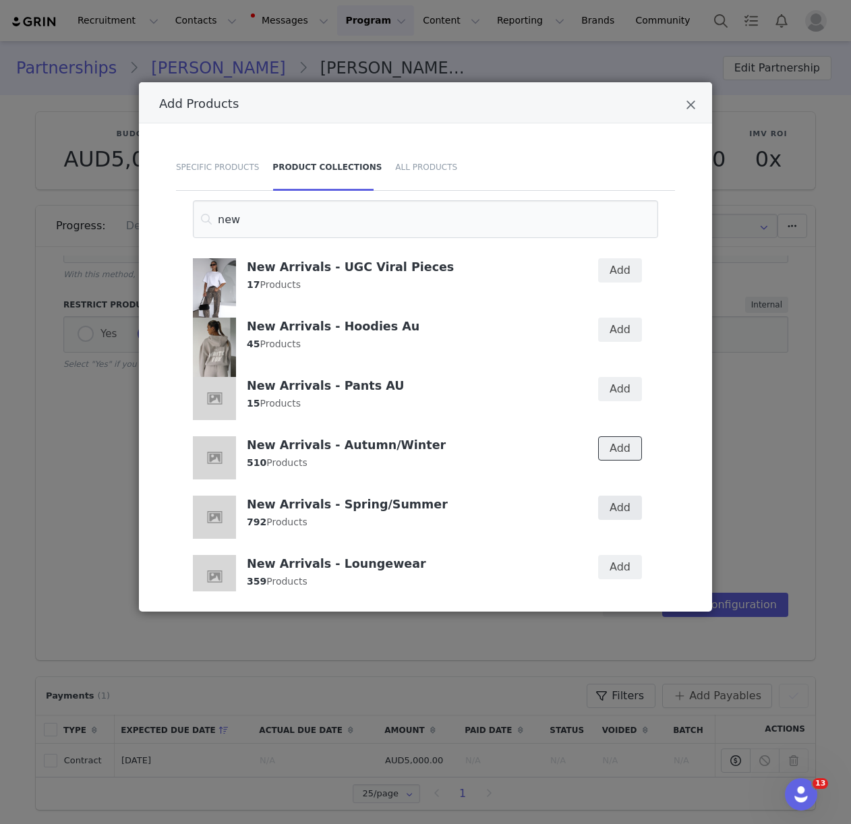
drag, startPoint x: 613, startPoint y: 448, endPoint x: 612, endPoint y: 497, distance: 49.2
click at [613, 450] on button "Add" at bounding box center [620, 448] width 44 height 24
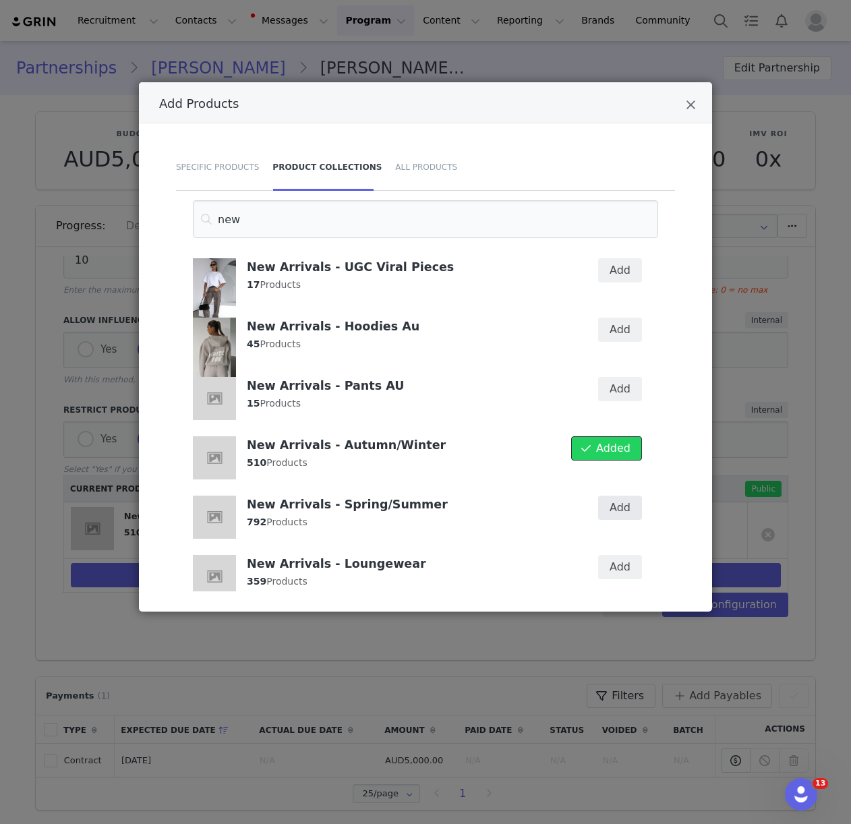
scroll to position [250, 0]
click at [612, 508] on button "Add" at bounding box center [620, 508] width 44 height 24
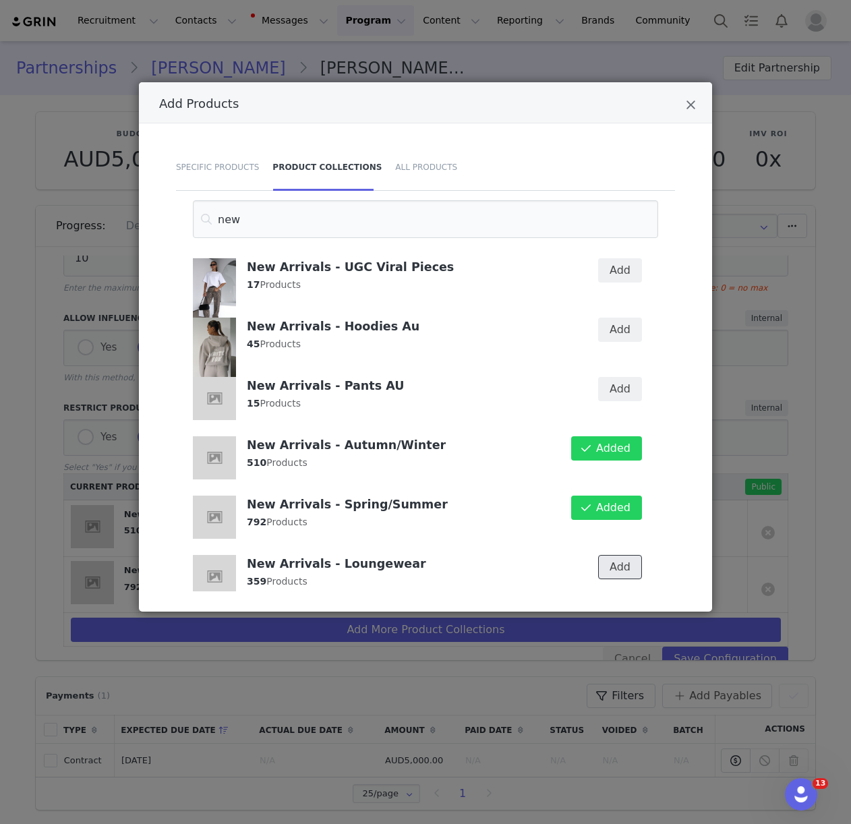
click at [610, 560] on button "Add" at bounding box center [620, 567] width 44 height 24
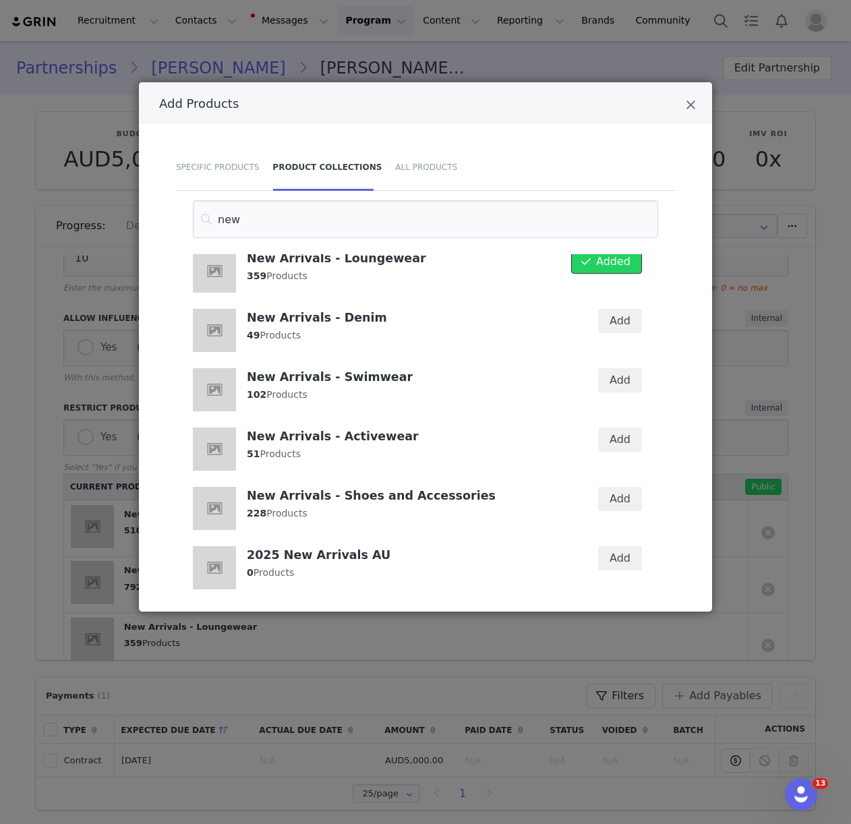
scroll to position [312, 0]
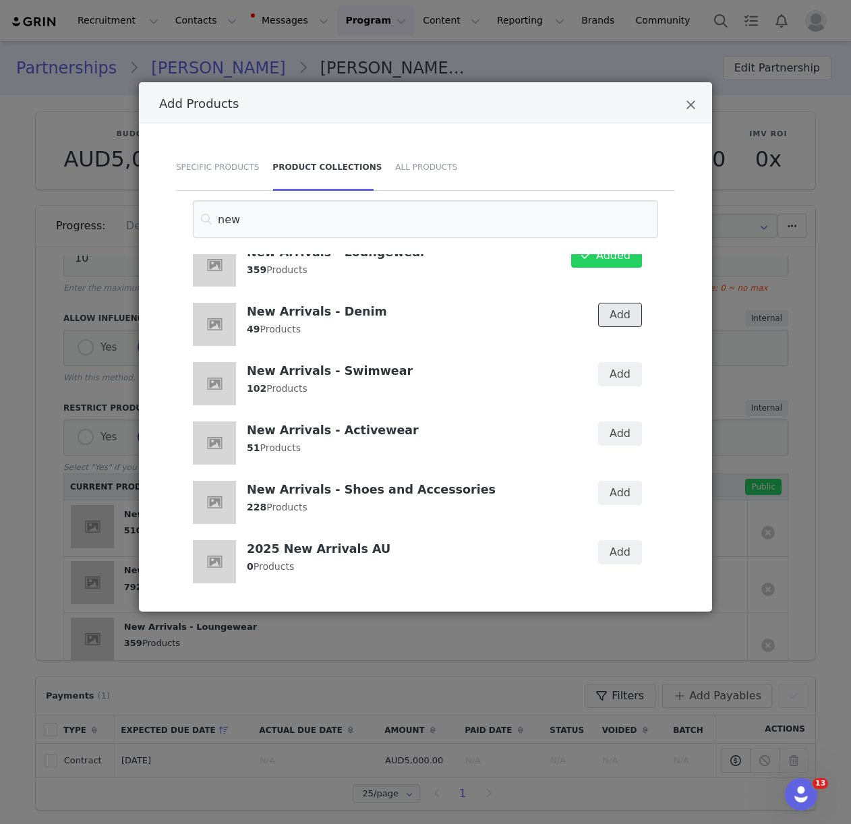
click at [626, 321] on button "Add" at bounding box center [620, 315] width 44 height 24
drag, startPoint x: 616, startPoint y: 384, endPoint x: 614, endPoint y: 436, distance: 51.9
click at [616, 384] on button "Add" at bounding box center [620, 374] width 44 height 24
drag, startPoint x: 614, startPoint y: 436, endPoint x: 618, endPoint y: 477, distance: 40.7
click at [614, 436] on button "Add" at bounding box center [620, 433] width 44 height 24
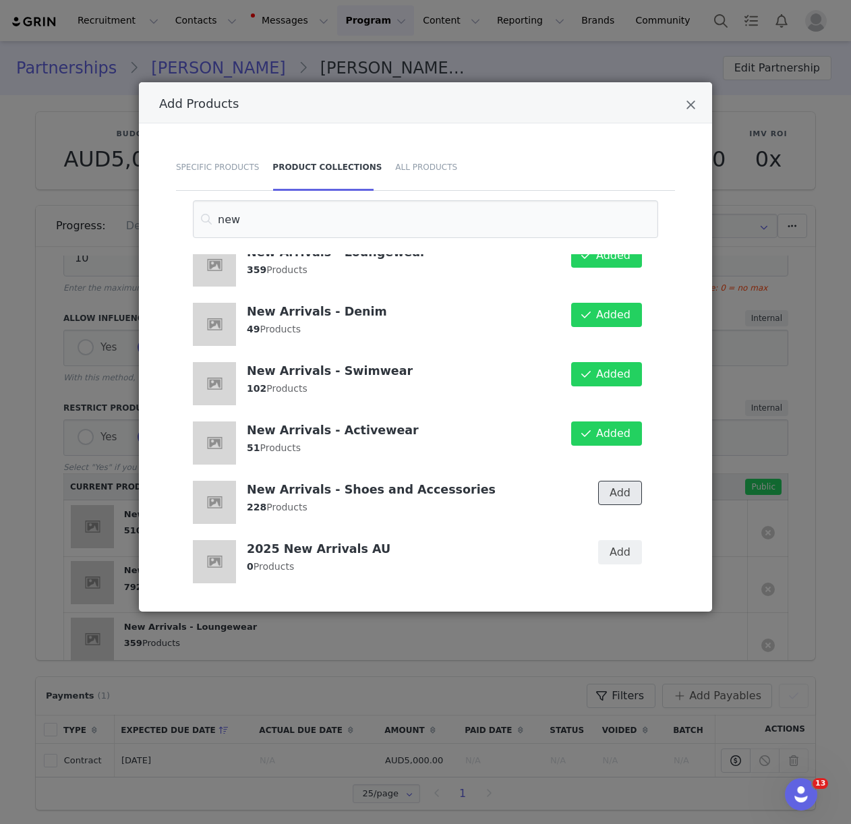
click at [617, 485] on button "Add" at bounding box center [620, 493] width 44 height 24
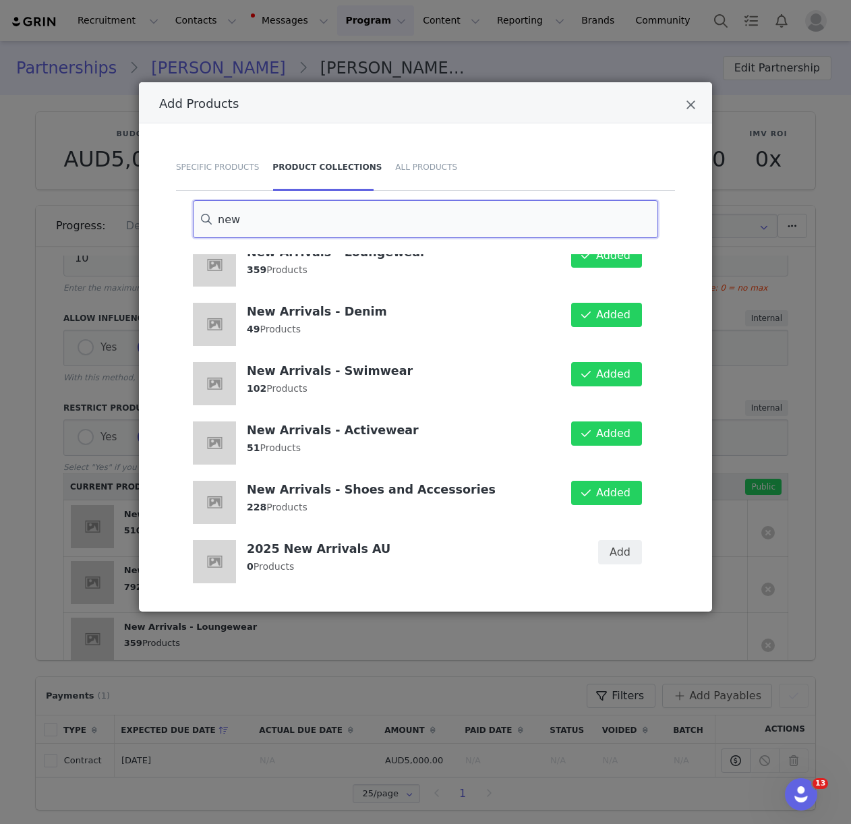
drag, startPoint x: 267, startPoint y: 223, endPoint x: 188, endPoint y: 224, distance: 78.9
click at [188, 224] on div "new" at bounding box center [425, 219] width 499 height 38
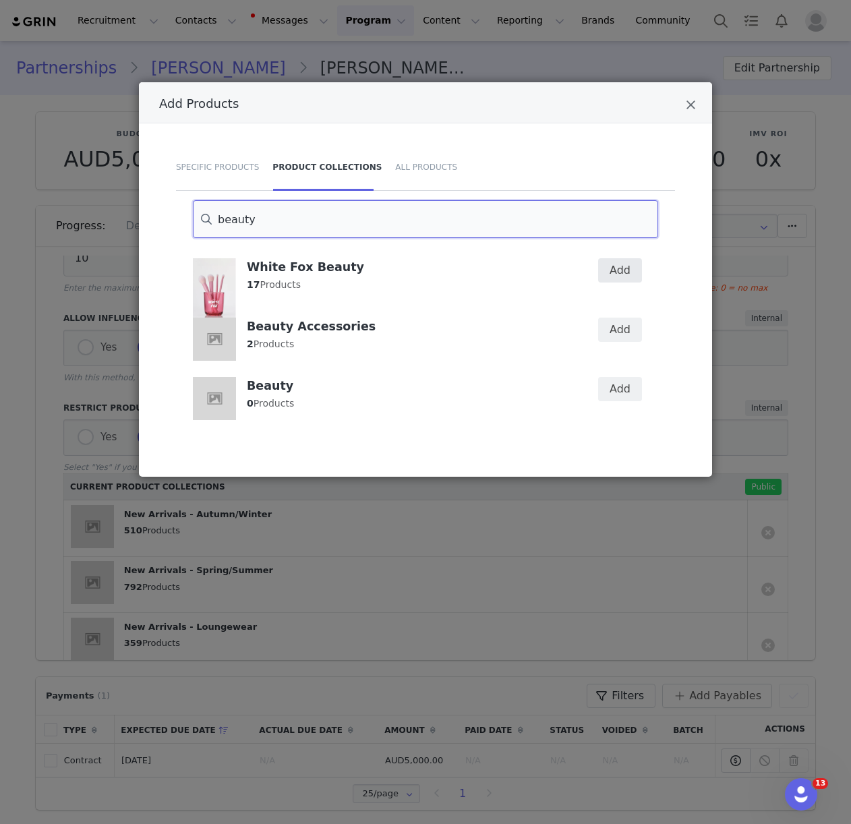
type input "beauty"
click at [623, 268] on button "Add" at bounding box center [620, 270] width 44 height 24
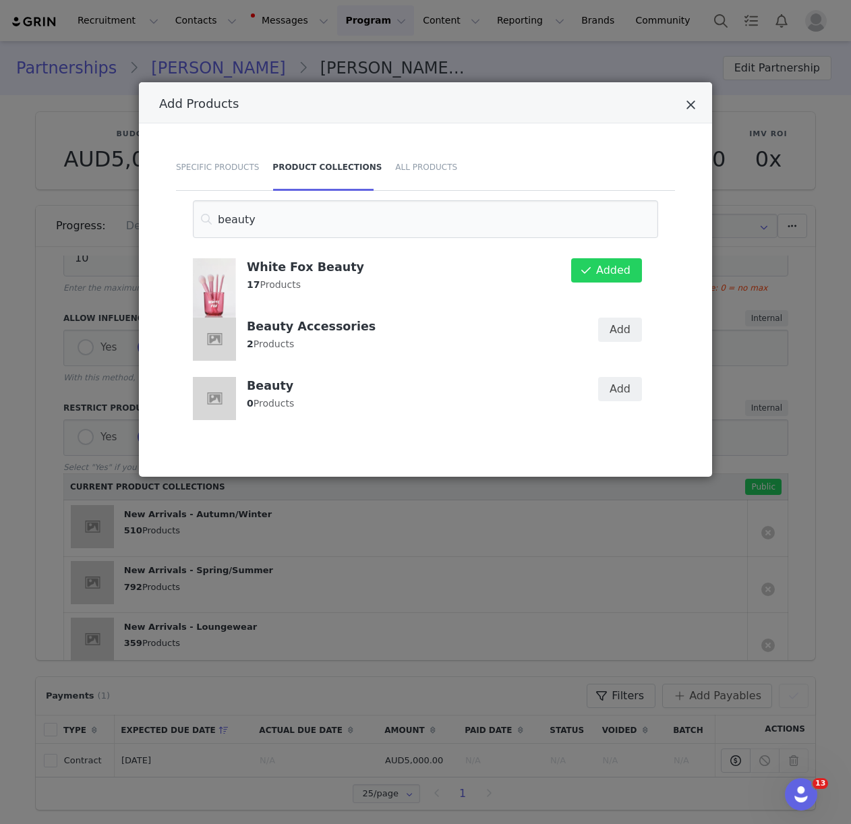
click at [691, 105] on icon "Close" at bounding box center [691, 104] width 10 height 13
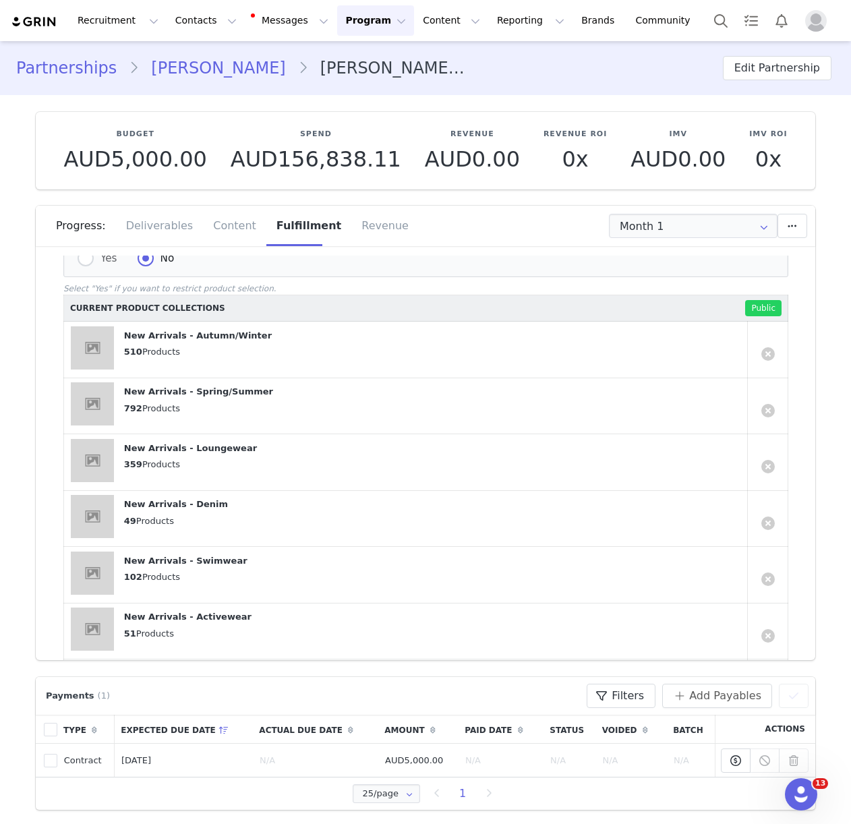
scroll to position [642, 0]
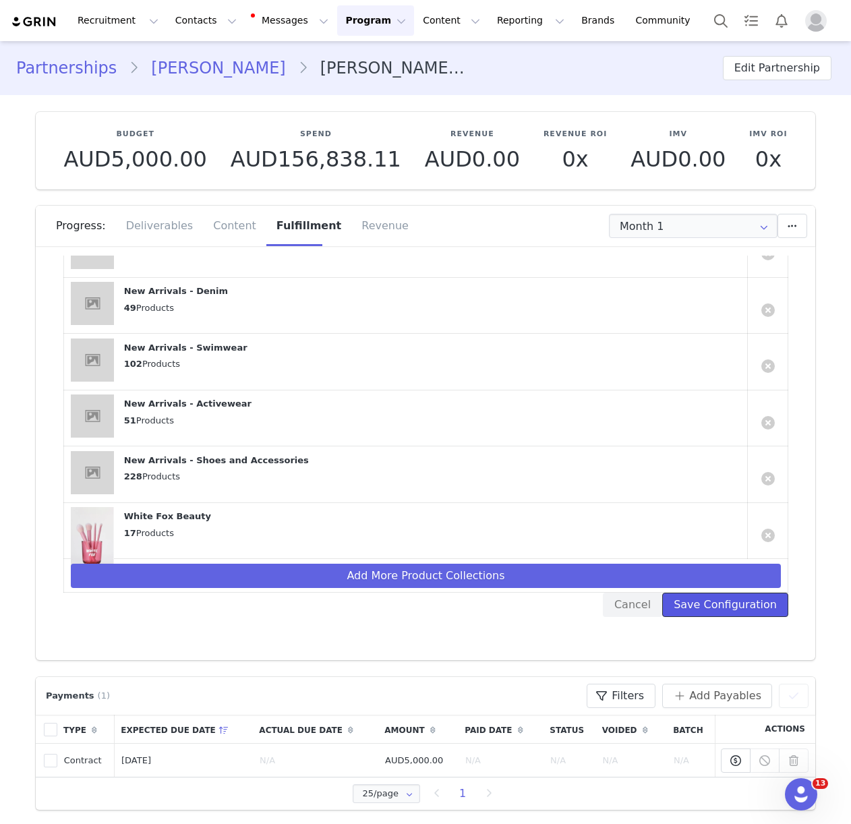
click at [721, 605] on button "Save Configuration" at bounding box center [725, 605] width 126 height 24
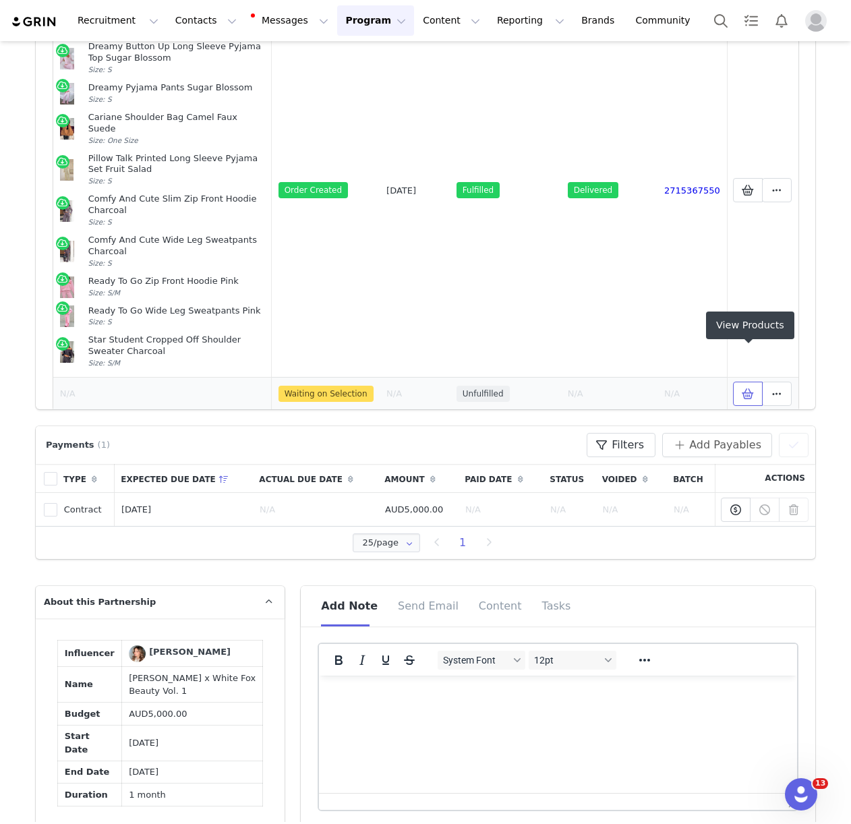
scroll to position [252, 0]
click at [746, 388] on icon at bounding box center [748, 393] width 12 height 11
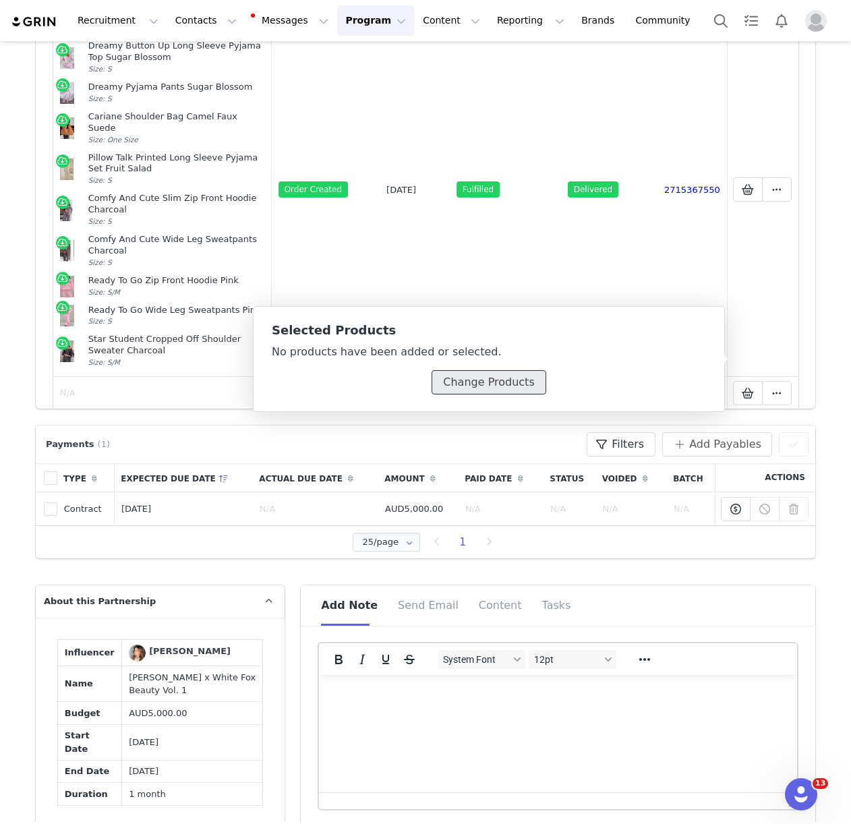
click at [456, 386] on button "Change Products" at bounding box center [489, 382] width 114 height 24
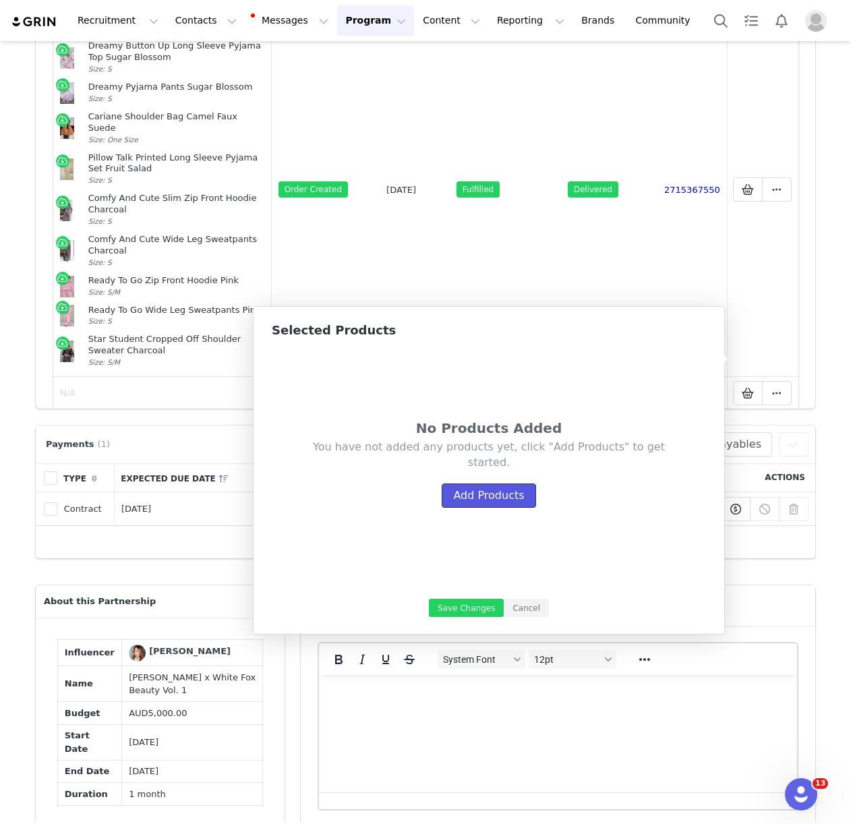
click at [482, 494] on button "Add Products" at bounding box center [489, 495] width 94 height 24
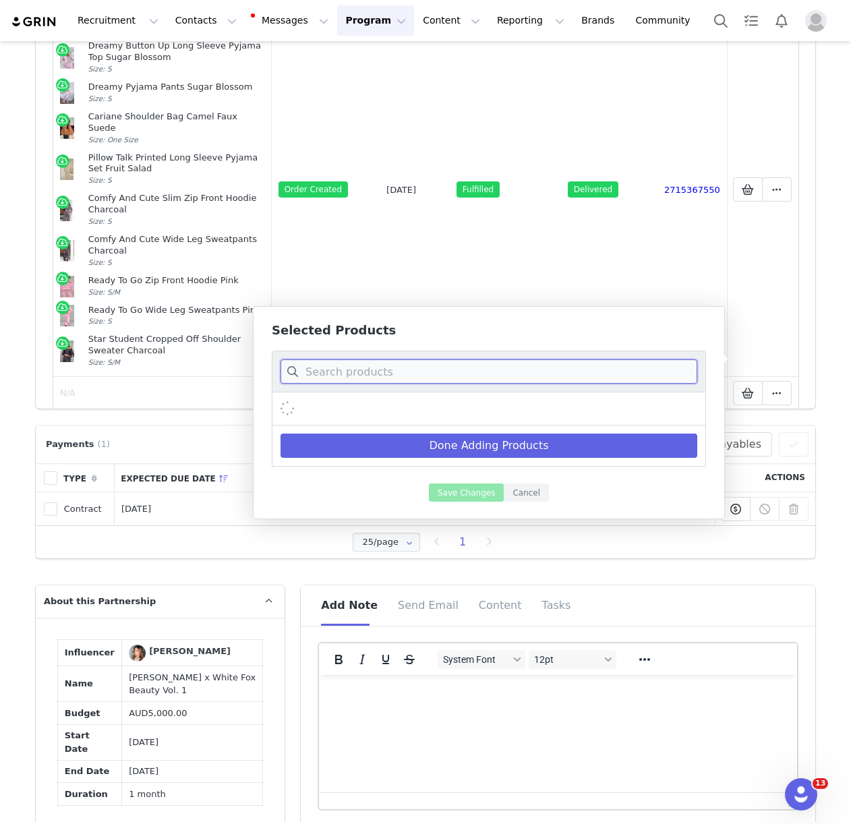
click at [379, 375] on input at bounding box center [488, 371] width 417 height 24
type input "body scrub"
drag, startPoint x: 398, startPoint y: 372, endPoint x: 287, endPoint y: 372, distance: 111.3
click at [289, 372] on input "body scrub" at bounding box center [488, 371] width 417 height 24
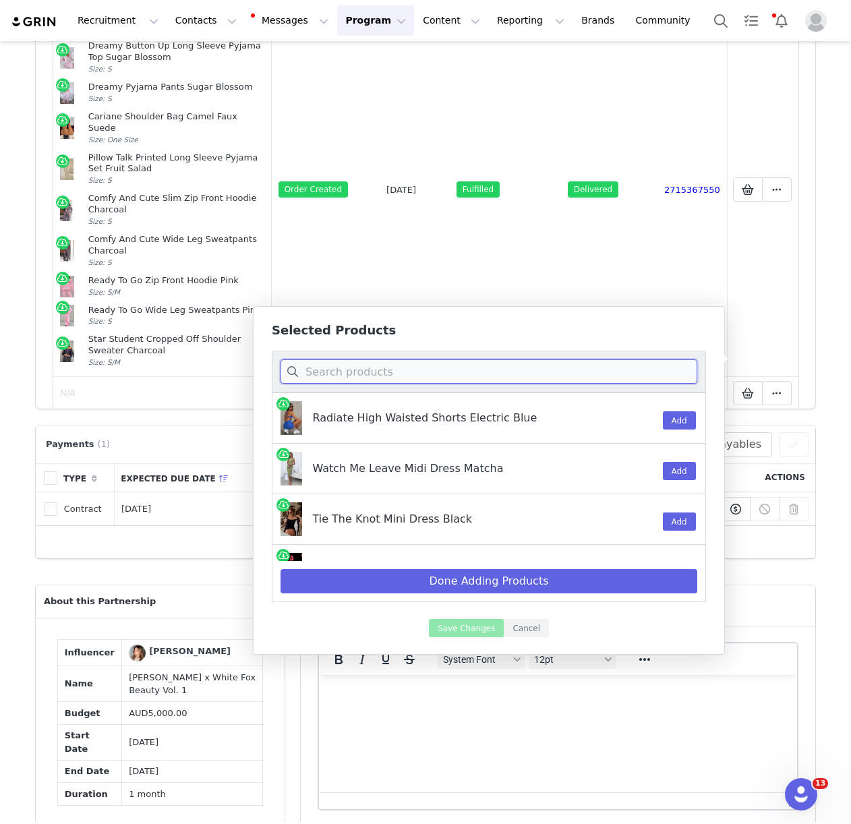
click at [330, 377] on input at bounding box center [488, 371] width 417 height 24
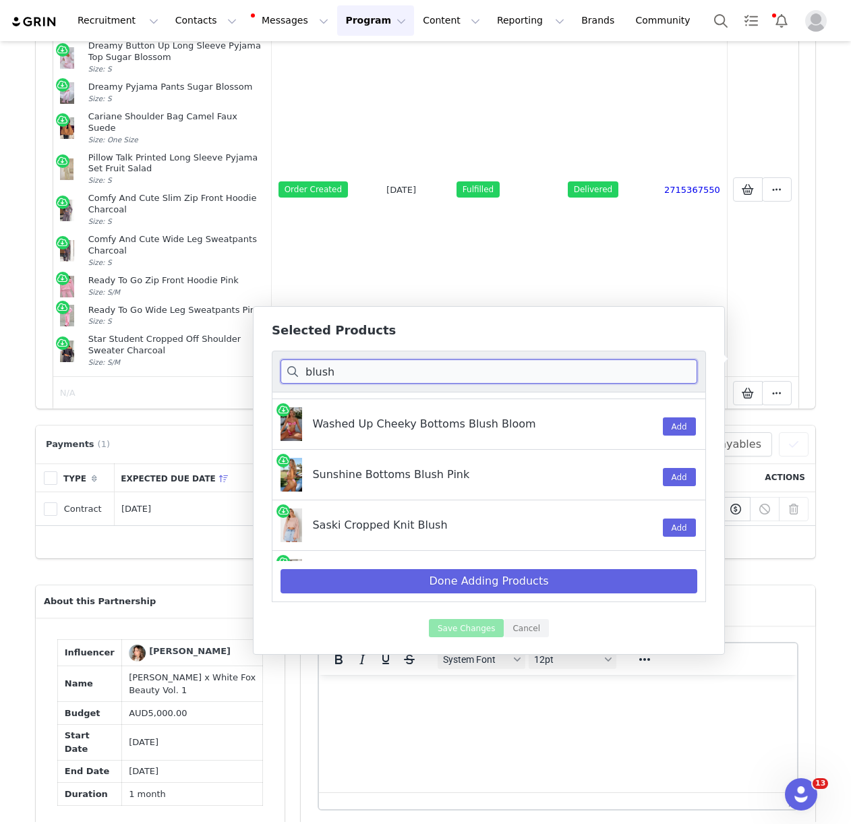
scroll to position [1096, 0]
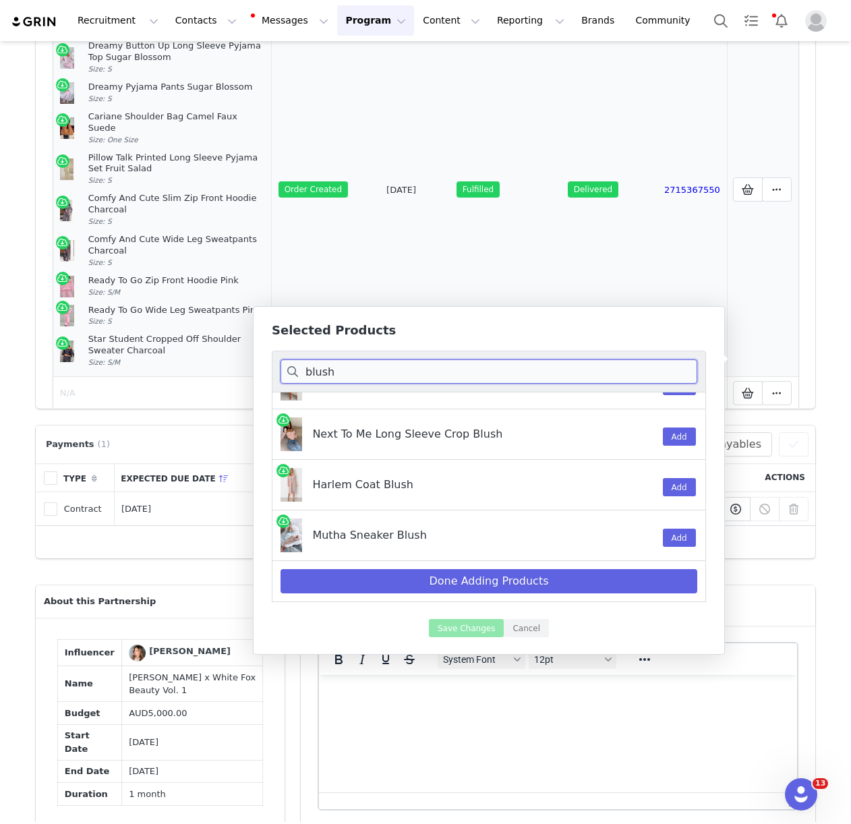
type input "blush"
click at [450, 288] on td "Sep 19, 2025" at bounding box center [415, 190] width 70 height 374
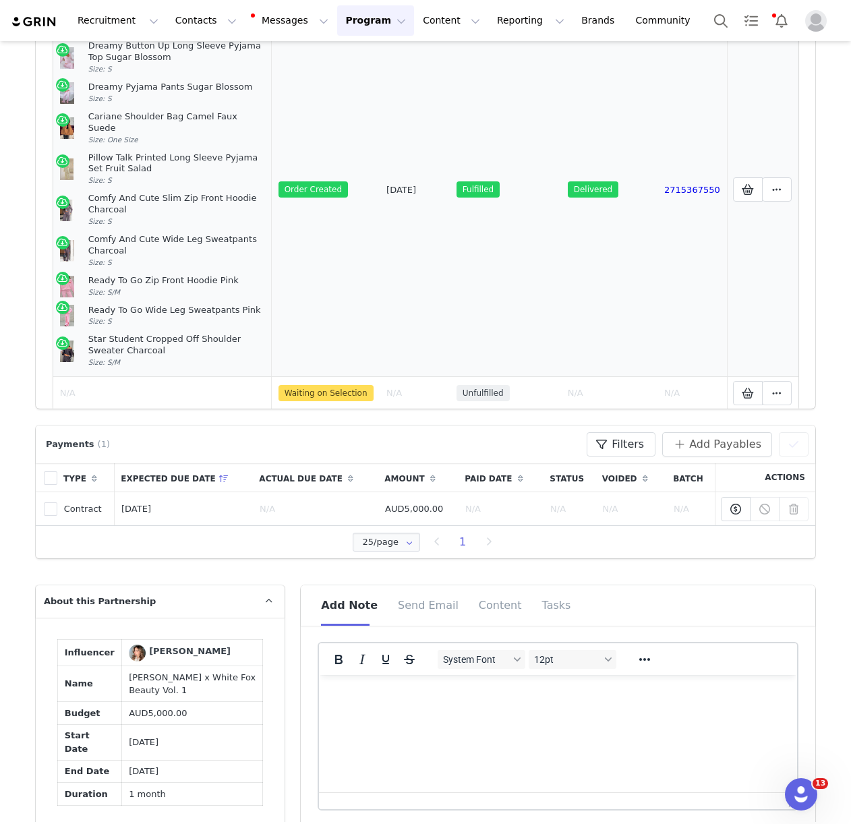
click at [727, 240] on td "Selected Products Mark as Unfulfilled View Order Delete Shopify Order" at bounding box center [763, 190] width 72 height 374
click at [736, 381] on button at bounding box center [748, 393] width 30 height 24
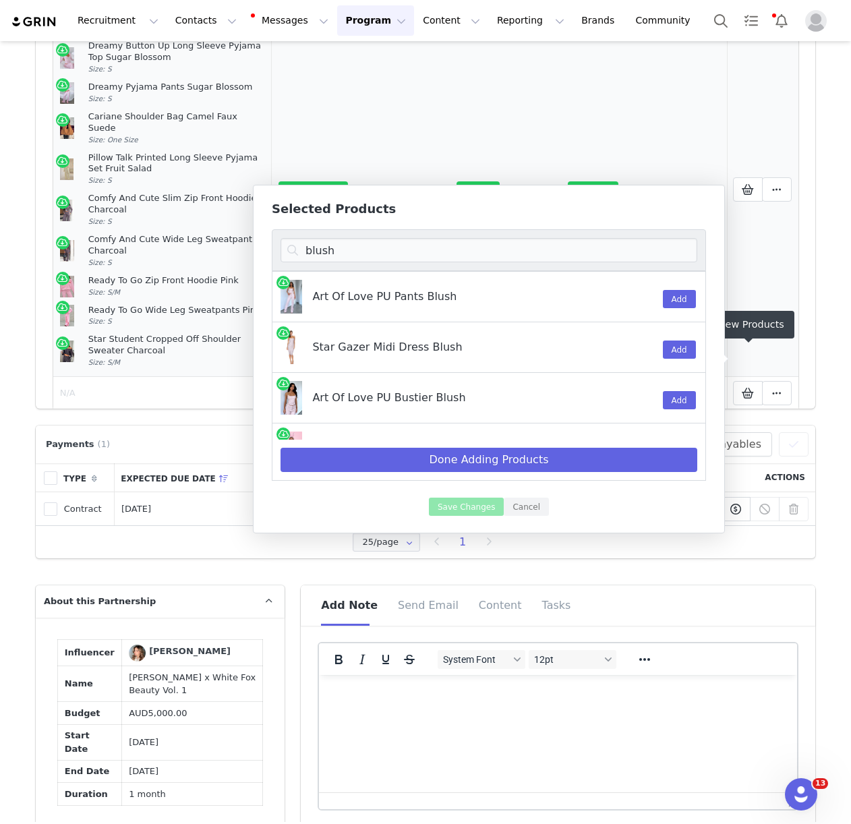
click at [757, 282] on td "Selected Products Mark as Unfulfilled View Order Delete Shopify Order" at bounding box center [763, 190] width 72 height 374
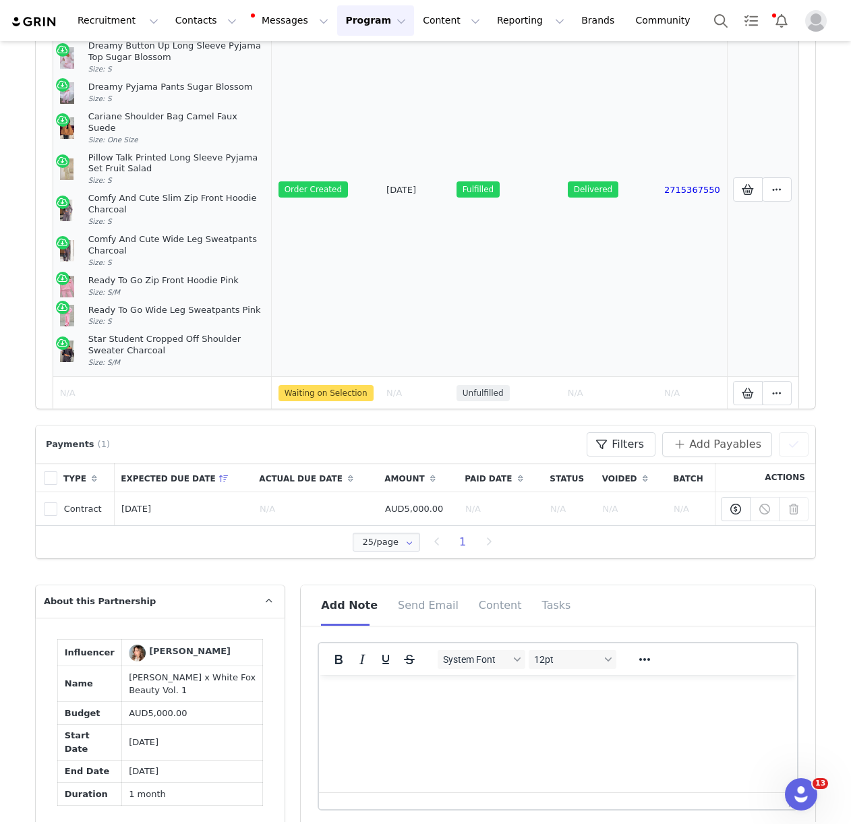
scroll to position [327, 0]
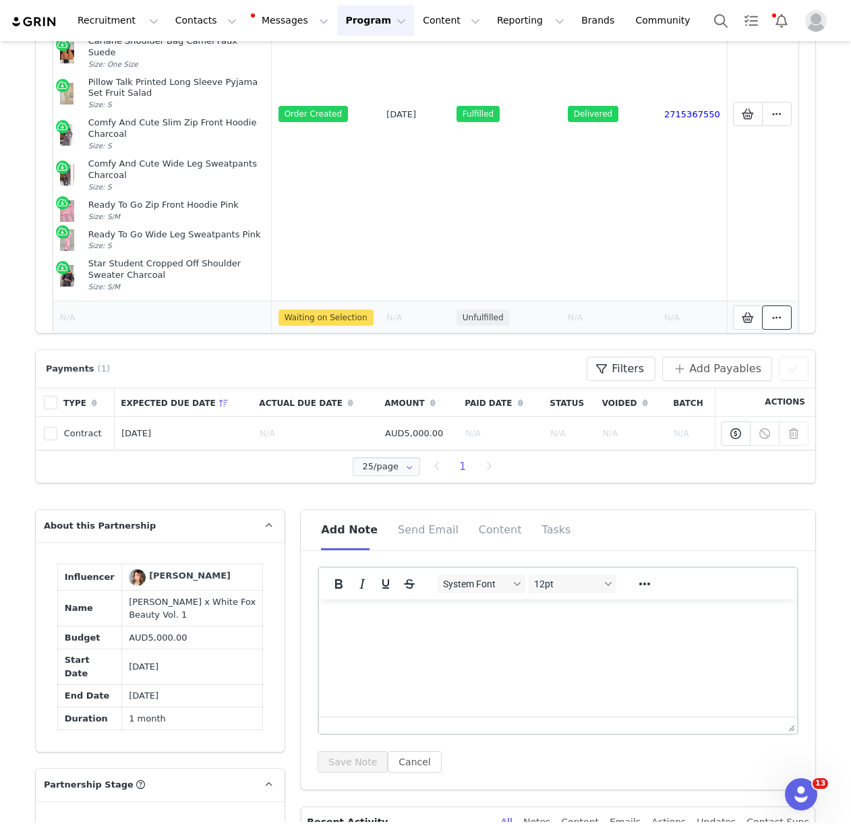
click at [779, 312] on icon at bounding box center [776, 317] width 9 height 11
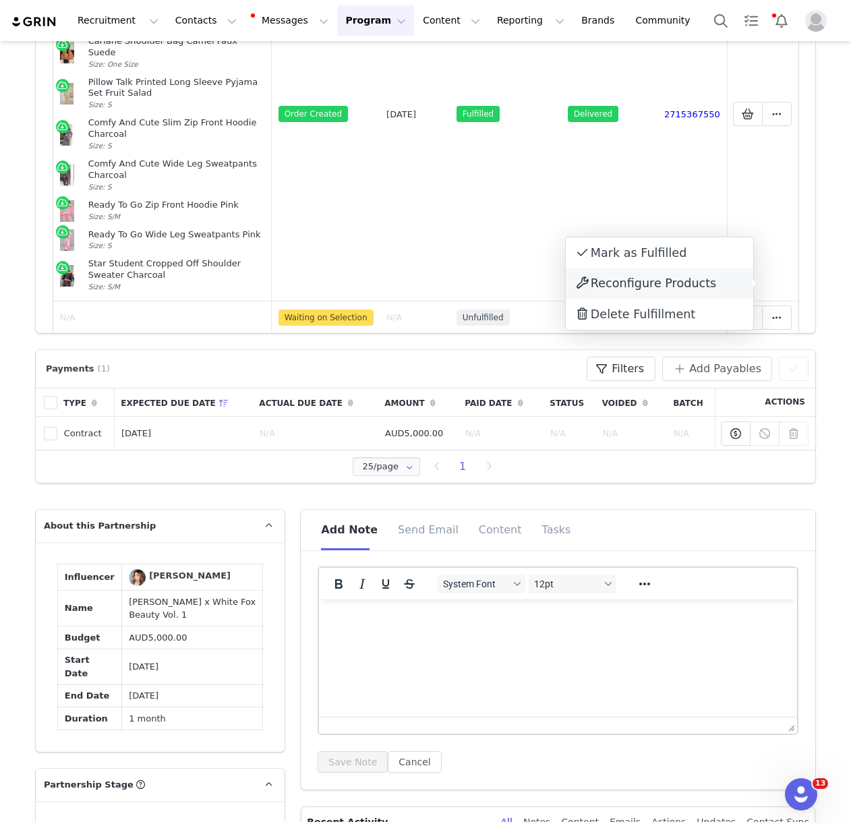
click at [663, 289] on span "Reconfigure Products" at bounding box center [653, 282] width 125 height 13
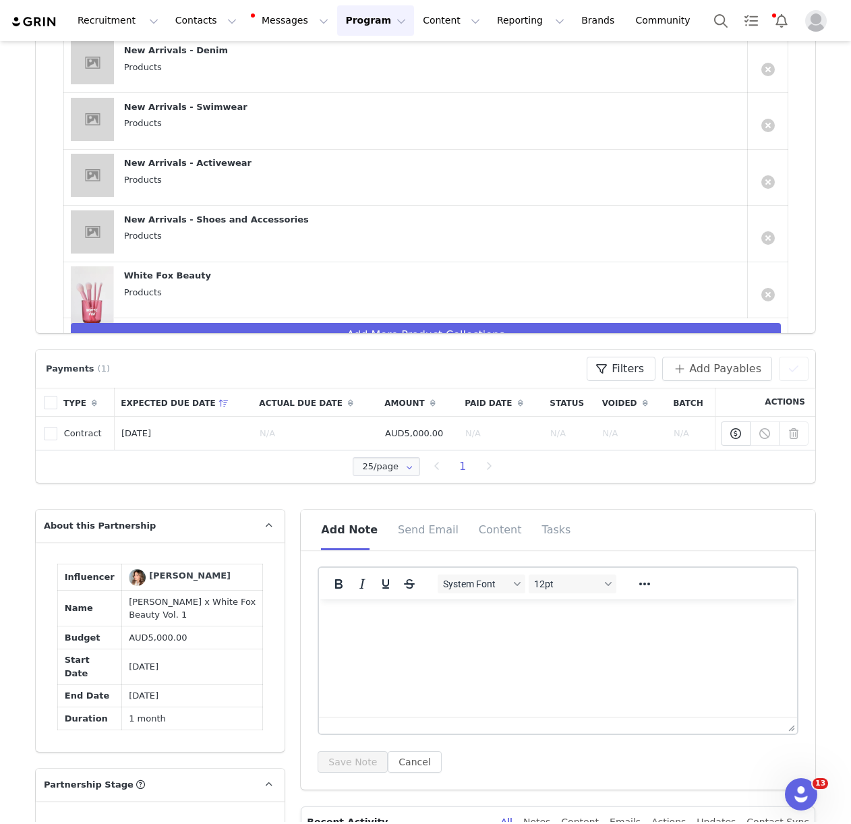
scroll to position [642, 0]
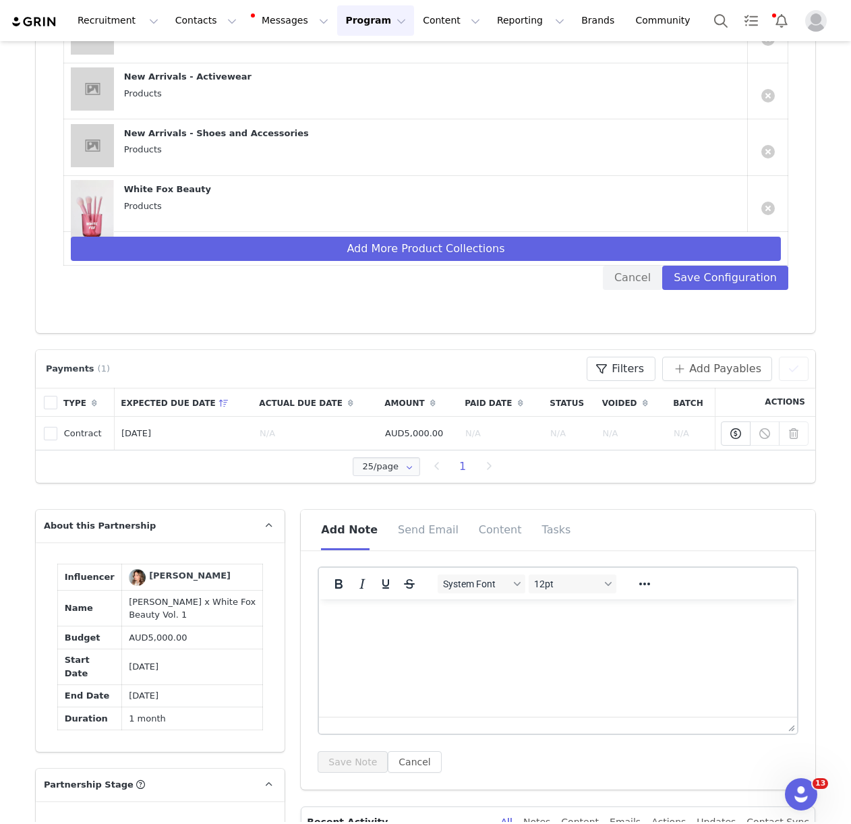
click at [149, 191] on p "White Fox Beauty" at bounding box center [432, 188] width 617 height 16
click at [722, 274] on button "Save Configuration" at bounding box center [725, 278] width 126 height 24
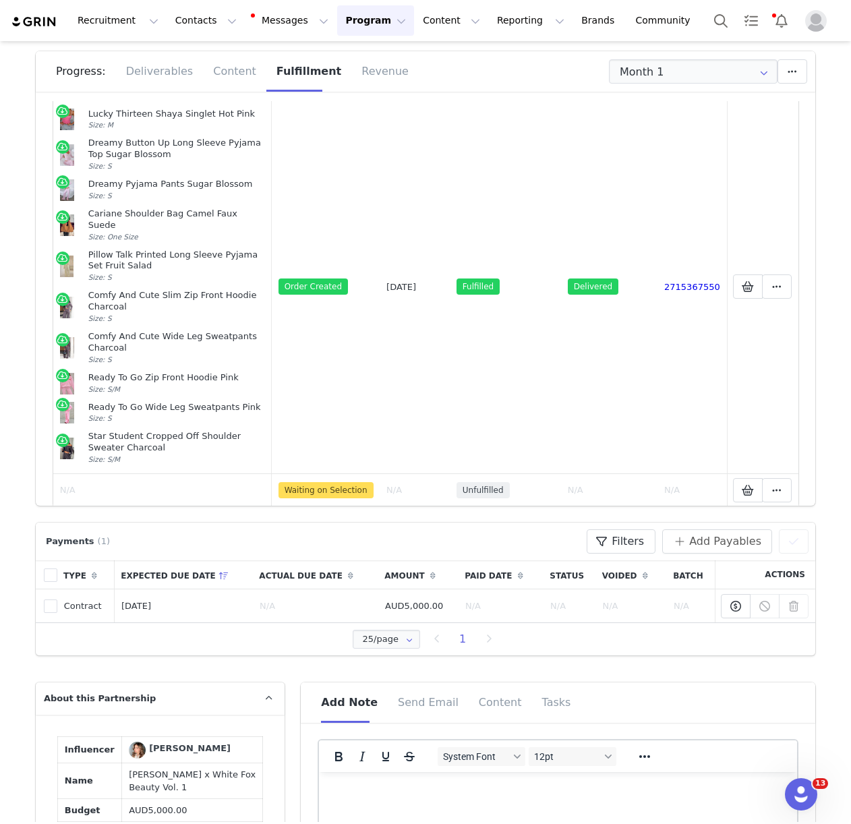
scroll to position [162, 0]
